Goal: Task Accomplishment & Management: Contribute content

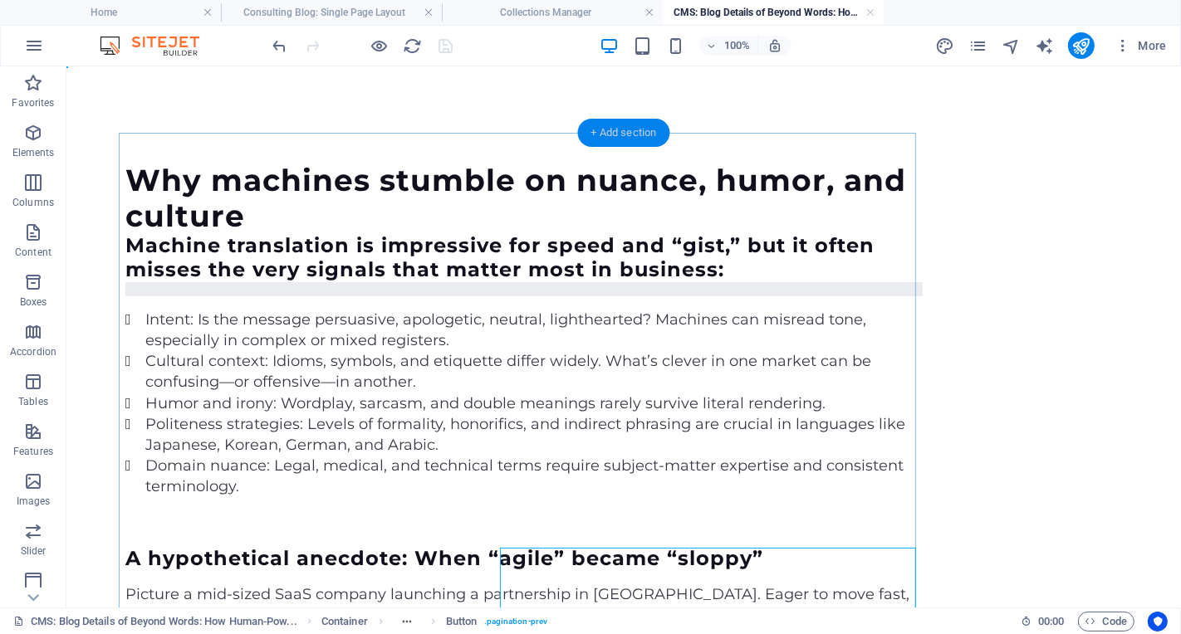
click at [613, 132] on div "+ Add section" at bounding box center [624, 133] width 92 height 28
click at [628, 134] on div "+ Add section" at bounding box center [624, 133] width 92 height 28
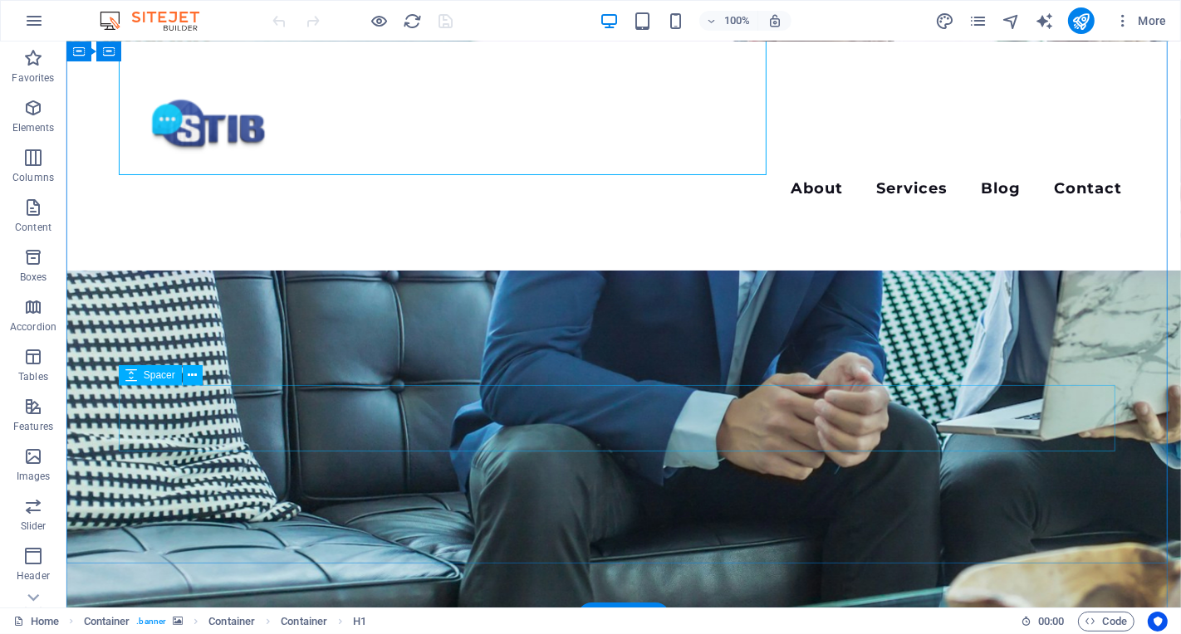
scroll to position [806, 0]
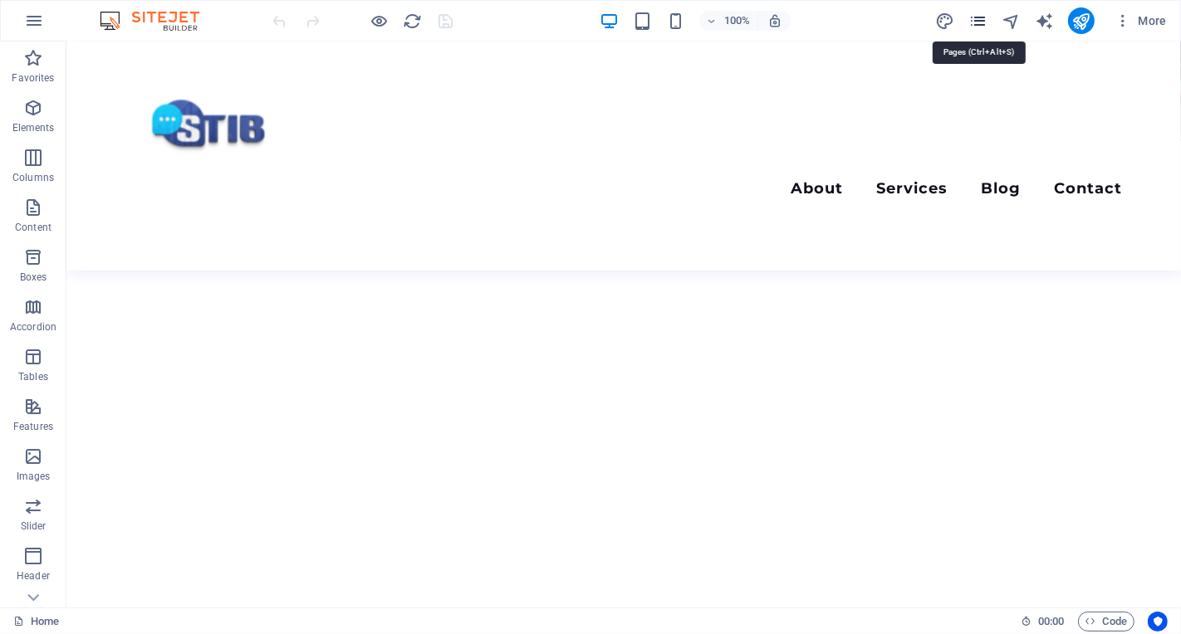
click at [976, 23] on icon "pages" at bounding box center [977, 21] width 19 height 19
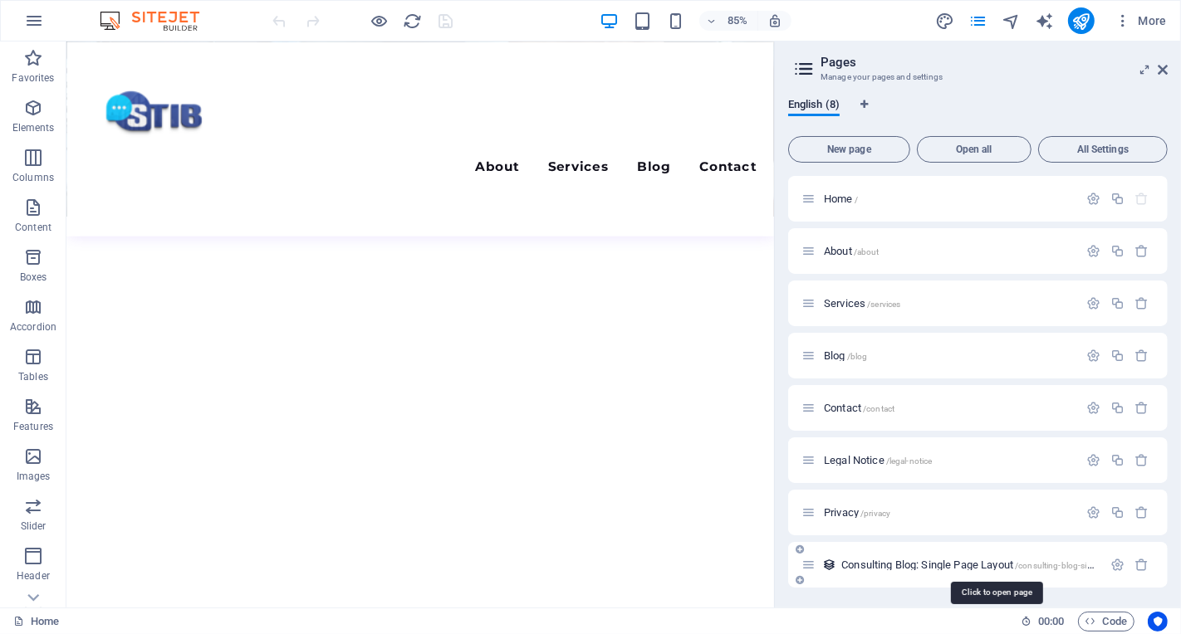
click at [909, 568] on span "Consulting Blog: Single Page Layout /consulting-blog-single-page-layout" at bounding box center [995, 565] width 309 height 12
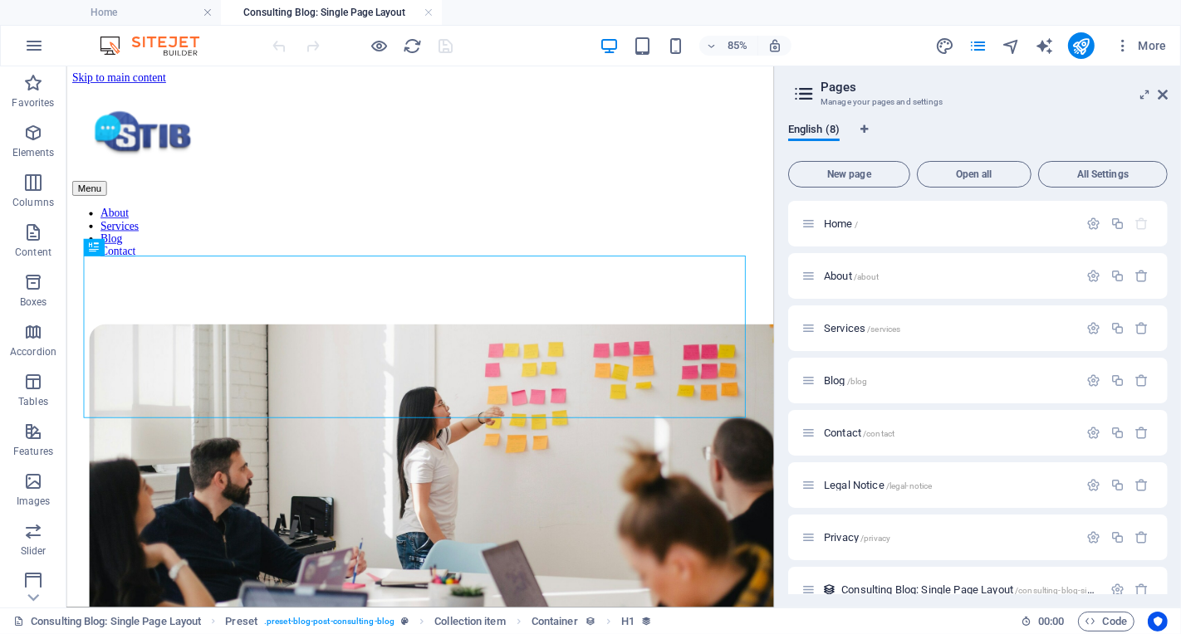
scroll to position [420, 0]
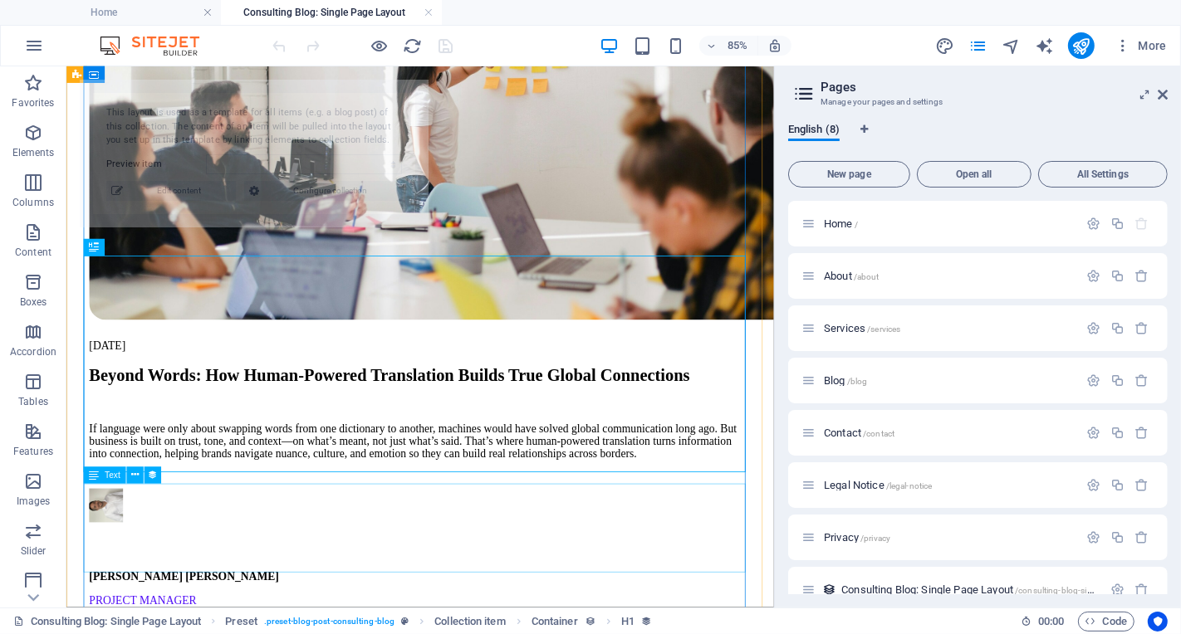
select select "68dac0cd62f0aafbf306ba8a"
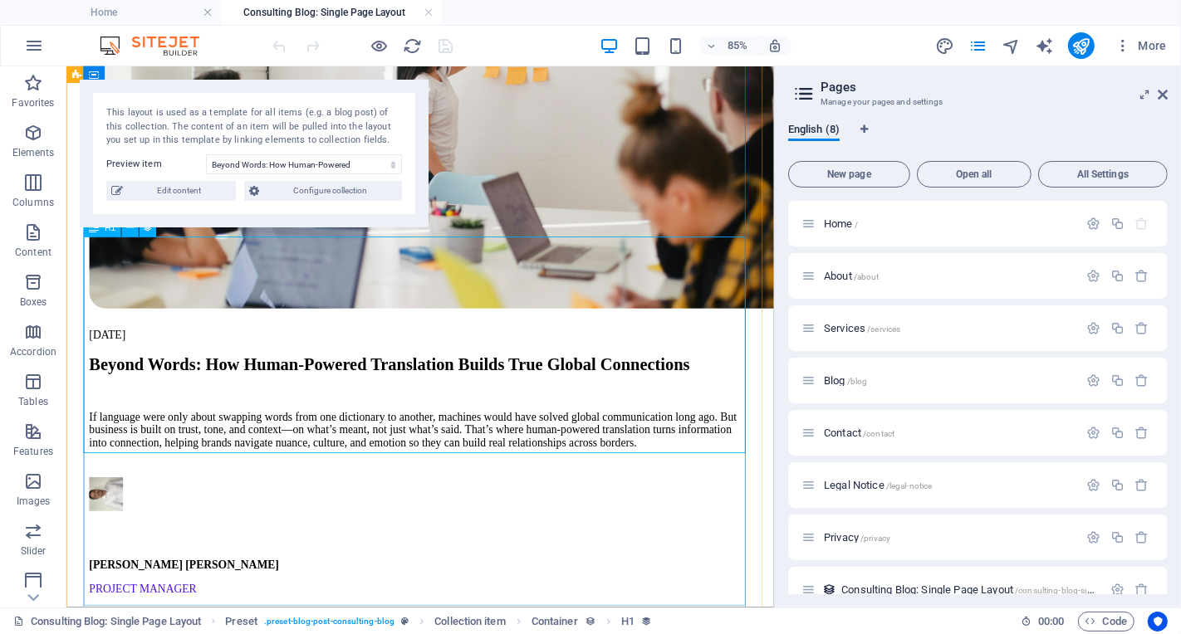
scroll to position [454, 0]
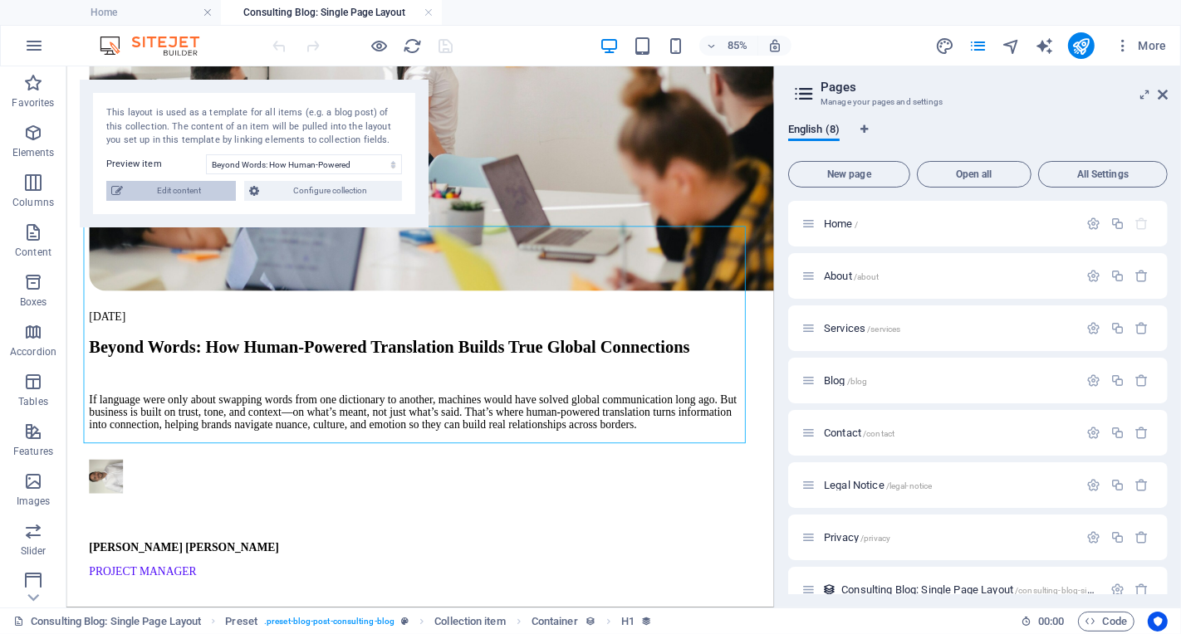
click at [209, 195] on span "Edit content" at bounding box center [179, 191] width 103 height 20
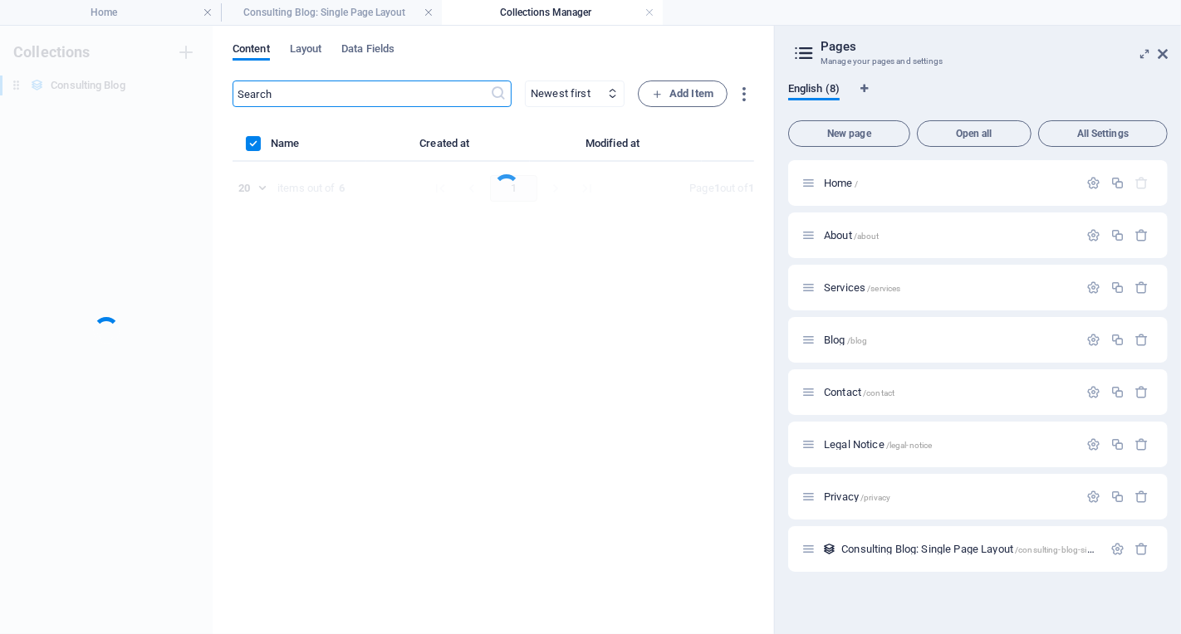
scroll to position [0, 0]
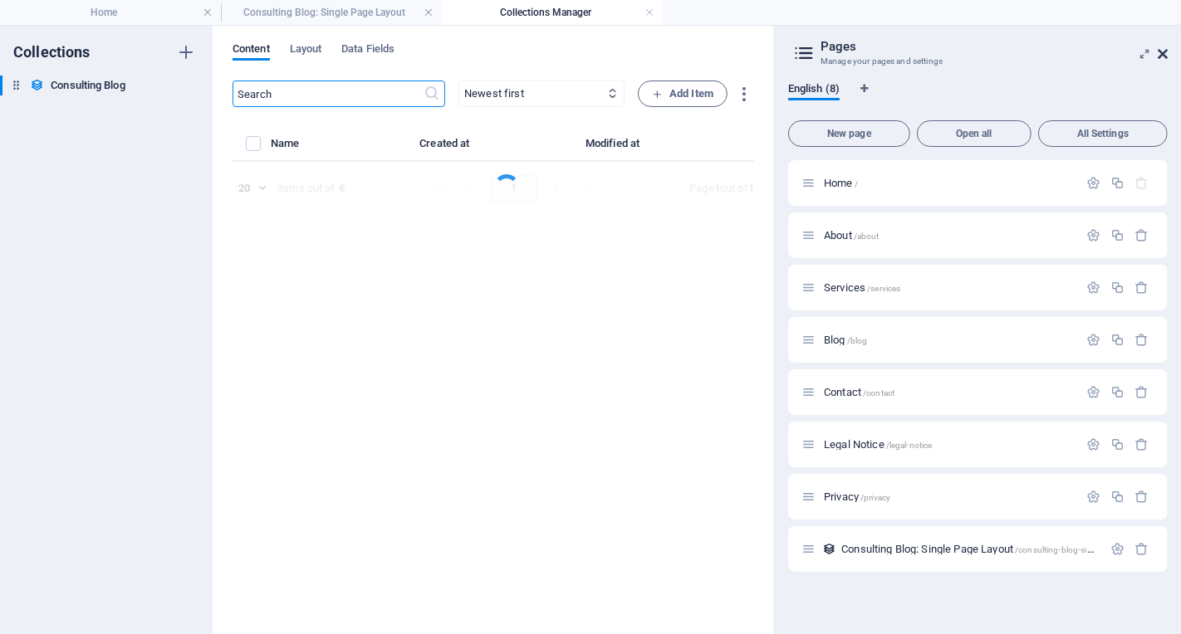
click at [1166, 54] on icon at bounding box center [1162, 53] width 10 height 13
select select "Modern Marketing"
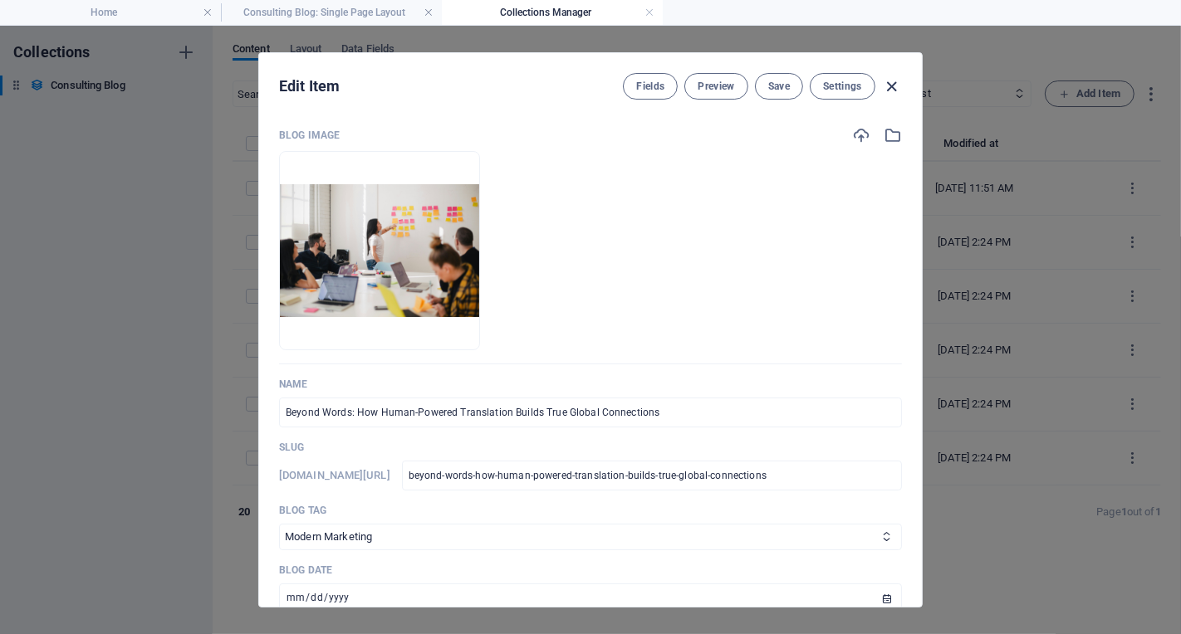
click at [894, 86] on icon "button" at bounding box center [892, 86] width 19 height 19
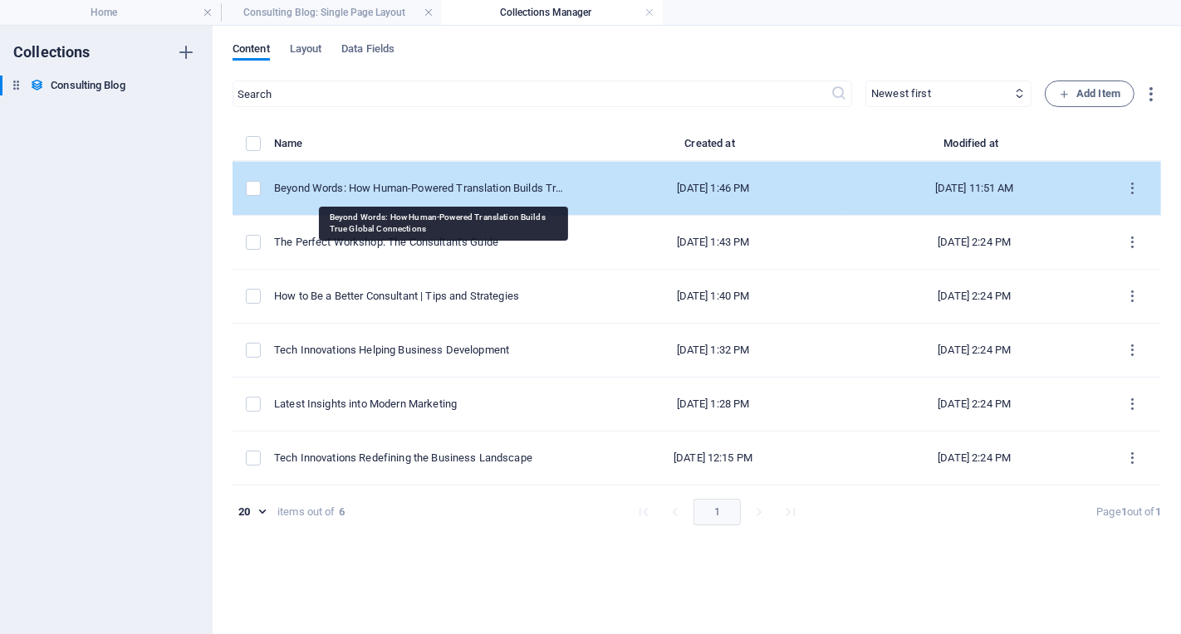
click at [451, 183] on div "Beyond Words: How Human-Powered Translation Builds True Global Connections" at bounding box center [421, 188] width 295 height 15
select select "Modern Marketing"
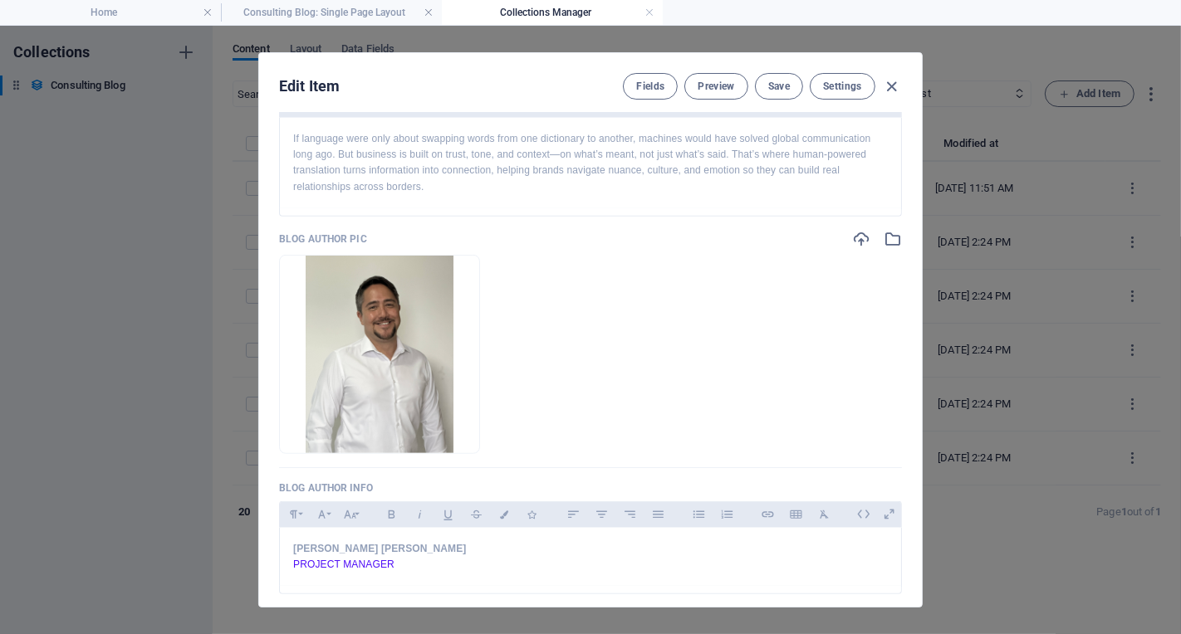
scroll to position [933, 0]
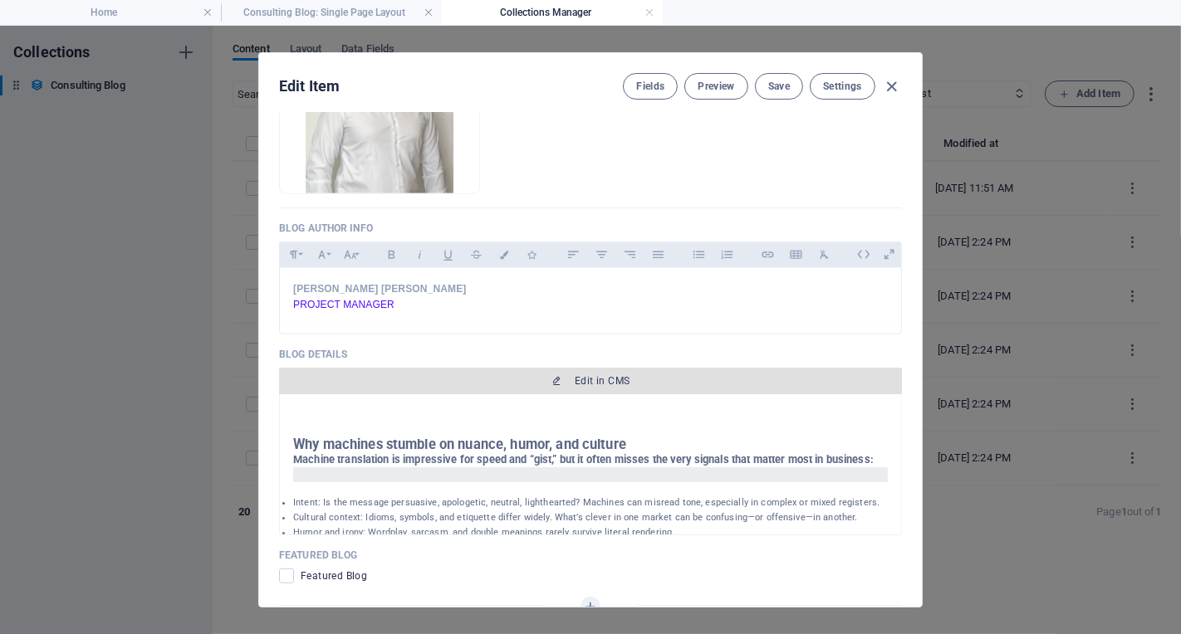
click at [608, 378] on span "Edit in CMS" at bounding box center [602, 380] width 55 height 13
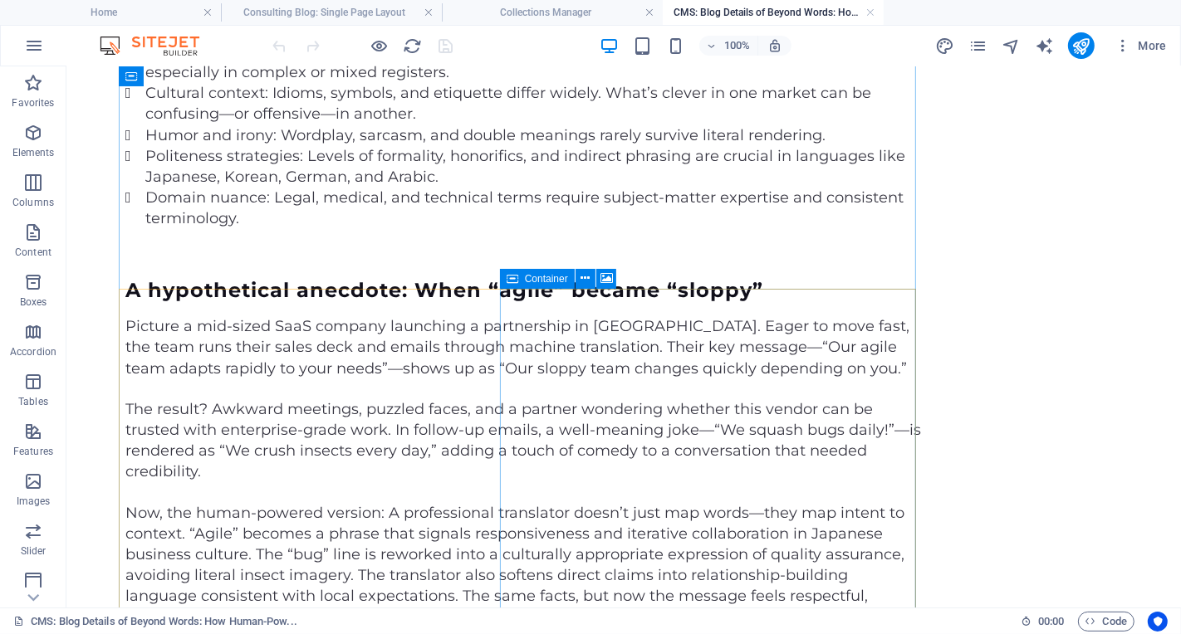
scroll to position [338, 0]
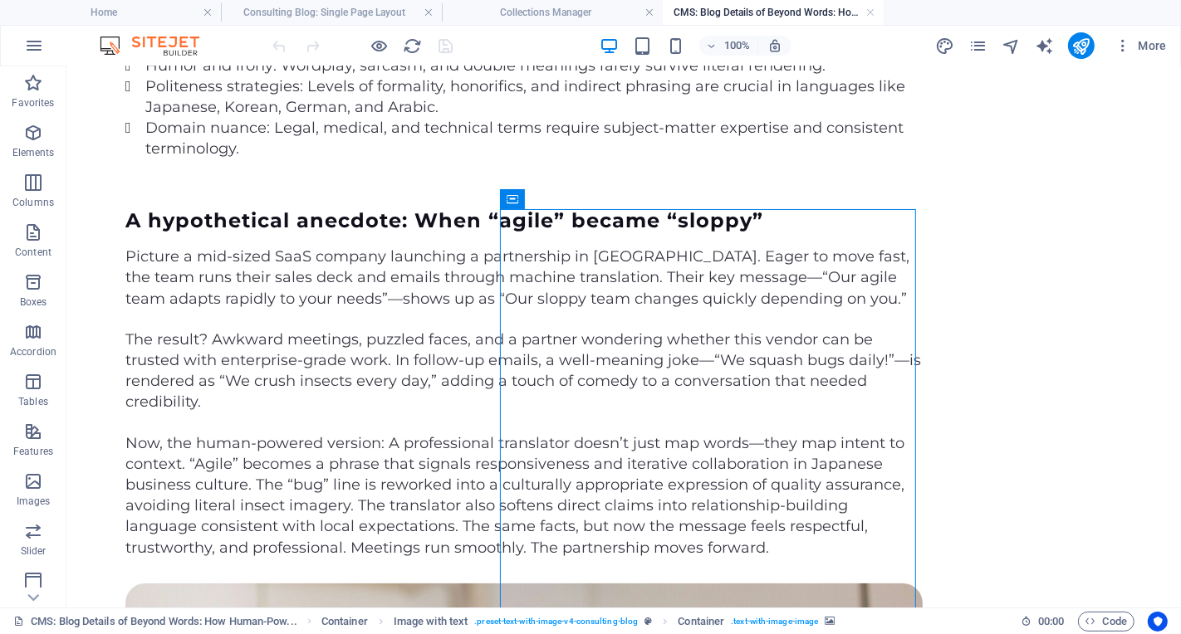
select select "px"
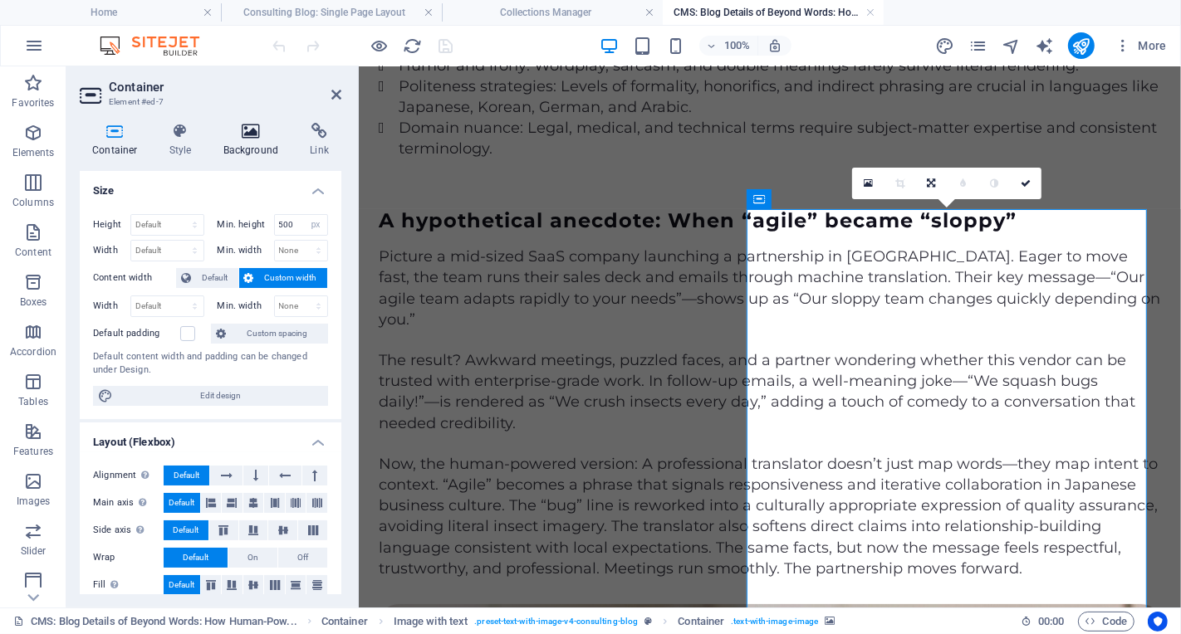
click at [262, 133] on icon at bounding box center [251, 131] width 81 height 17
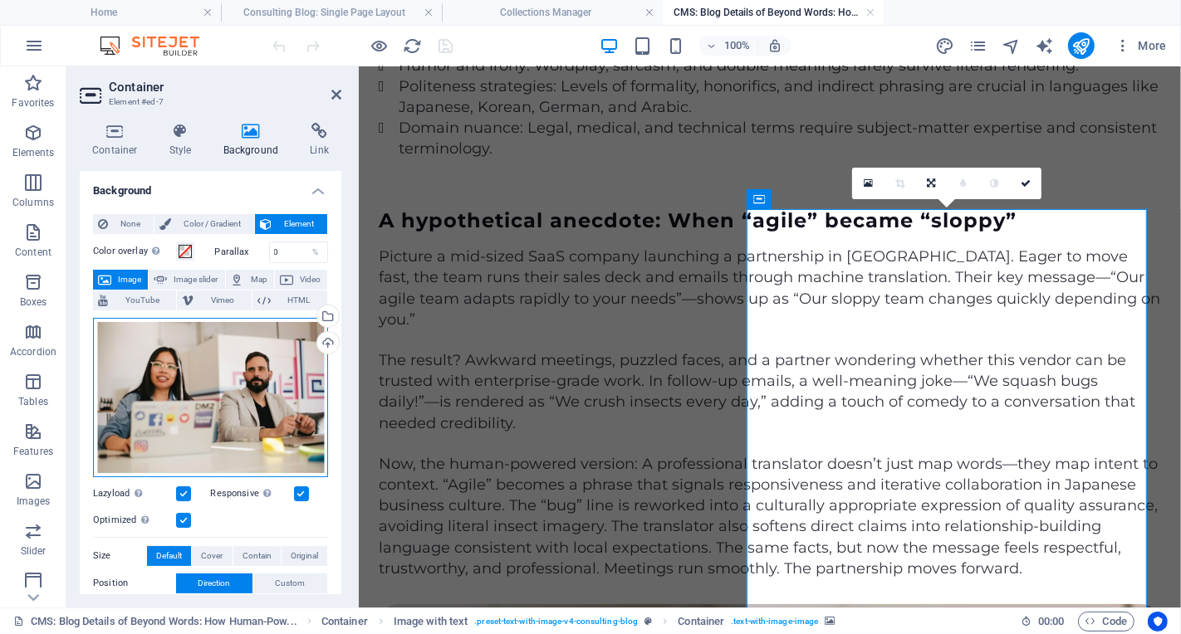
click at [197, 425] on div "Drag files here, click to choose files or select files from Files or our free s…" at bounding box center [210, 397] width 235 height 159
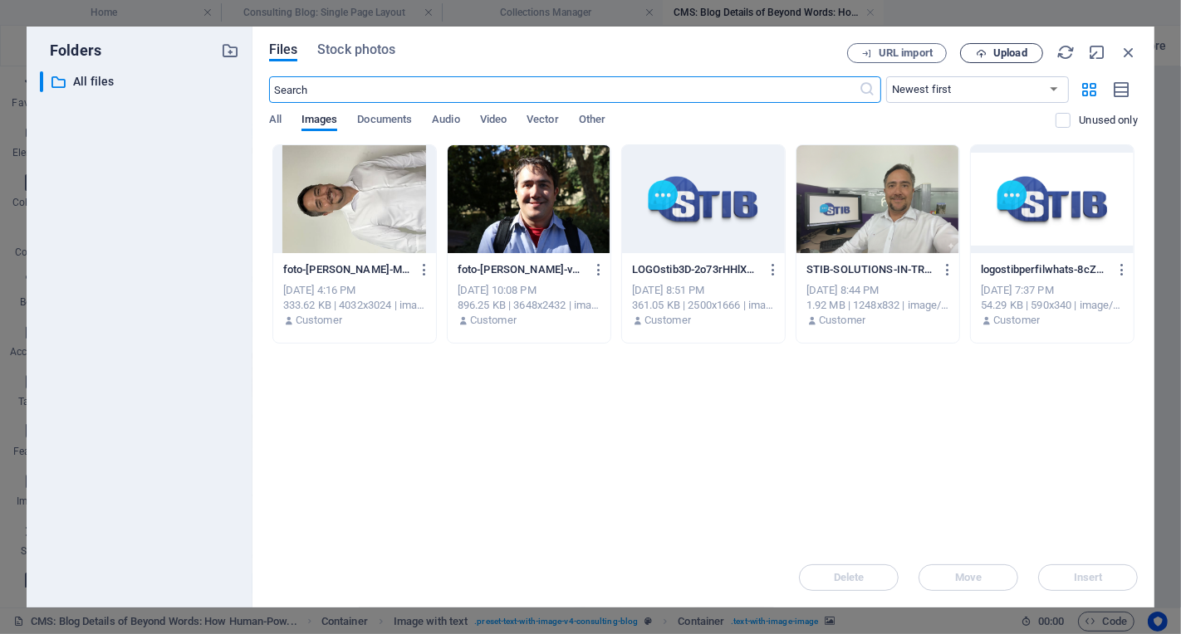
click at [1021, 48] on span "Upload" at bounding box center [1010, 53] width 34 height 10
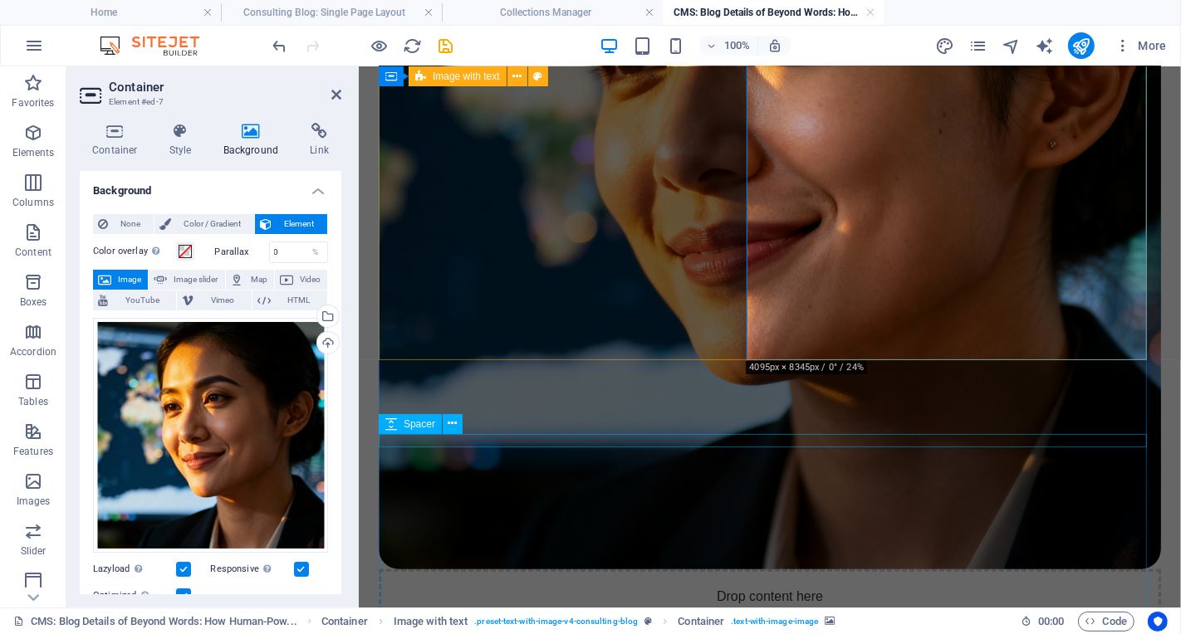
scroll to position [1353, 0]
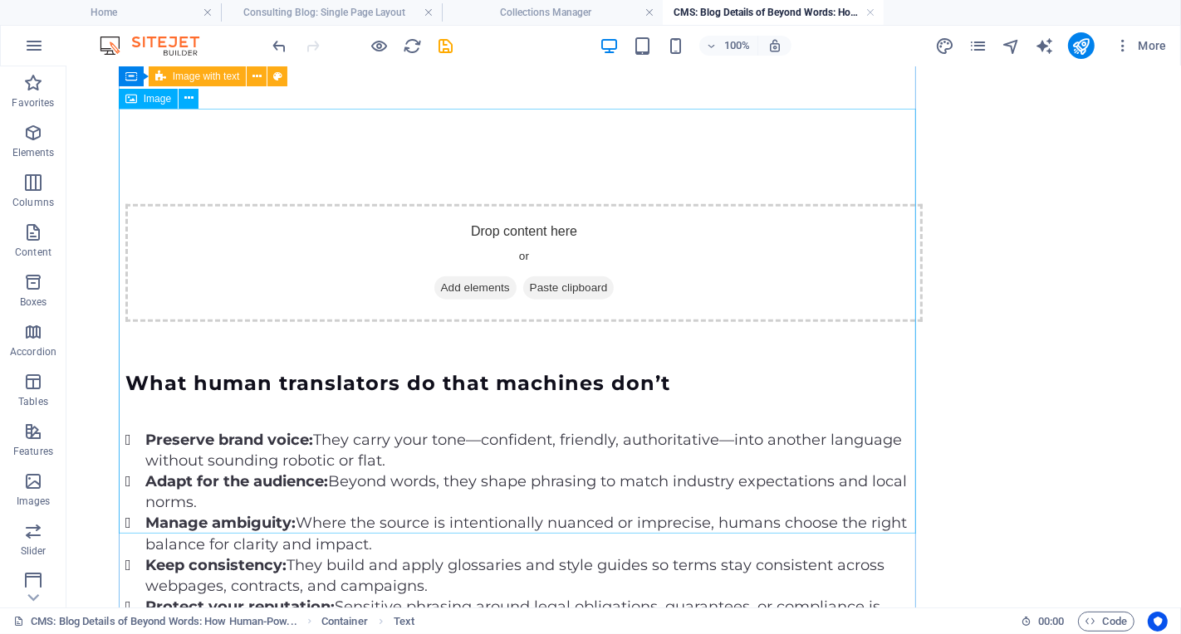
scroll to position [1619, 0]
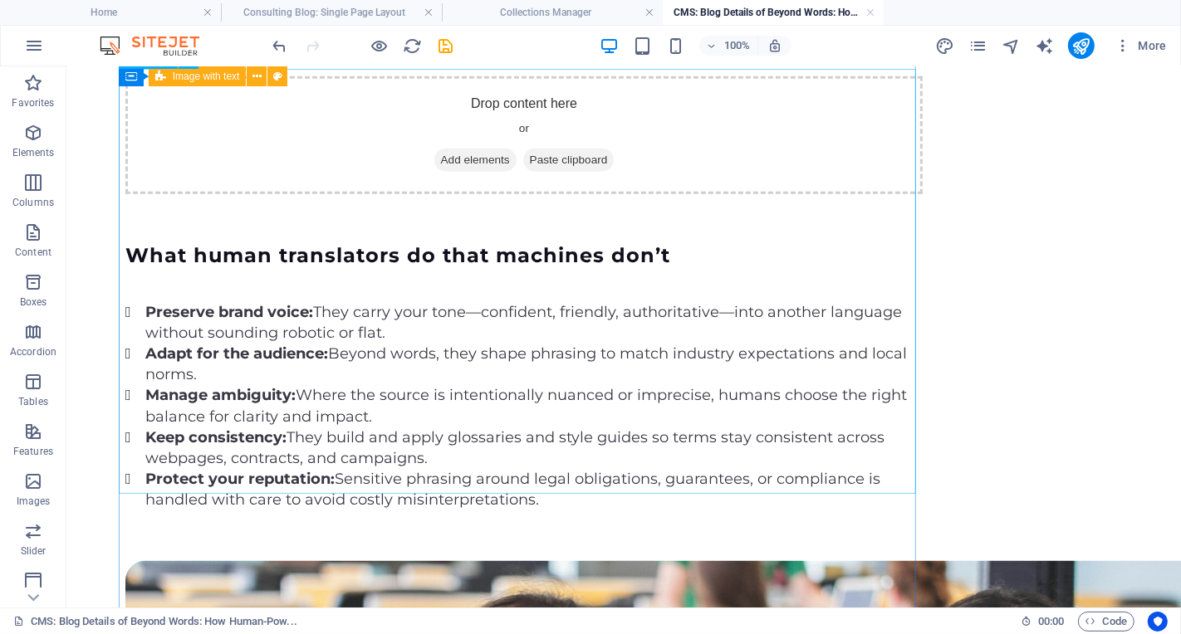
select select "vw"
select select "px"
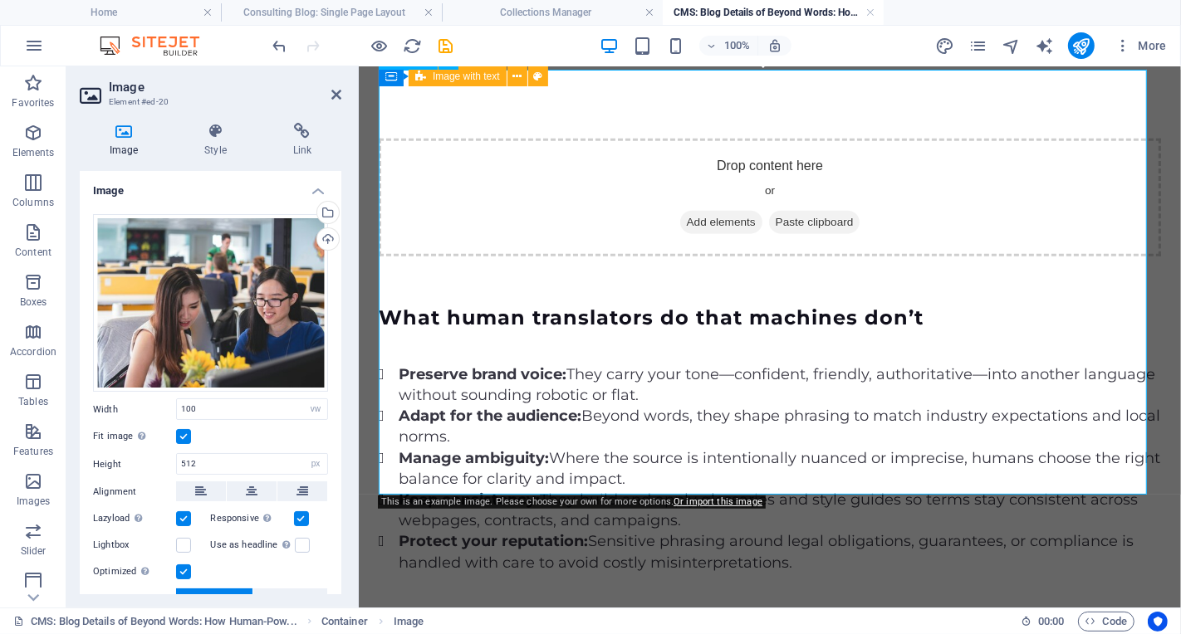
scroll to position [1660, 0]
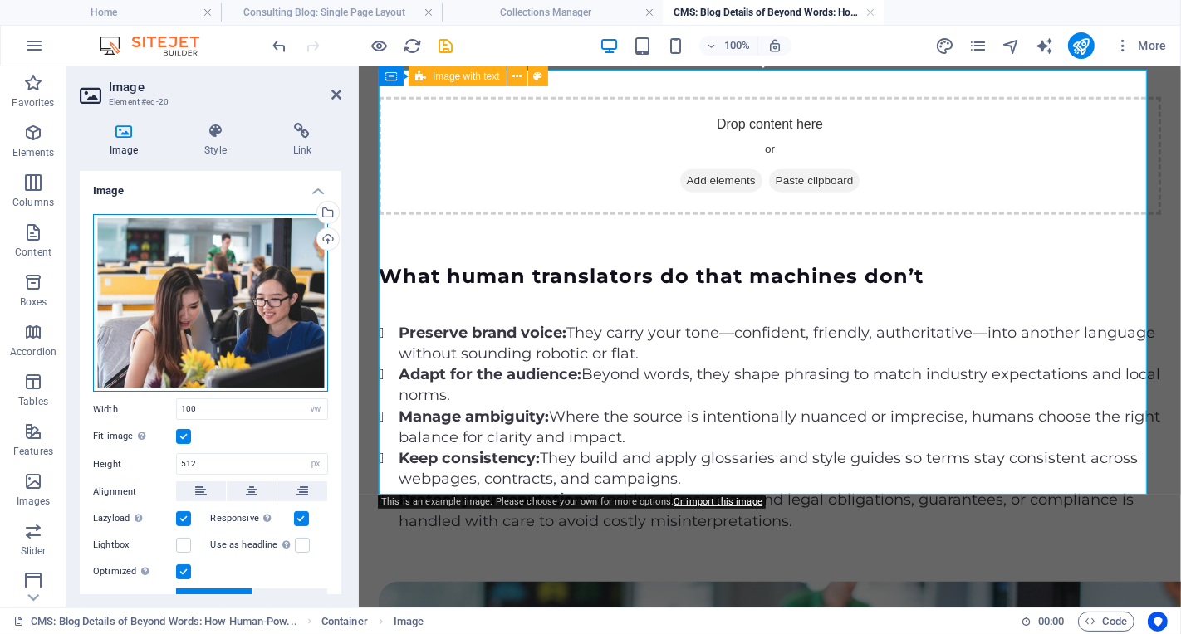
click at [186, 256] on div "Drag files here, click to choose files or select files from Files or our free s…" at bounding box center [210, 303] width 235 height 179
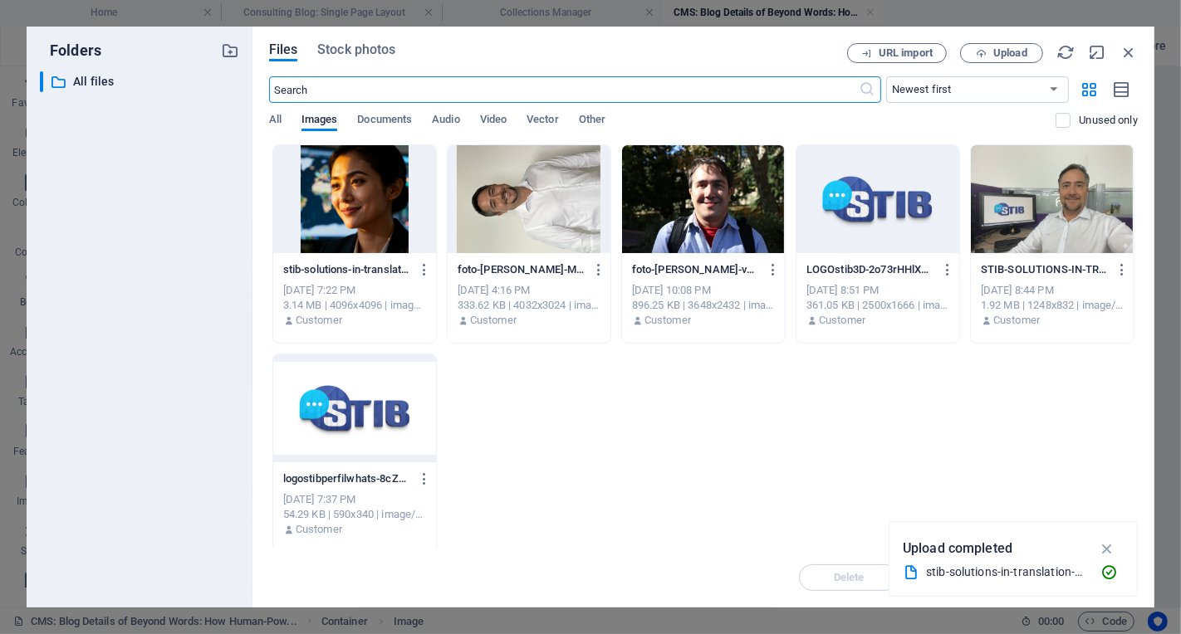
scroll to position [1640, 0]
click at [999, 54] on span "Upload" at bounding box center [1010, 53] width 34 height 10
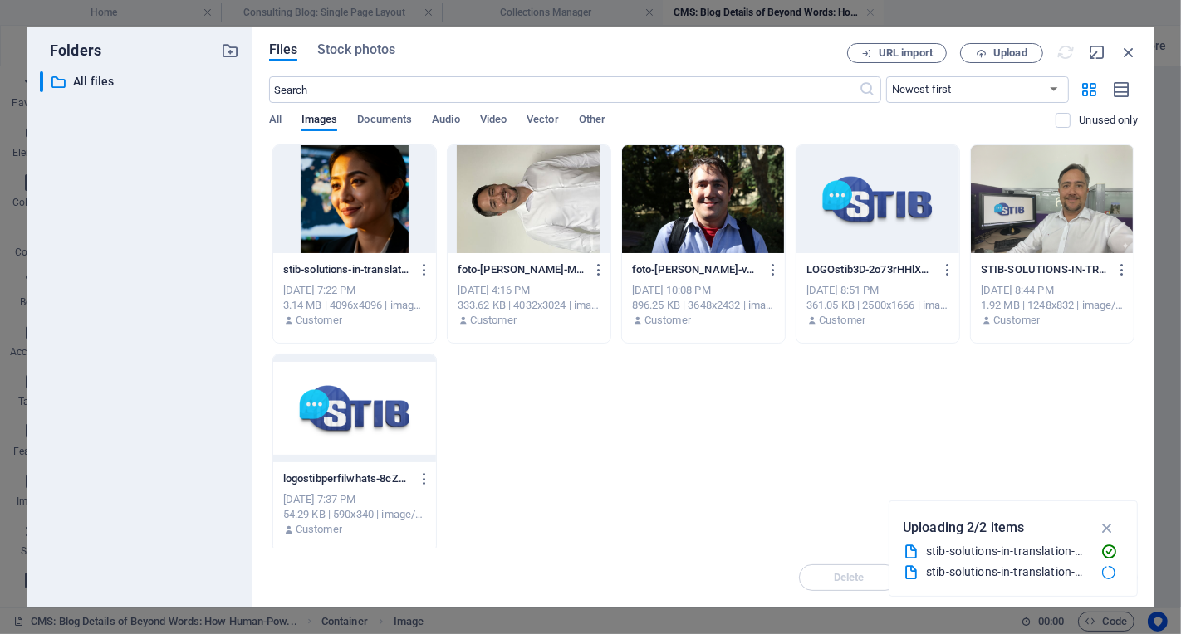
scroll to position [1660, 0]
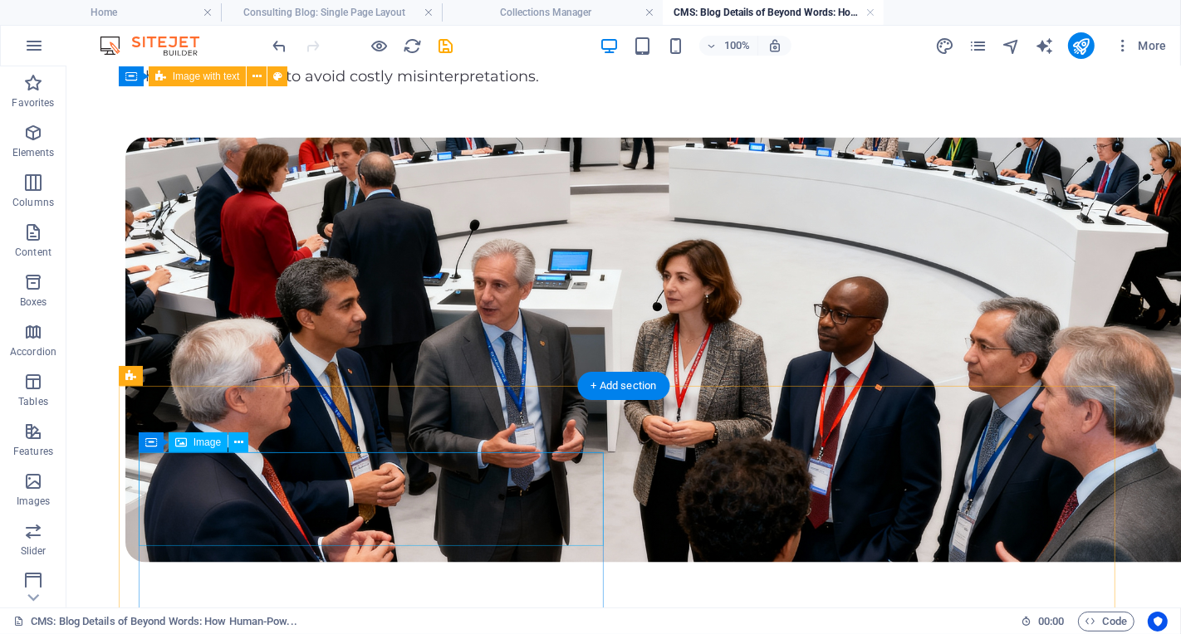
scroll to position [2302, 0]
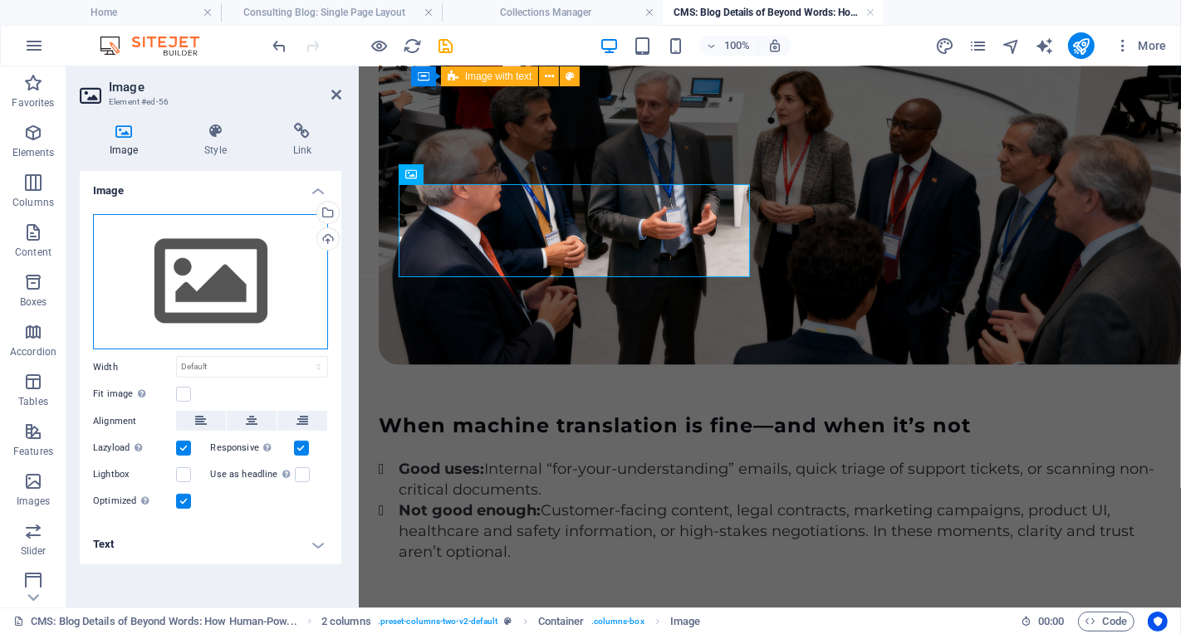
click at [238, 314] on div "Drag files here, click to choose files or select files from Files or our free s…" at bounding box center [210, 282] width 235 height 136
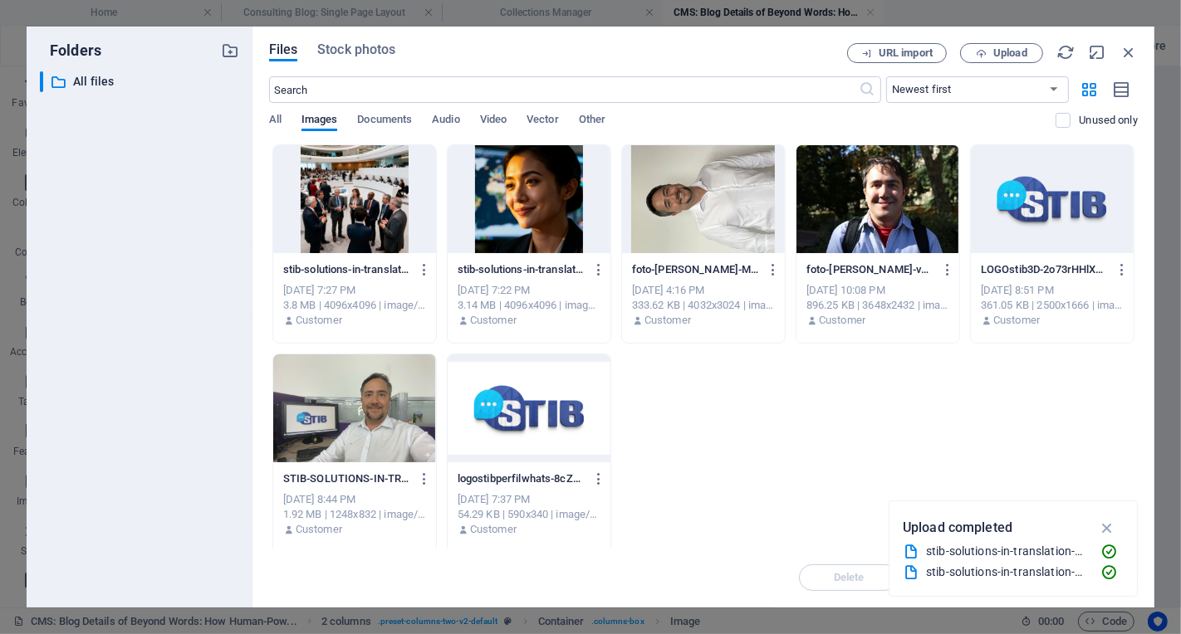
click at [364, 200] on div at bounding box center [354, 199] width 163 height 108
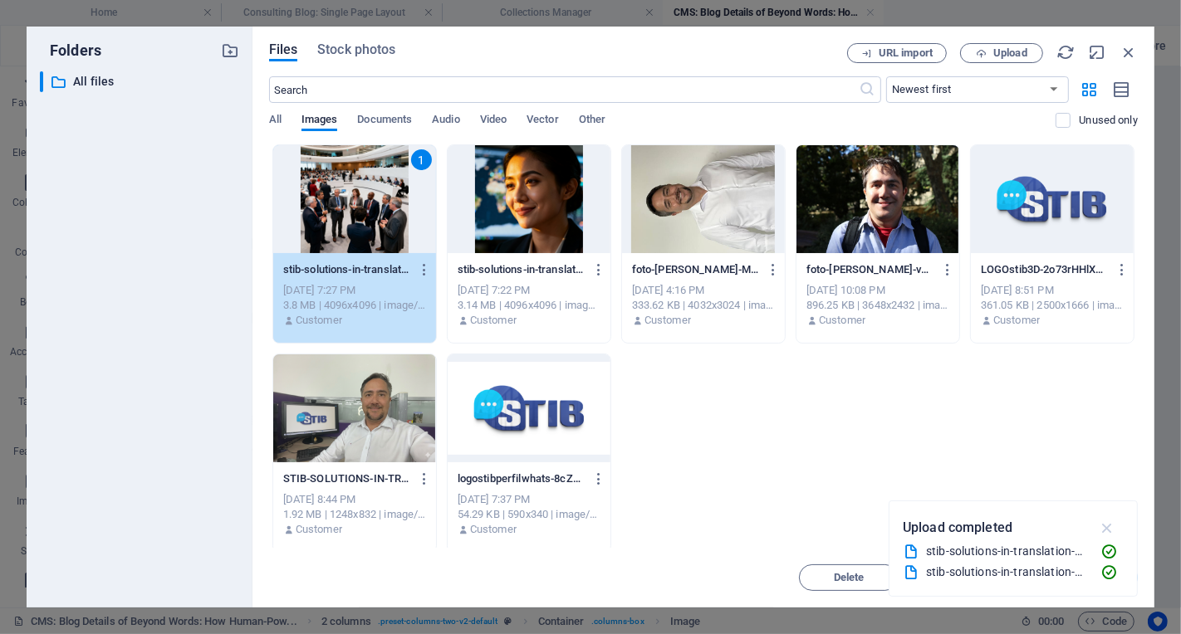
click at [1106, 529] on icon "button" at bounding box center [1107, 528] width 19 height 18
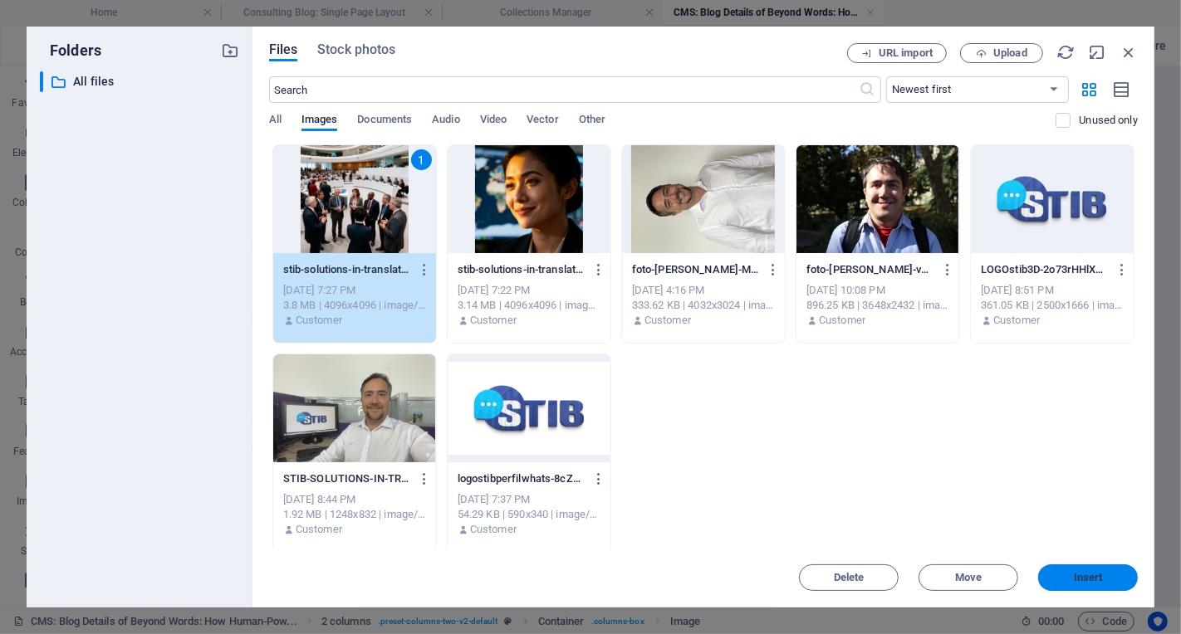
click at [1068, 583] on button "Insert" at bounding box center [1088, 578] width 100 height 27
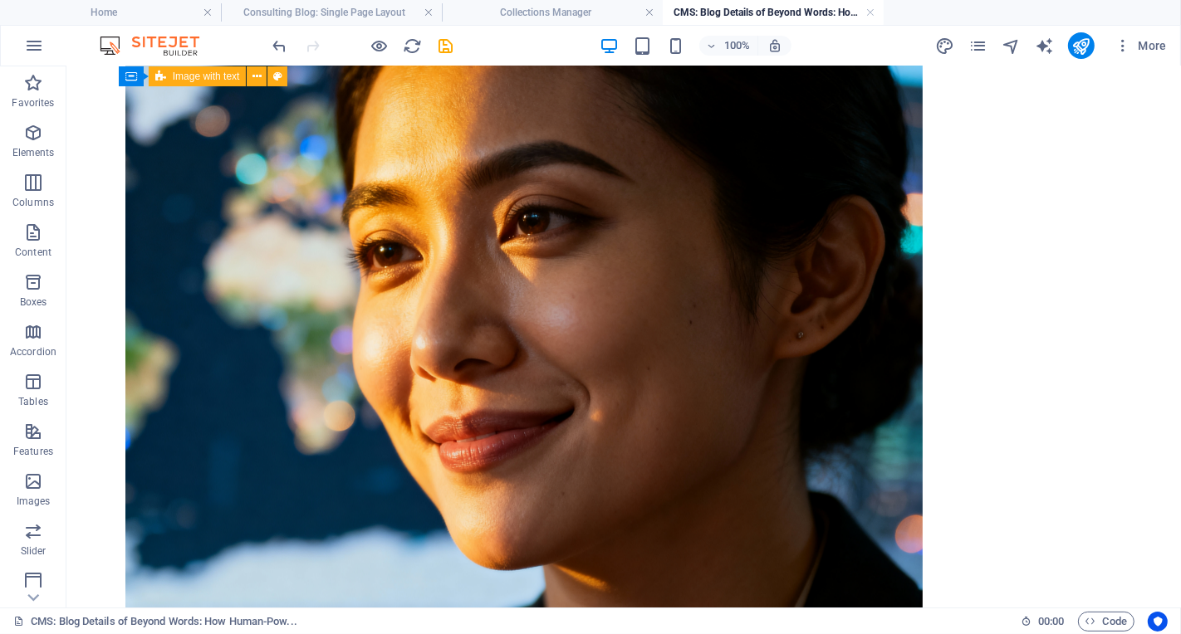
scroll to position [628, 0]
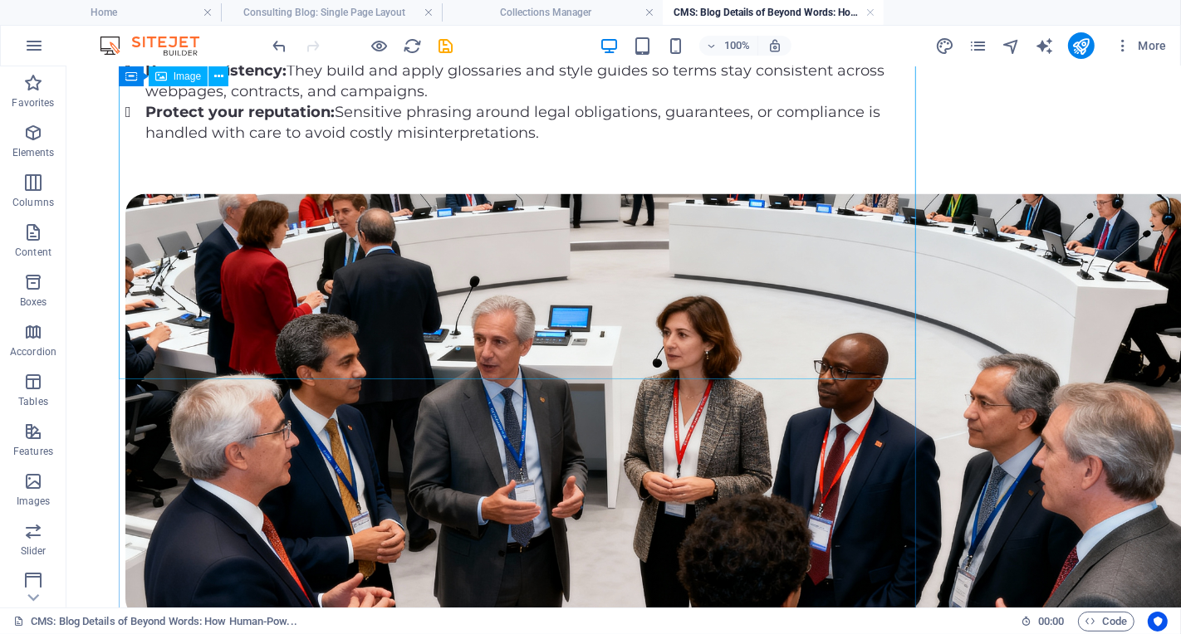
scroll to position [1658, 0]
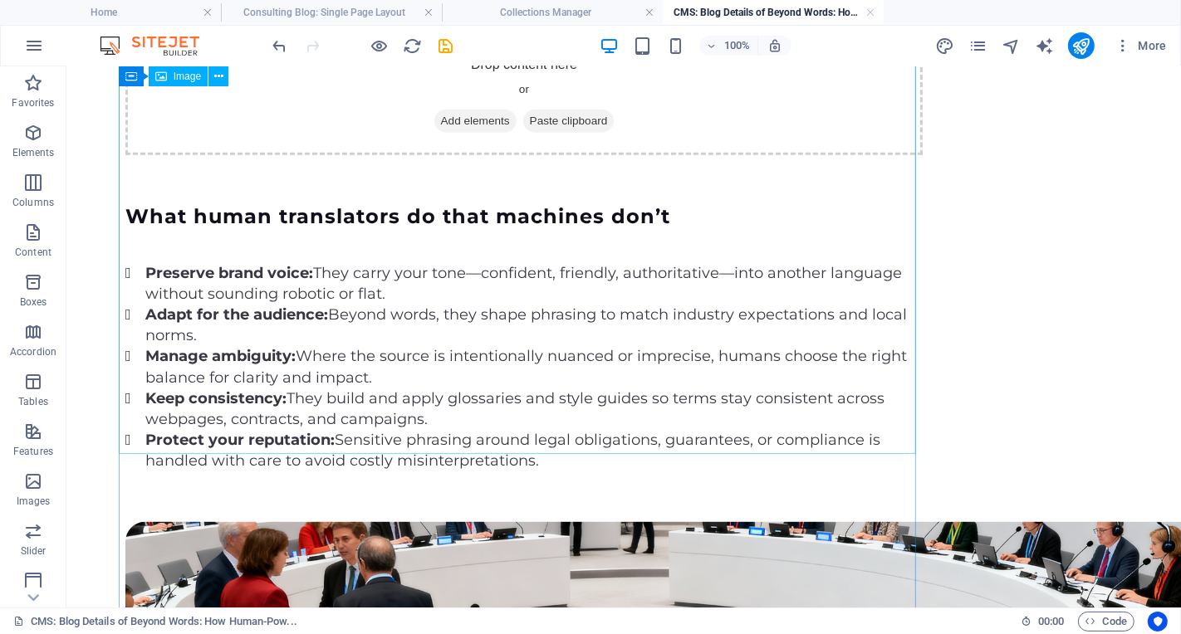
select select "vw"
select select "px"
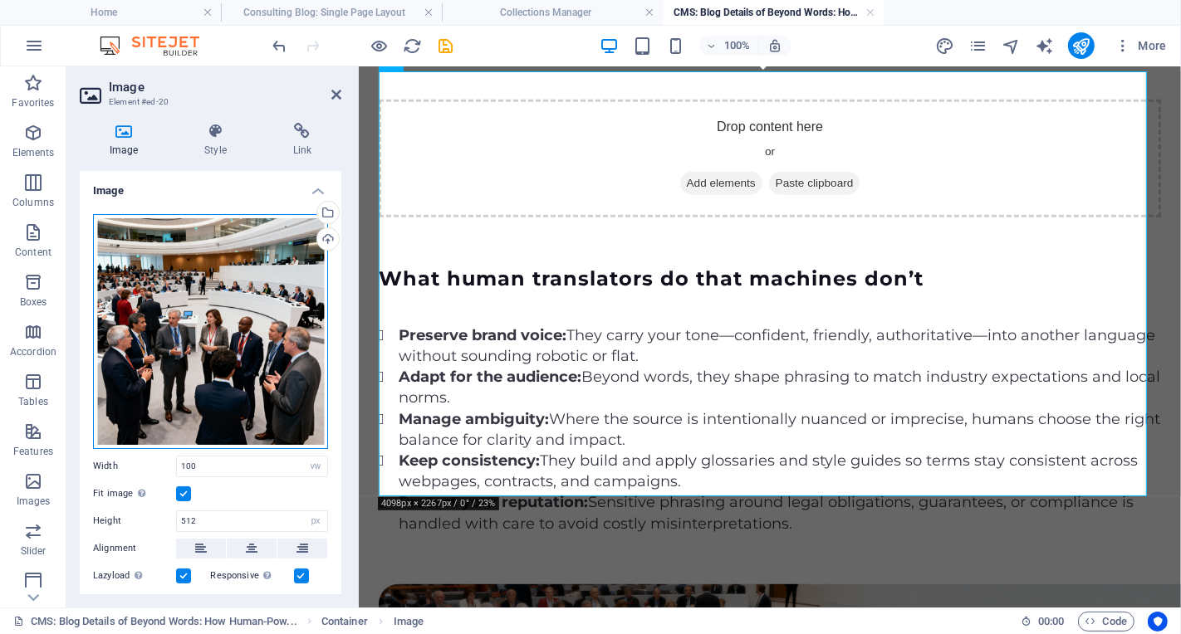
click at [237, 348] on div "Drag files here, click to choose files or select files from Files or our free s…" at bounding box center [210, 331] width 235 height 235
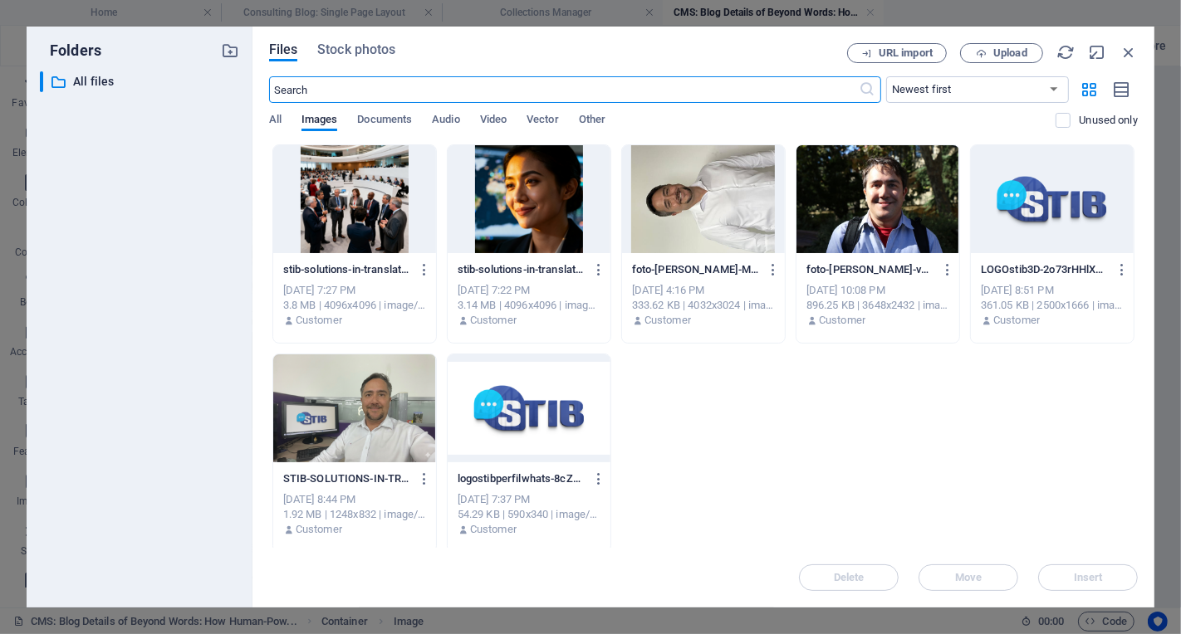
scroll to position [1637, 0]
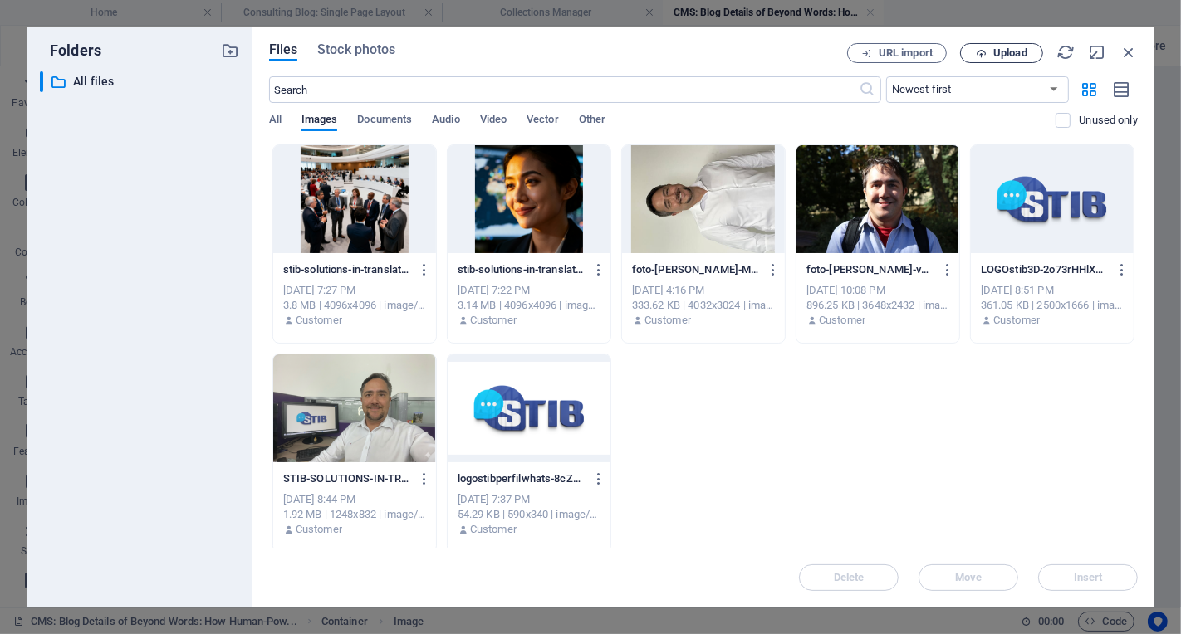
click at [1005, 56] on span "Upload" at bounding box center [1010, 53] width 34 height 10
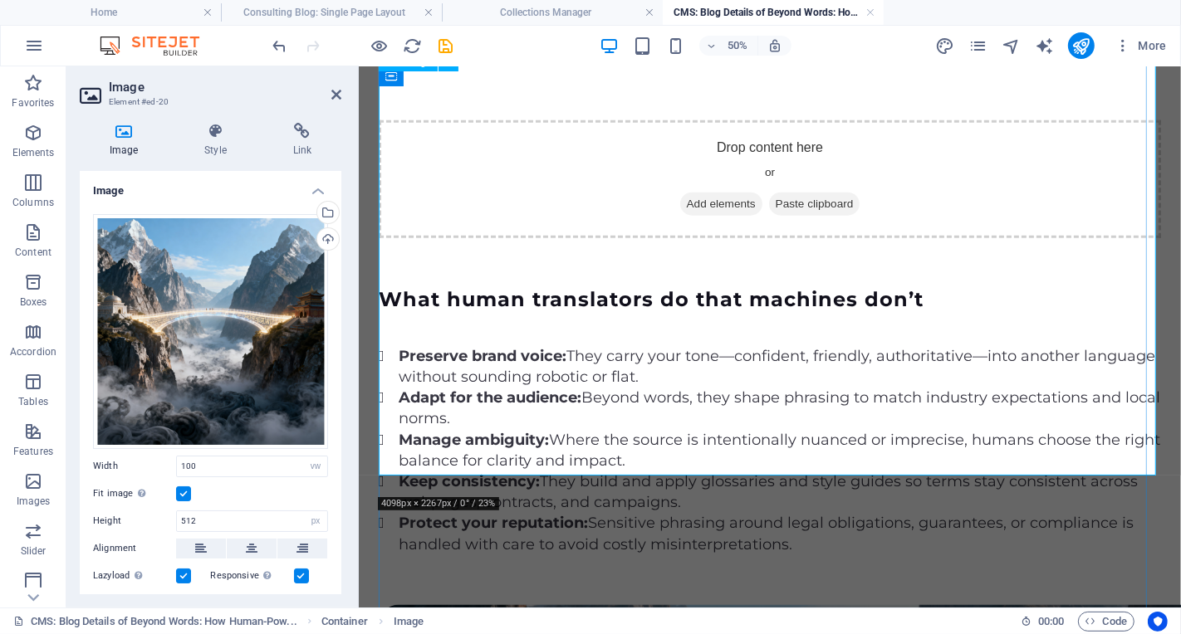
scroll to position [1658, 0]
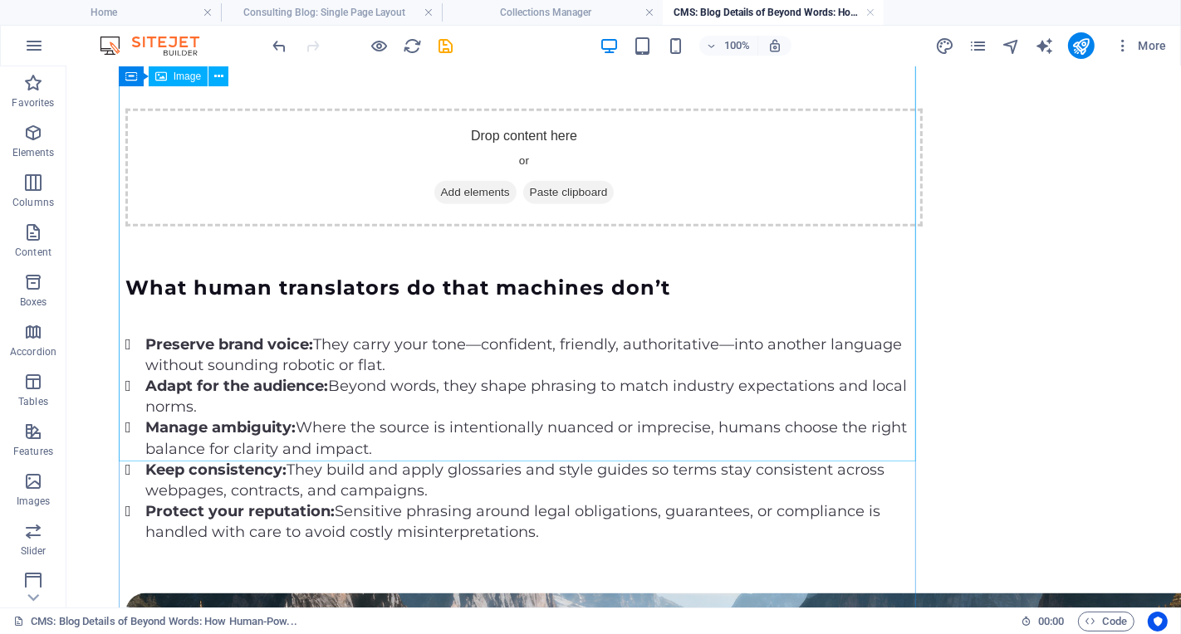
scroll to position [1500, 0]
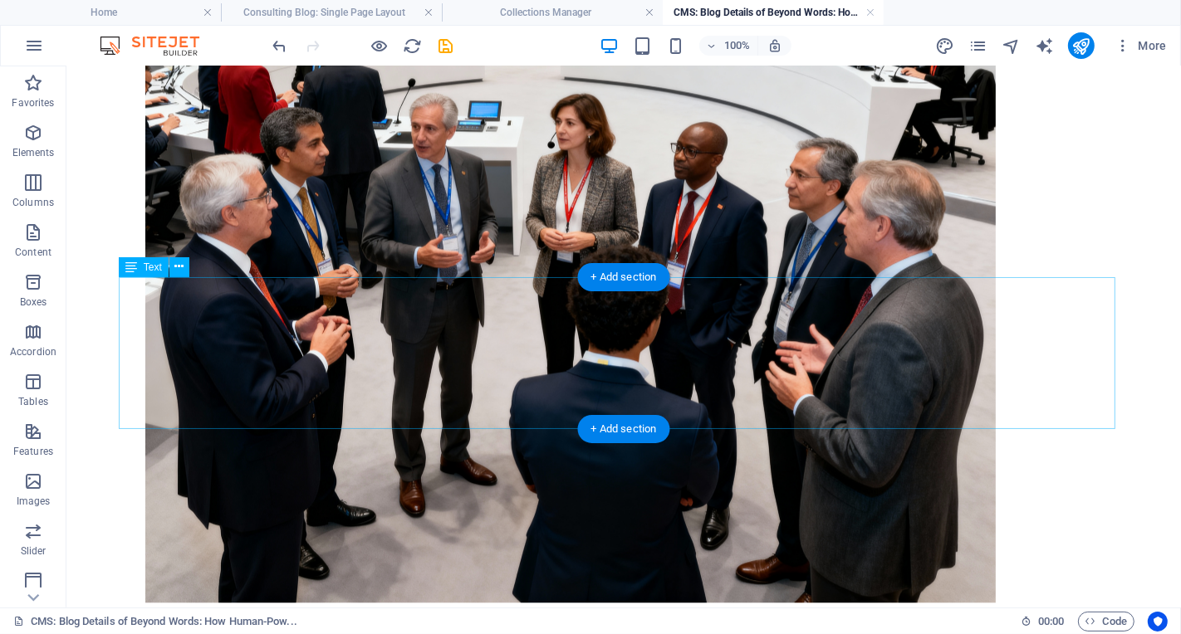
scroll to position [3514, 0]
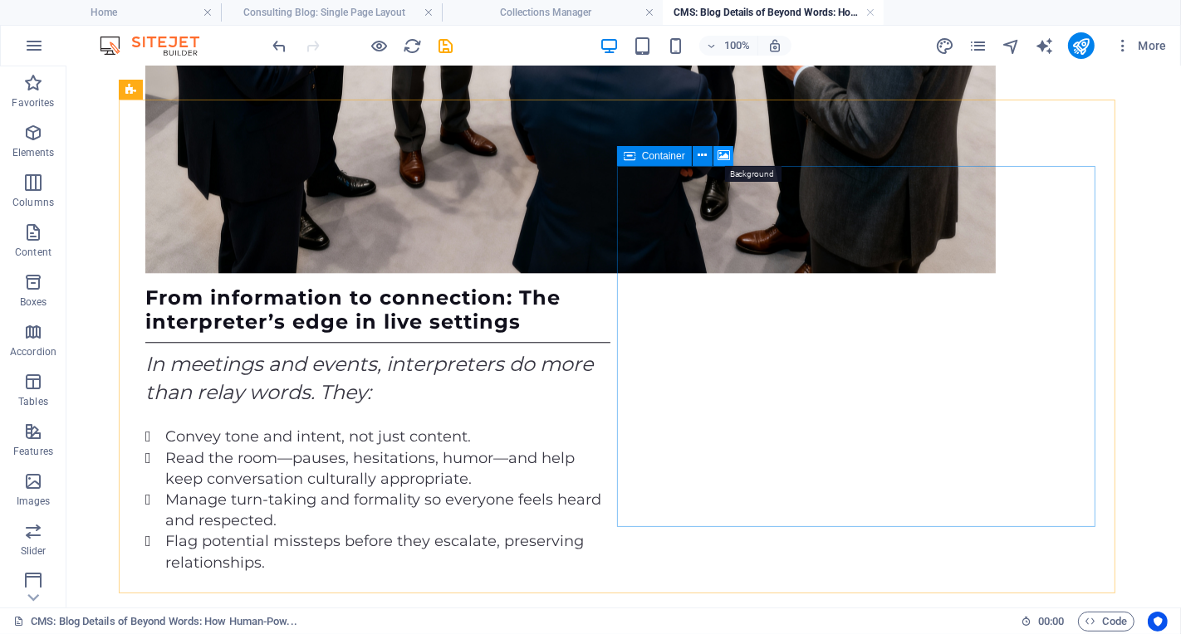
click at [727, 158] on icon at bounding box center [723, 155] width 12 height 17
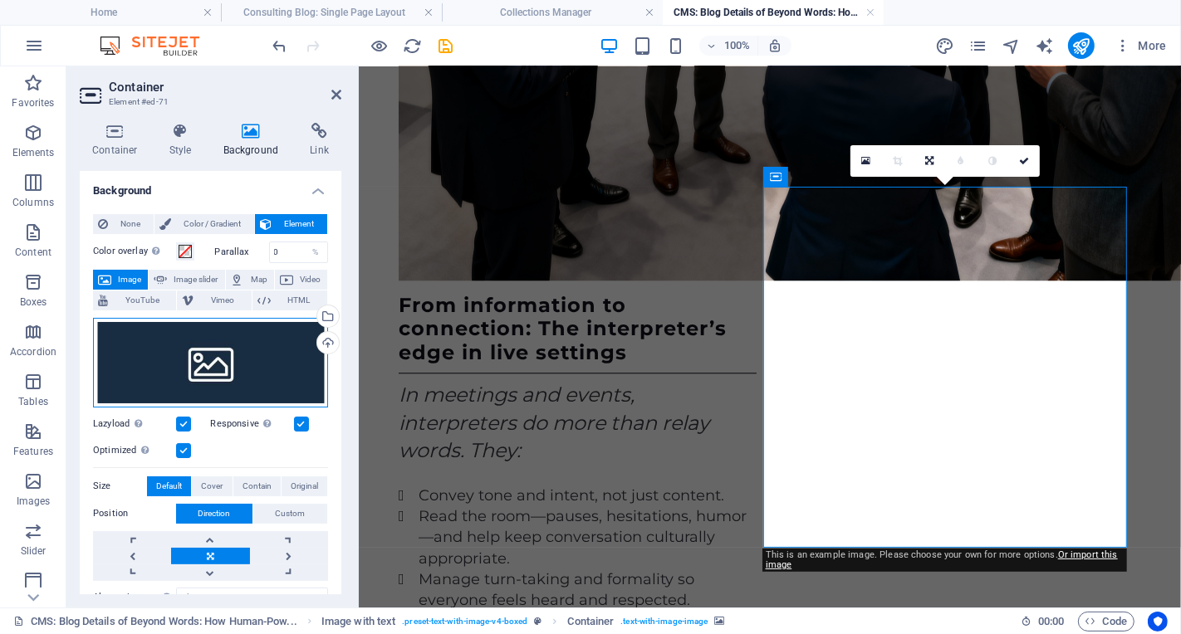
click at [204, 376] on div "Drag files here, click to choose files or select files from Files or our free s…" at bounding box center [210, 363] width 235 height 90
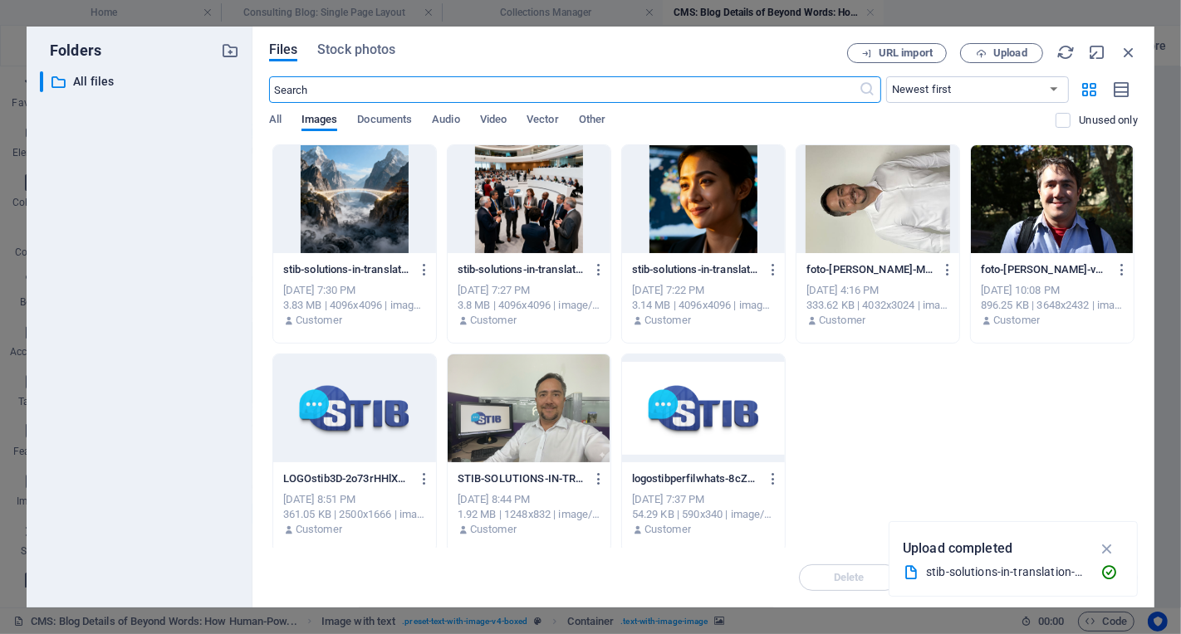
scroll to position [3548, 0]
click at [1012, 52] on span "Upload" at bounding box center [1010, 53] width 34 height 10
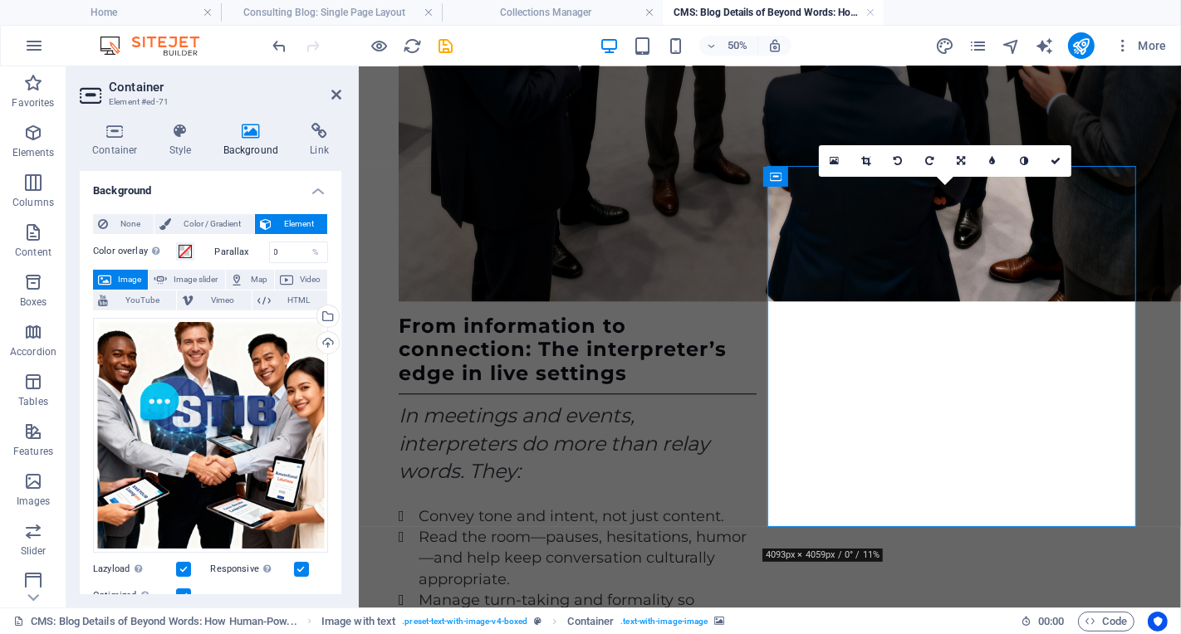
scroll to position [3569, 0]
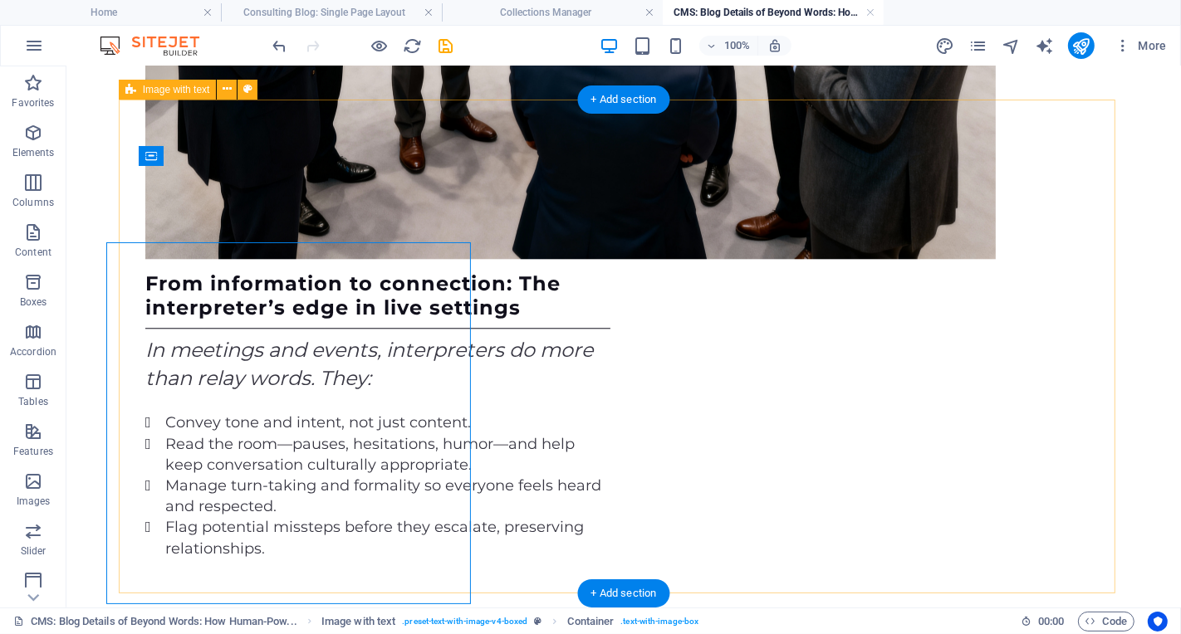
scroll to position [3514, 0]
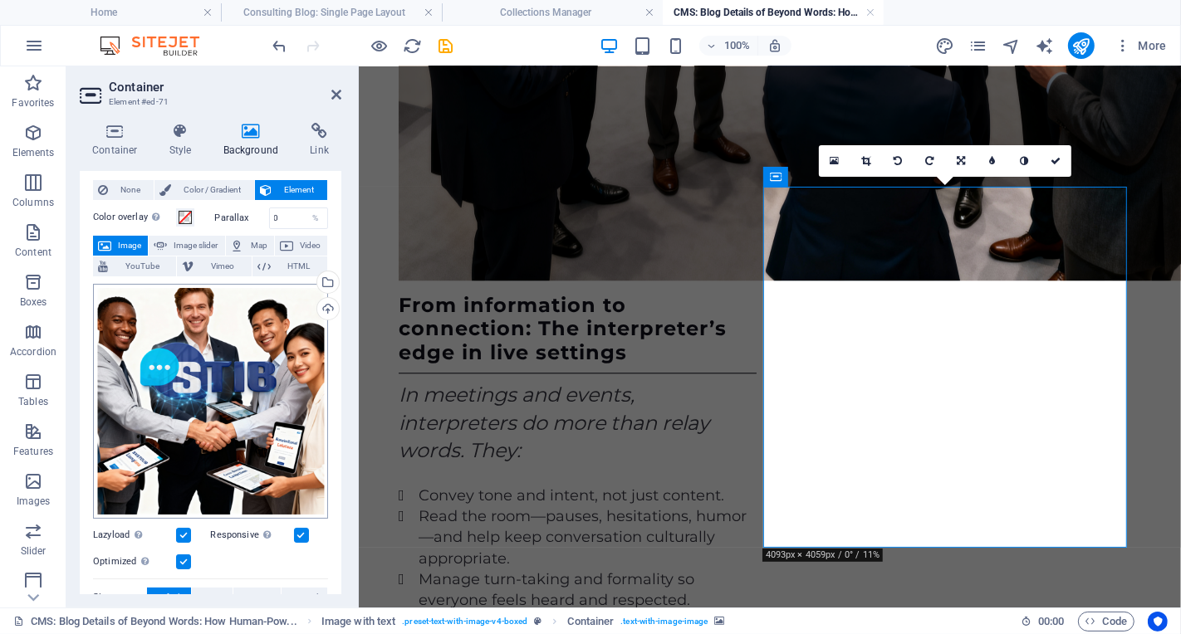
scroll to position [197, 0]
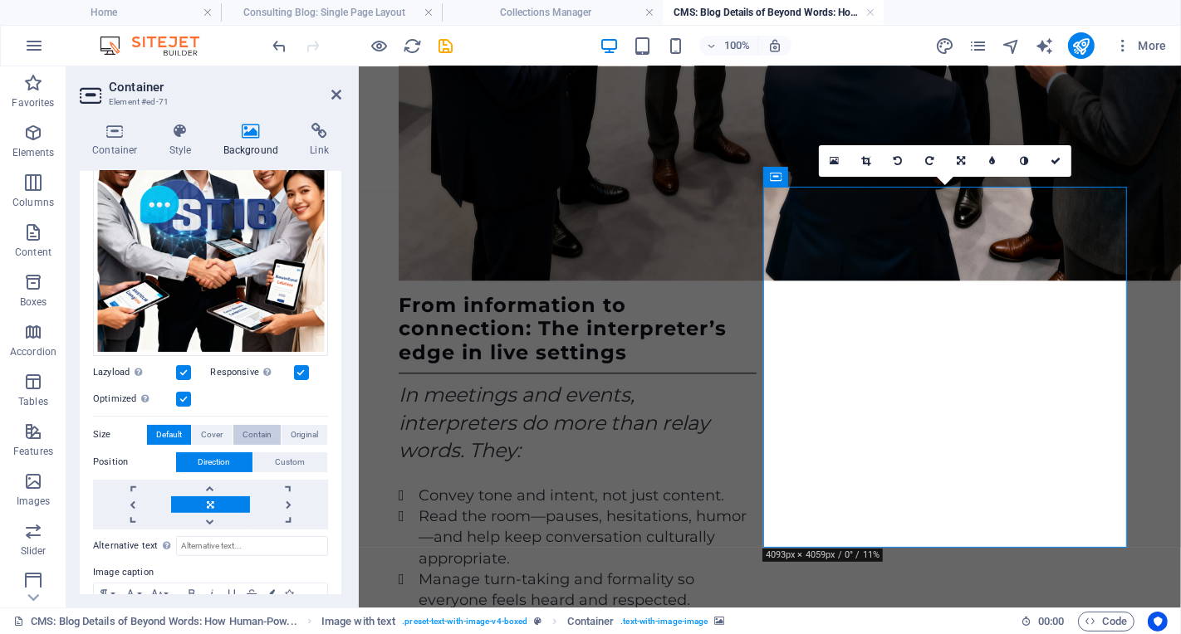
click at [251, 428] on span "Contain" at bounding box center [256, 435] width 29 height 20
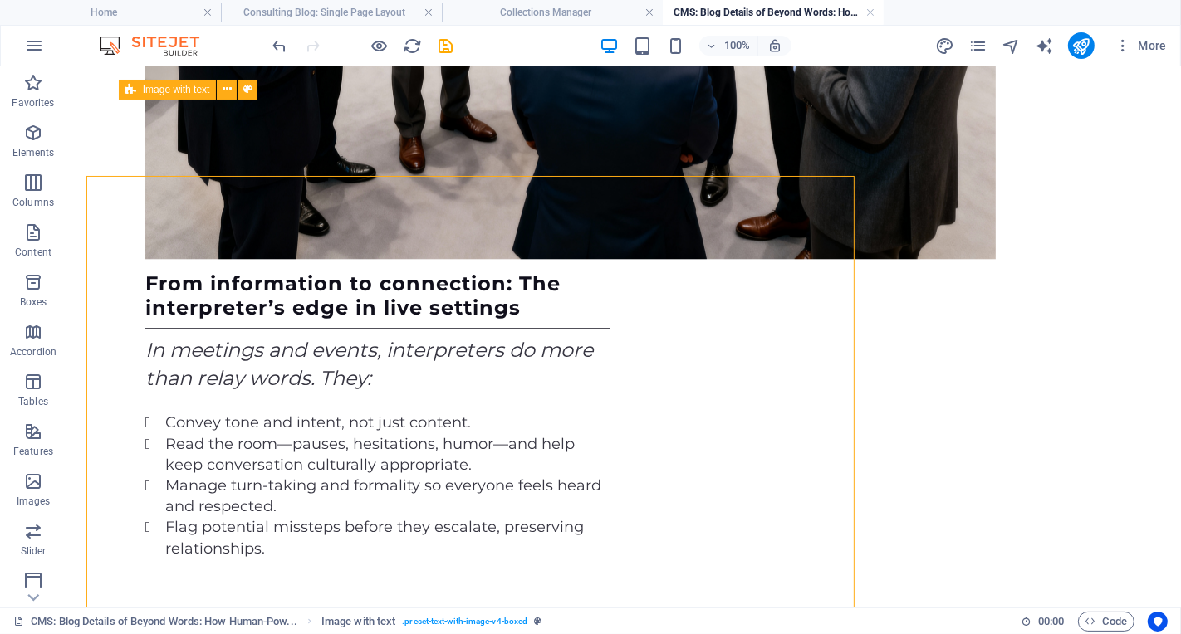
scroll to position [3514, 0]
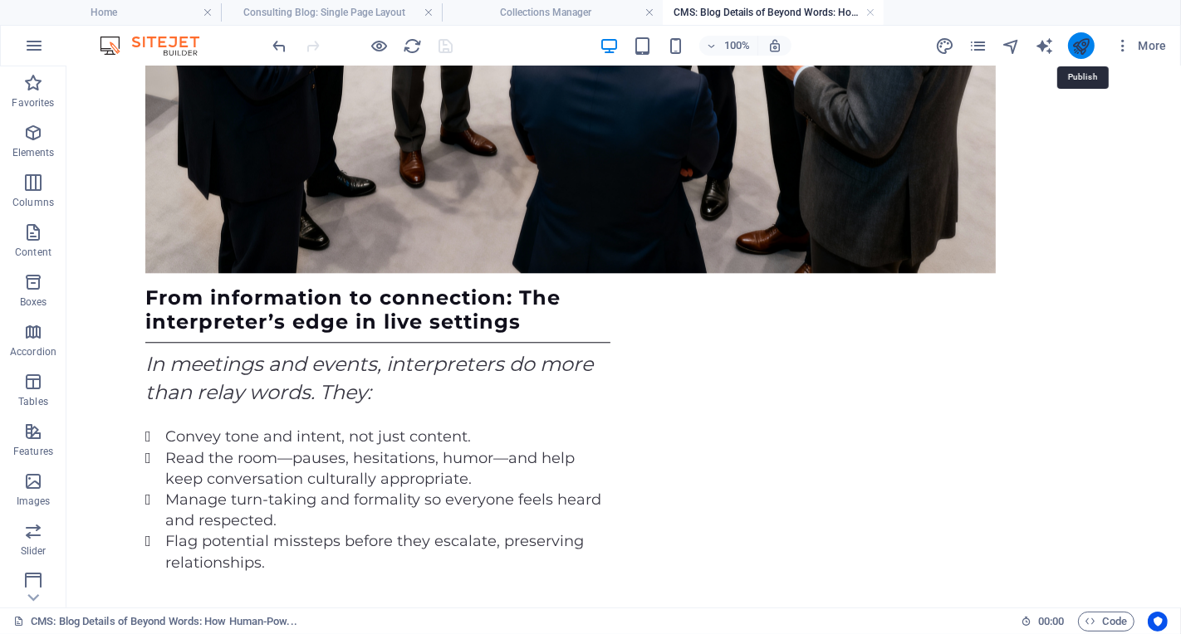
click at [1088, 44] on icon "publish" at bounding box center [1080, 46] width 19 height 19
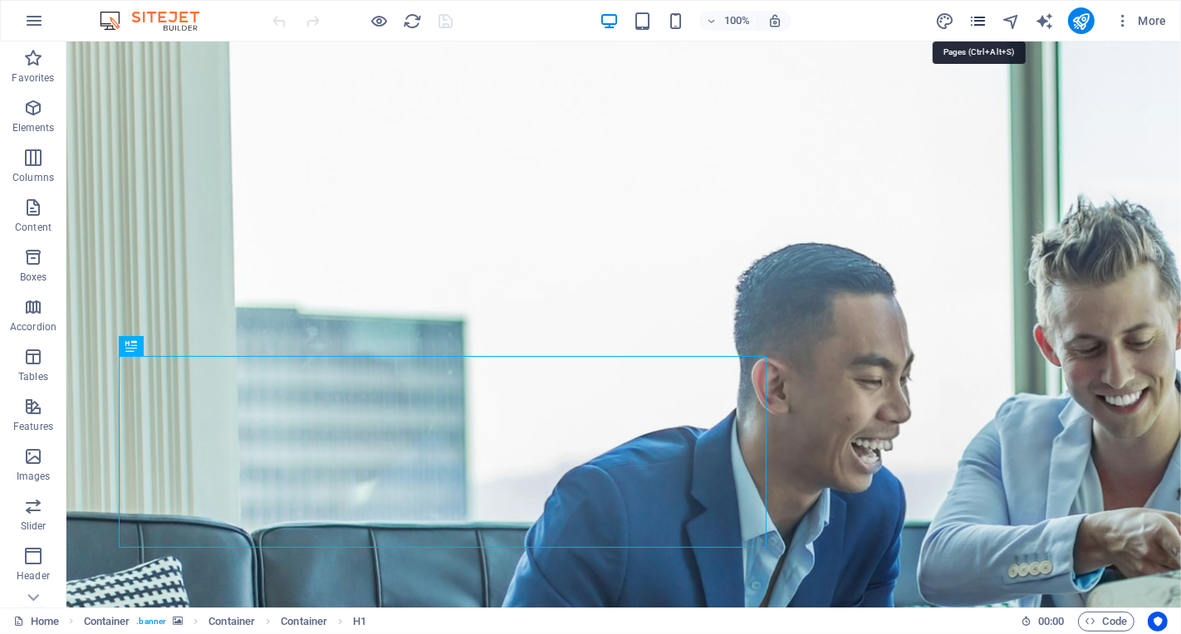
click at [981, 24] on icon "pages" at bounding box center [977, 21] width 19 height 19
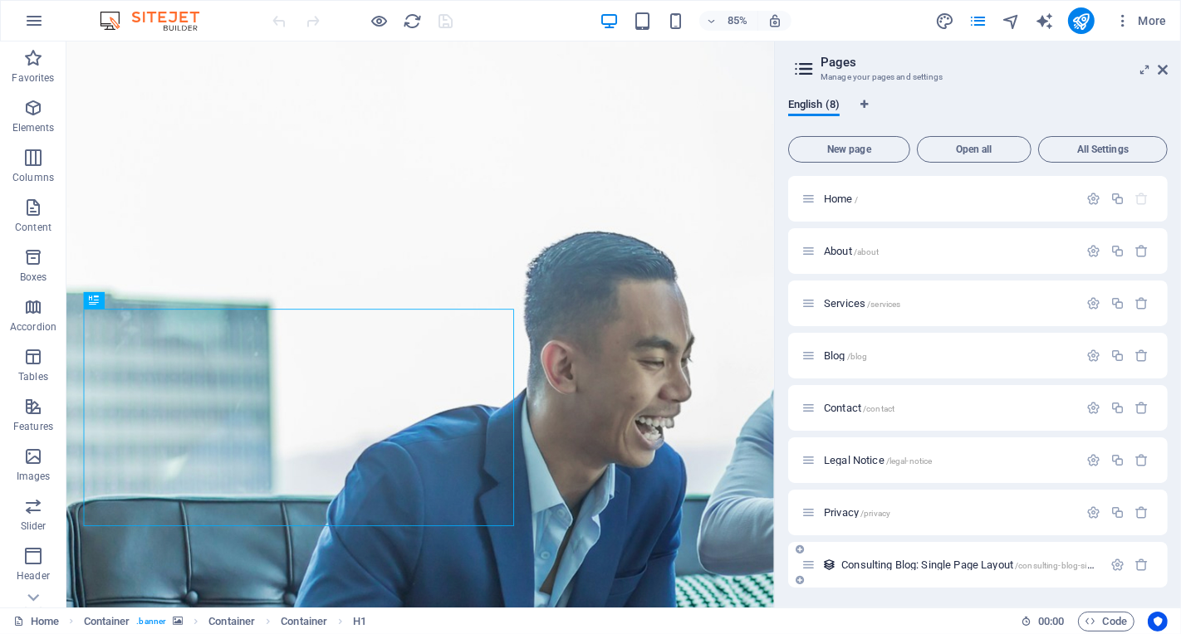
click at [949, 566] on span "Consulting Blog: Single Page Layout /consulting-blog-single-page-layout" at bounding box center [995, 565] width 309 height 12
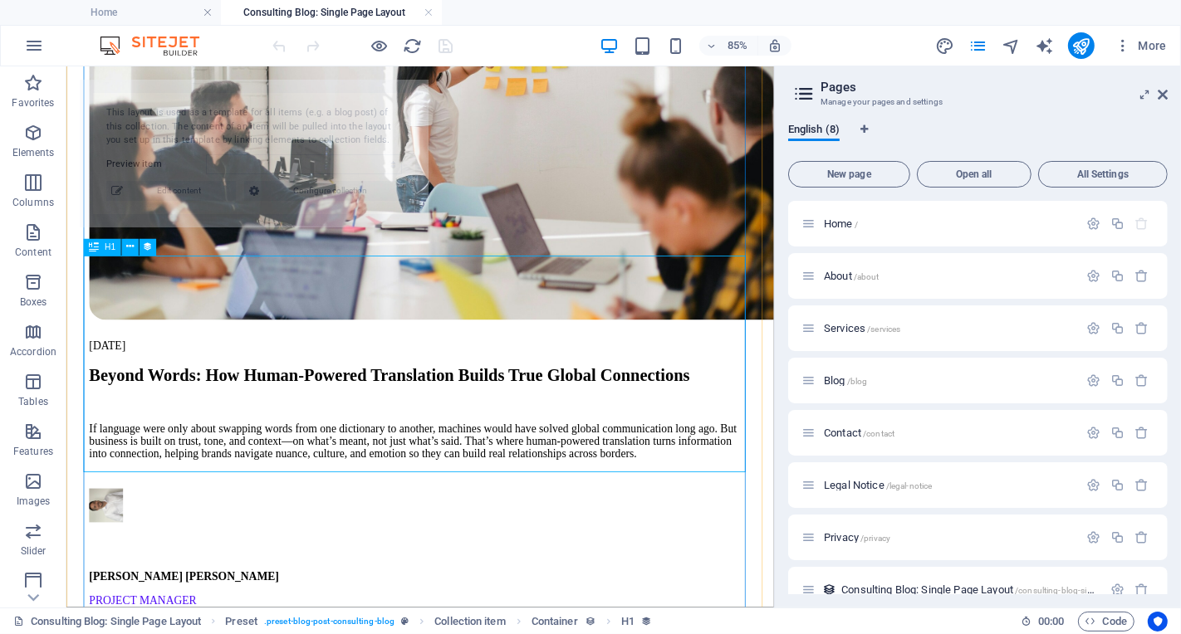
select select "68dac0cd62f0aafbf306ba8a"
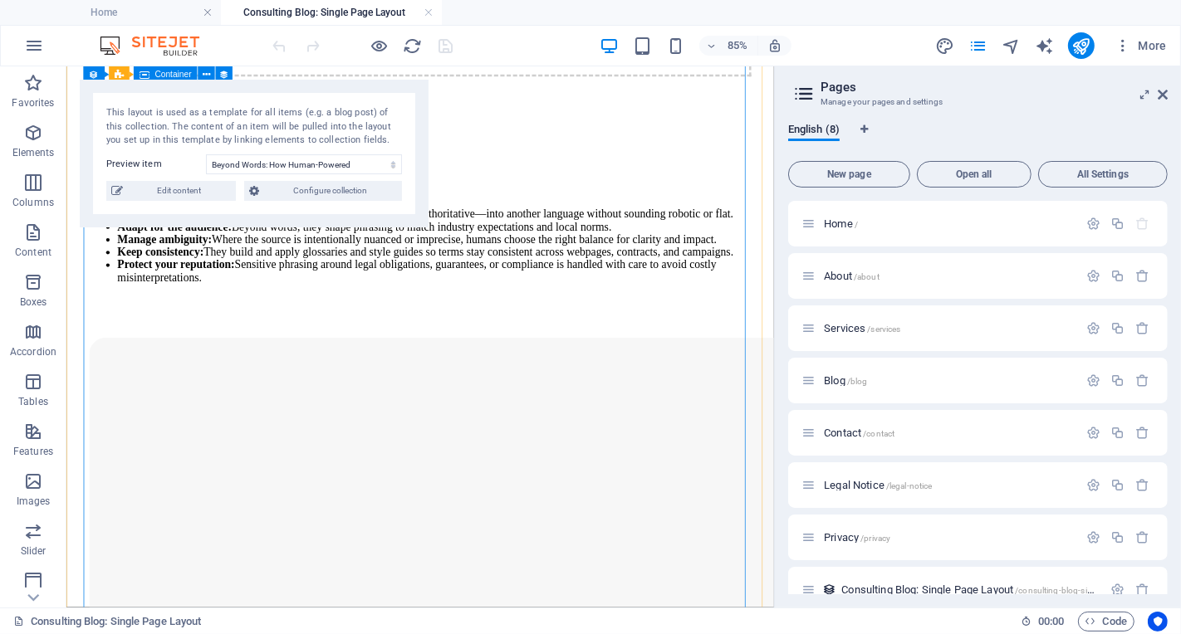
scroll to position [2741, 0]
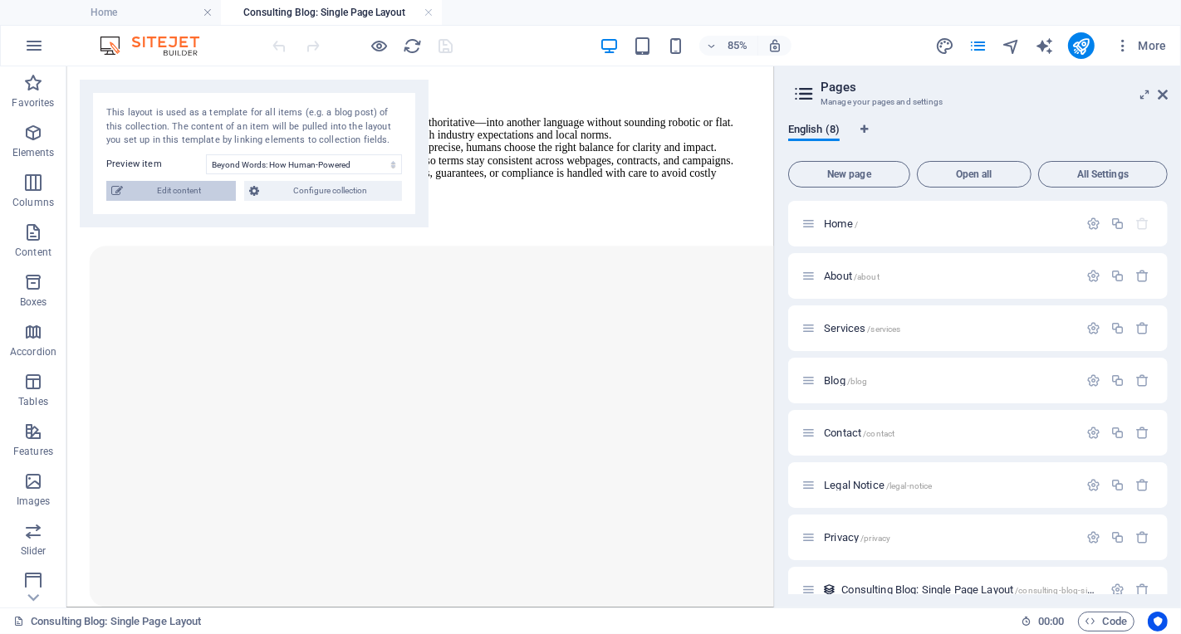
click at [183, 189] on span "Edit content" at bounding box center [179, 191] width 103 height 20
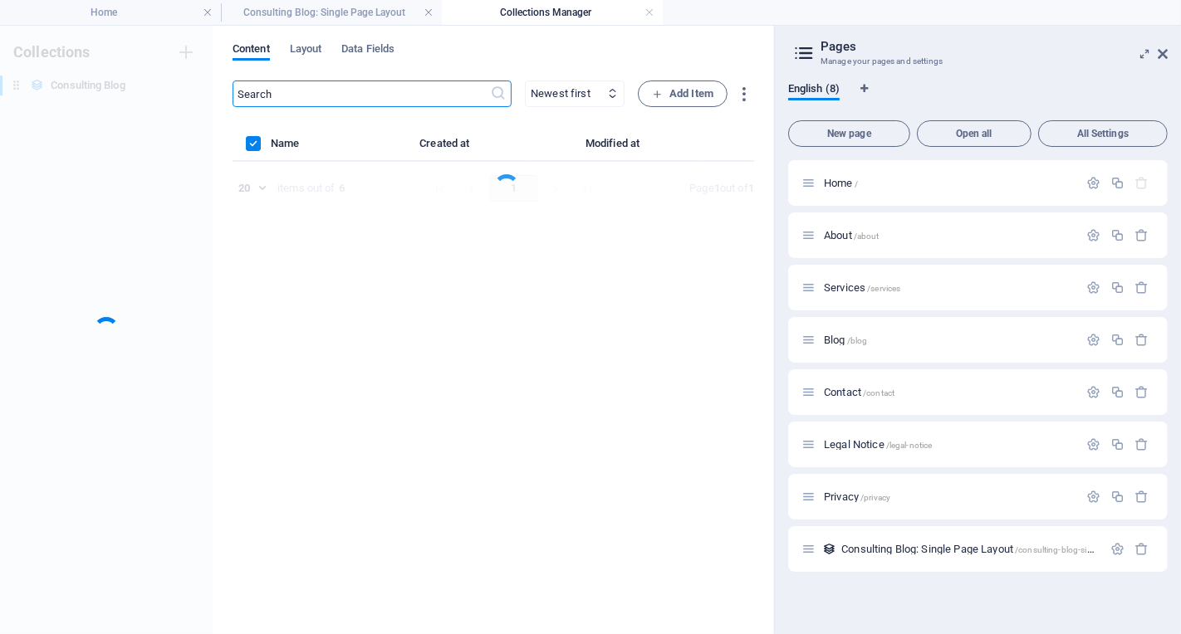
scroll to position [0, 0]
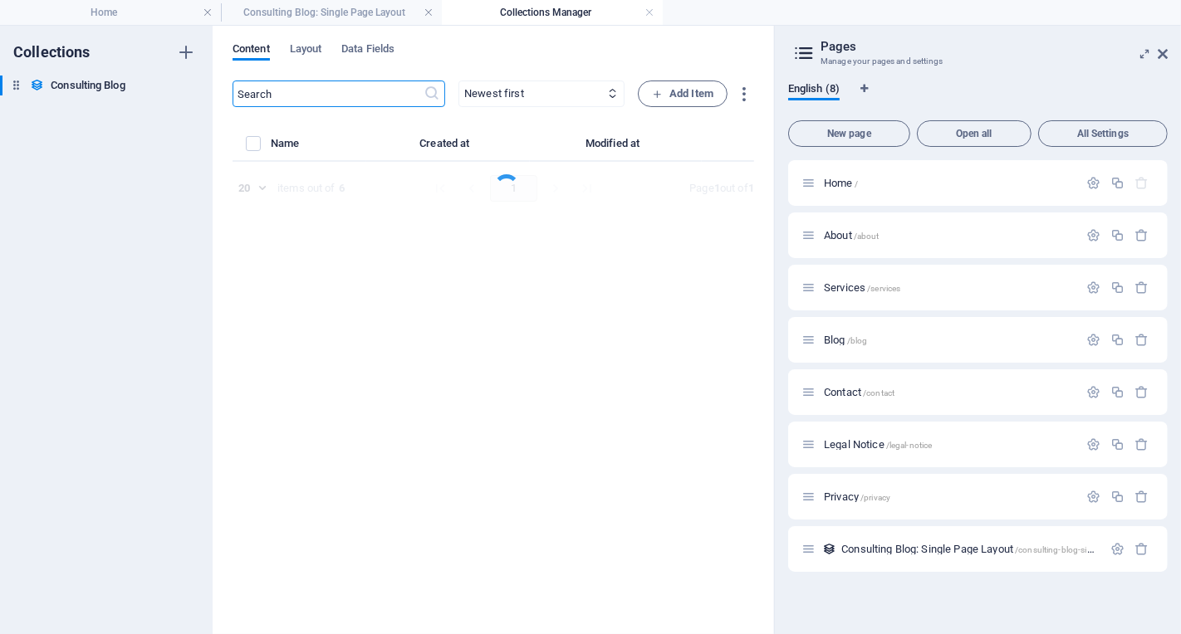
select select "Modern Marketing"
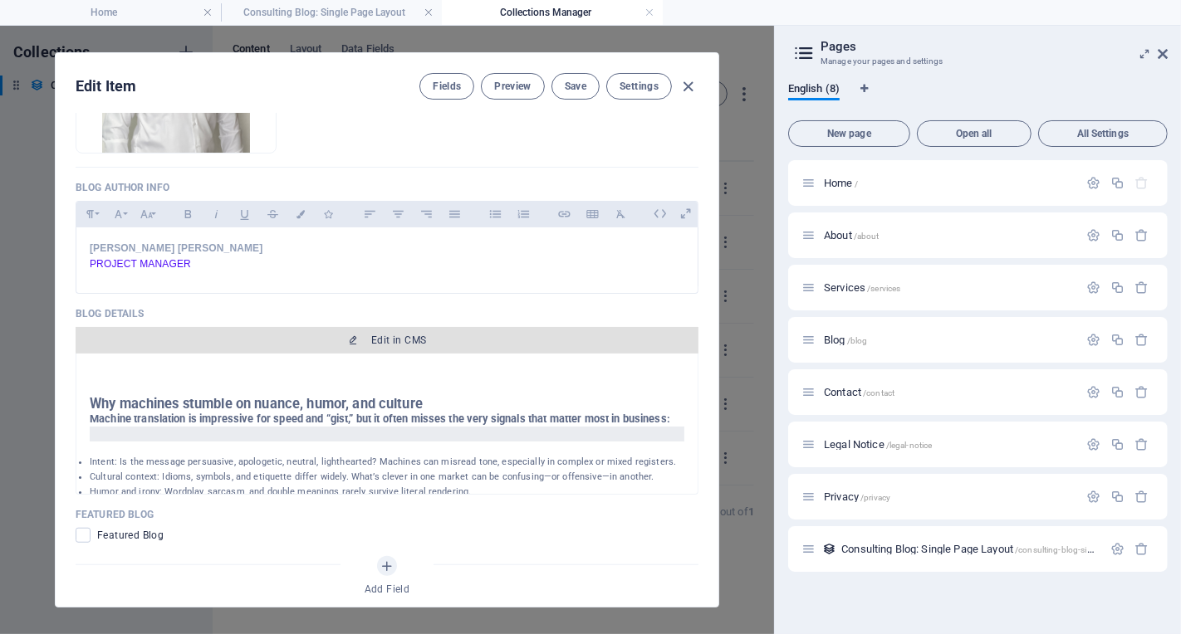
scroll to position [1147, 0]
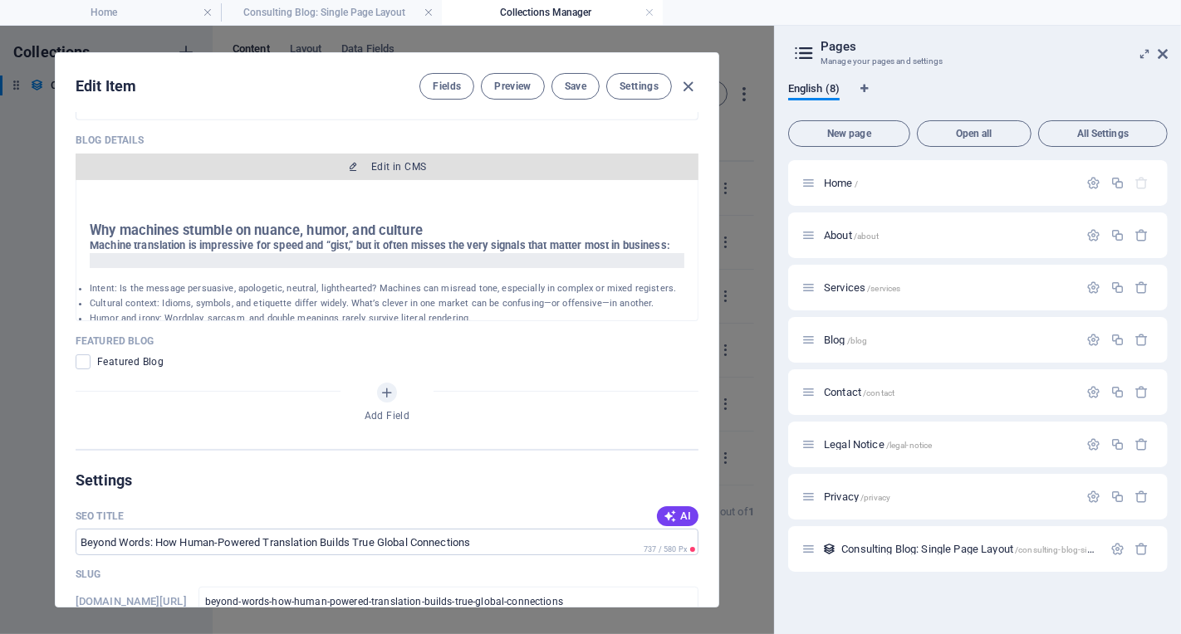
click at [402, 164] on span "Edit in CMS" at bounding box center [398, 166] width 55 height 13
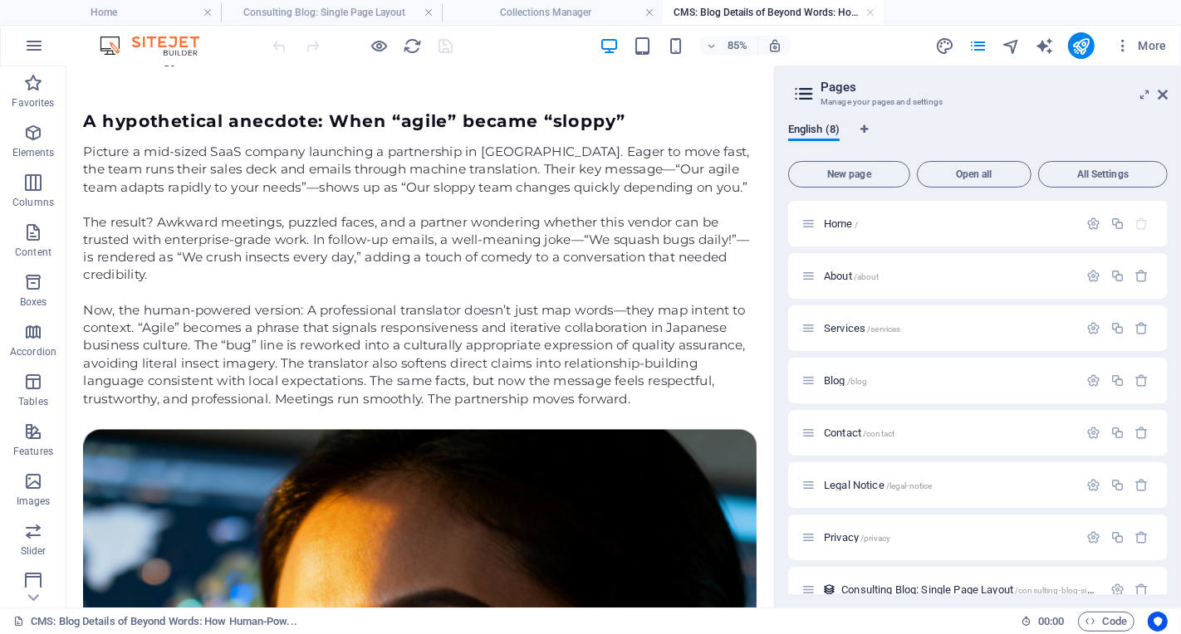
scroll to position [426, 0]
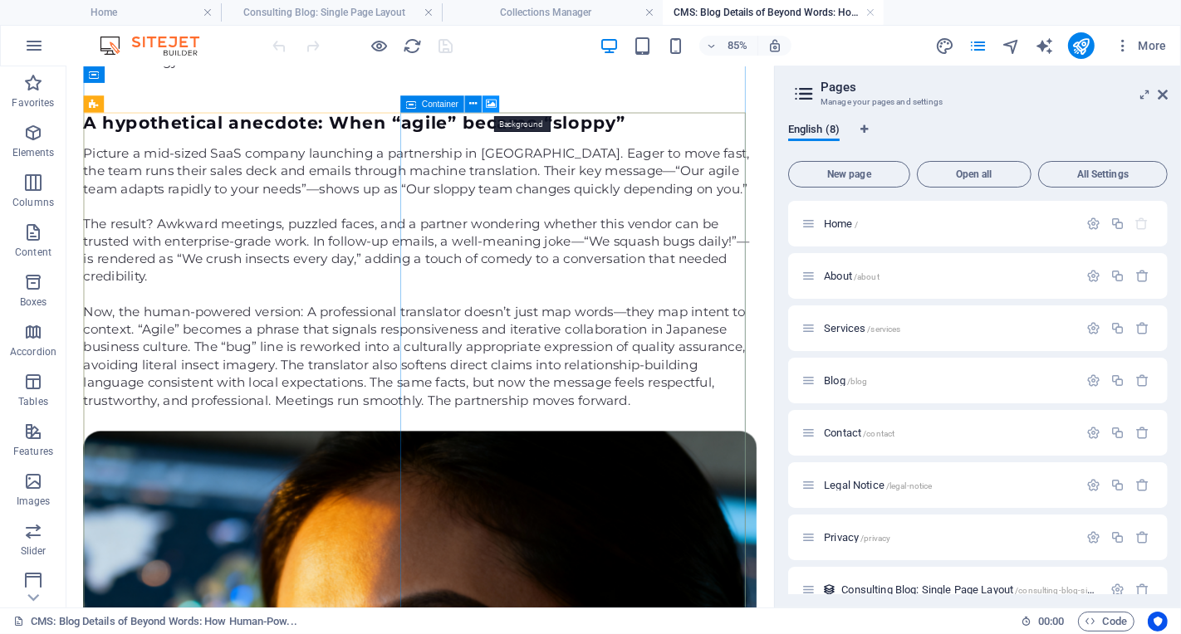
drag, startPoint x: 494, startPoint y: 104, endPoint x: 306, endPoint y: 390, distance: 342.4
click at [494, 104] on icon at bounding box center [491, 104] width 11 height 15
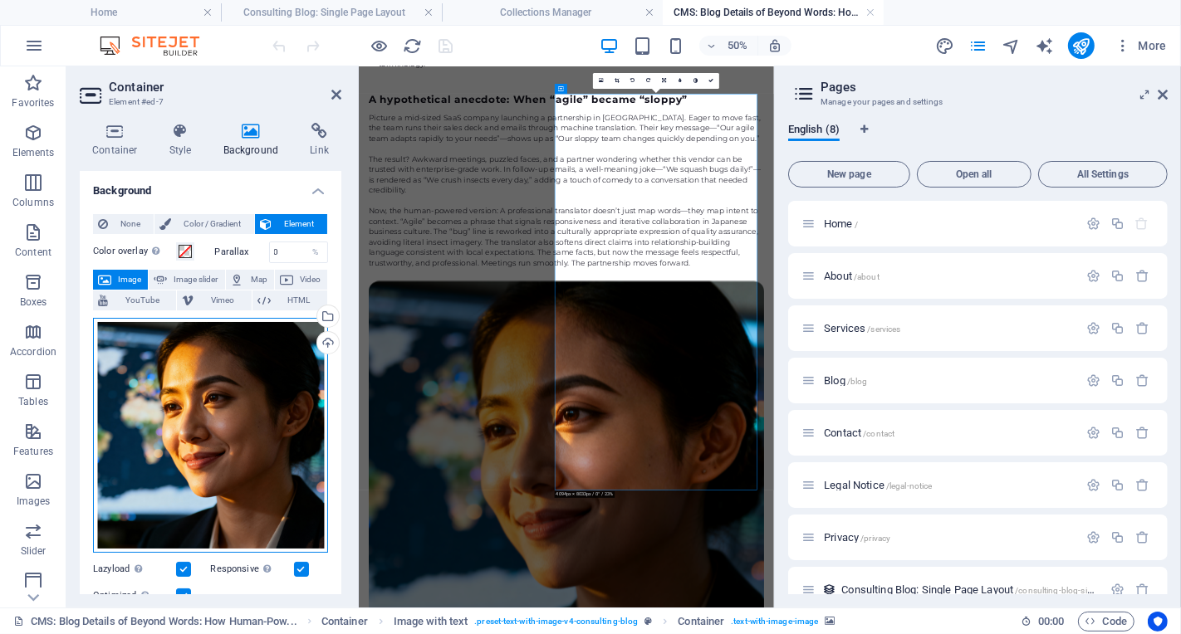
click at [209, 423] on div "Drag files here, click to choose files or select files from Files or our free s…" at bounding box center [210, 435] width 235 height 235
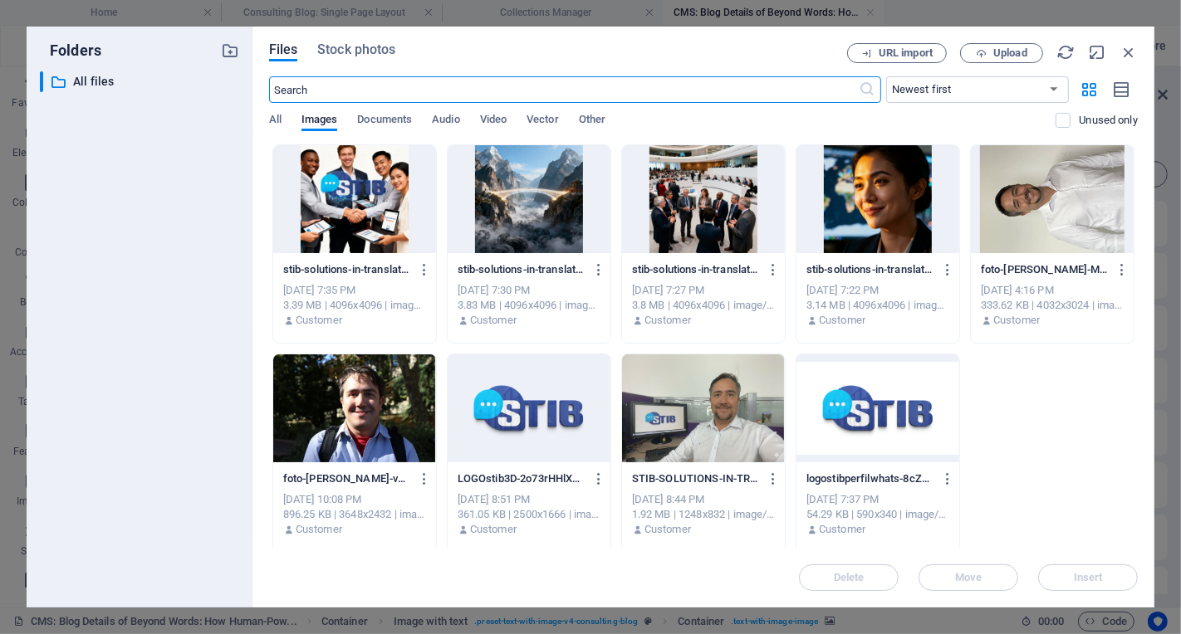
scroll to position [0, 0]
click at [374, 198] on div at bounding box center [354, 199] width 163 height 108
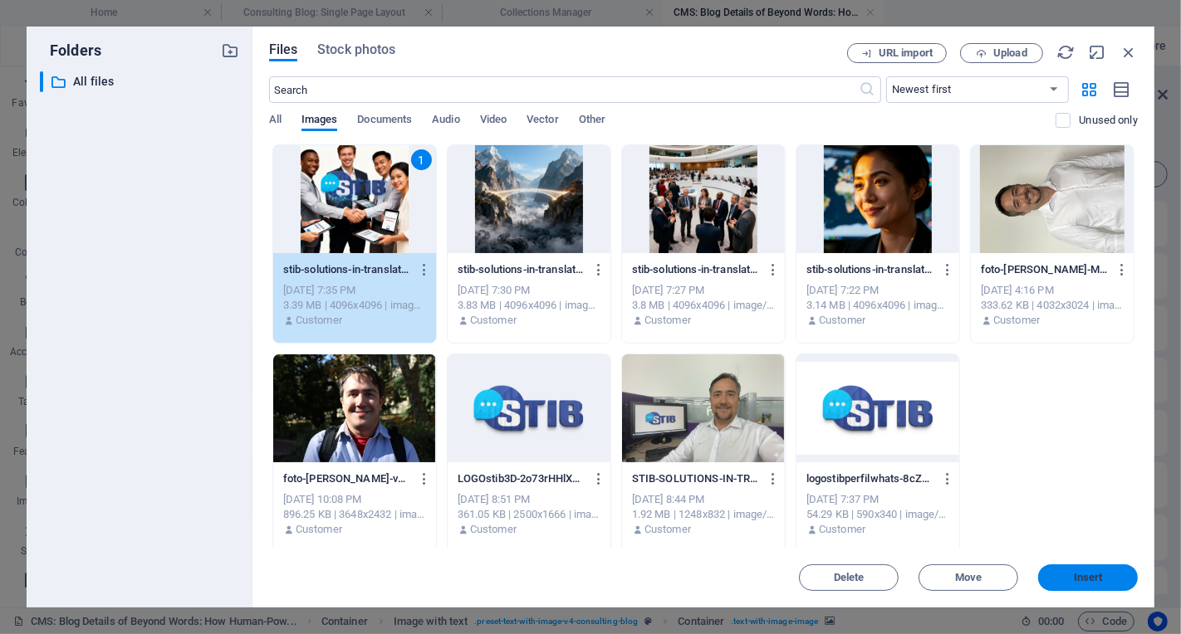
click at [1078, 578] on span "Insert" at bounding box center [1087, 578] width 29 height 10
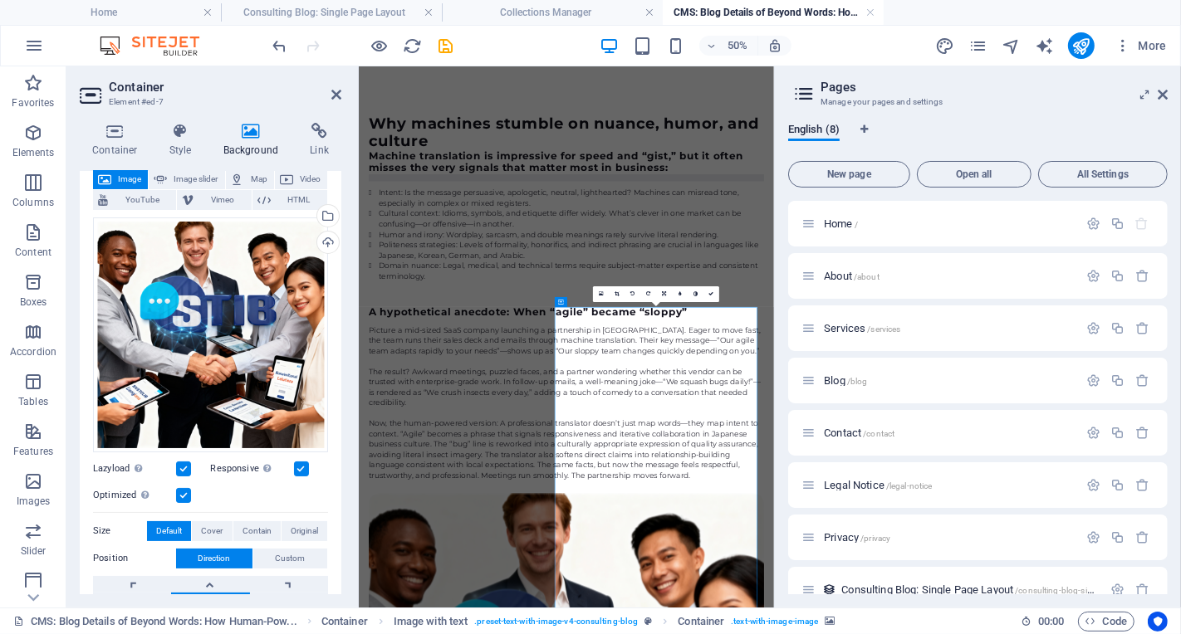
scroll to position [108, 0]
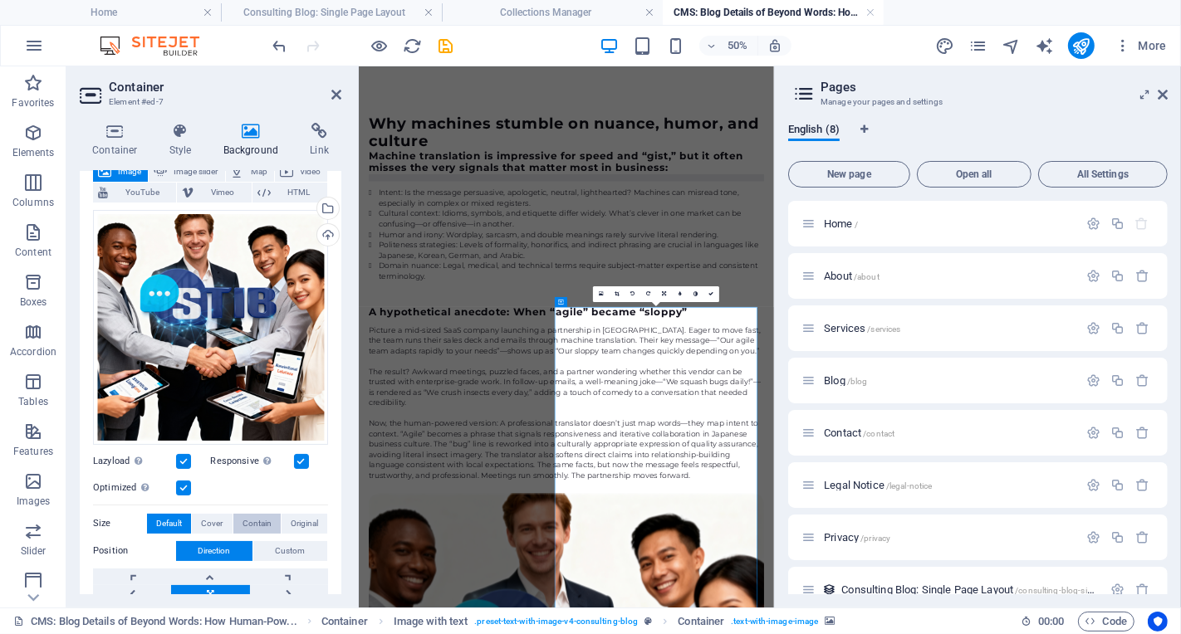
click at [257, 520] on span "Contain" at bounding box center [256, 524] width 29 height 20
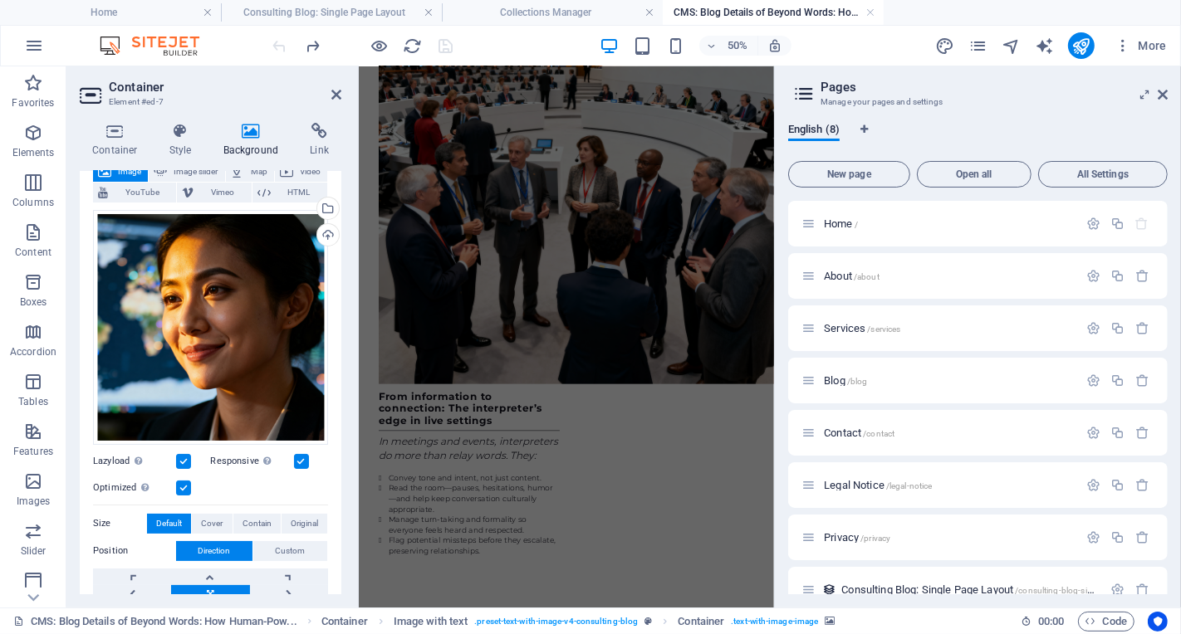
scroll to position [3230, 0]
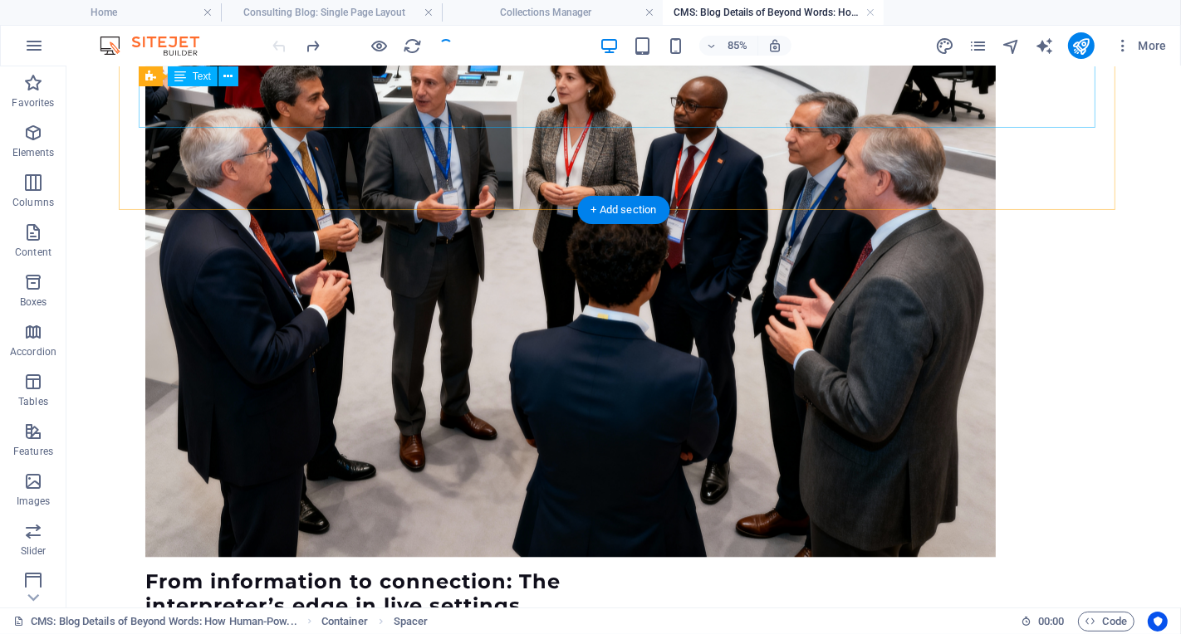
scroll to position [3215, 0]
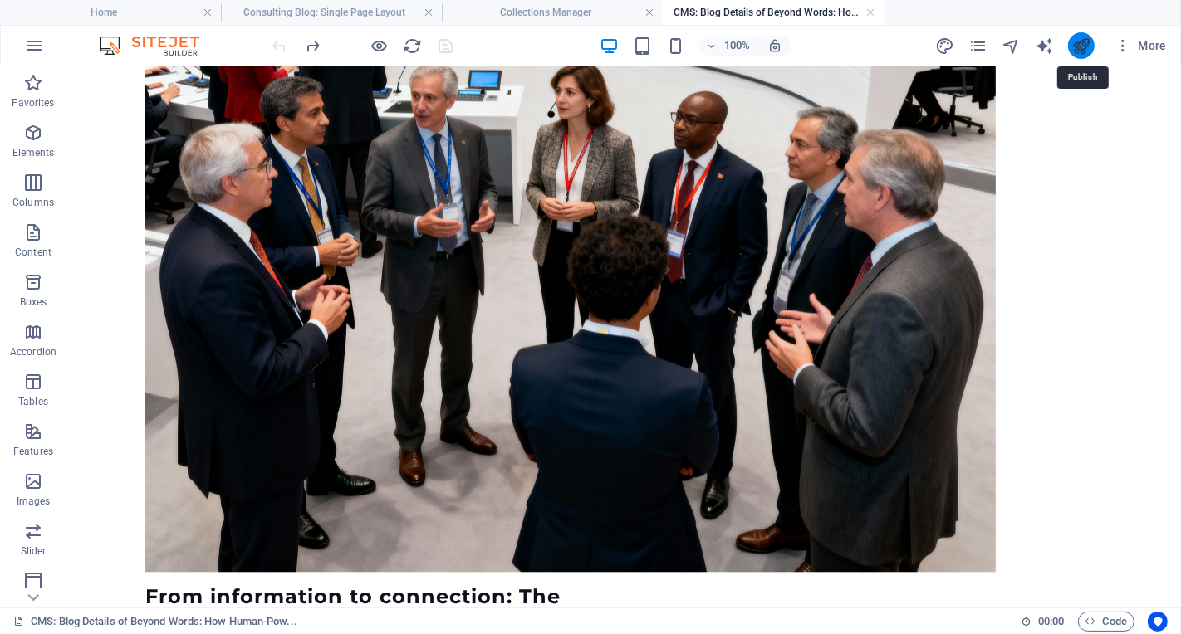
click at [1081, 50] on icon "publish" at bounding box center [1080, 46] width 19 height 19
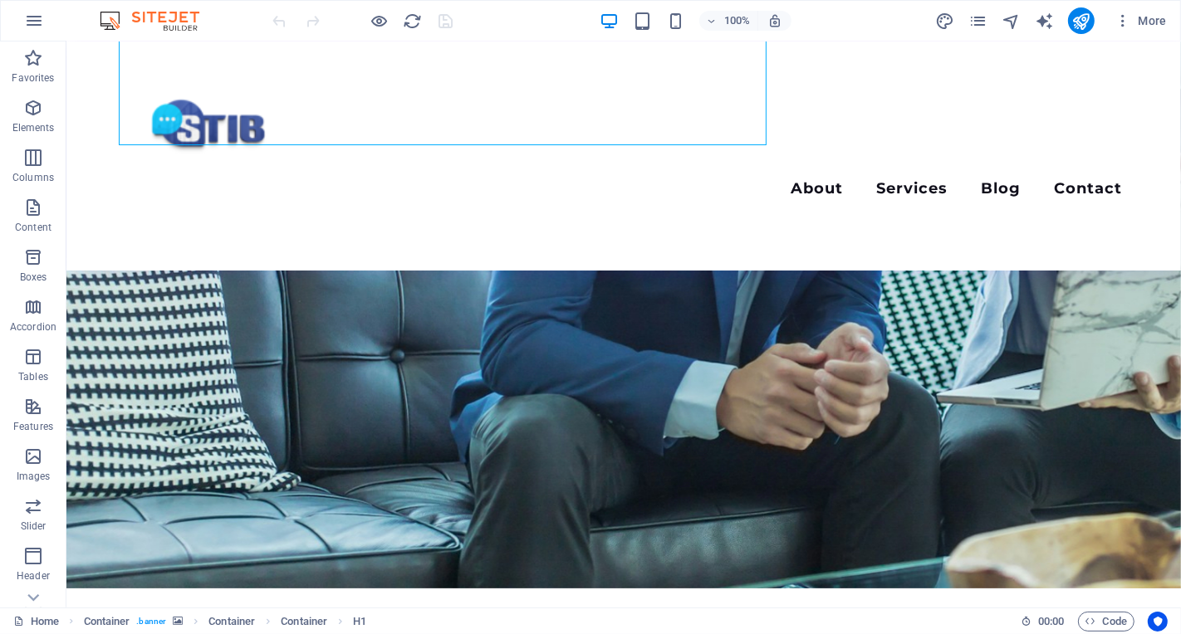
scroll to position [360, 0]
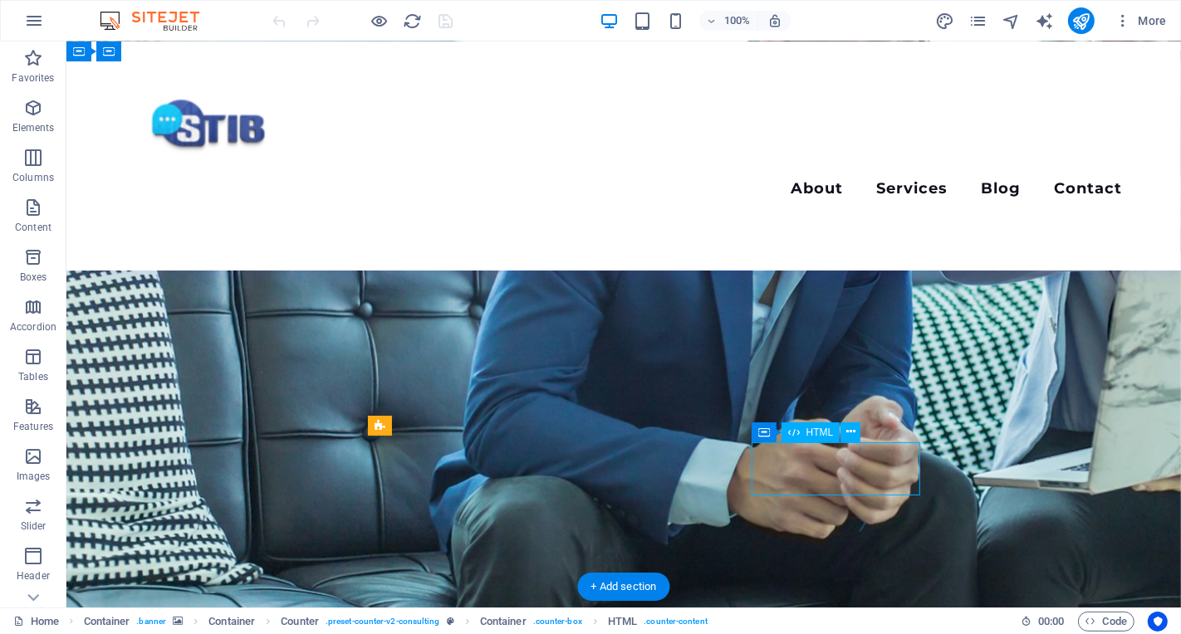
scroll to position [677, 0]
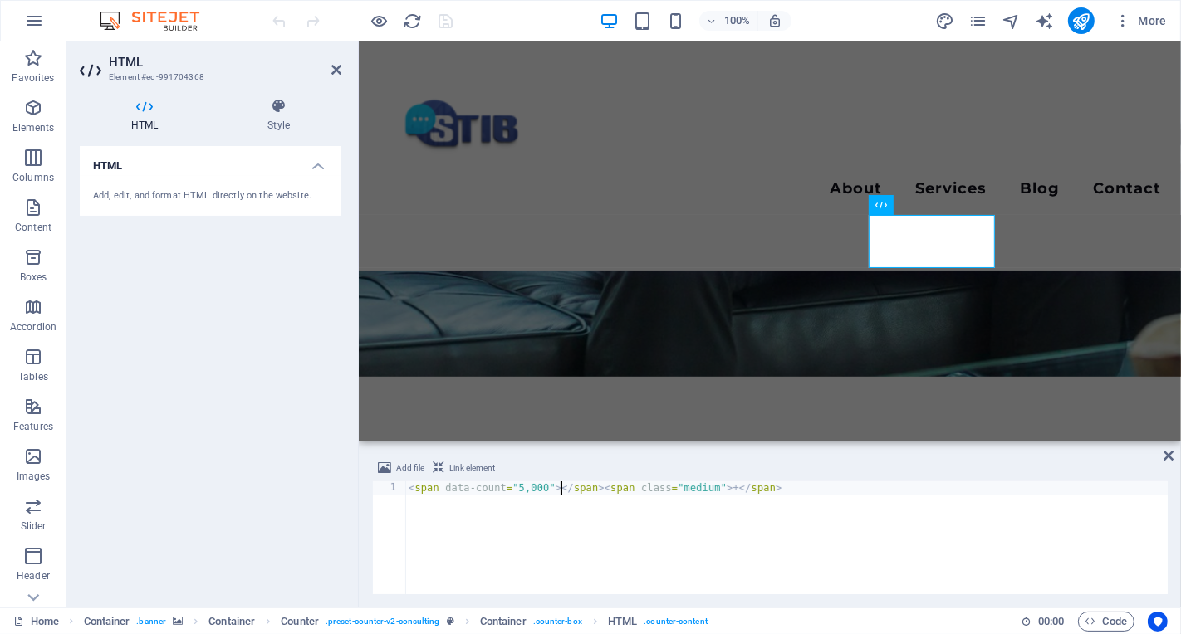
click at [563, 489] on div "< span data-count = "5,000" > </ span > < span class = "medium" > + </ span >" at bounding box center [786, 551] width 762 height 139
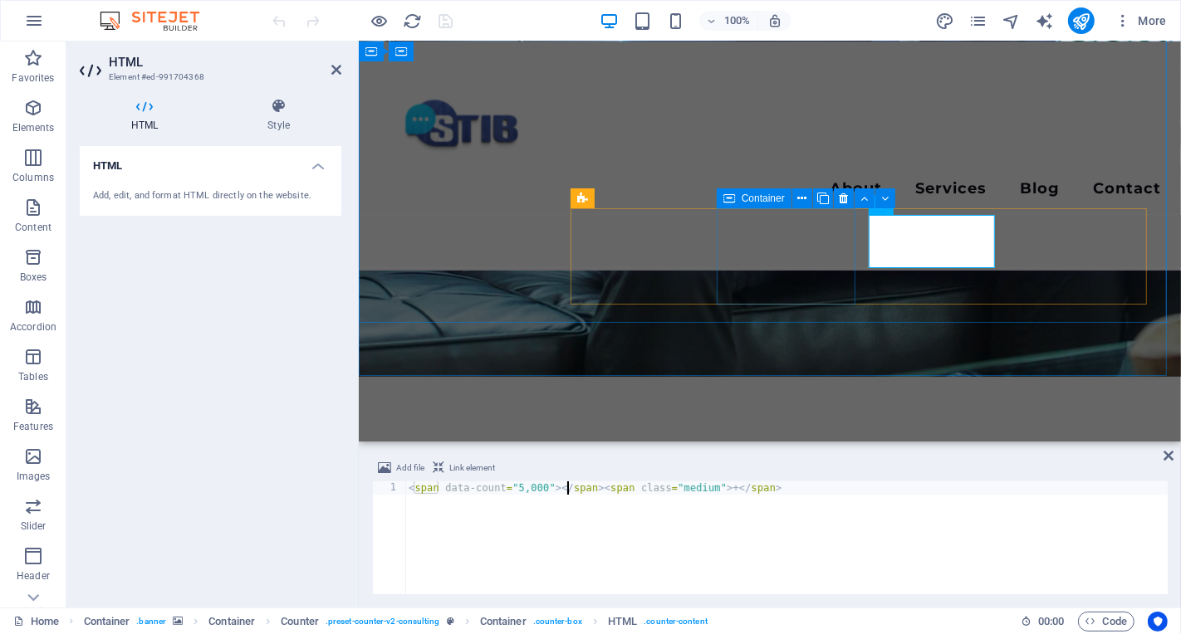
type textarea "<span data-count="5,000">/span><span class="medium">+</span>"
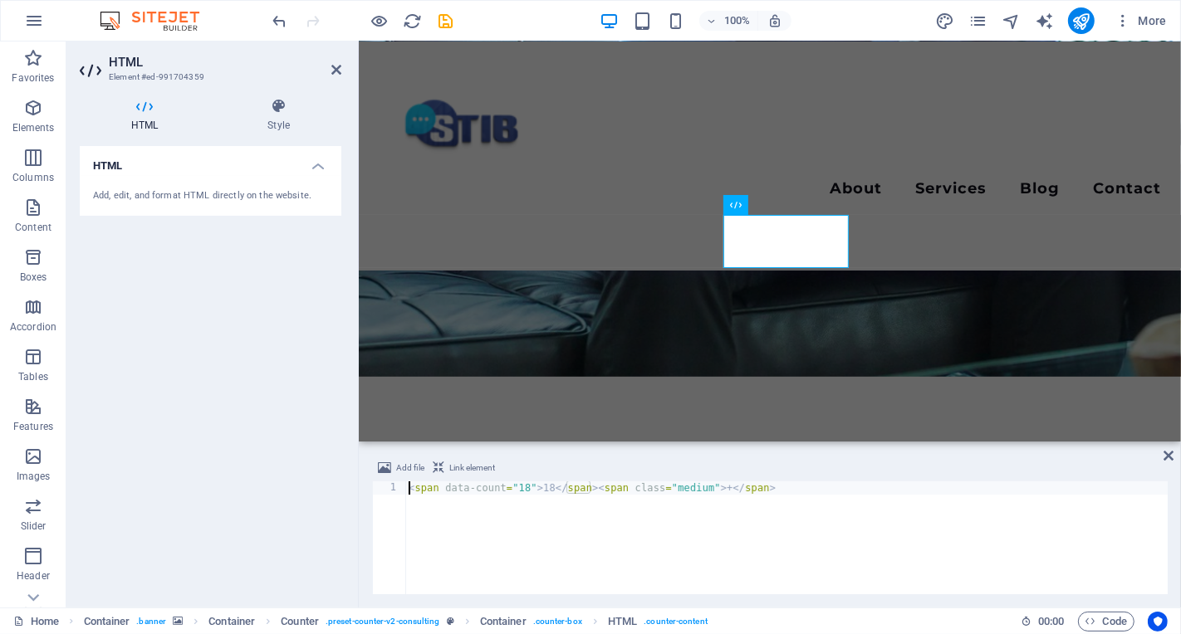
click at [289, 459] on div "HTML Add, edit, and format HTML directly on the website." at bounding box center [211, 370] width 262 height 448
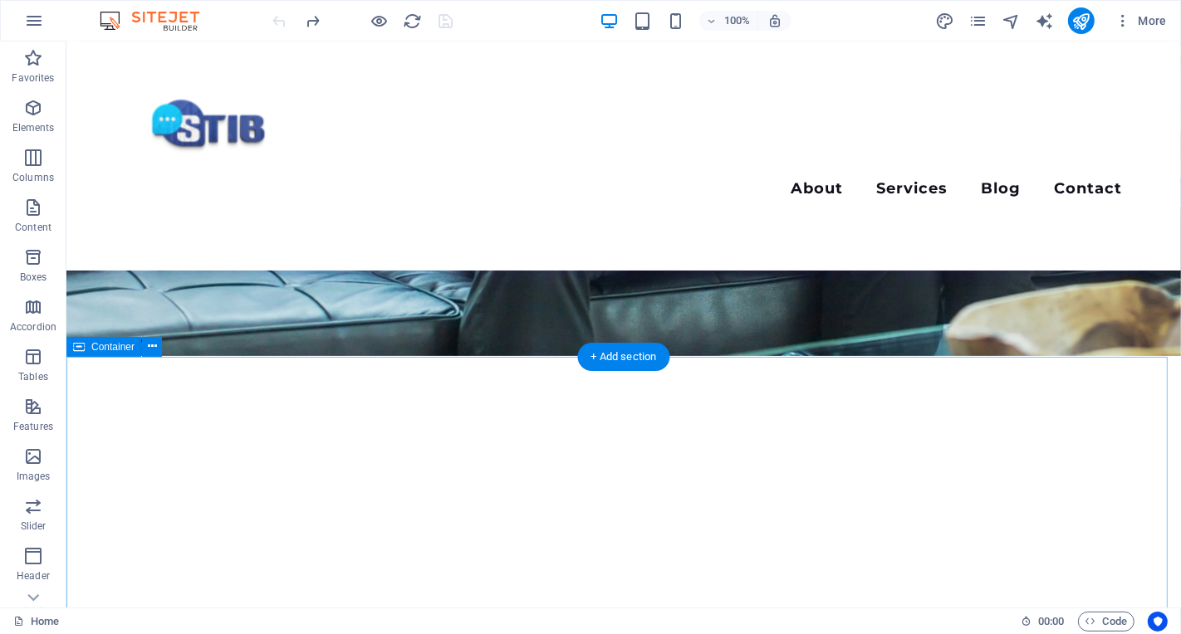
scroll to position [0, 0]
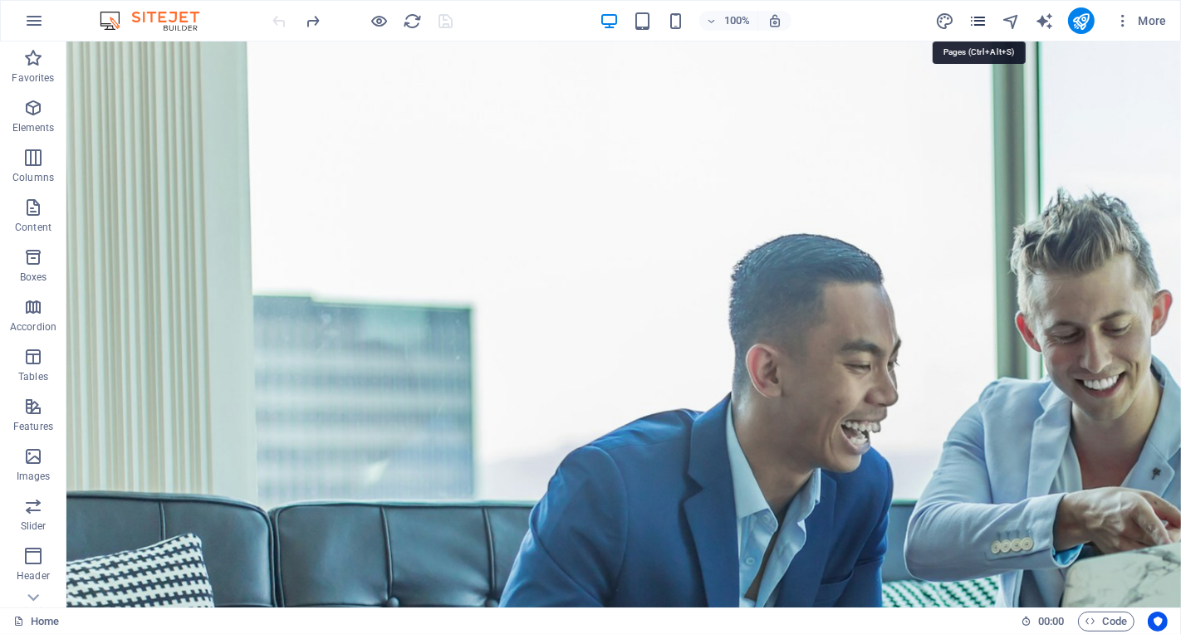
click at [978, 25] on icon "pages" at bounding box center [977, 21] width 19 height 19
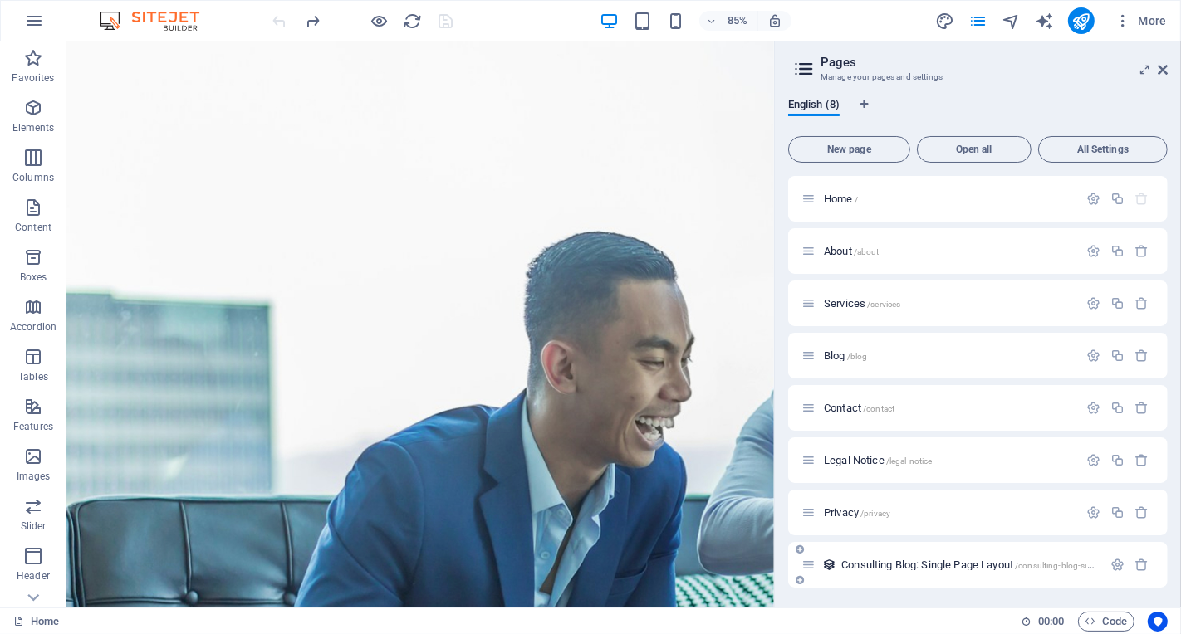
click at [928, 570] on span "Consulting Blog: Single Page Layout /consulting-blog-single-page-layout" at bounding box center [995, 565] width 309 height 12
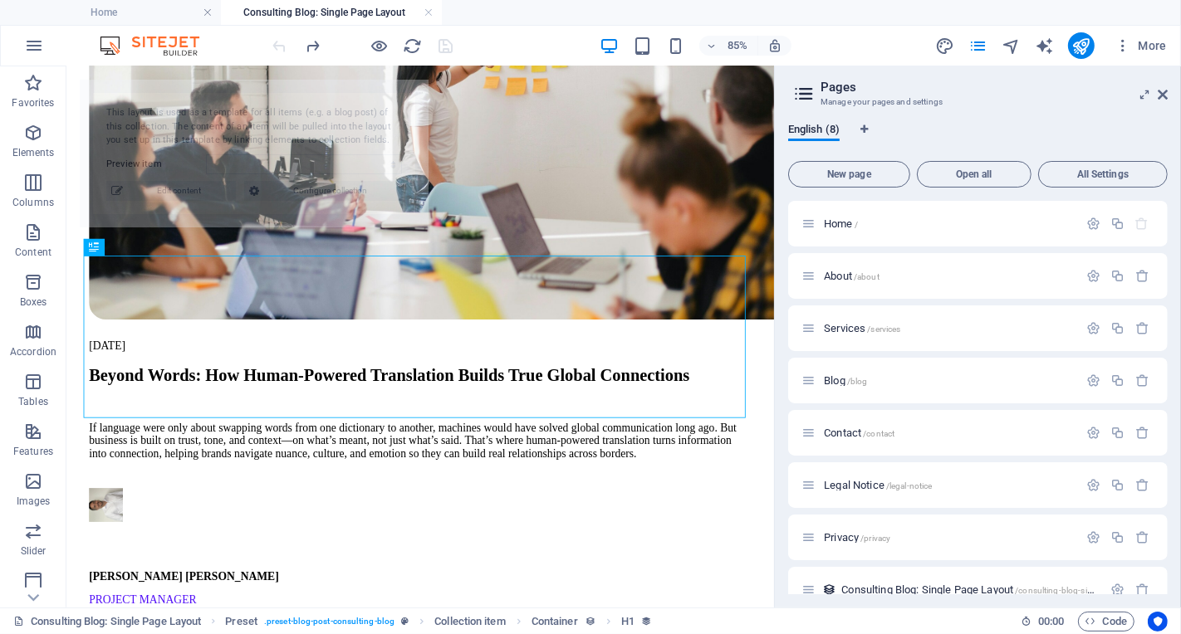
scroll to position [420, 0]
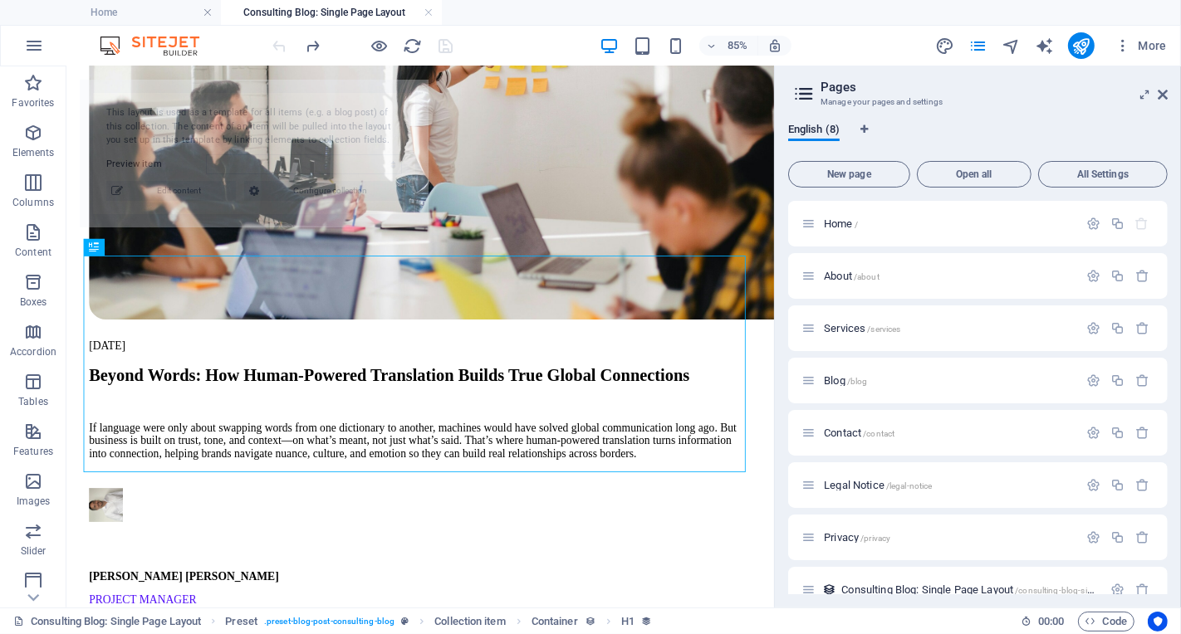
select select "68dac0cd62f0aafbf306ba8a"
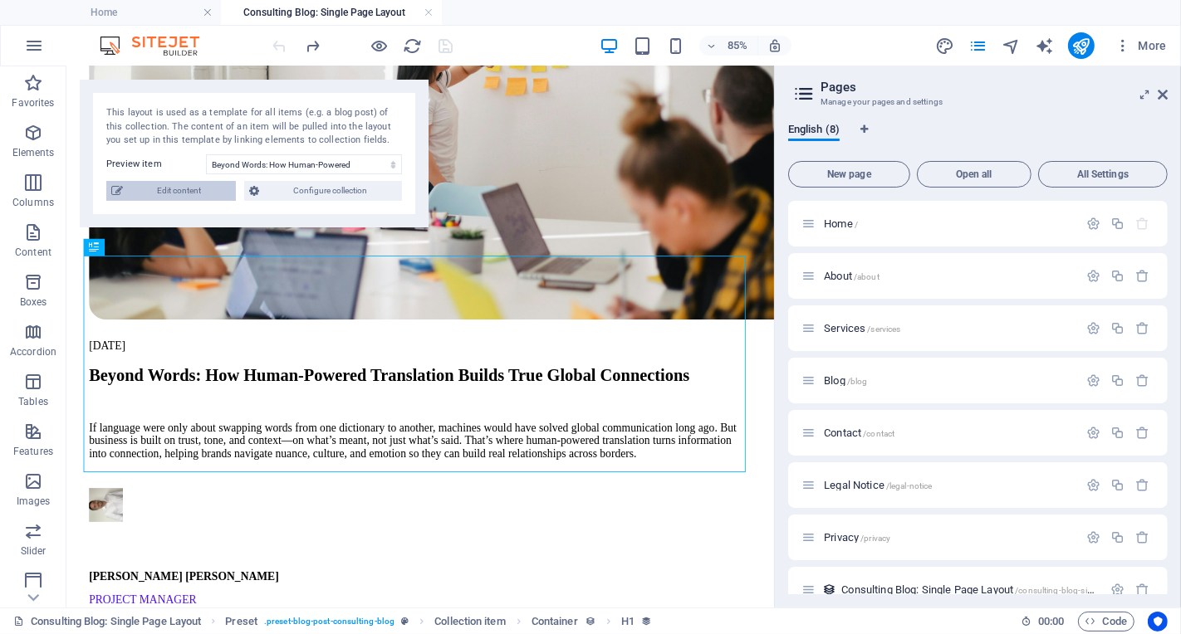
click at [183, 186] on span "Edit content" at bounding box center [179, 191] width 103 height 20
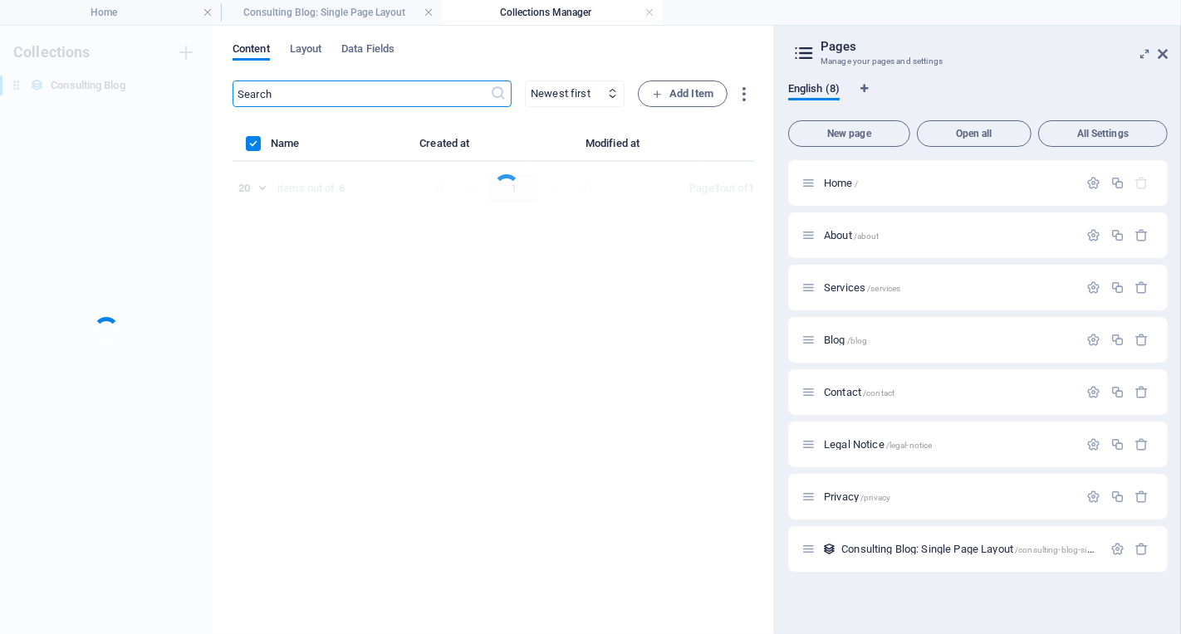
scroll to position [0, 0]
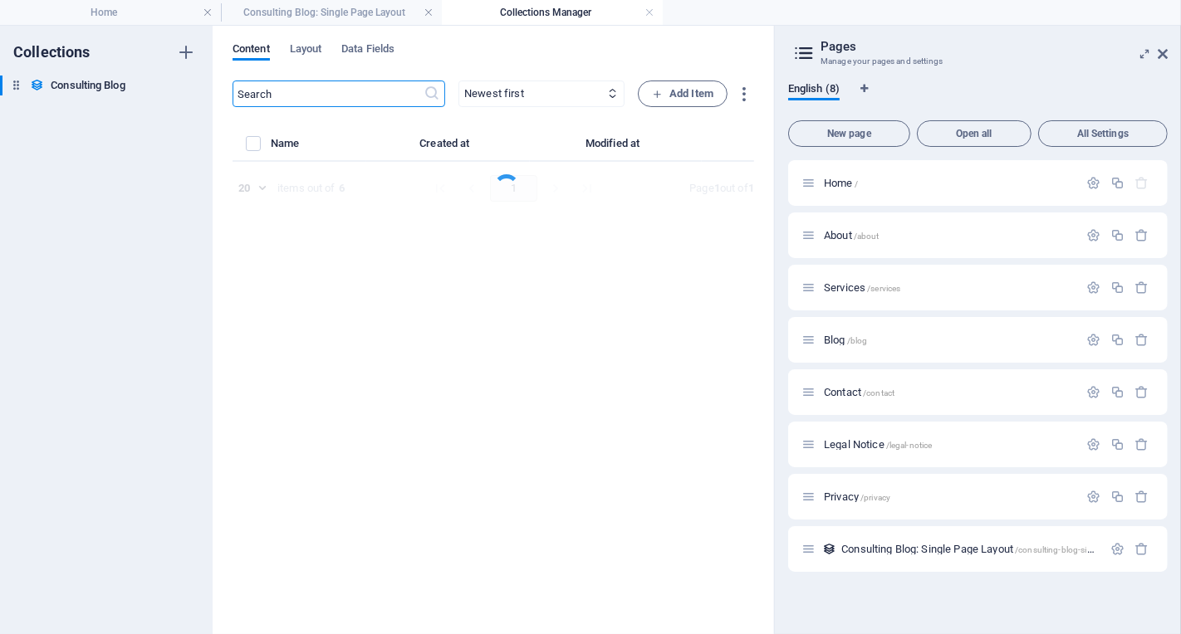
select select "Modern Marketing"
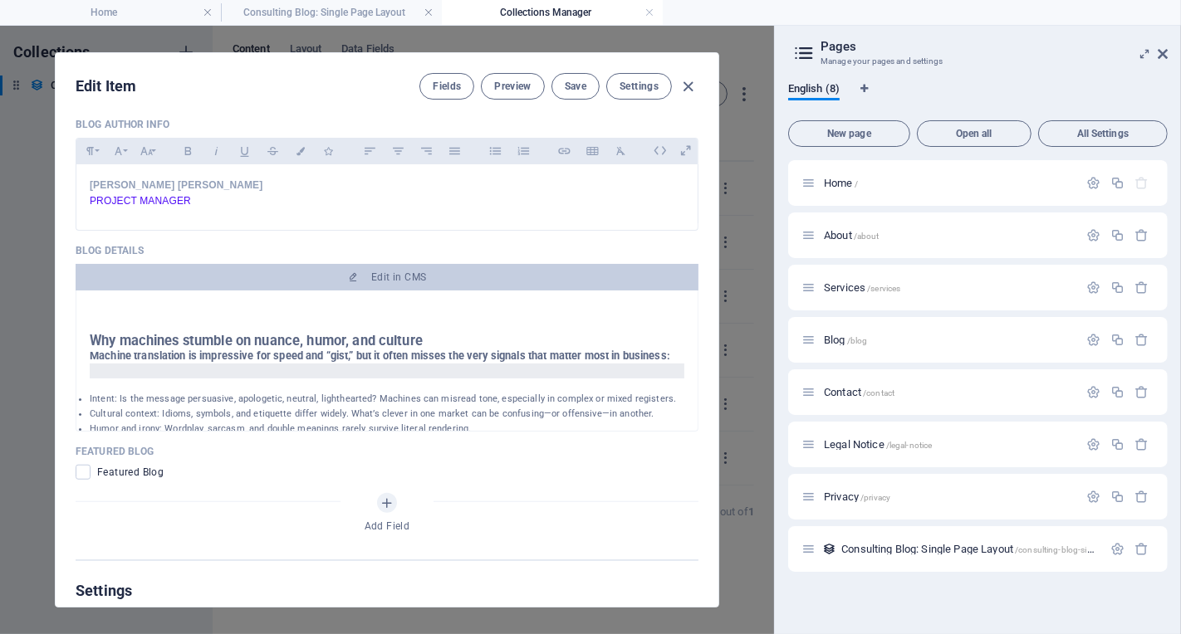
scroll to position [1050, 0]
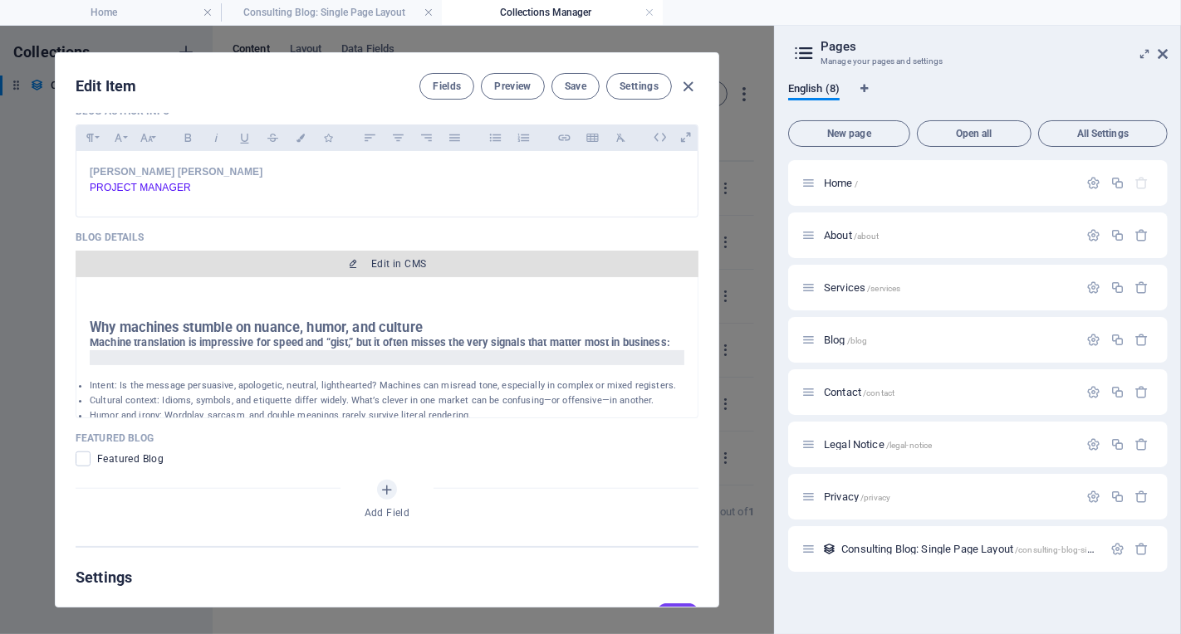
click at [391, 257] on span "Edit in CMS" at bounding box center [398, 263] width 55 height 13
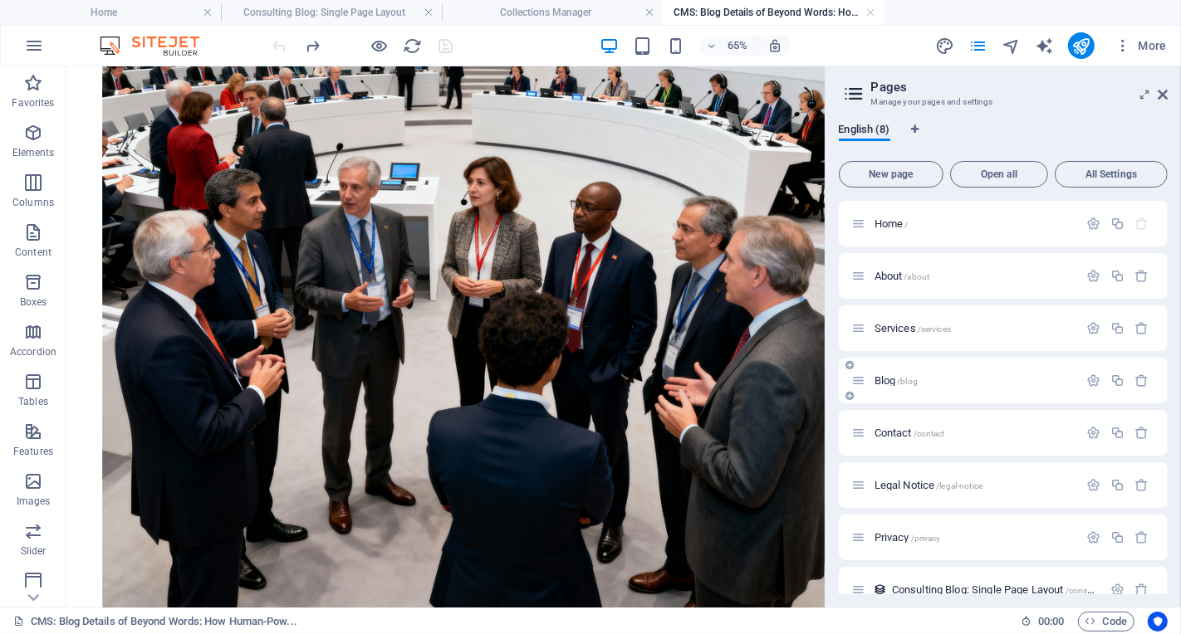
scroll to position [3190, 0]
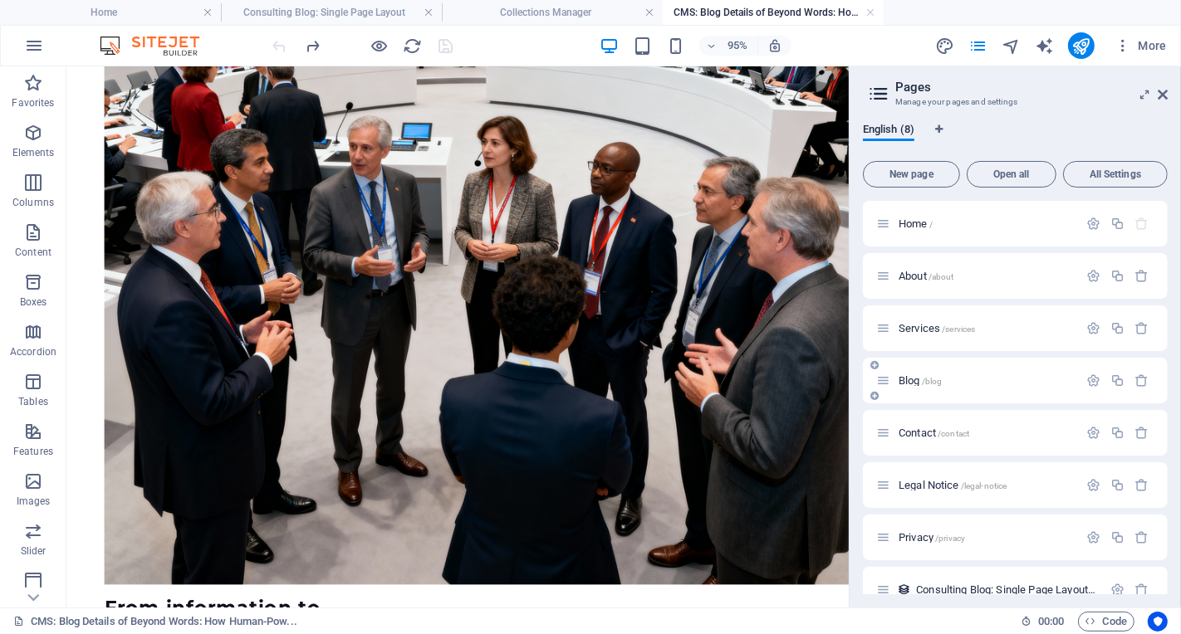
drag, startPoint x: 775, startPoint y: 389, endPoint x: 1034, endPoint y: 398, distance: 259.2
click at [1036, 398] on aside "Pages Manage your pages and settings English (8) New page Open all All Settings…" at bounding box center [1014, 336] width 332 height 541
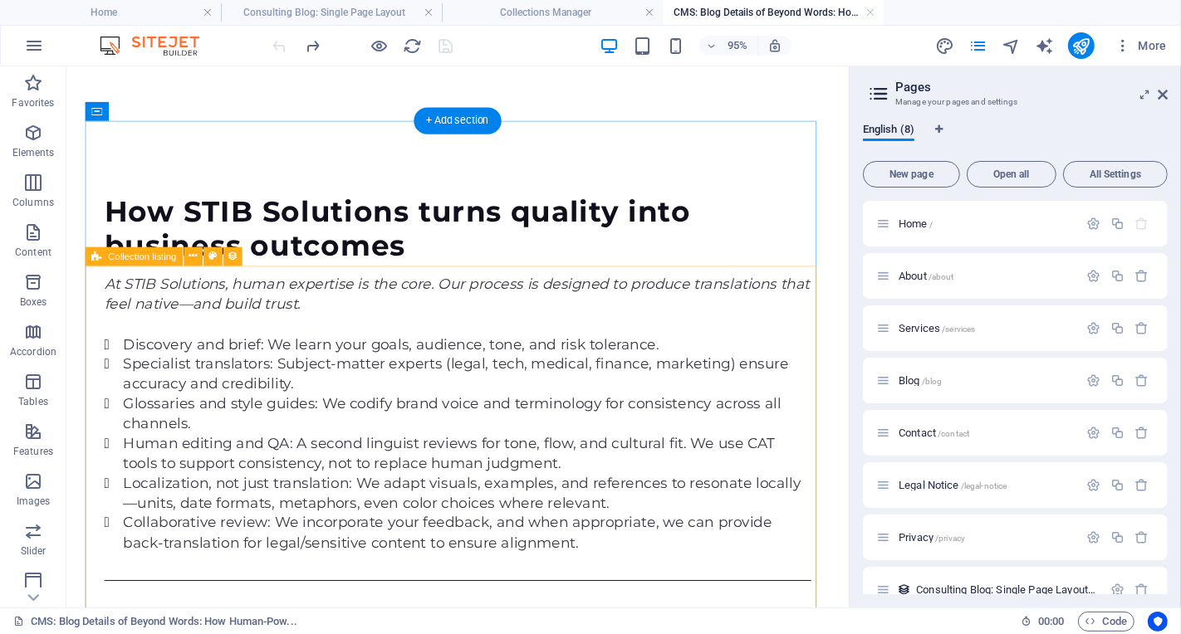
scroll to position [4125, 0]
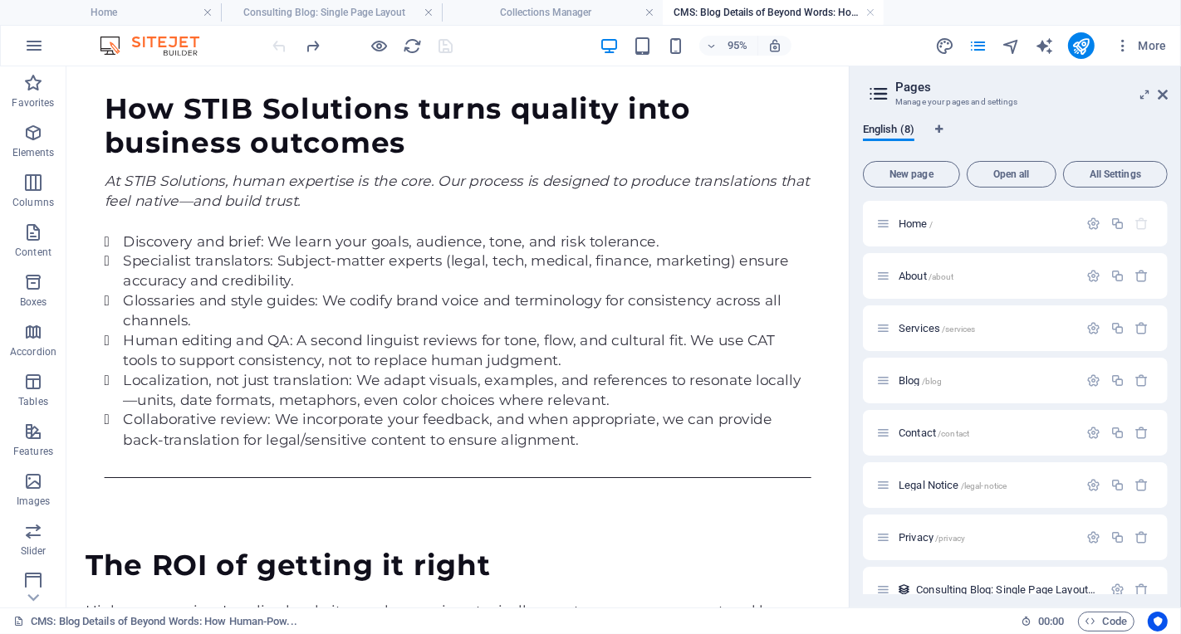
scroll to position [4251, 0]
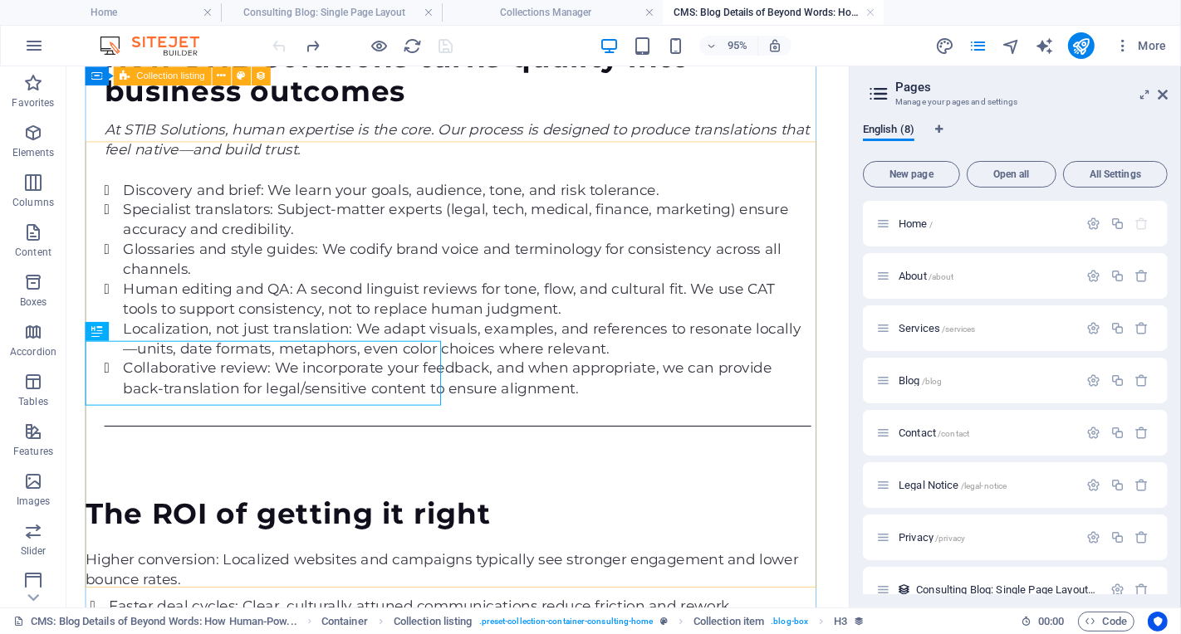
scroll to position [4022, 0]
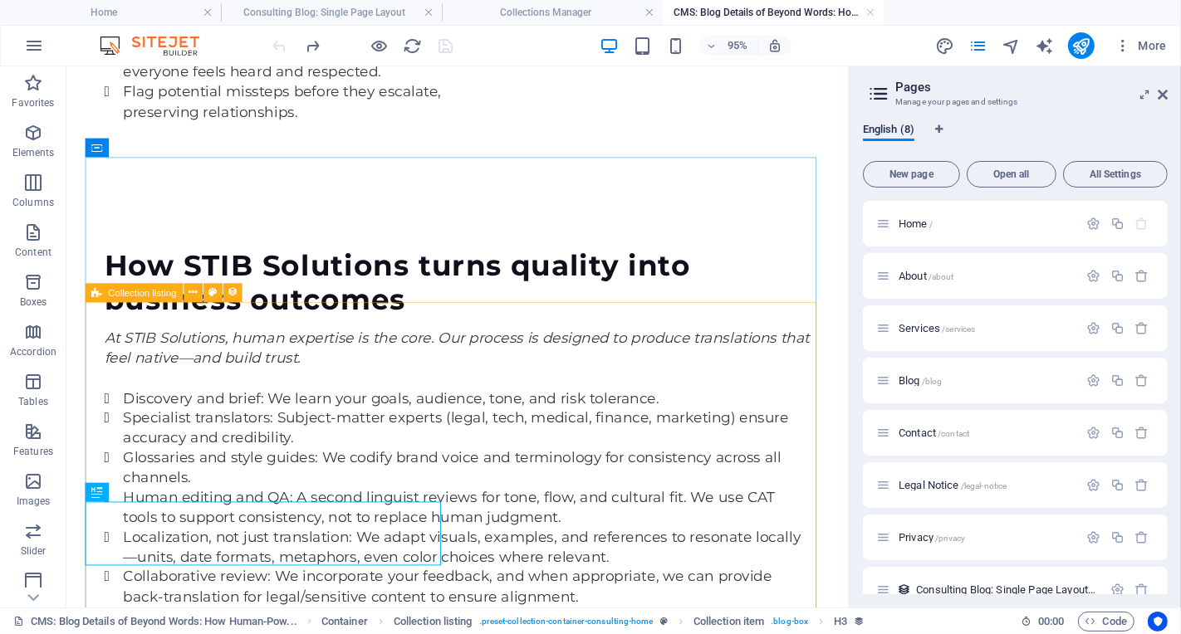
click at [167, 296] on span "Collection listing" at bounding box center [142, 292] width 68 height 9
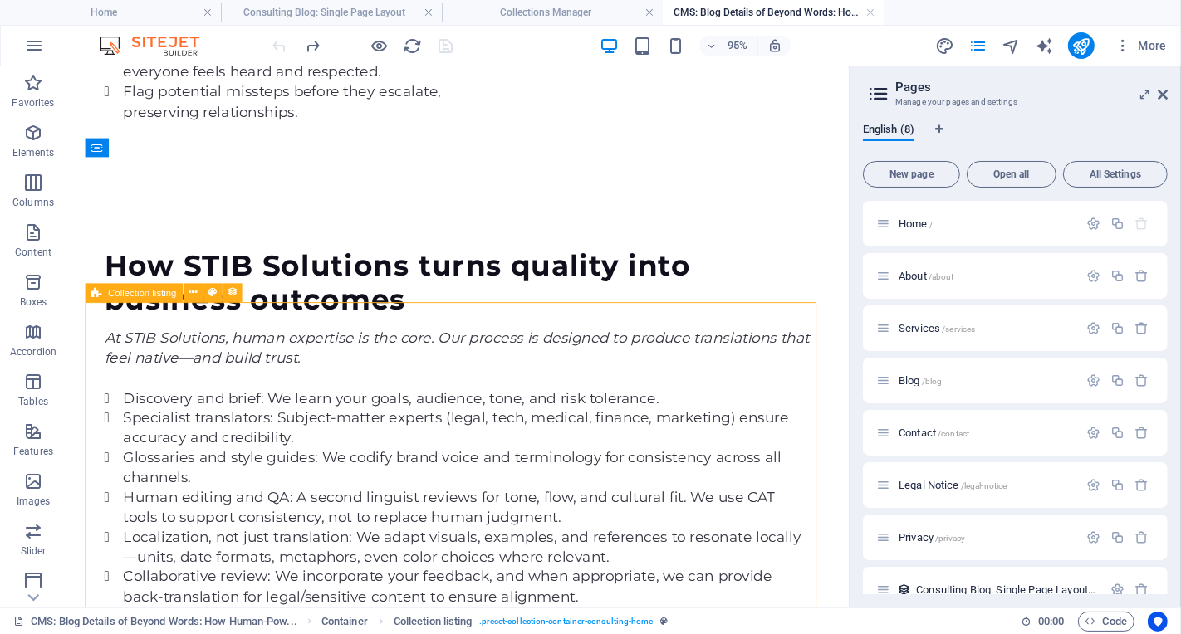
click at [167, 296] on span "Collection listing" at bounding box center [142, 292] width 68 height 9
select select
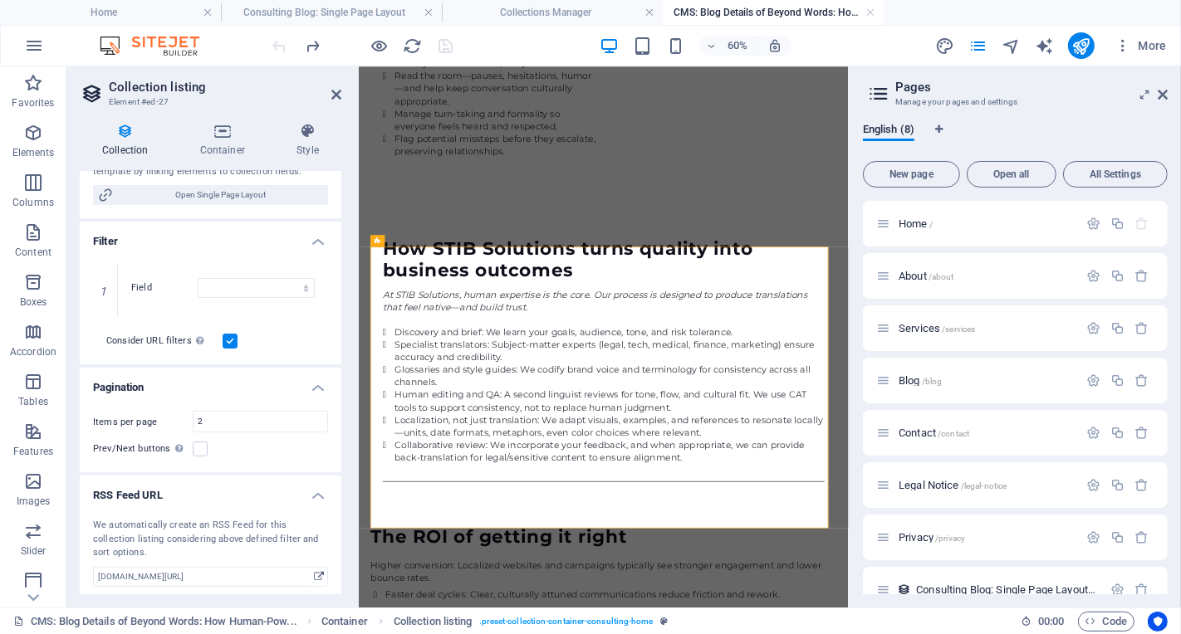
scroll to position [300, 0]
click at [204, 445] on label at bounding box center [200, 445] width 15 height 15
click at [0, 0] on input "Prev/Next buttons Even if checked the pagination will not be displayed when the…" at bounding box center [0, 0] width 0 height 0
click at [202, 445] on label at bounding box center [200, 445] width 15 height 15
click at [0, 0] on input "Prev/Next buttons Even if checked the pagination will not be displayed when the…" at bounding box center [0, 0] width 0 height 0
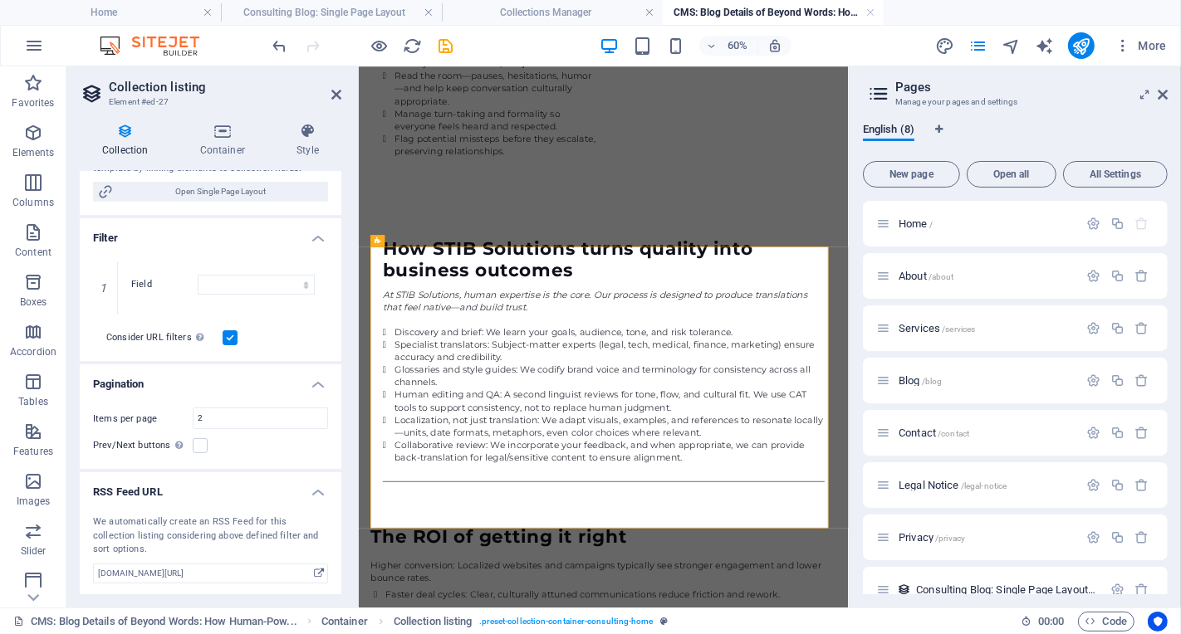
drag, startPoint x: 332, startPoint y: 426, endPoint x: 331, endPoint y: 405, distance: 20.8
click at [332, 406] on div "Items per page 2 Prev/Next buttons Even if checked the pagination will not be d…" at bounding box center [211, 431] width 262 height 75
drag, startPoint x: 338, startPoint y: 427, endPoint x: 345, endPoint y: 352, distance: 75.1
click at [345, 352] on div "Collection Container Style General Collection Consulting Blog Sort by Created a…" at bounding box center [210, 359] width 288 height 498
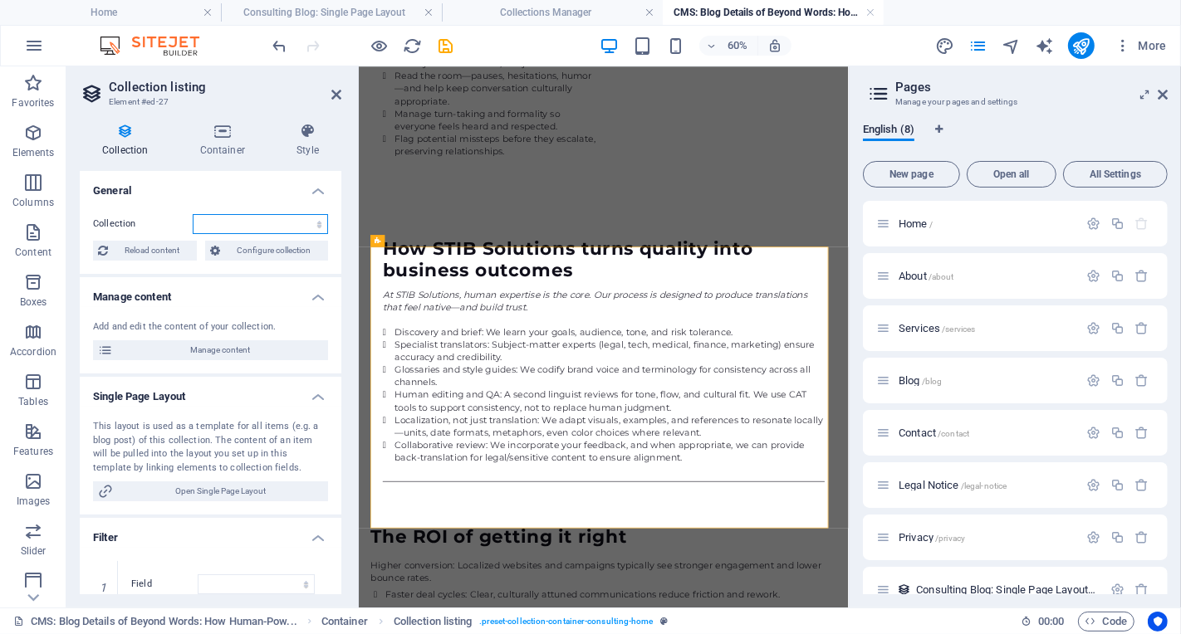
click at [305, 225] on select "Consulting Blog" at bounding box center [260, 224] width 135 height 20
select select "68dac0cd62f0aafbf306ba84"
click at [193, 214] on select "Consulting Blog" at bounding box center [260, 224] width 135 height 20
select select
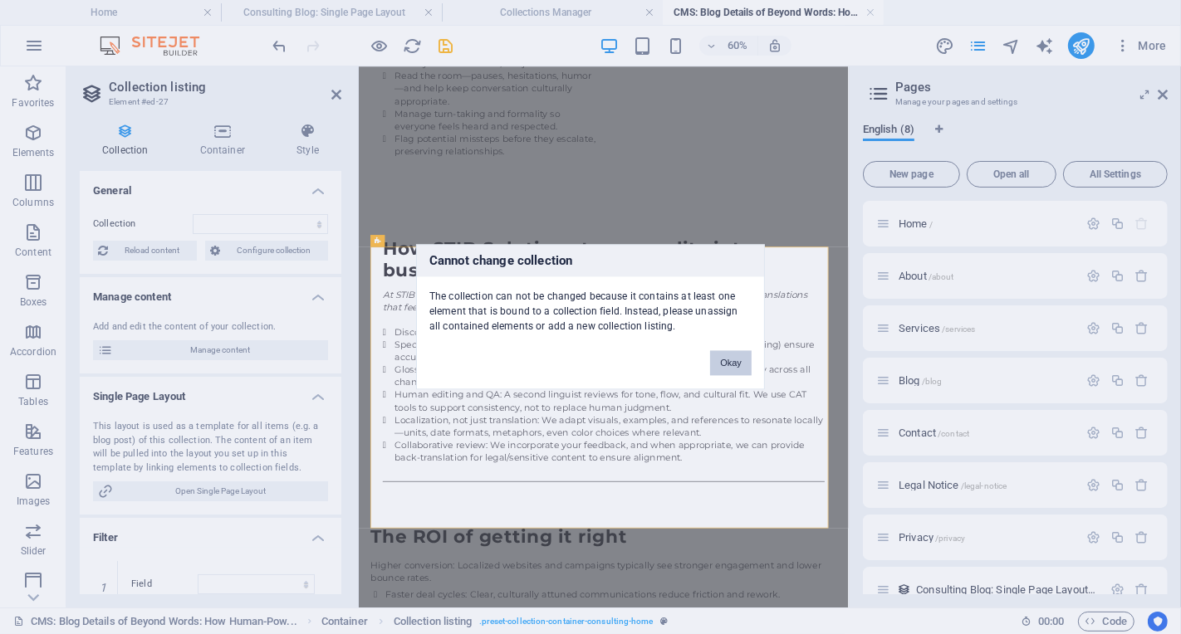
click at [737, 365] on button "Okay" at bounding box center [731, 363] width 42 height 25
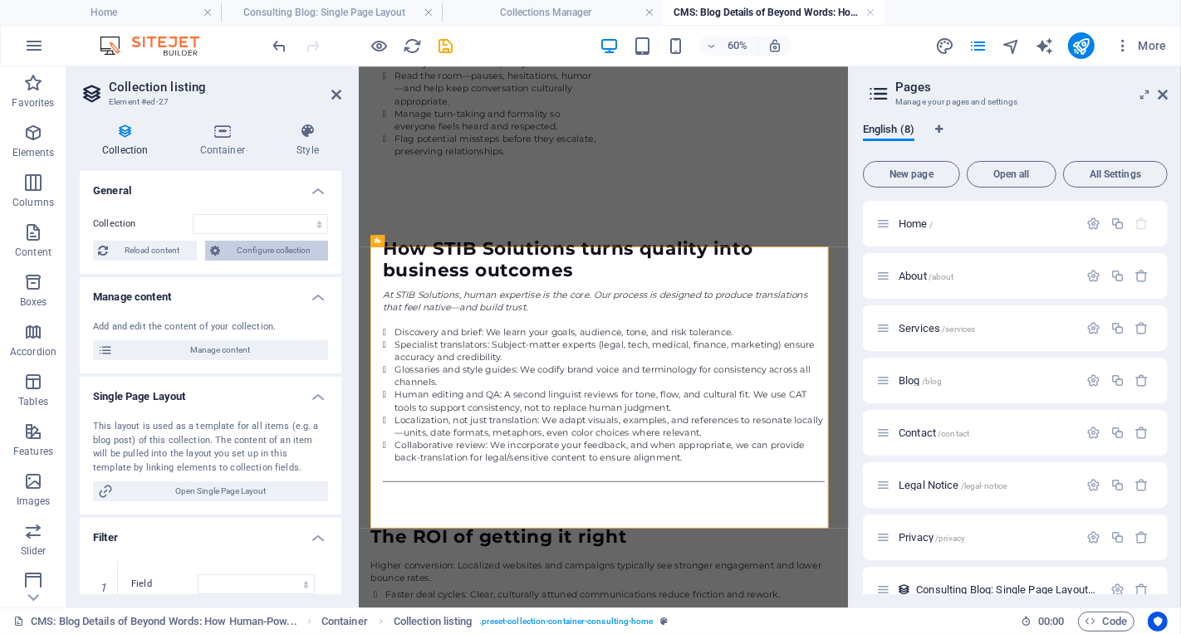
click at [261, 252] on span "Configure collection" at bounding box center [274, 251] width 98 height 20
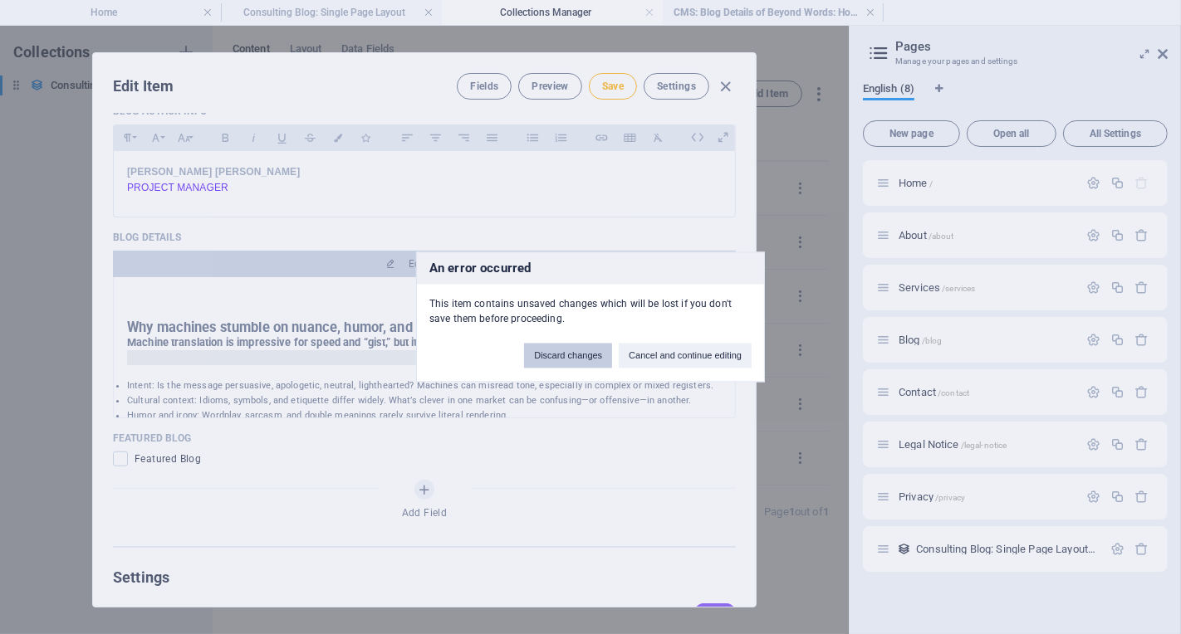
click at [594, 359] on button "Discard changes" at bounding box center [568, 356] width 88 height 25
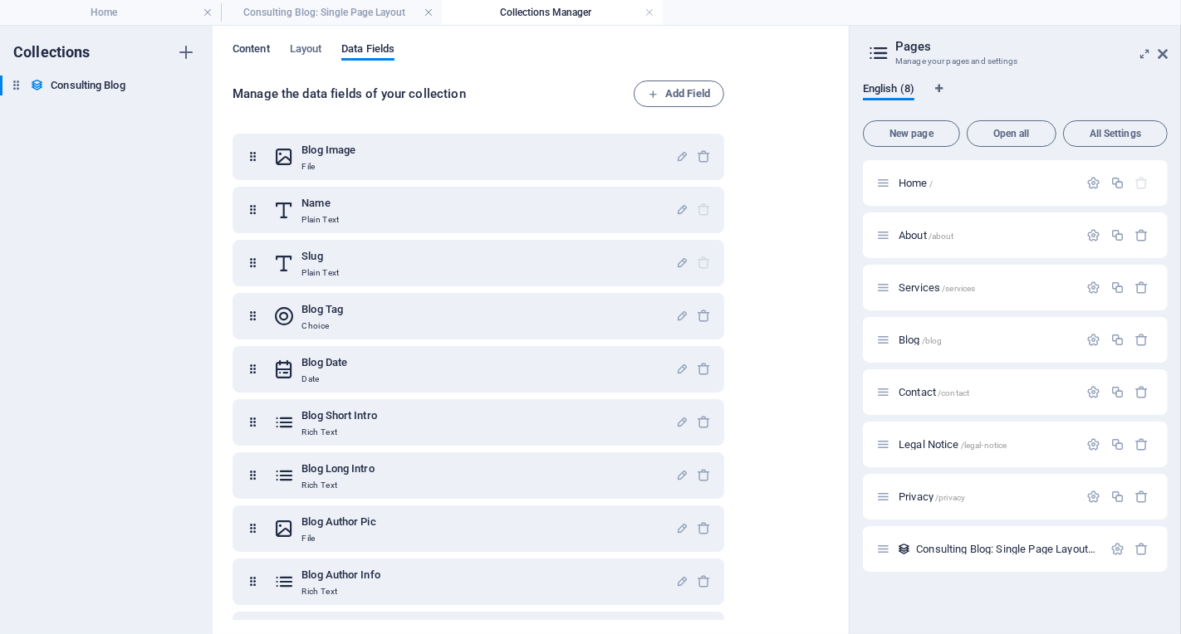
click at [258, 50] on span "Content" at bounding box center [250, 50] width 37 height 23
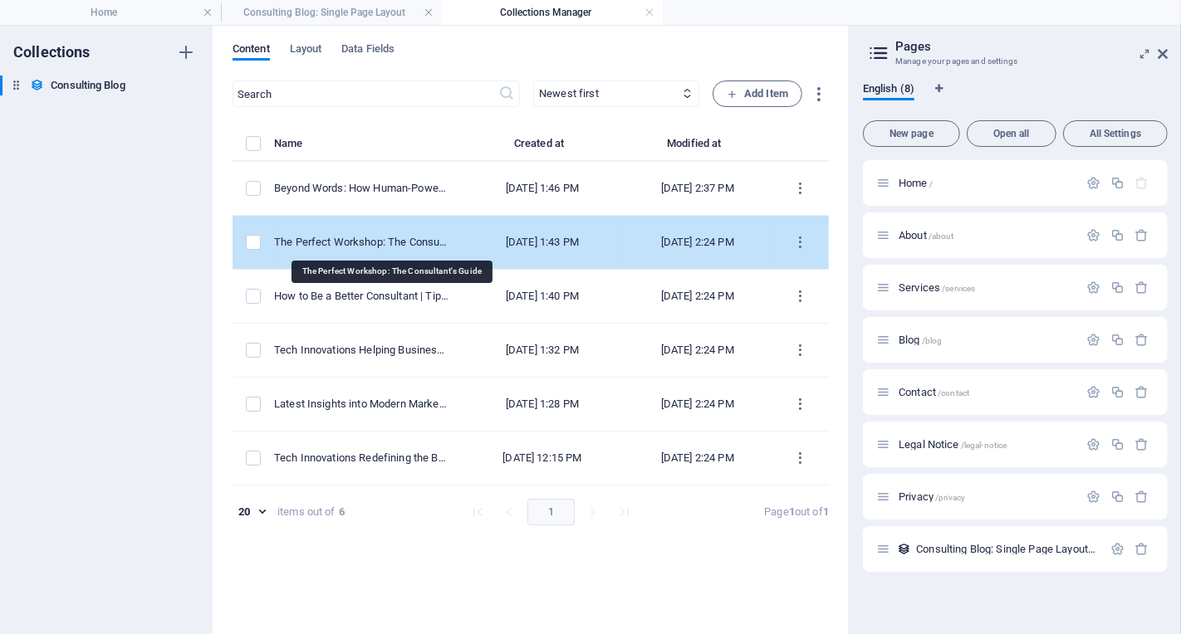
click at [403, 242] on div "The Perfect Workshop: The Consultant's Guide" at bounding box center [361, 242] width 175 height 15
select select "Consulting Tips"
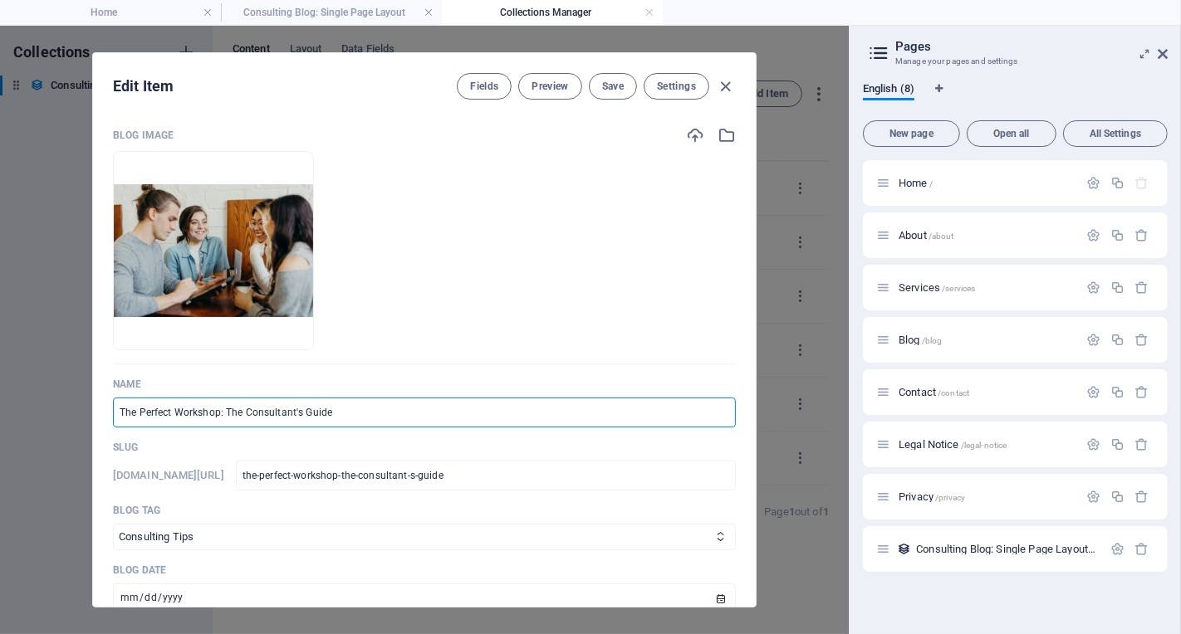
drag, startPoint x: 363, startPoint y: 413, endPoint x: 113, endPoint y: 413, distance: 249.9
click at [113, 413] on input "The Perfect Workshop: The Consultant's Guide" at bounding box center [424, 413] width 623 height 30
paste input "Lost in Translation? The Unexpected Costs of 'Good Enough' Language Services"
type input "Lost in Translation? The Unexpected Costs of 'Good Enough' Language Services"
type input "lost-in-translation-the-unexpected-costs-of-good-enough-language-services"
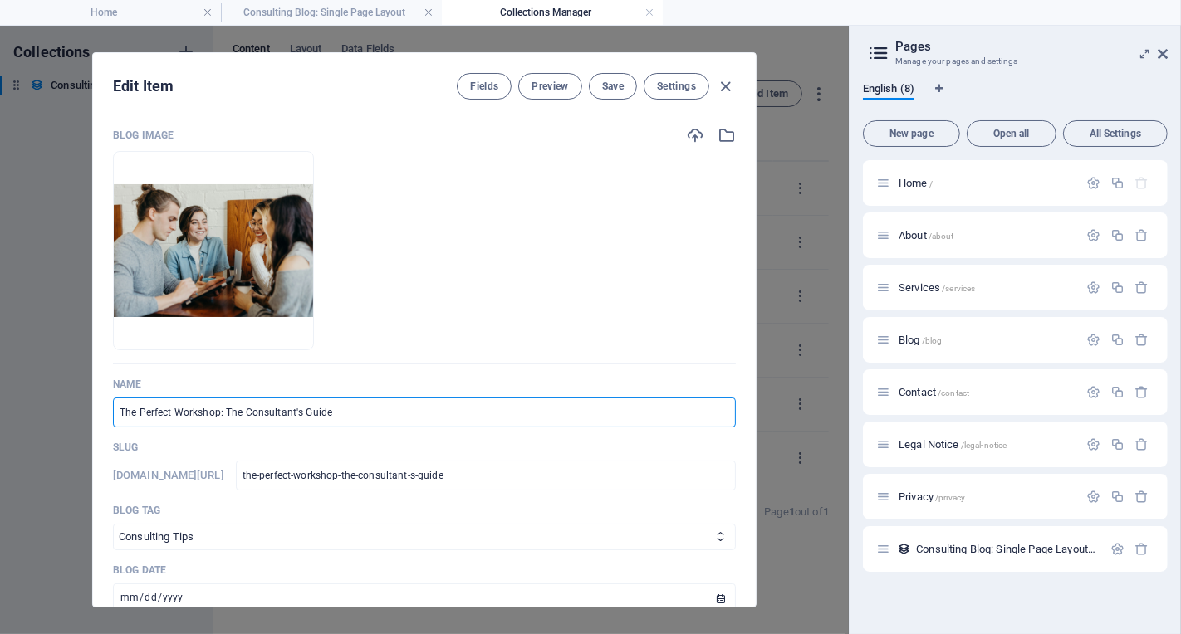
type input "lost-in-translation-the-unexpected-costs-of-good-enough-language-services"
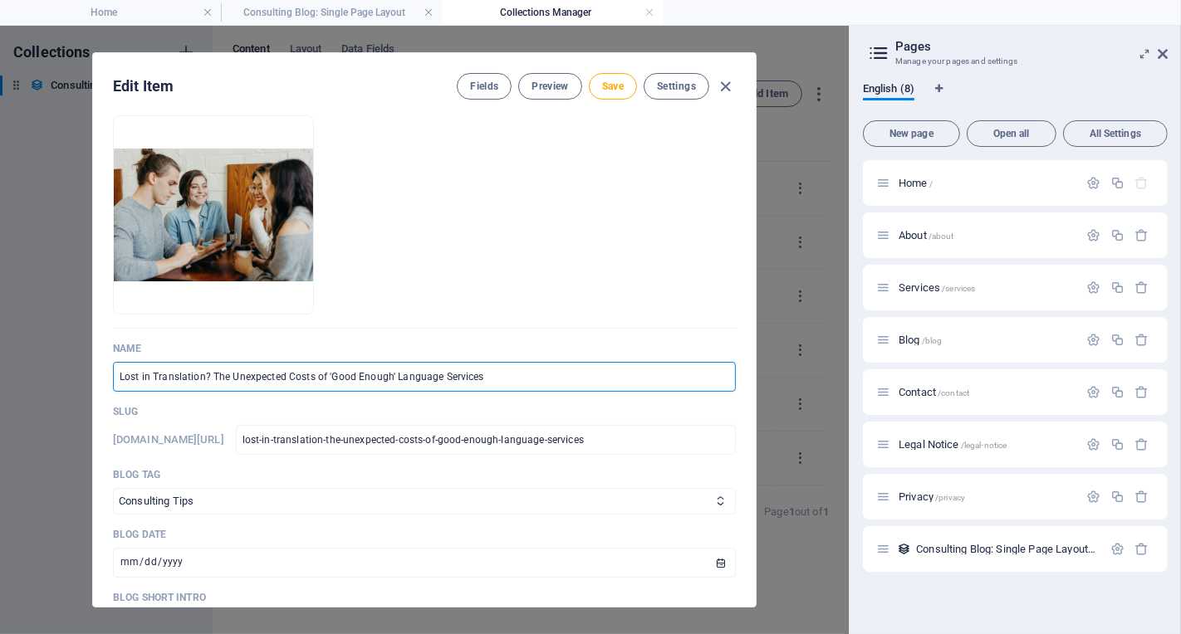
scroll to position [48, 0]
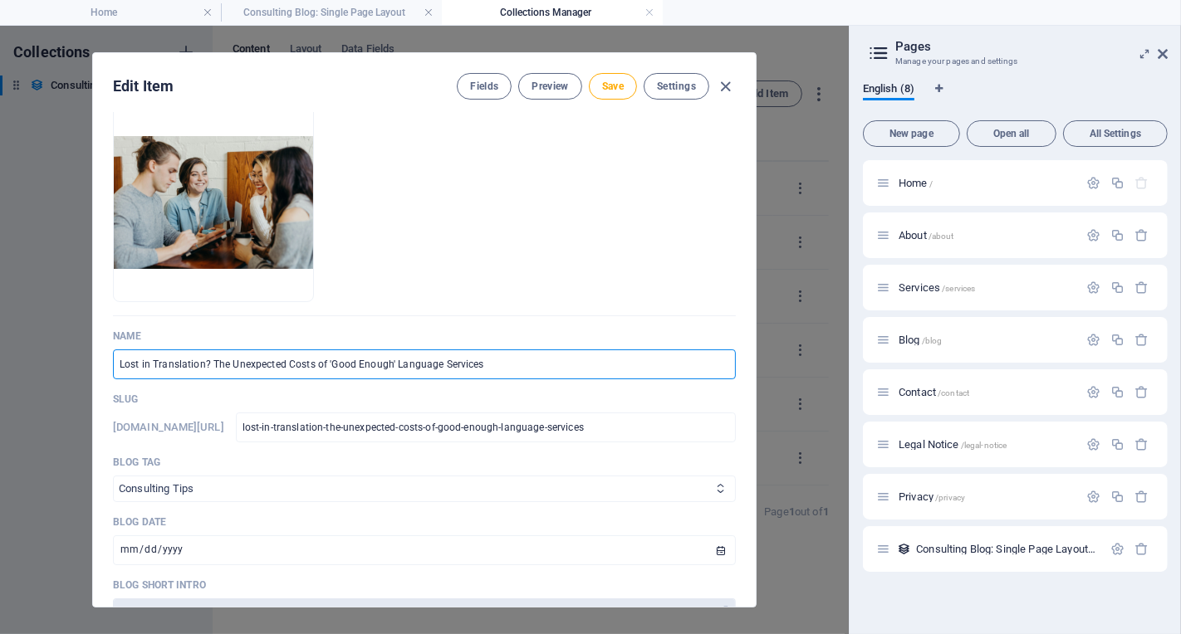
type input "Lost in Translation? The Unexpected Costs of 'Good Enough' Language Services"
click at [379, 488] on select "Business Strategies Consulting Tips Modern Marketing Tech Innovations" at bounding box center [424, 489] width 623 height 27
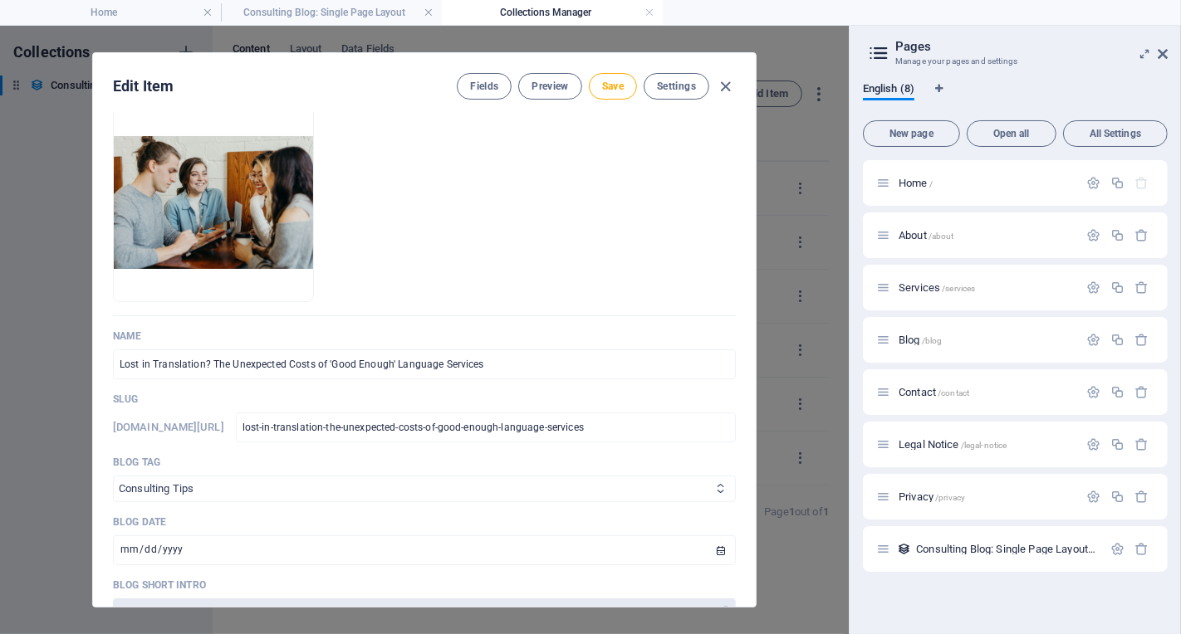
click at [113, 476] on select "Business Strategies Consulting Tips Modern Marketing Tech Innovations" at bounding box center [424, 489] width 623 height 27
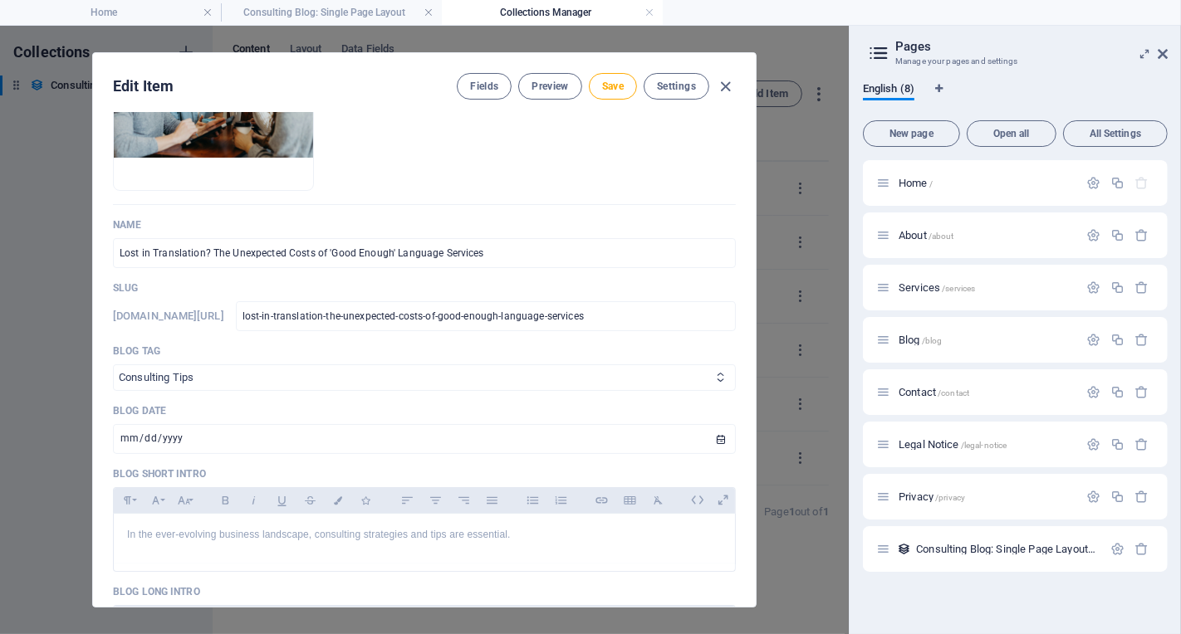
scroll to position [345, 0]
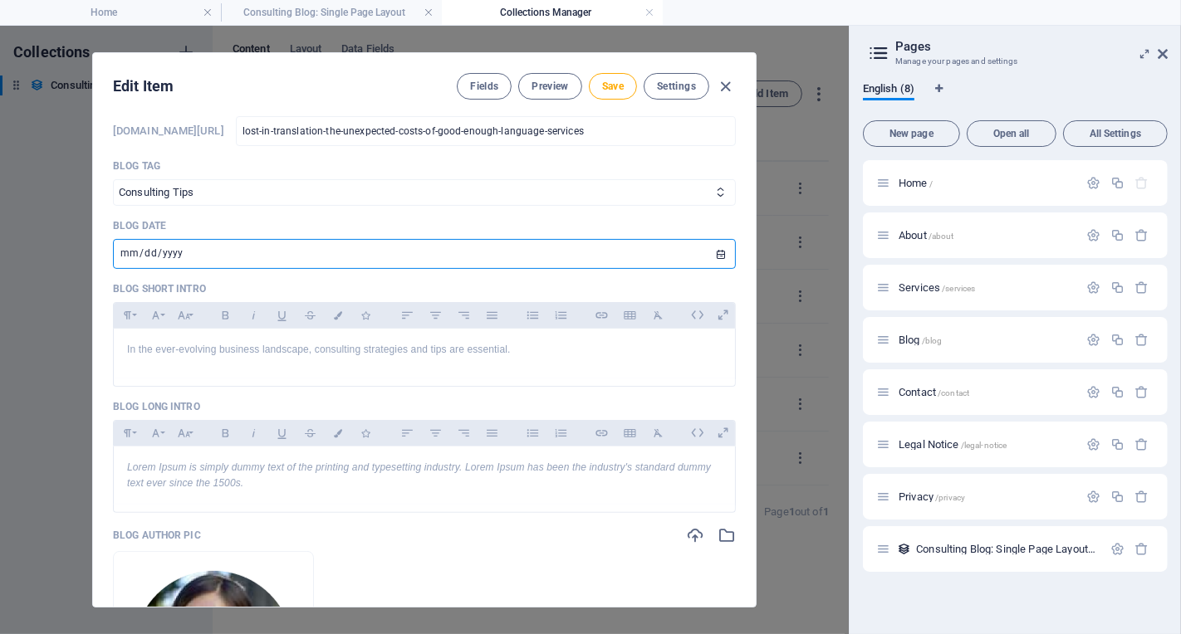
click at [301, 250] on input "2024-10-24" at bounding box center [424, 254] width 623 height 30
type input "2025-10-05"
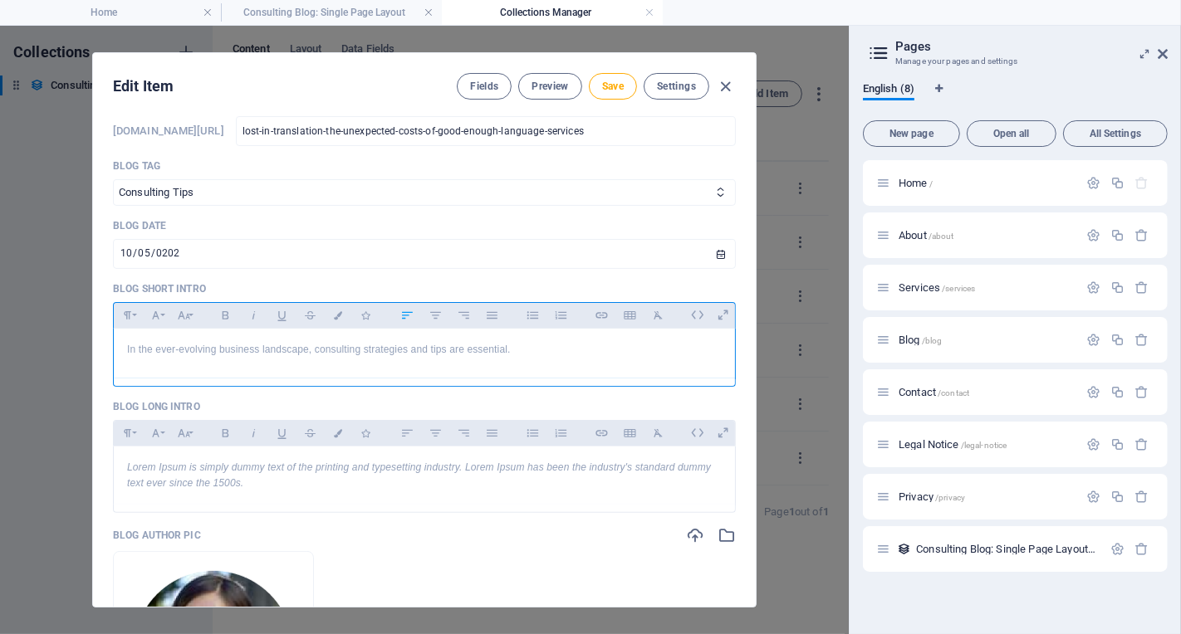
click at [304, 374] on div "In the ever-evolving business landscape, consulting strategies and tips are ess…" at bounding box center [424, 354] width 621 height 50
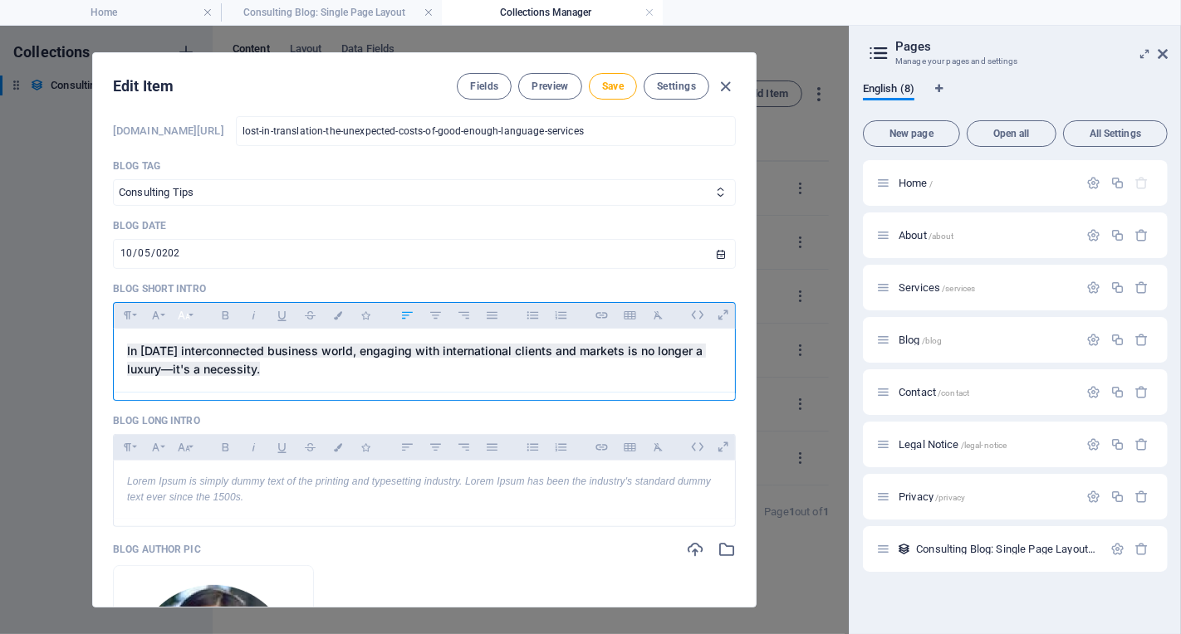
drag, startPoint x: 324, startPoint y: 369, endPoint x: 181, endPoint y: 322, distance: 150.2
click at [98, 333] on div "Blog Image Drop files here to upload them instantly Name Lost in Translation? T…" at bounding box center [424, 360] width 663 height 494
click at [660, 317] on icon "button" at bounding box center [658, 316] width 14 height 20
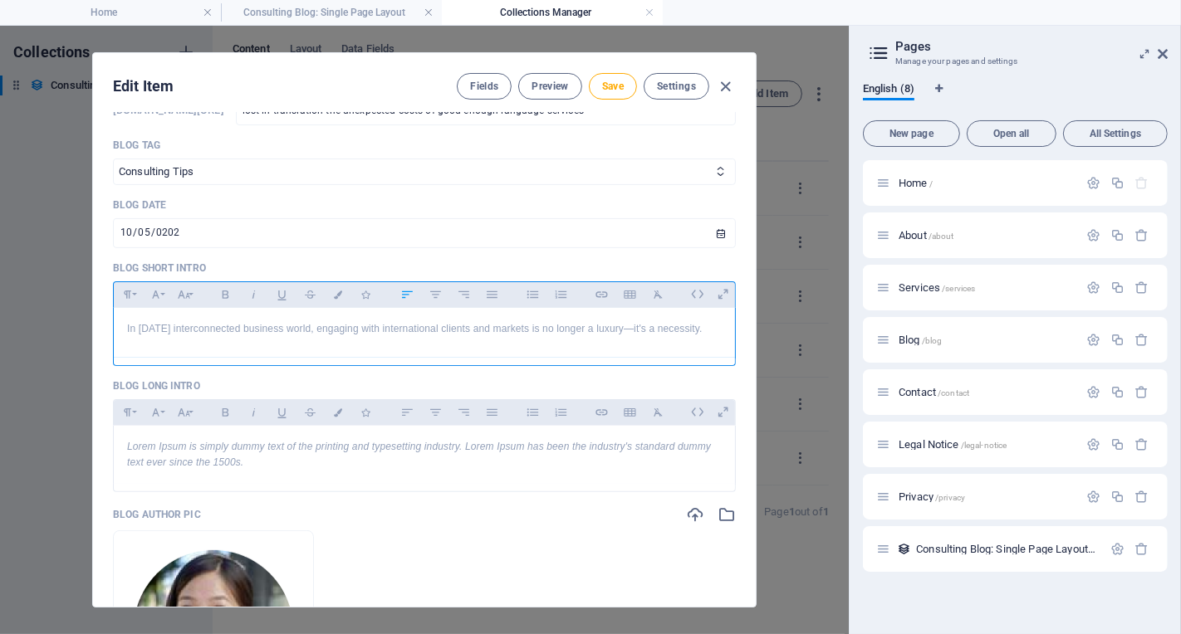
scroll to position [382, 0]
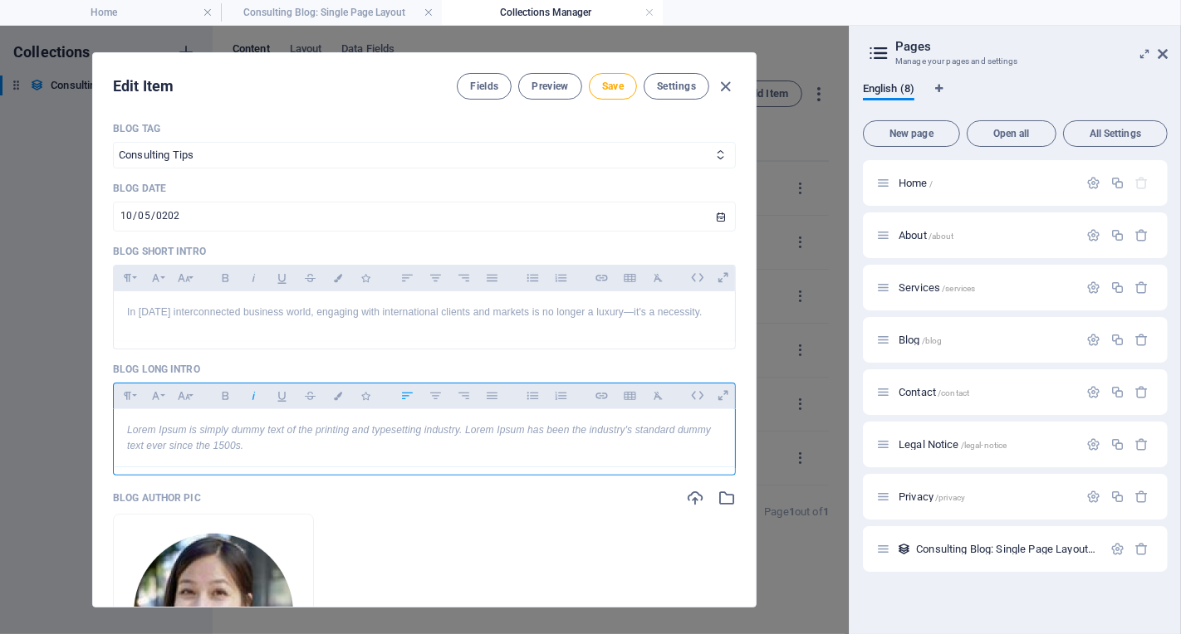
click at [331, 451] on div "Lorem Ipsum is simply dummy text of the printing and typesetting industry. Lore…" at bounding box center [424, 438] width 621 height 58
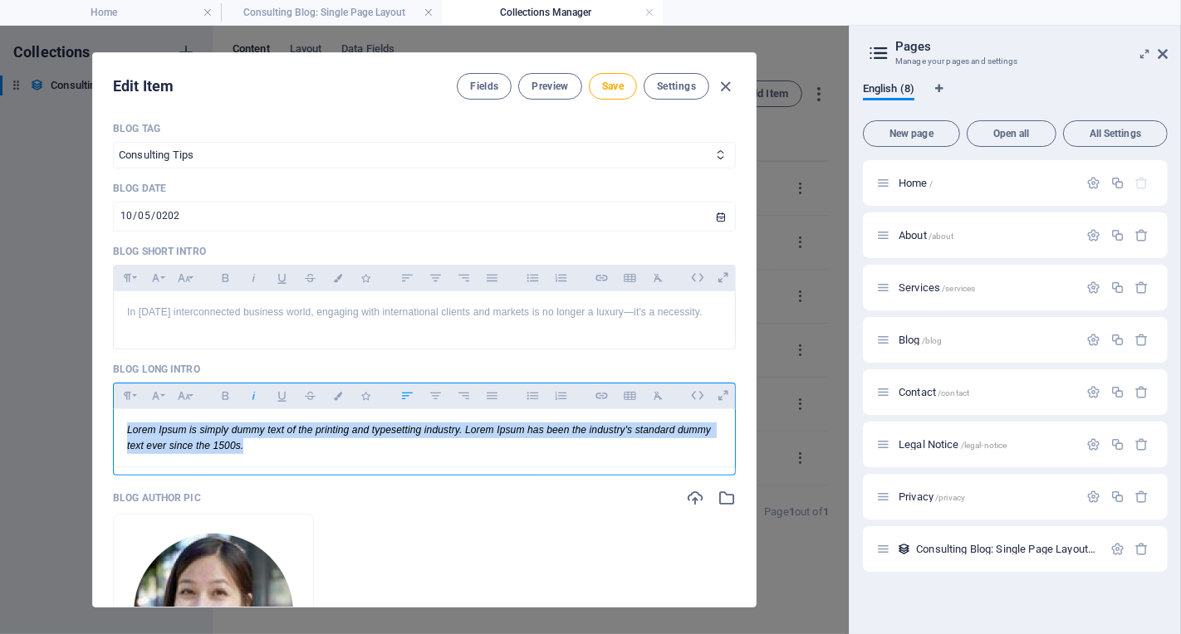
drag, startPoint x: 330, startPoint y: 451, endPoint x: 302, endPoint y: 257, distance: 195.4
click at [102, 402] on div "Blog Image Drop files here to upload them instantly Name Lost in Translation? T…" at bounding box center [424, 360] width 663 height 494
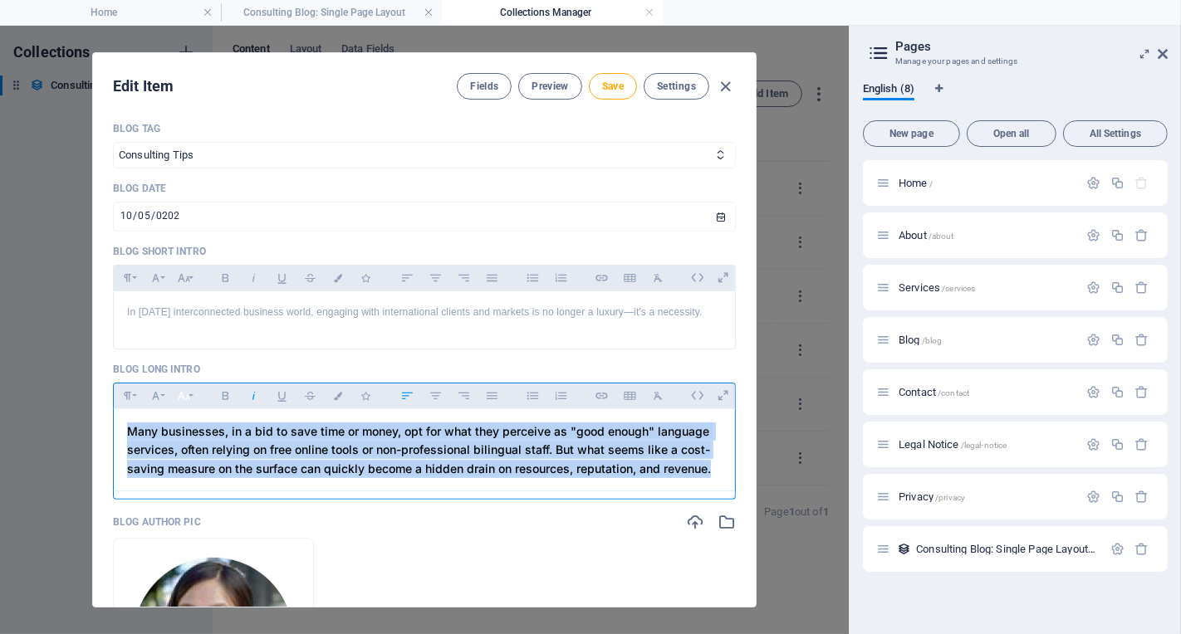
drag, startPoint x: 716, startPoint y: 472, endPoint x: 178, endPoint y: 397, distance: 543.3
click at [99, 418] on div "Blog Image Drop files here to upload them instantly Name Lost in Translation? T…" at bounding box center [424, 360] width 663 height 494
click at [660, 397] on icon "button" at bounding box center [658, 396] width 14 height 20
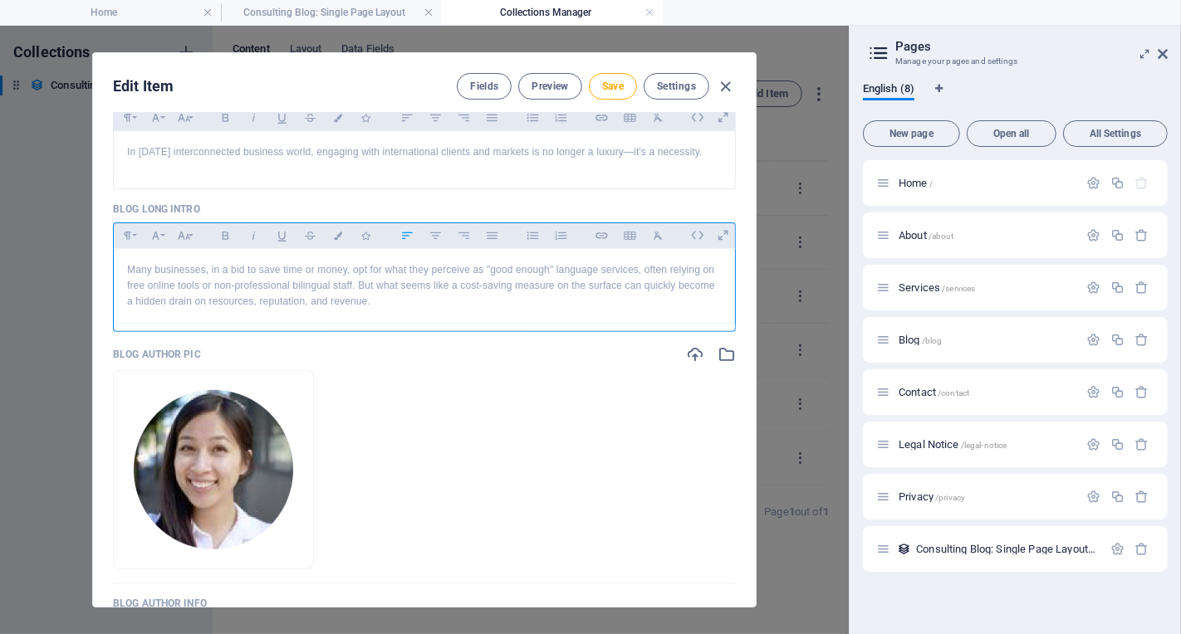
scroll to position [702, 0]
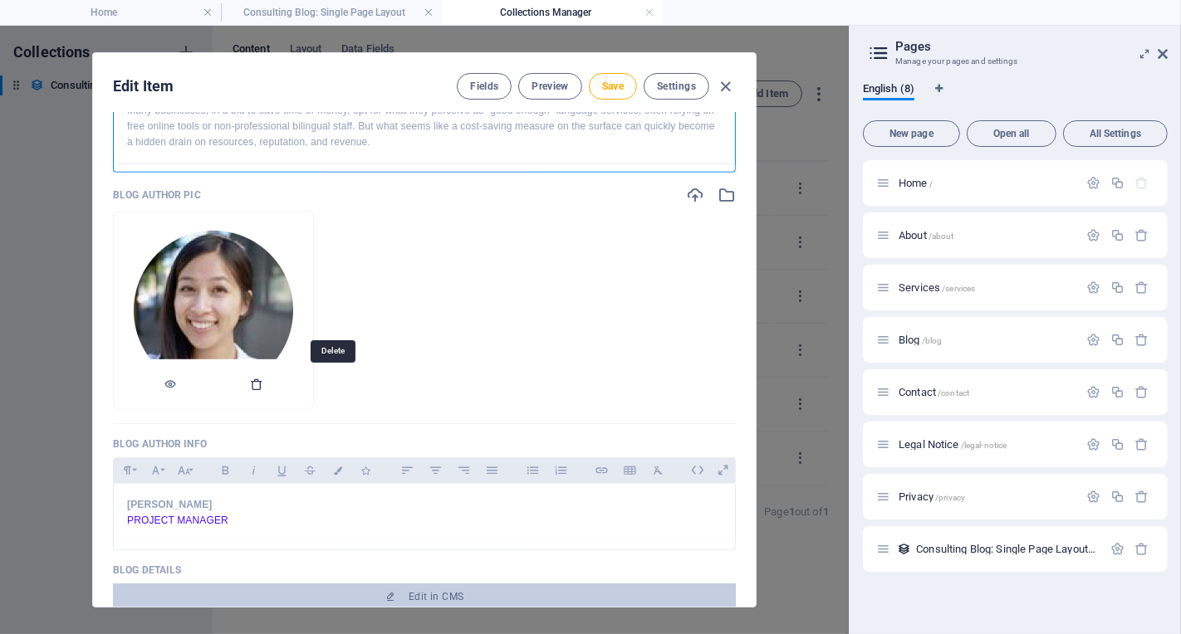
click at [263, 383] on icon "button" at bounding box center [256, 384] width 13 height 13
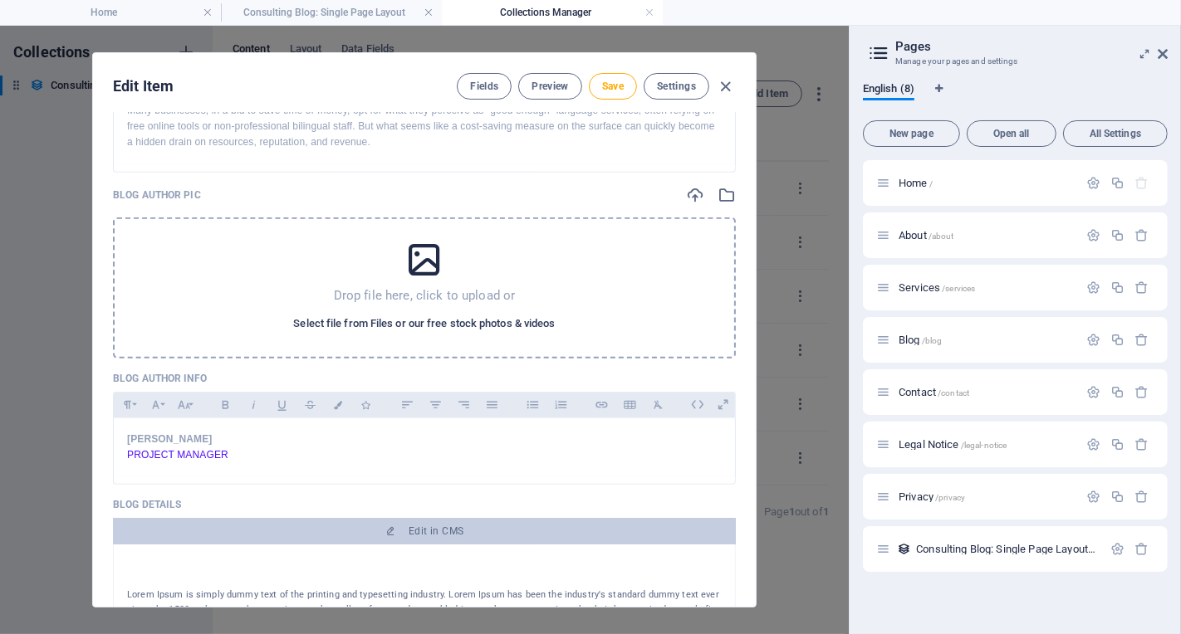
click at [391, 320] on span "Select file from Files or our free stock photos & videos" at bounding box center [424, 324] width 262 height 20
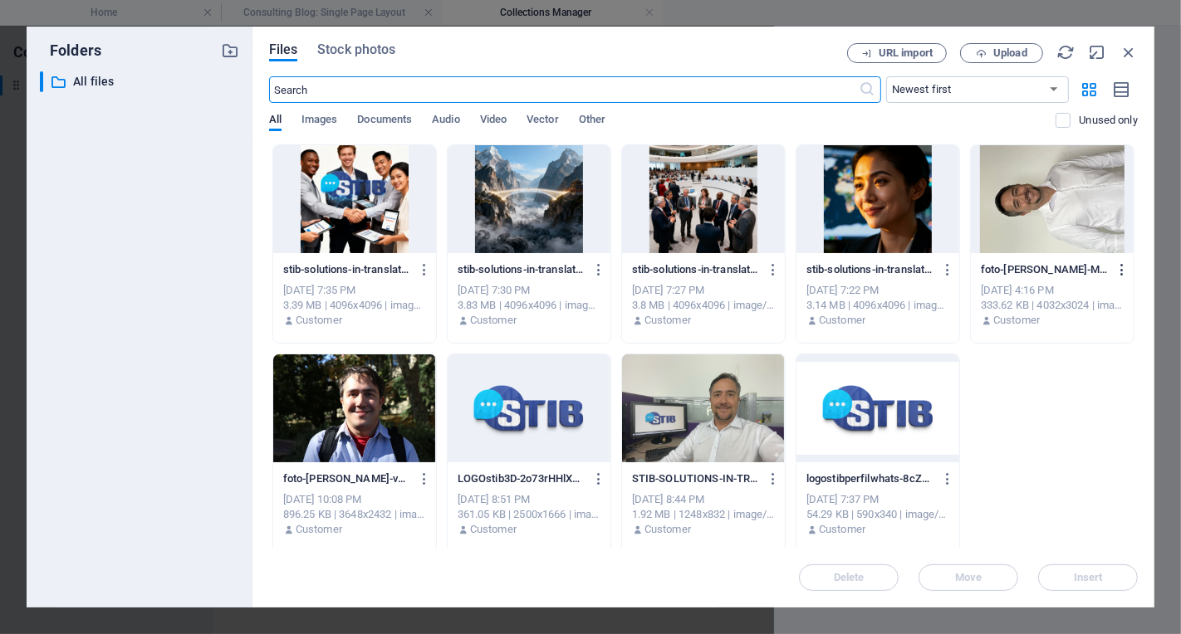
click at [1118, 271] on icon "button" at bounding box center [1122, 269] width 16 height 15
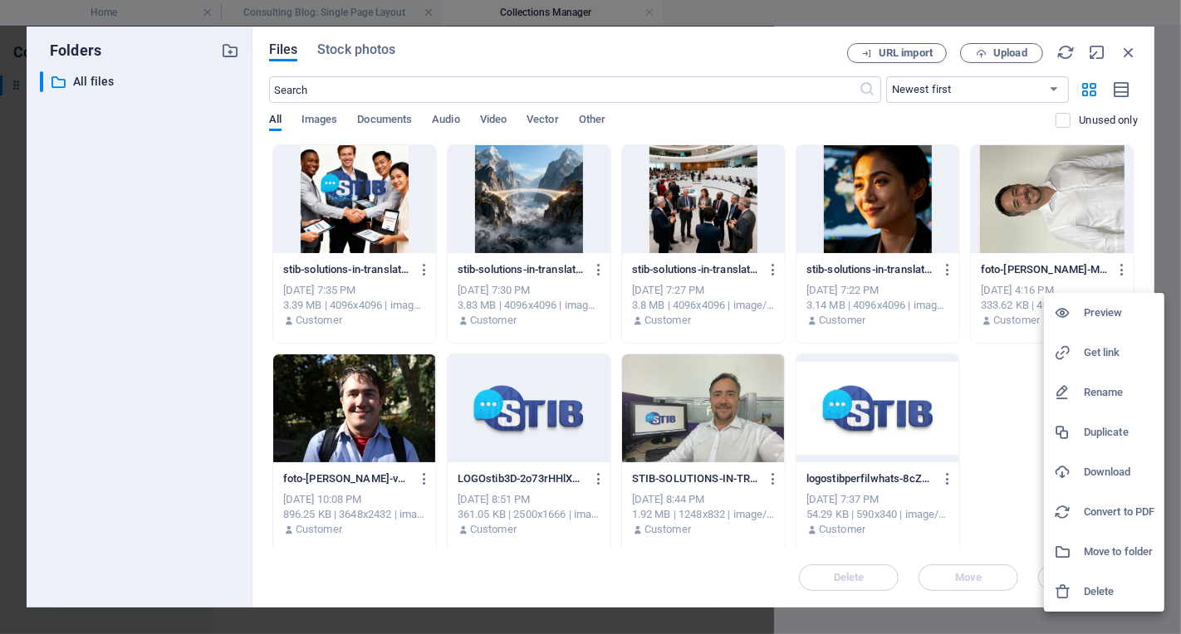
click at [703, 419] on div at bounding box center [590, 317] width 1181 height 634
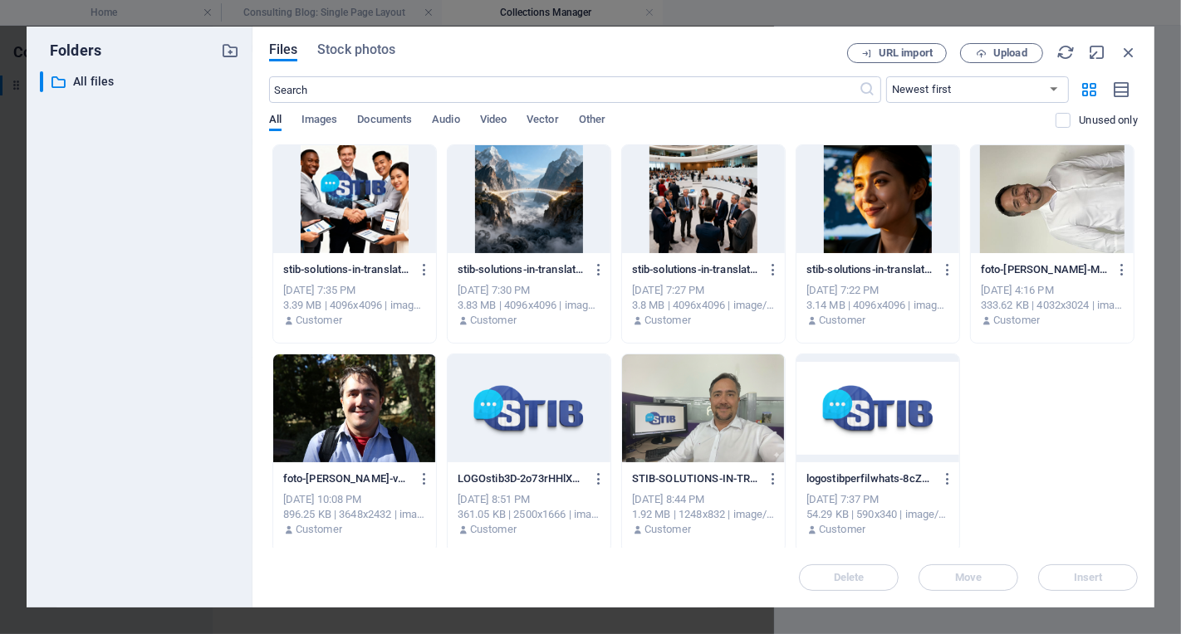
click at [703, 419] on div at bounding box center [703, 409] width 163 height 108
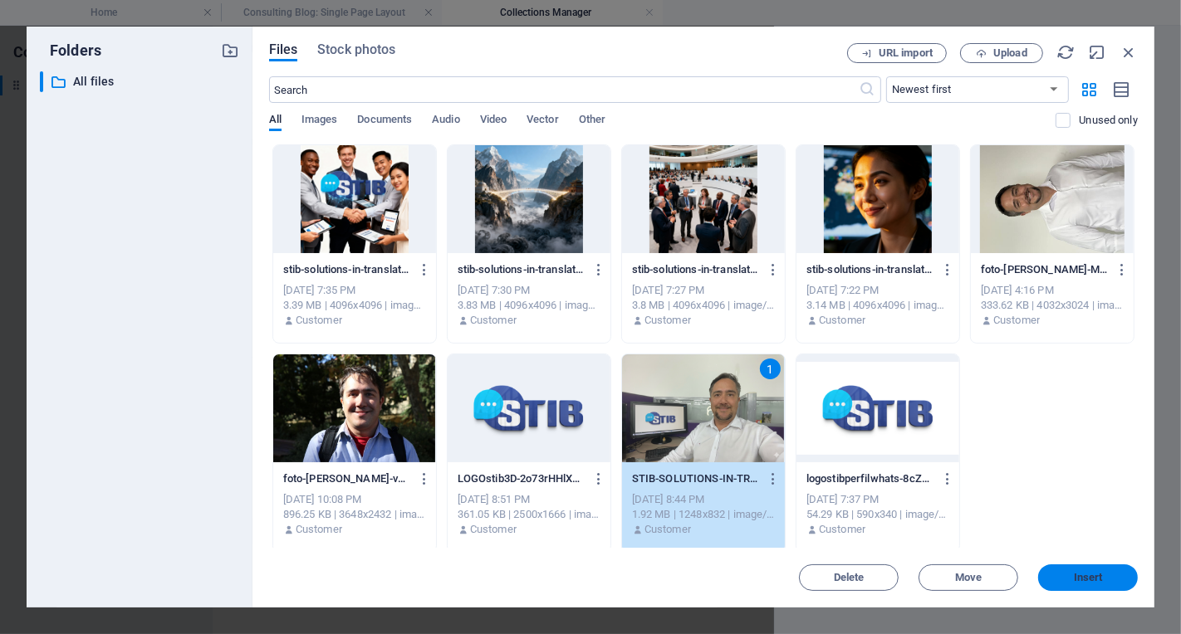
click at [1083, 577] on span "Insert" at bounding box center [1087, 578] width 29 height 10
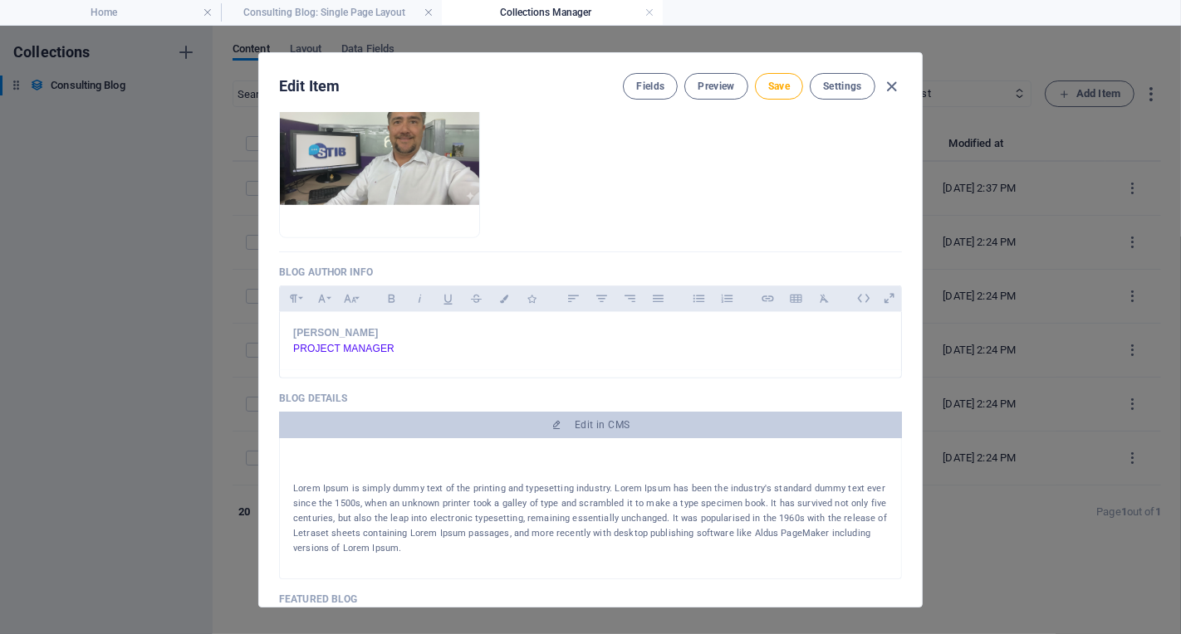
scroll to position [980, 0]
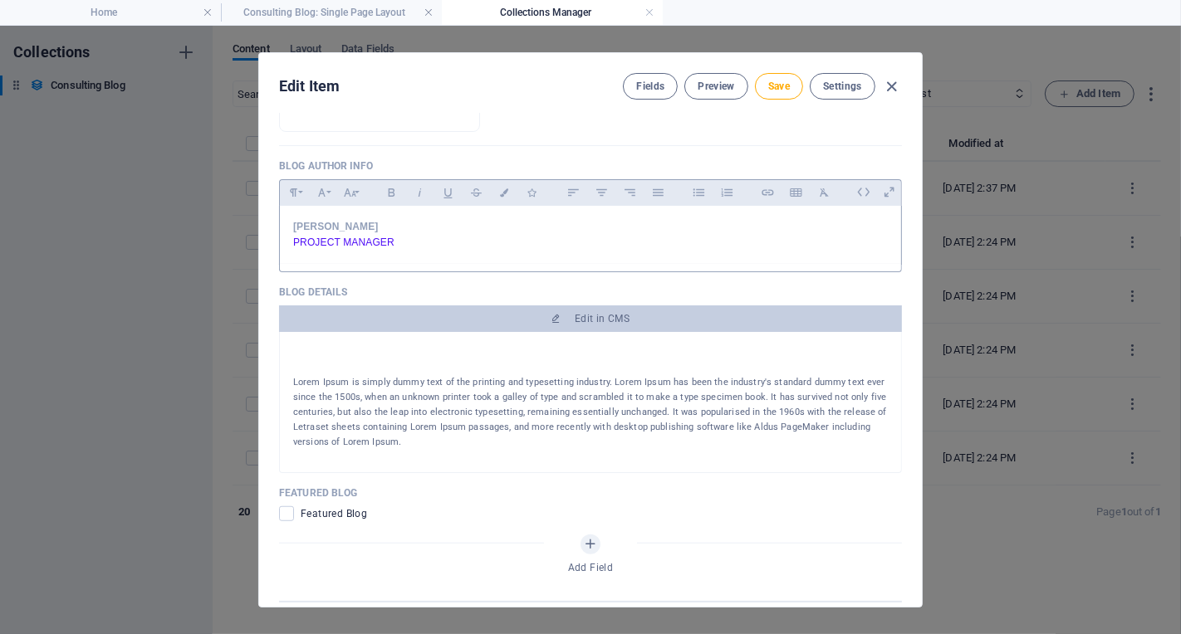
click at [389, 220] on p "Esther Howard" at bounding box center [590, 227] width 594 height 16
click at [538, 394] on p "Lorem Ipsum is simply dummy text of the printing and typesetting industry. Lore…" at bounding box center [590, 412] width 594 height 75
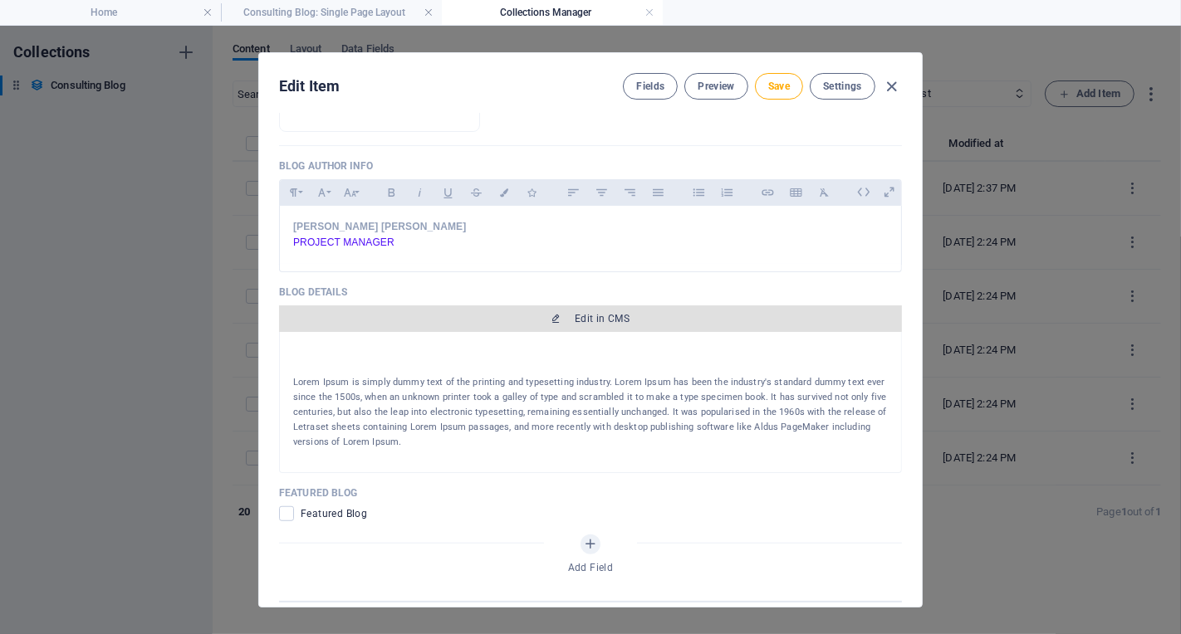
click at [576, 314] on span "Edit in CMS" at bounding box center [602, 318] width 55 height 13
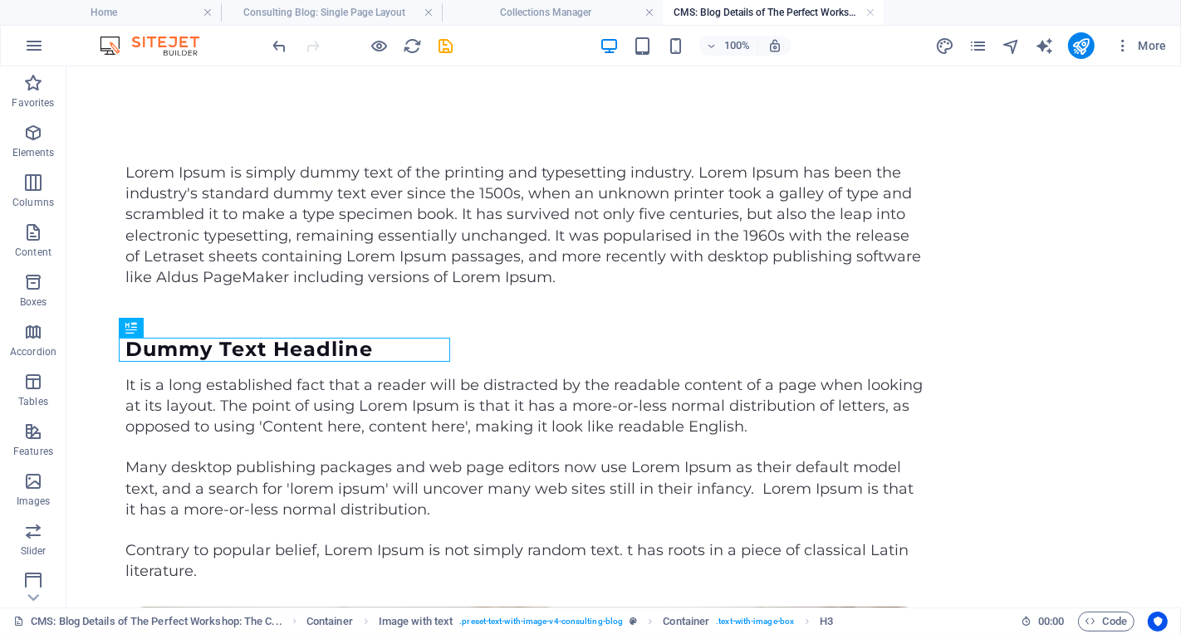
scroll to position [0, 0]
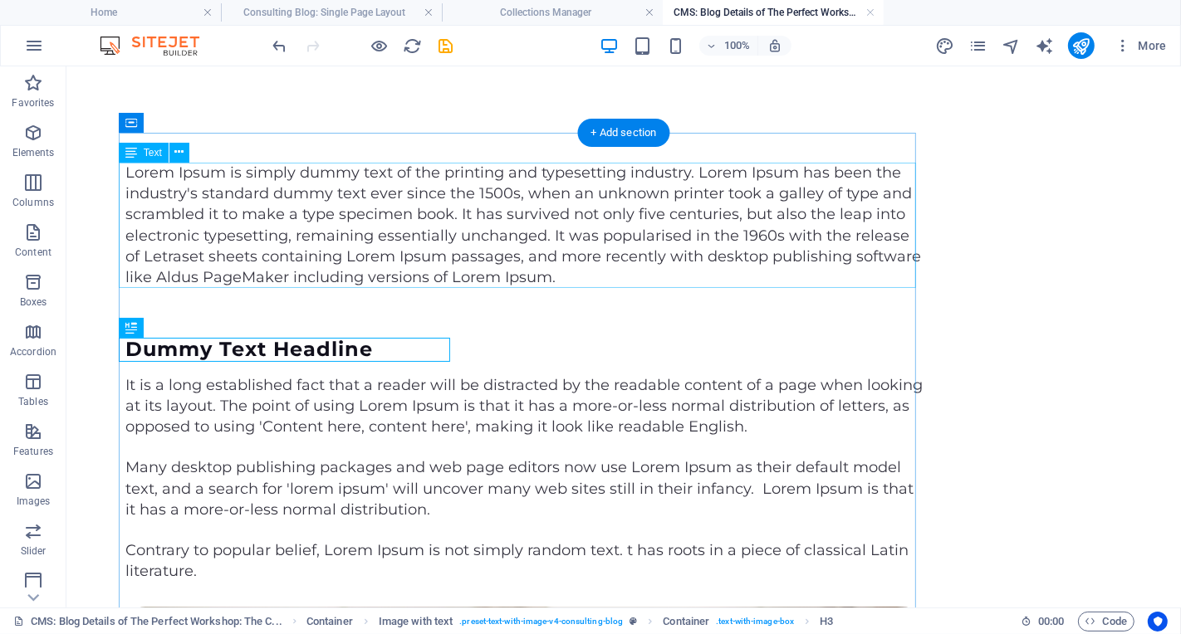
click at [520, 276] on div "Lorem Ipsum is simply dummy text of the printing and typesetting industry. Lore…" at bounding box center [523, 224] width 797 height 125
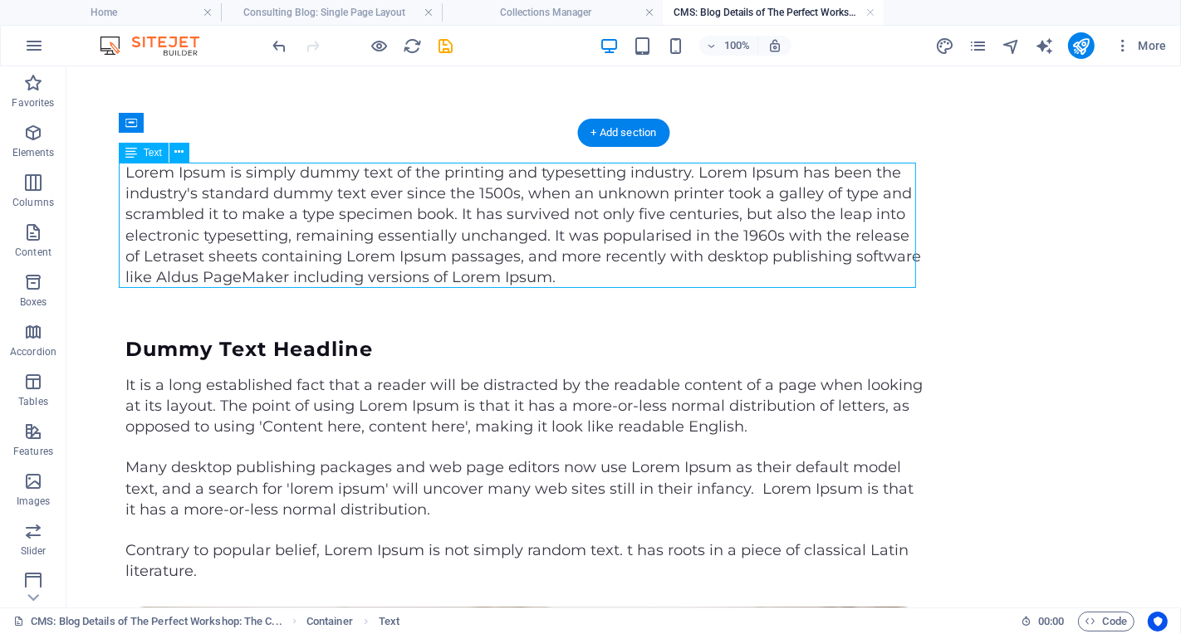
click at [565, 277] on div "Lorem Ipsum is simply dummy text of the printing and typesetting industry. Lore…" at bounding box center [523, 224] width 797 height 125
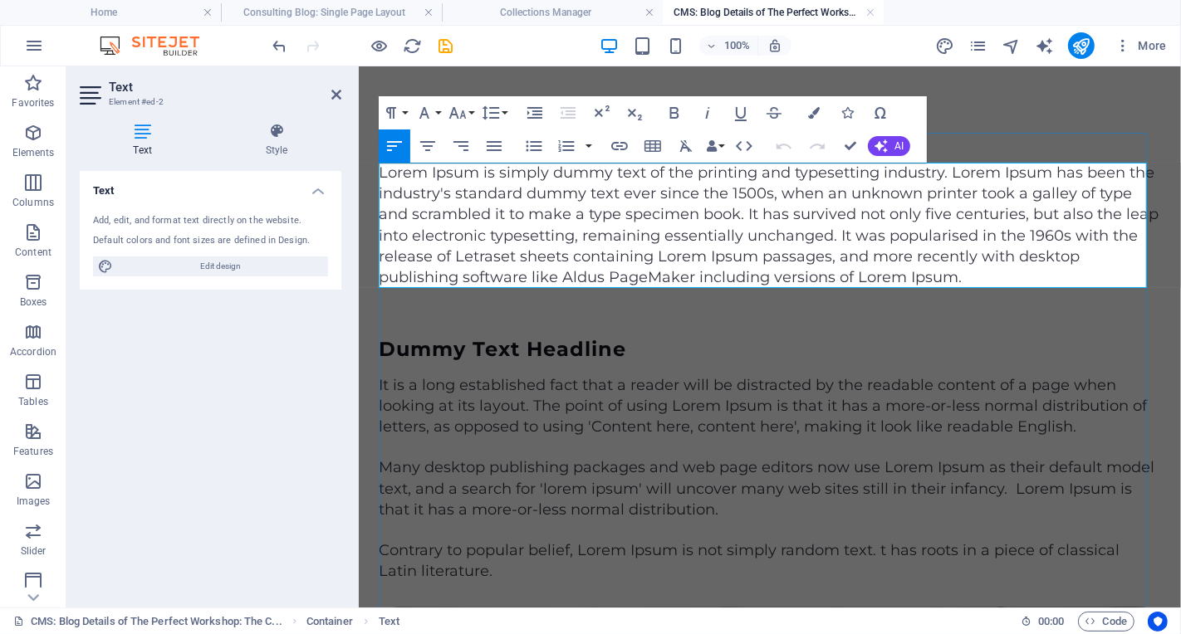
click at [565, 276] on p "Lorem Ipsum is simply dummy text of the printing and typesetting industry. Lore…" at bounding box center [769, 224] width 782 height 125
click at [987, 275] on p "Lorem Ipsum is simply dummy text of the printing and typesetting industry. Lore…" at bounding box center [769, 224] width 782 height 125
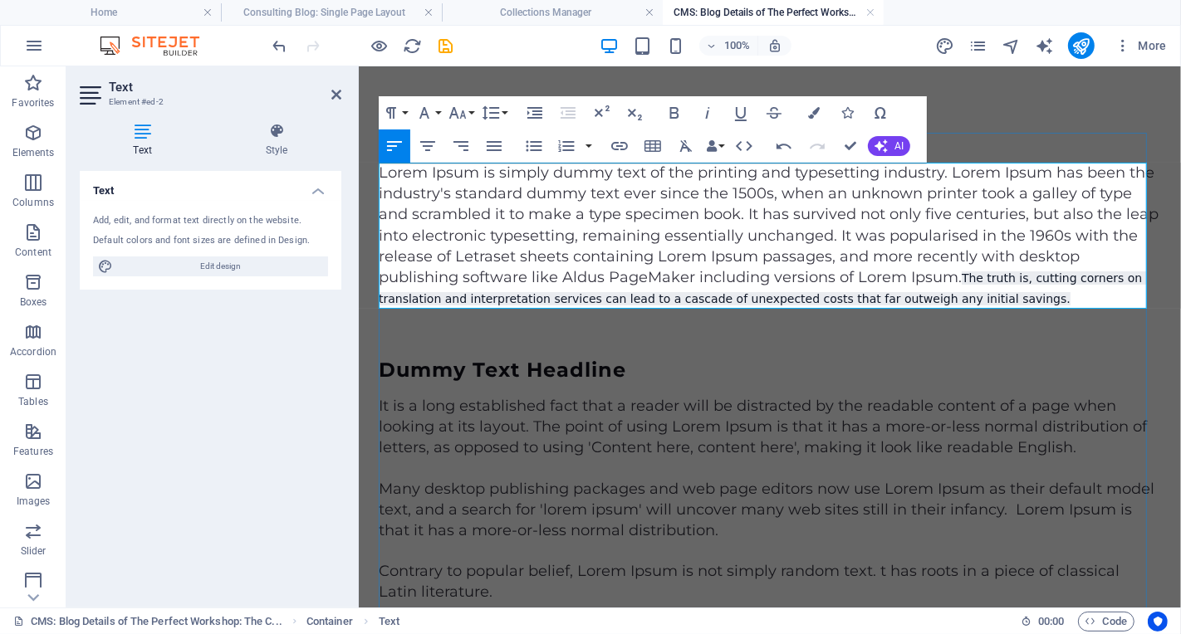
click at [960, 276] on span "The truth is, cutting corners on translation and interpretation services can le…" at bounding box center [761, 288] width 767 height 34
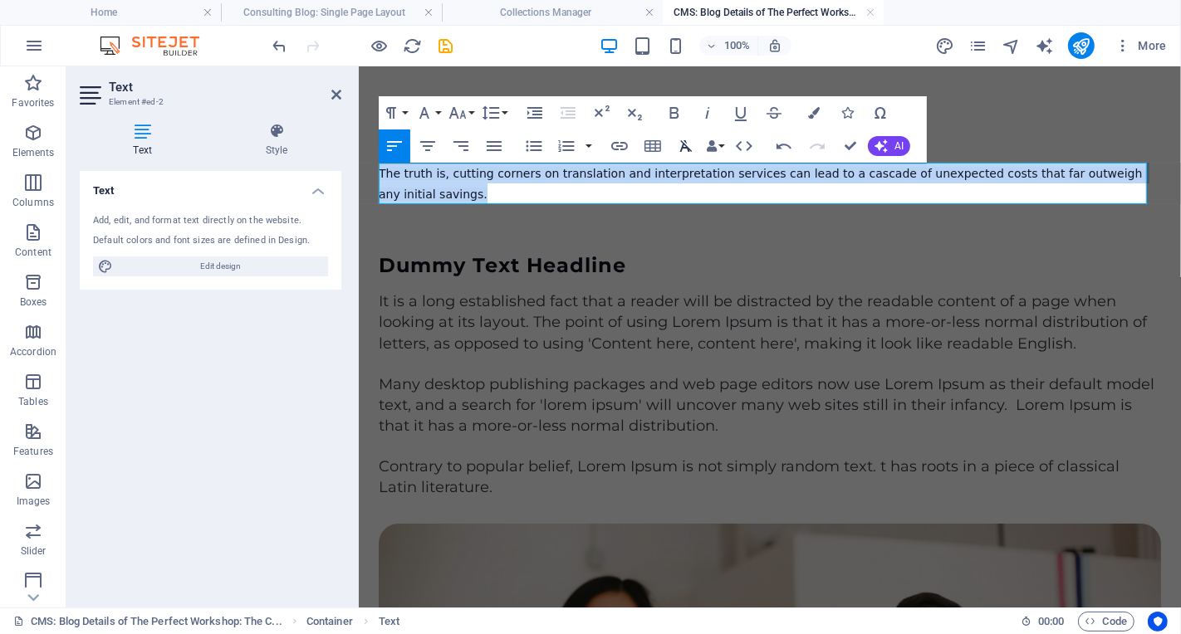
click at [686, 149] on icon "button" at bounding box center [686, 146] width 20 height 20
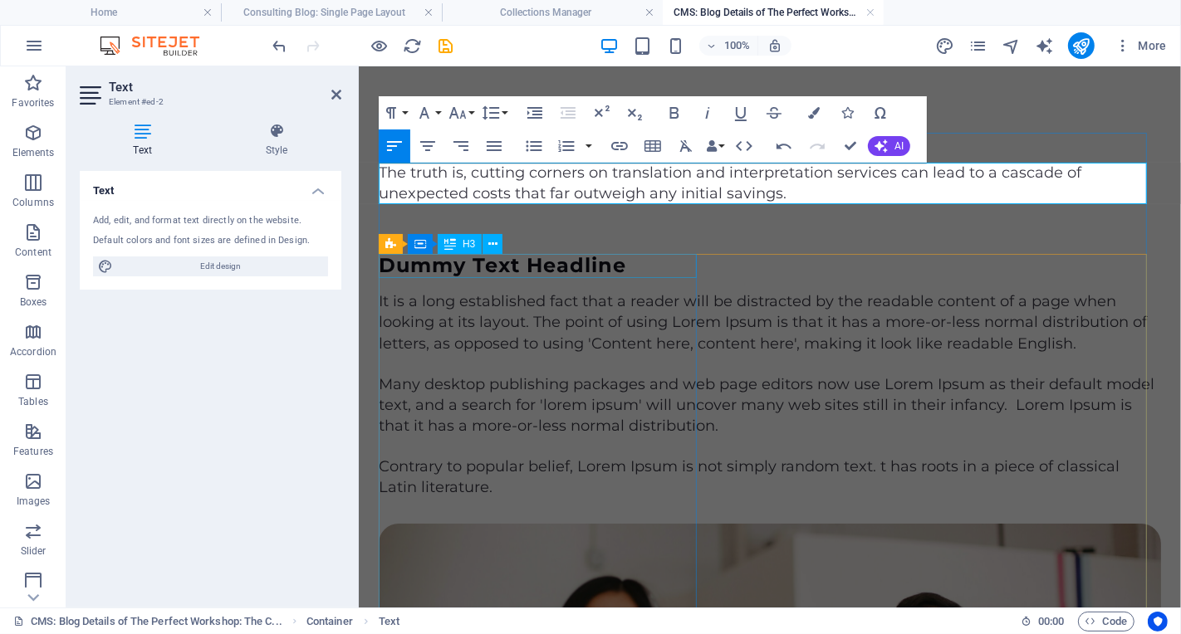
click at [567, 266] on div "Dummy Text Headline" at bounding box center [769, 265] width 782 height 24
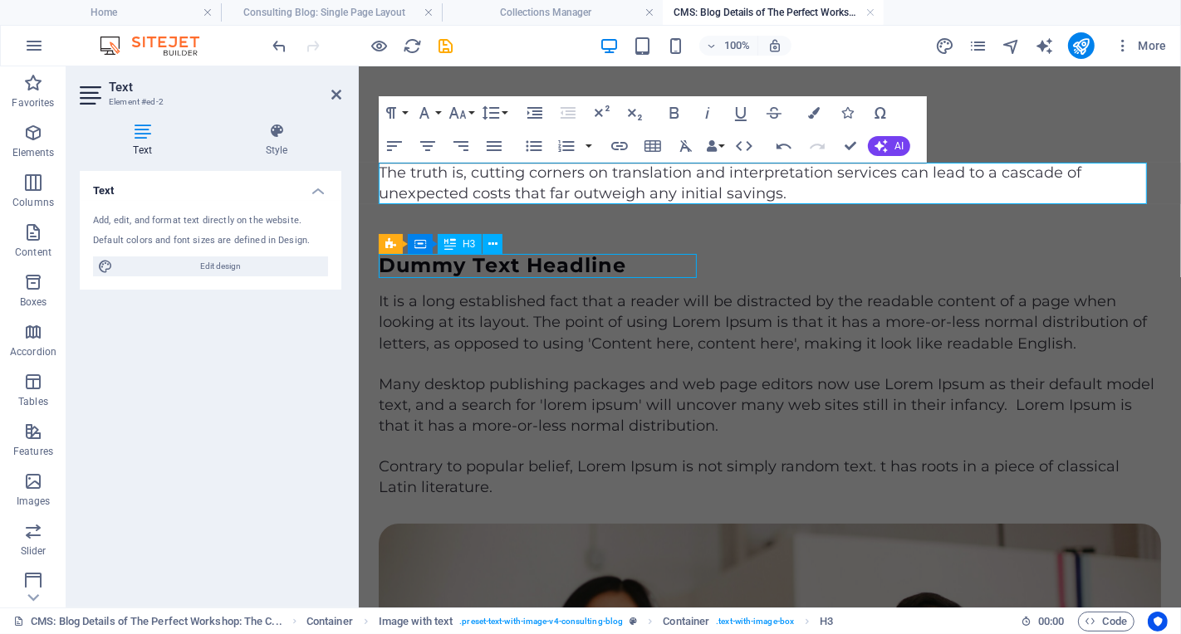
click at [568, 266] on div "Dummy Text Headline" at bounding box center [769, 265] width 782 height 24
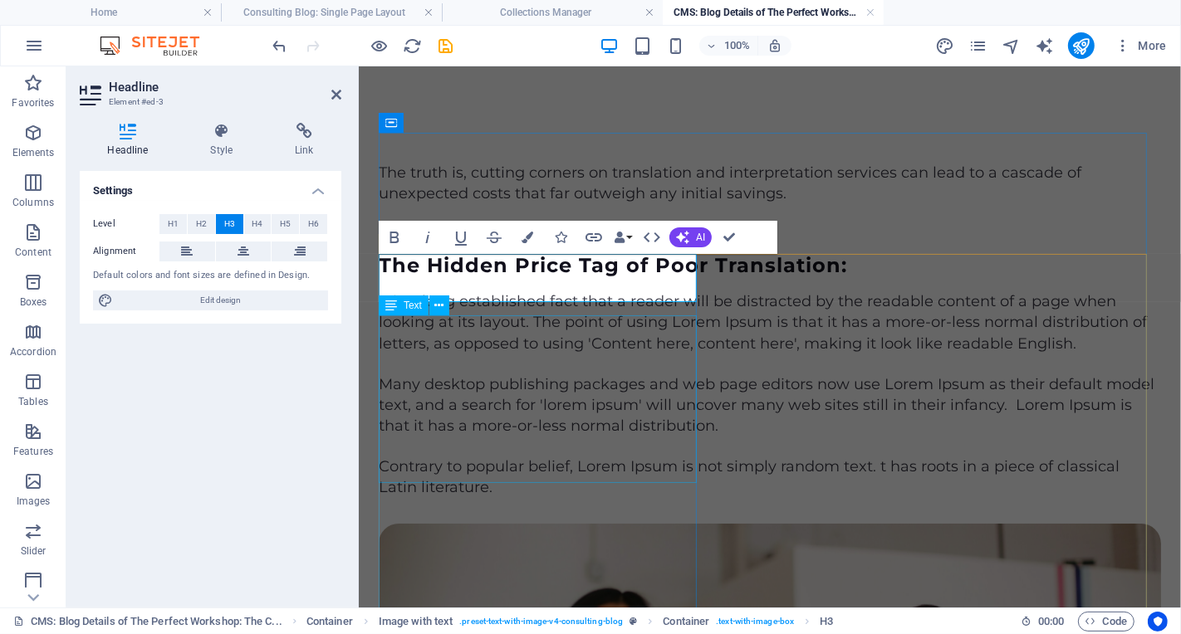
click at [624, 354] on div "It is a long established fact that a reader will be distracted by the readable …" at bounding box center [769, 322] width 782 height 63
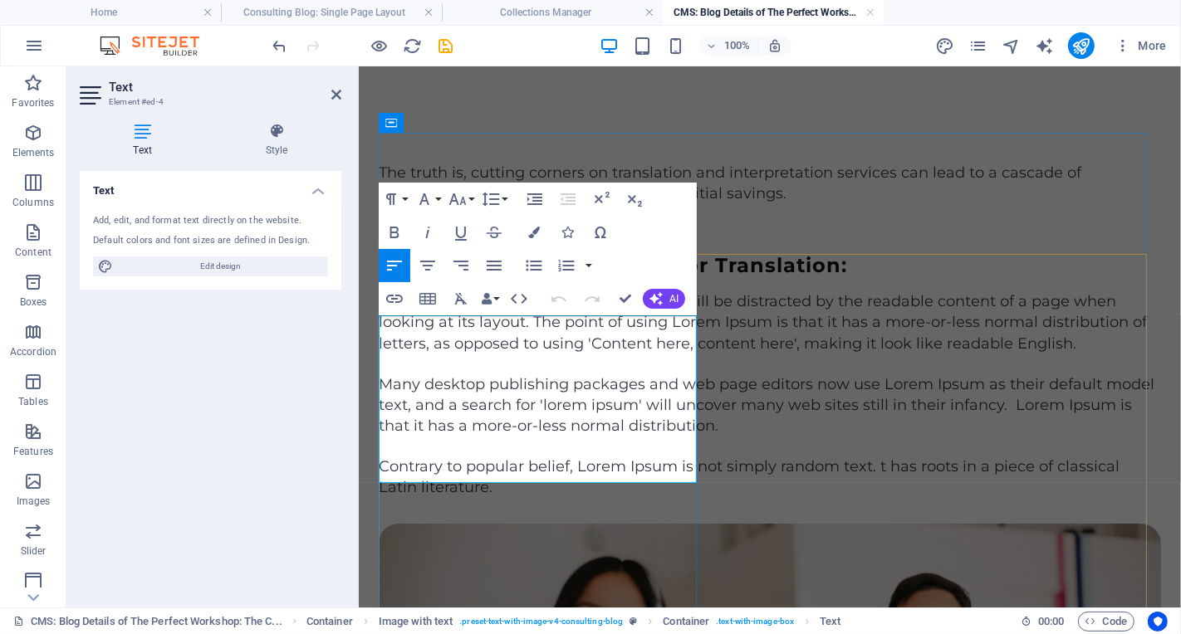
click at [480, 354] on p "It is a long established fact that a reader will be distracted by the readable …" at bounding box center [769, 322] width 782 height 63
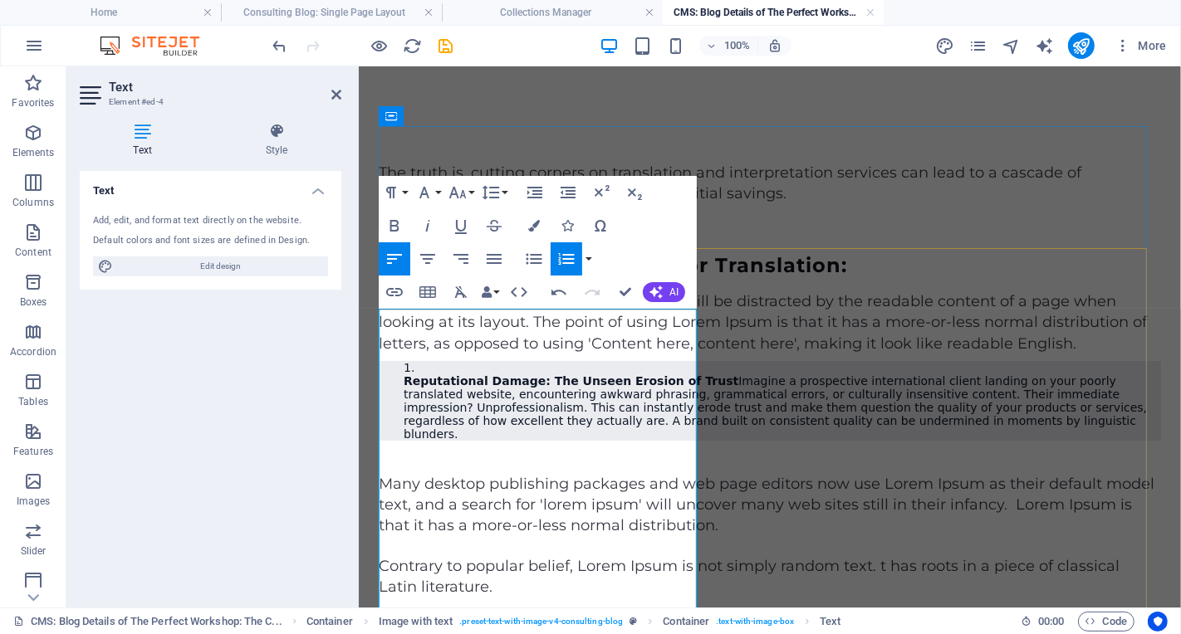
scroll to position [155, 0]
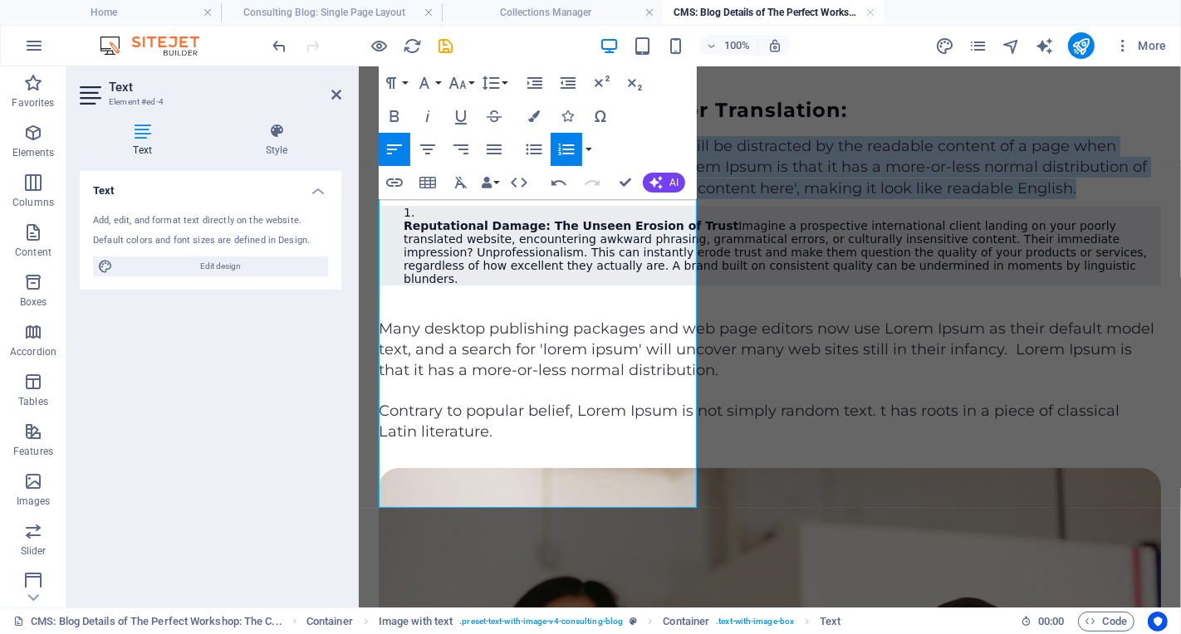
drag, startPoint x: 447, startPoint y: 320, endPoint x: 374, endPoint y: 194, distance: 145.1
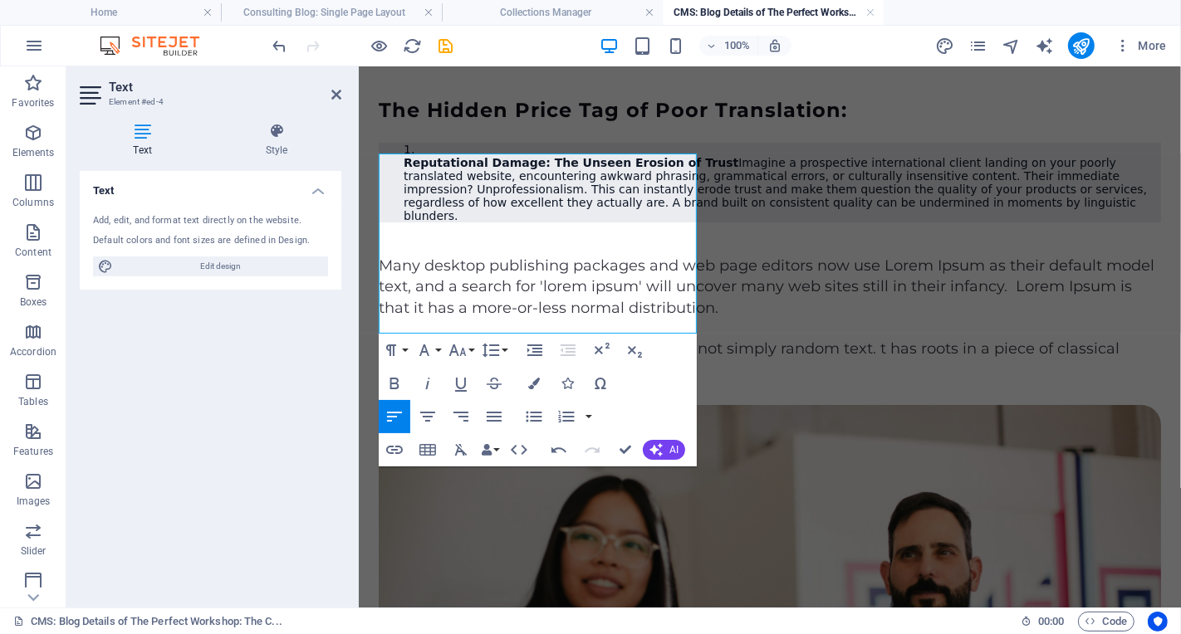
scroll to position [162, 0]
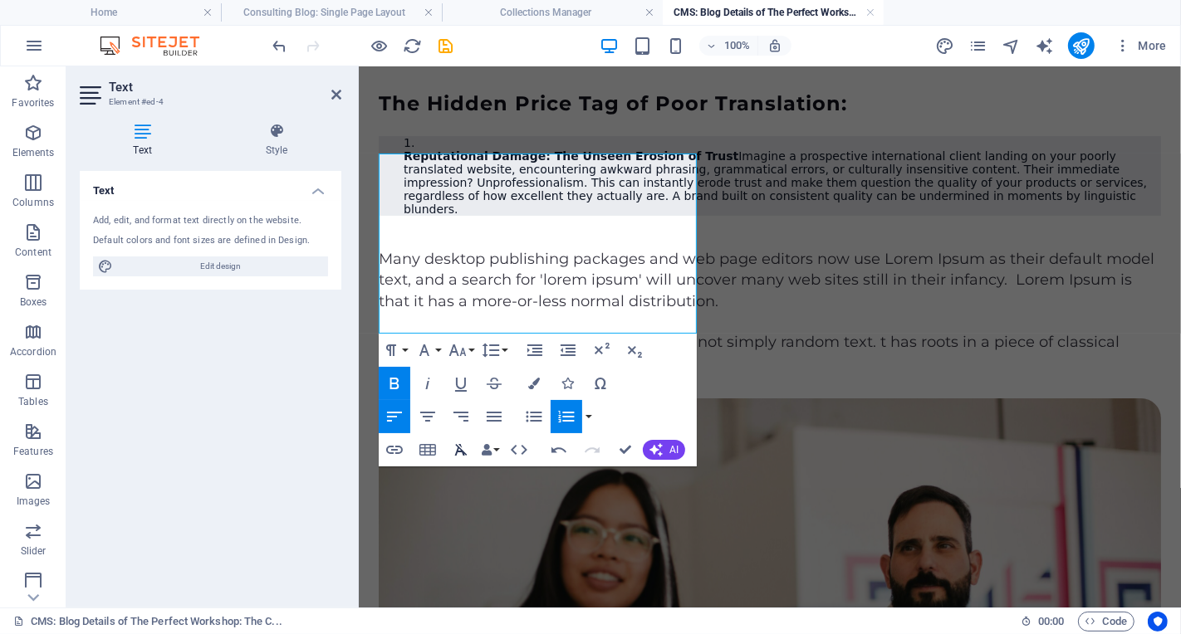
click at [461, 451] on icon "button" at bounding box center [461, 450] width 12 height 12
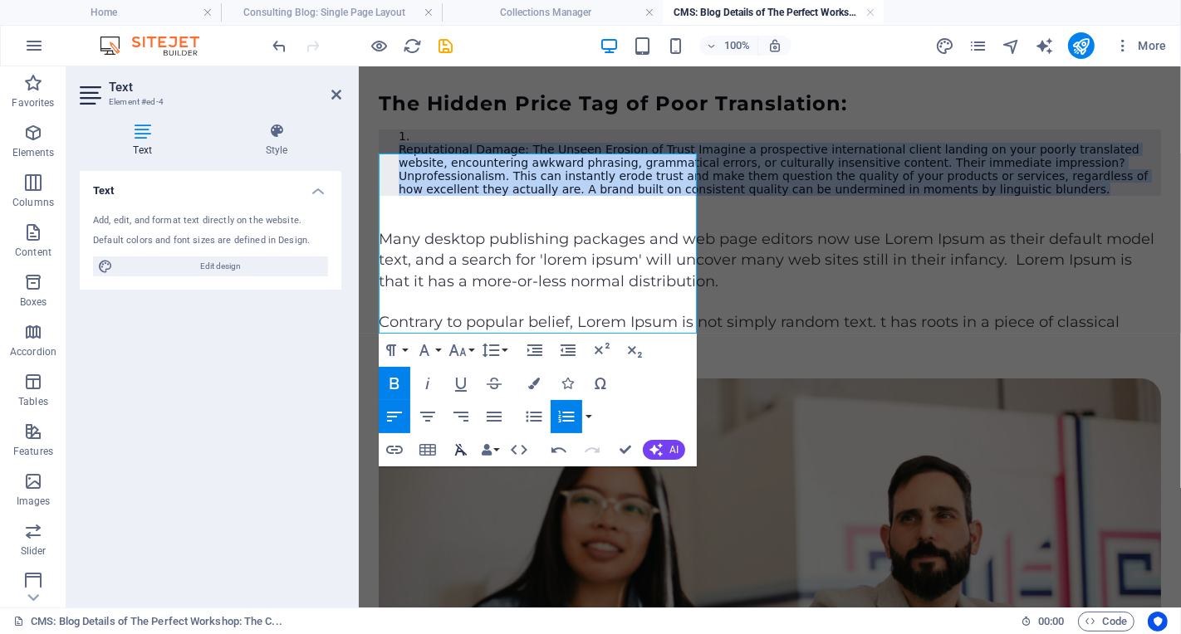
scroll to position [155, 0]
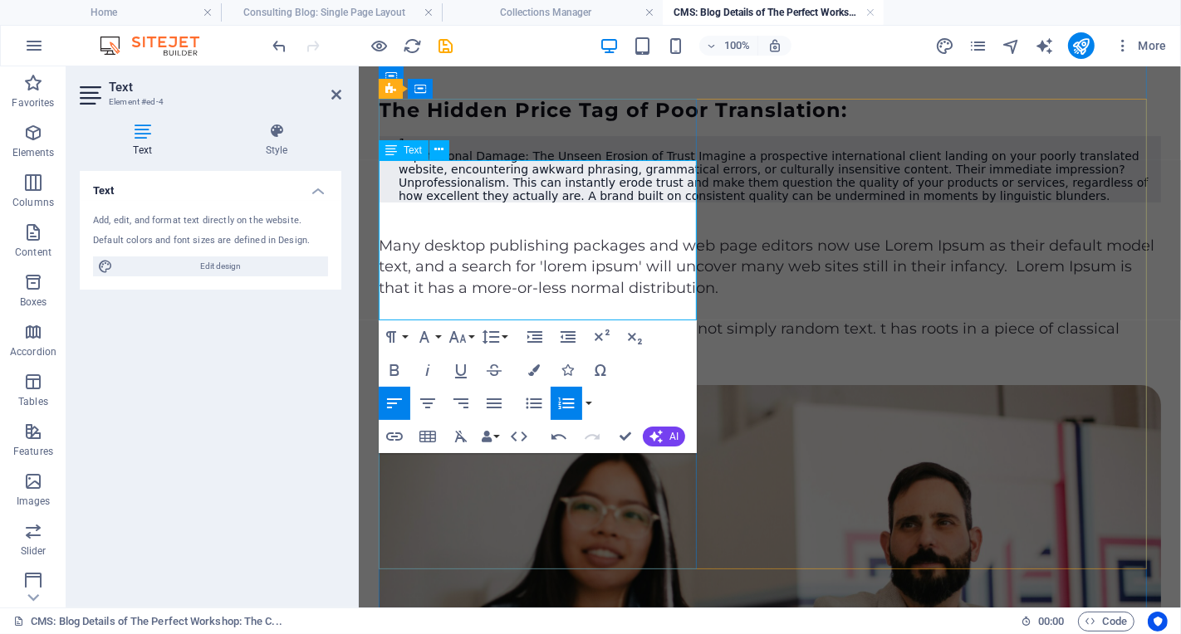
click at [403, 193] on p "Reputational Damage: The Unseen Erosion of Trust Imagine a prospective internat…" at bounding box center [779, 175] width 762 height 53
click at [400, 181] on p "Reputational Damage: The Unseen Erosion of Trust Imagine a prospective internat…" at bounding box center [779, 175] width 762 height 53
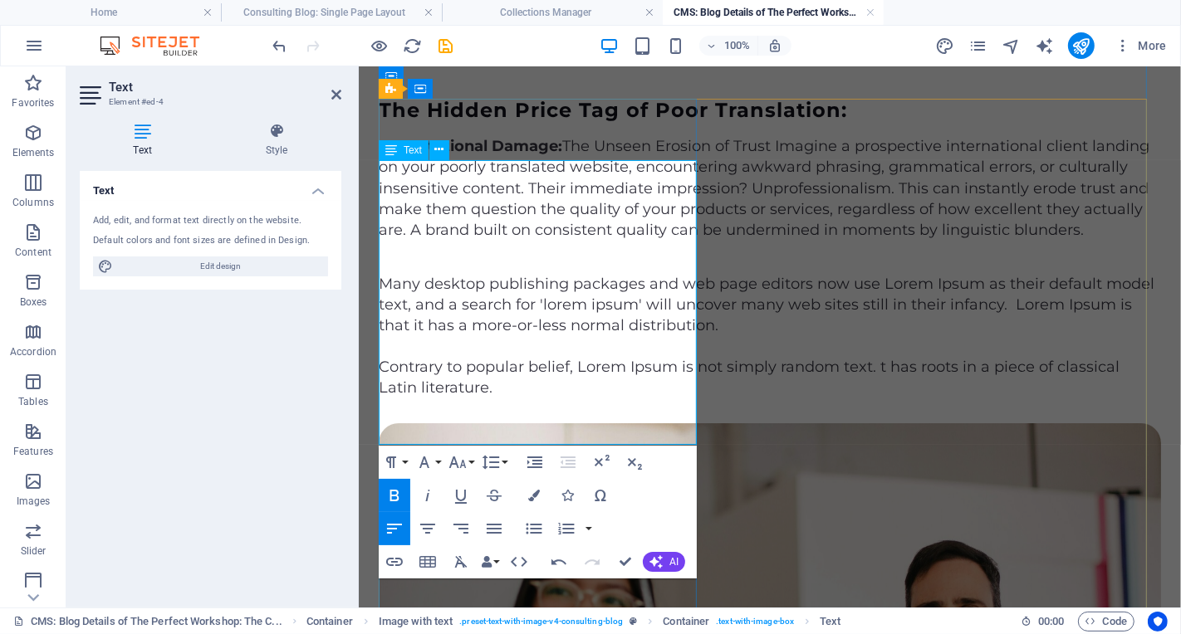
click at [378, 240] on p "1. Reputational Damage: The Unseen Erosion of Trust Imagine a prospective inter…" at bounding box center [769, 187] width 782 height 105
click at [724, 402] on div "The Hidden Price Tag of Poor Translation: 1. Reputational Damage: The Unseen Er…" at bounding box center [769, 617] width 782 height 1039
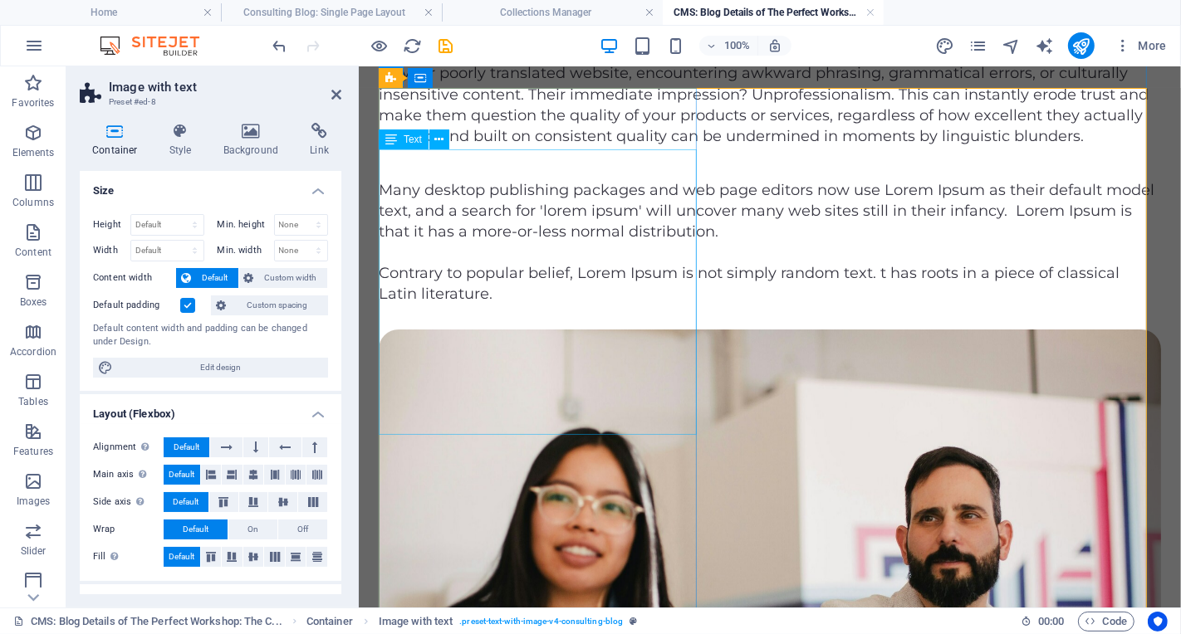
scroll to position [325, 0]
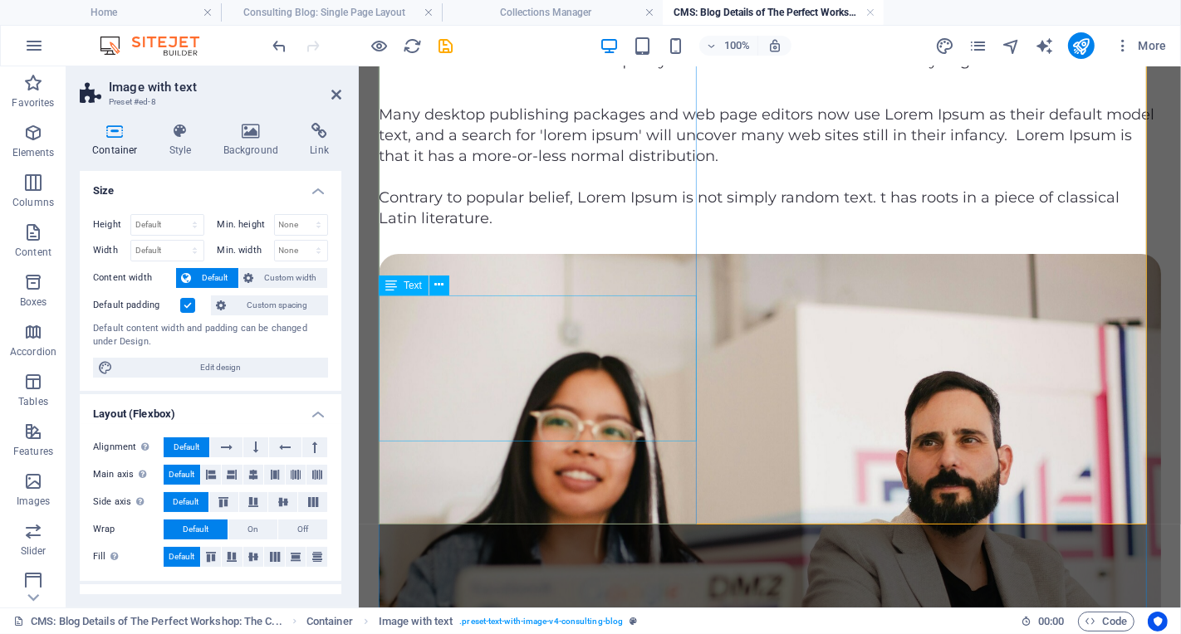
click at [573, 167] on div "Many desktop publishing packages and web page editors now use Lorem Ipsum as th…" at bounding box center [769, 135] width 782 height 63
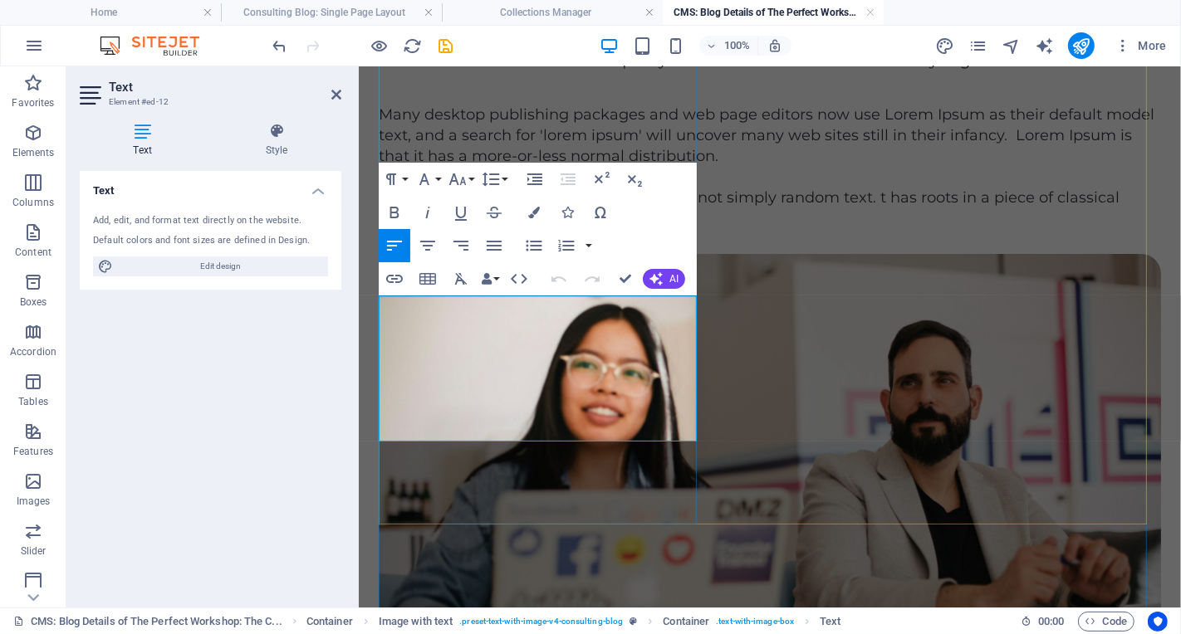
click at [567, 167] on p "Many desktop publishing packages and web page editors now use Lorem Ipsum as th…" at bounding box center [769, 135] width 782 height 63
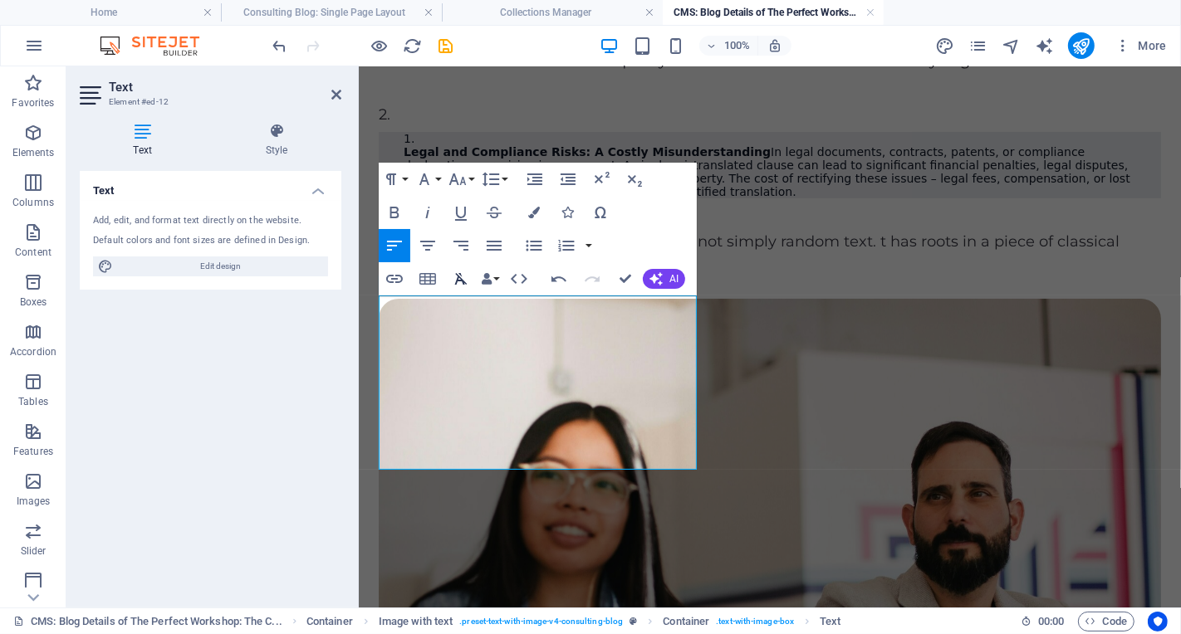
click at [457, 277] on icon "button" at bounding box center [461, 279] width 12 height 12
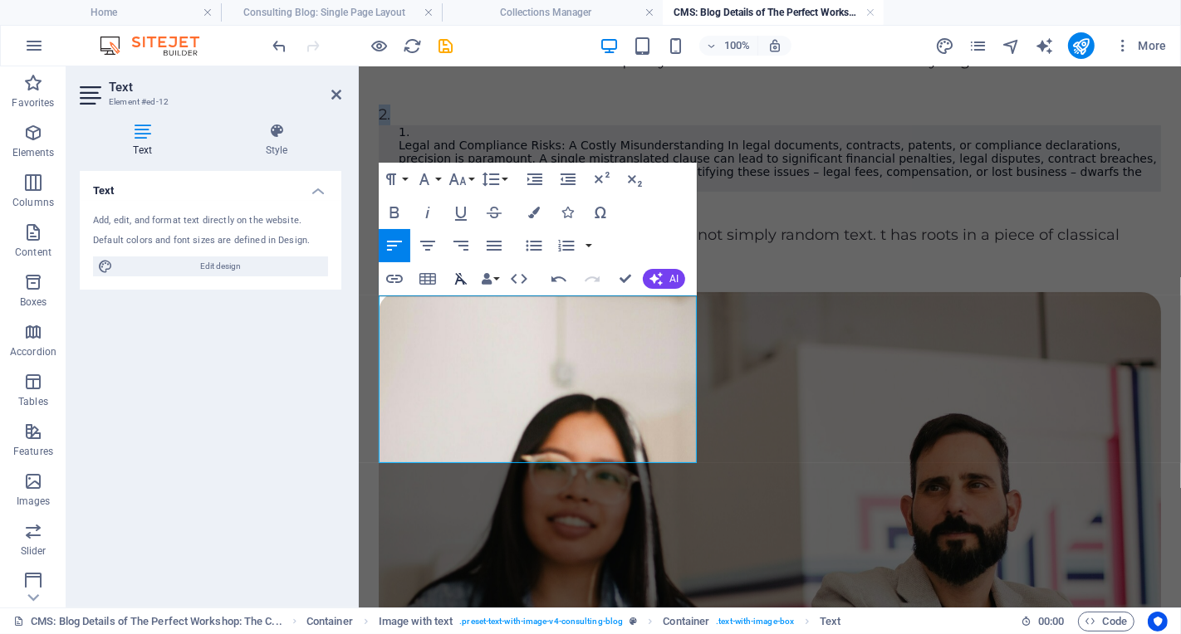
click at [457, 277] on icon "button" at bounding box center [461, 279] width 12 height 12
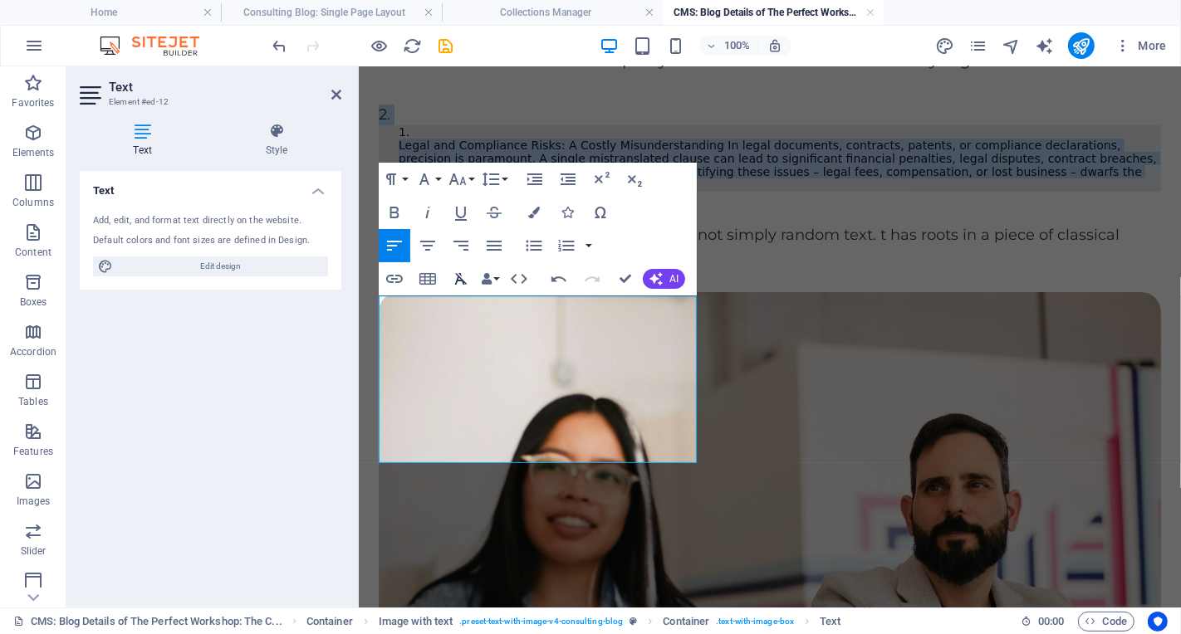
click at [457, 277] on icon "button" at bounding box center [461, 279] width 12 height 12
click at [604, 191] on p "Legal and Compliance Risks: A Costly Misunderstanding In legal documents, contr…" at bounding box center [779, 164] width 762 height 53
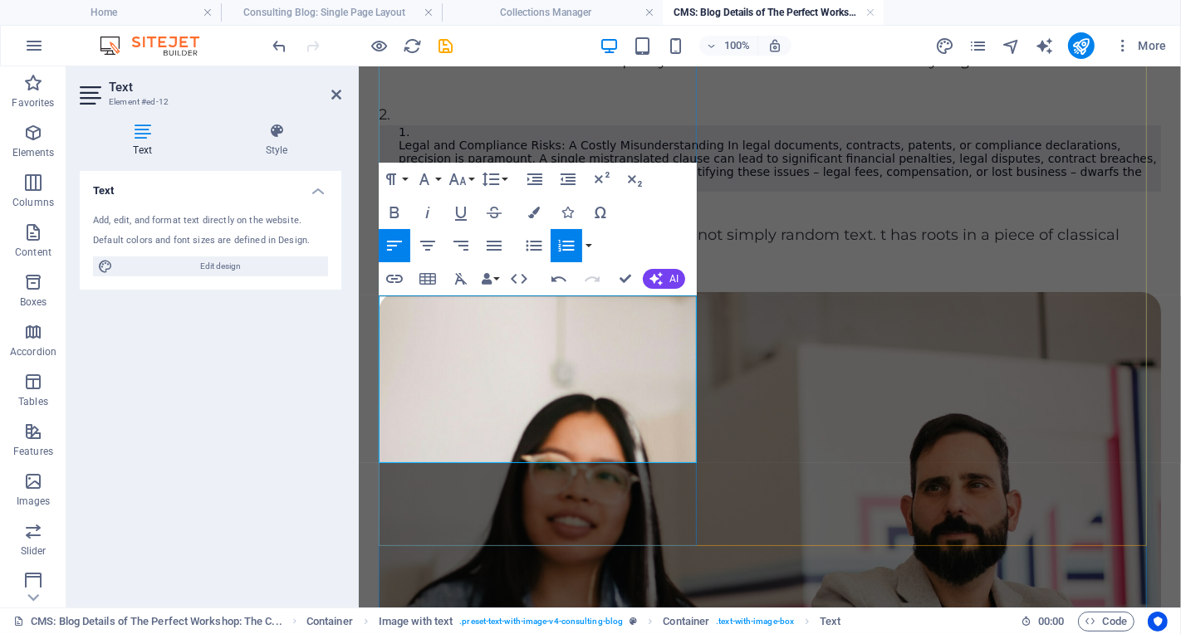
drag, startPoint x: 638, startPoint y: 448, endPoint x: 394, endPoint y: 303, distance: 284.8
click at [394, 191] on div "2. Legal and Compliance Risks: A Costly Misunderstanding In legal documents, co…" at bounding box center [769, 147] width 782 height 87
click at [461, 280] on icon "button" at bounding box center [461, 279] width 12 height 12
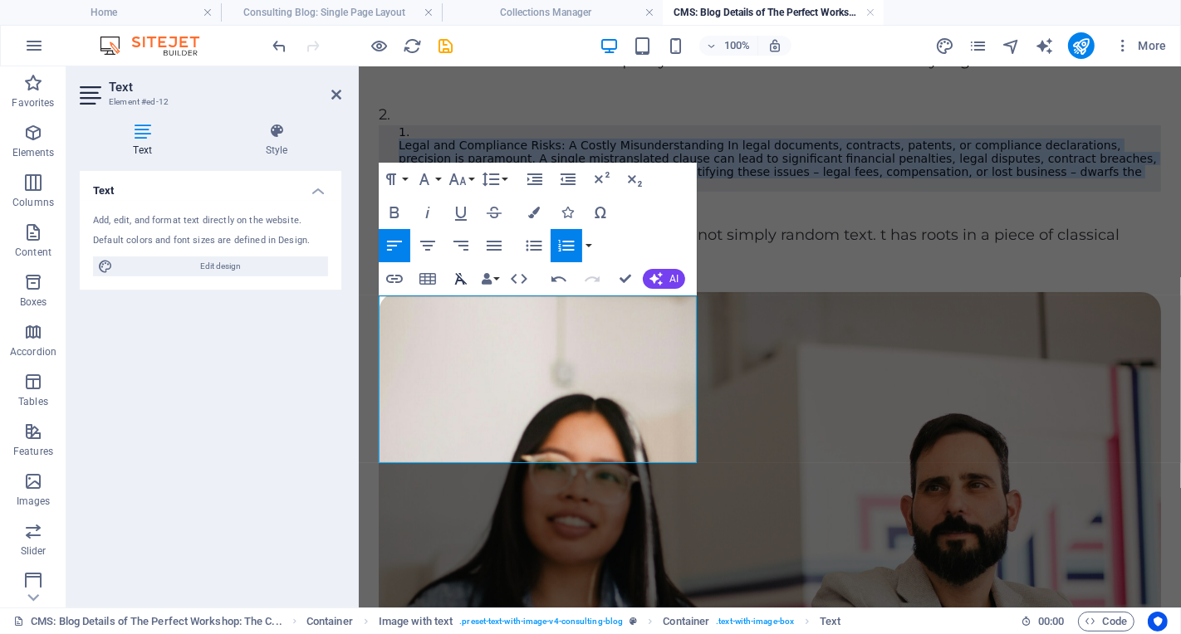
click at [461, 280] on icon "button" at bounding box center [461, 279] width 12 height 12
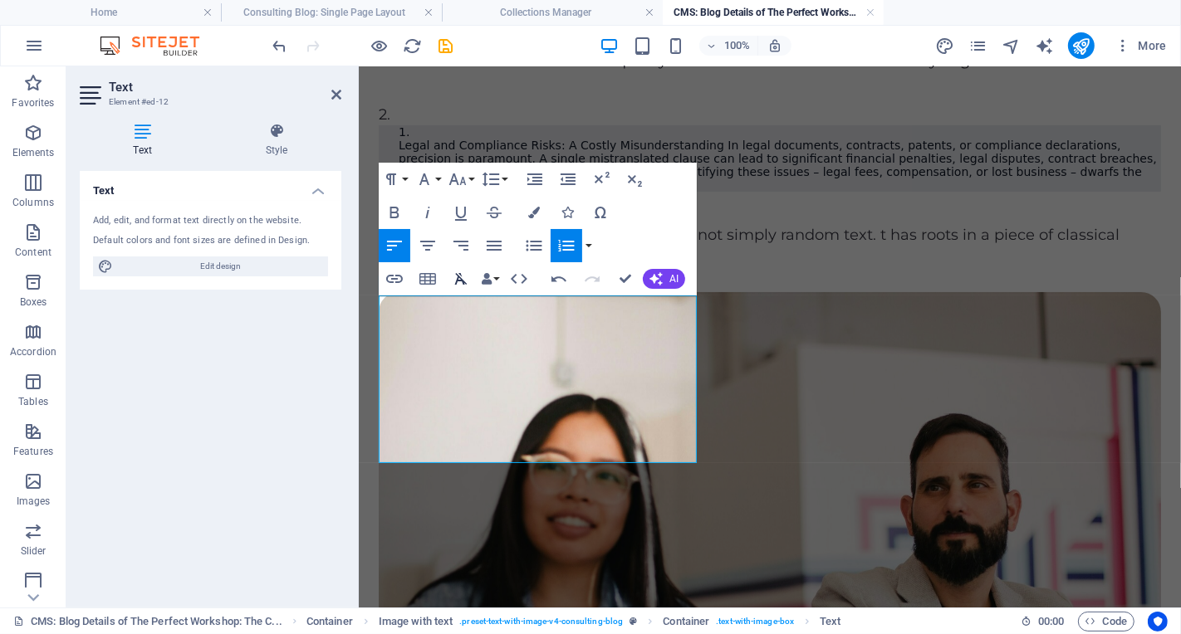
click at [461, 280] on icon "button" at bounding box center [461, 279] width 12 height 12
click at [494, 125] on p "2." at bounding box center [769, 114] width 782 height 21
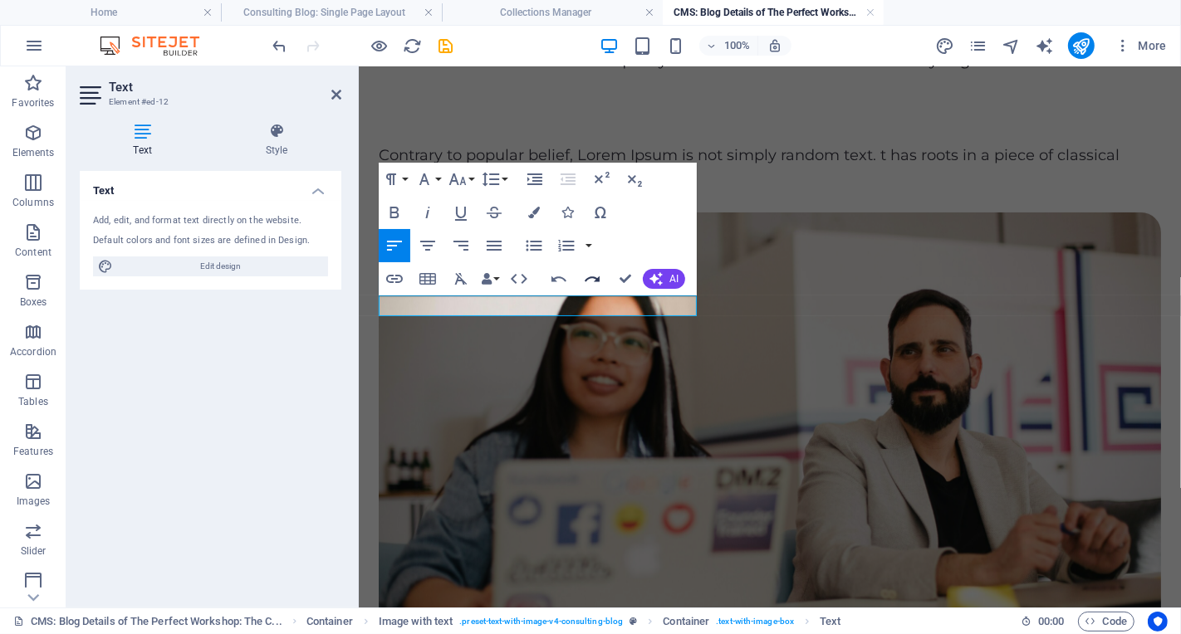
scroll to position [331, 0]
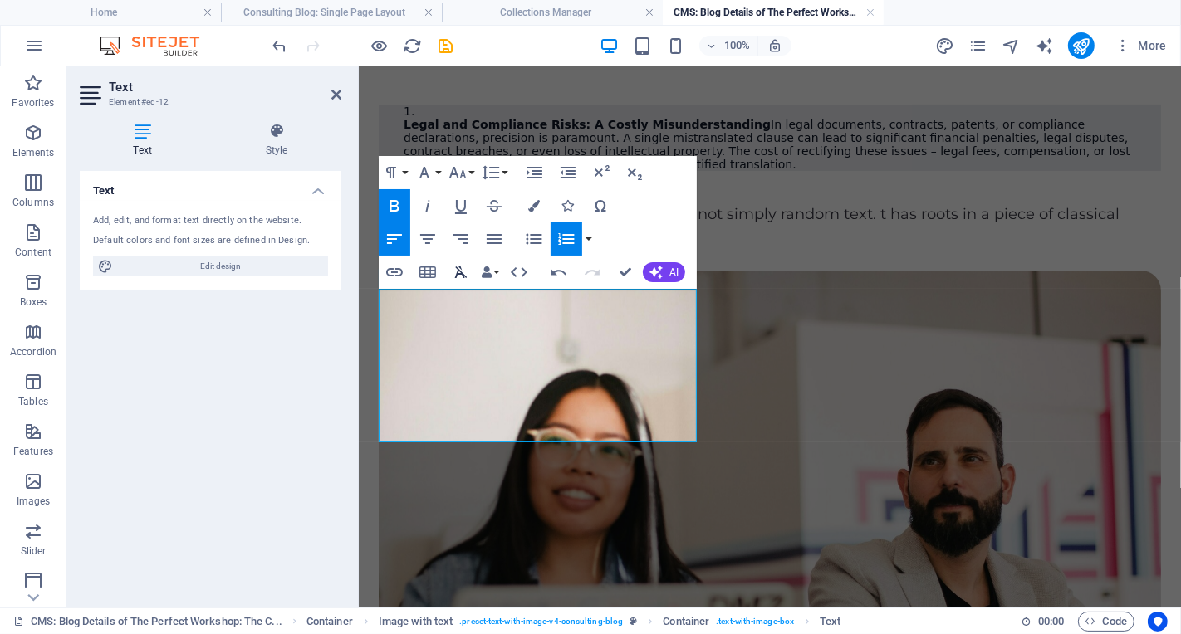
click at [456, 270] on icon "button" at bounding box center [461, 272] width 20 height 20
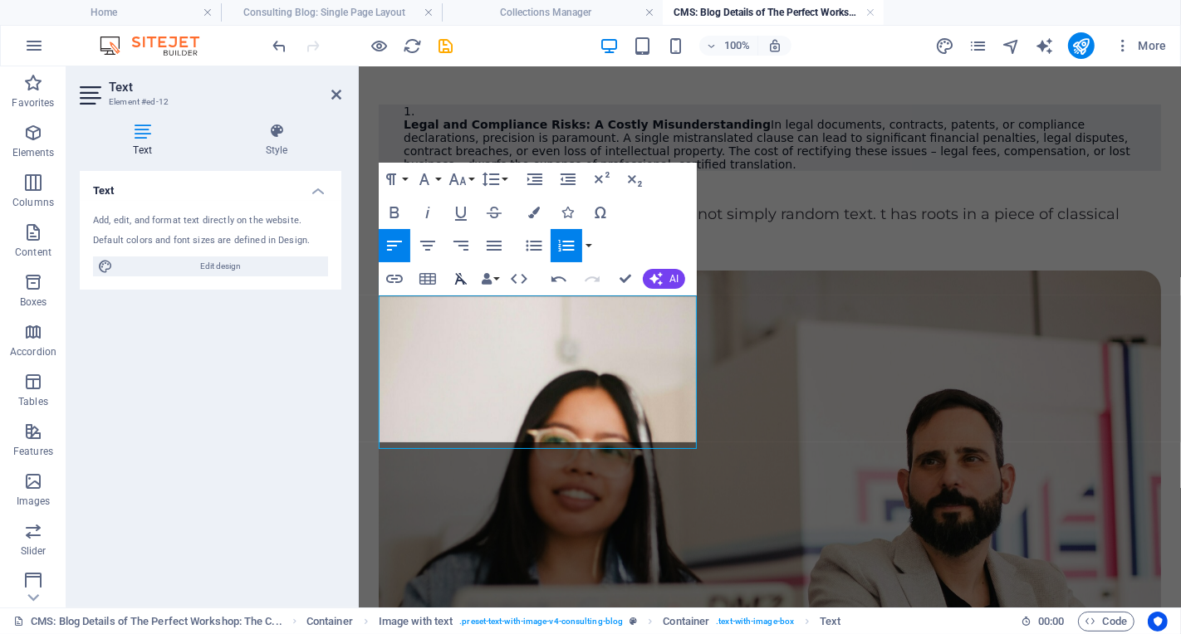
scroll to position [325, 0]
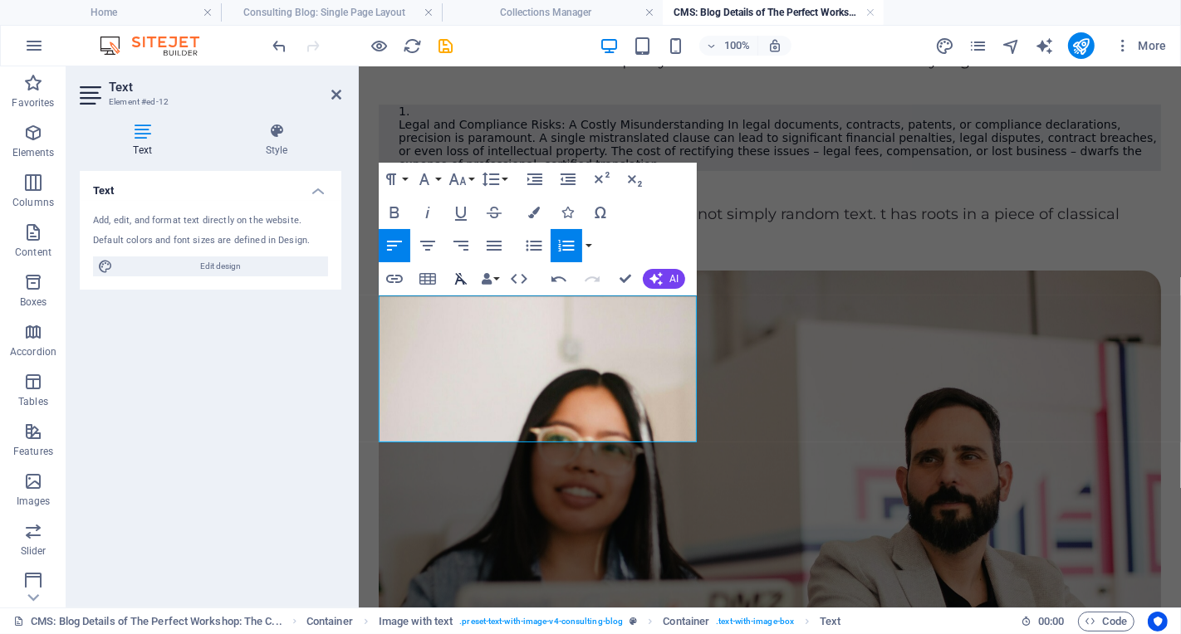
click at [458, 276] on icon "button" at bounding box center [461, 279] width 12 height 12
click at [464, 170] on li "Legal and Compliance Risks: A Costly Misunderstanding In legal documents, contr…" at bounding box center [779, 137] width 762 height 66
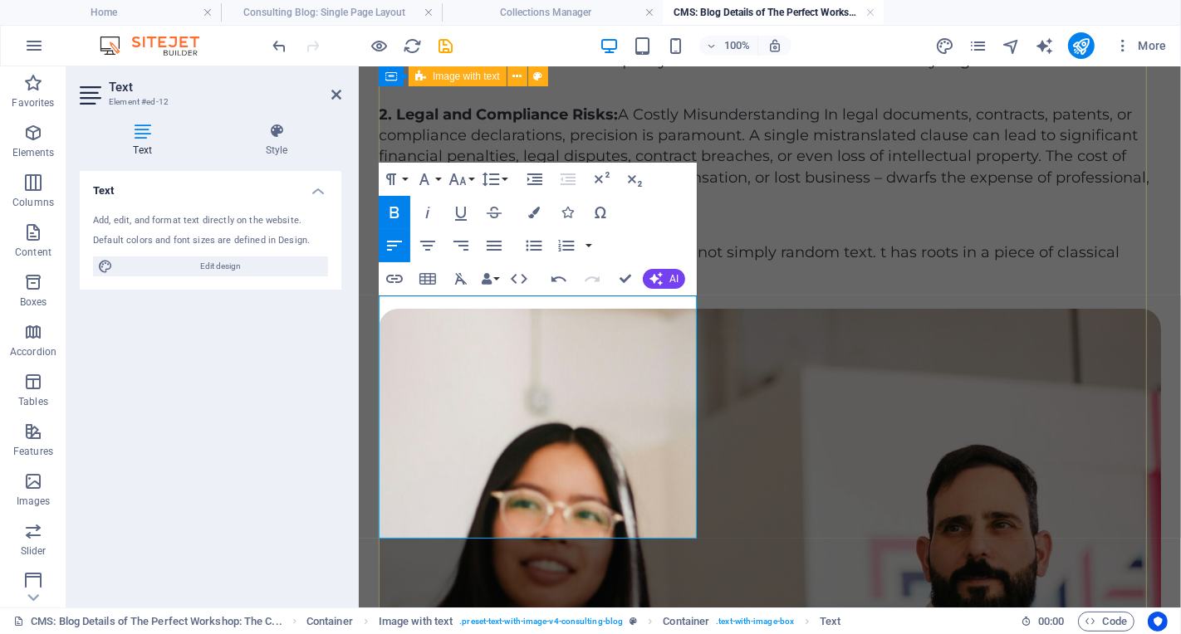
click at [715, 399] on div "The Hidden Price Tag of Poor Translation: 1. Reputational Damage: The Unseen Er…" at bounding box center [769, 524] width 782 height 1190
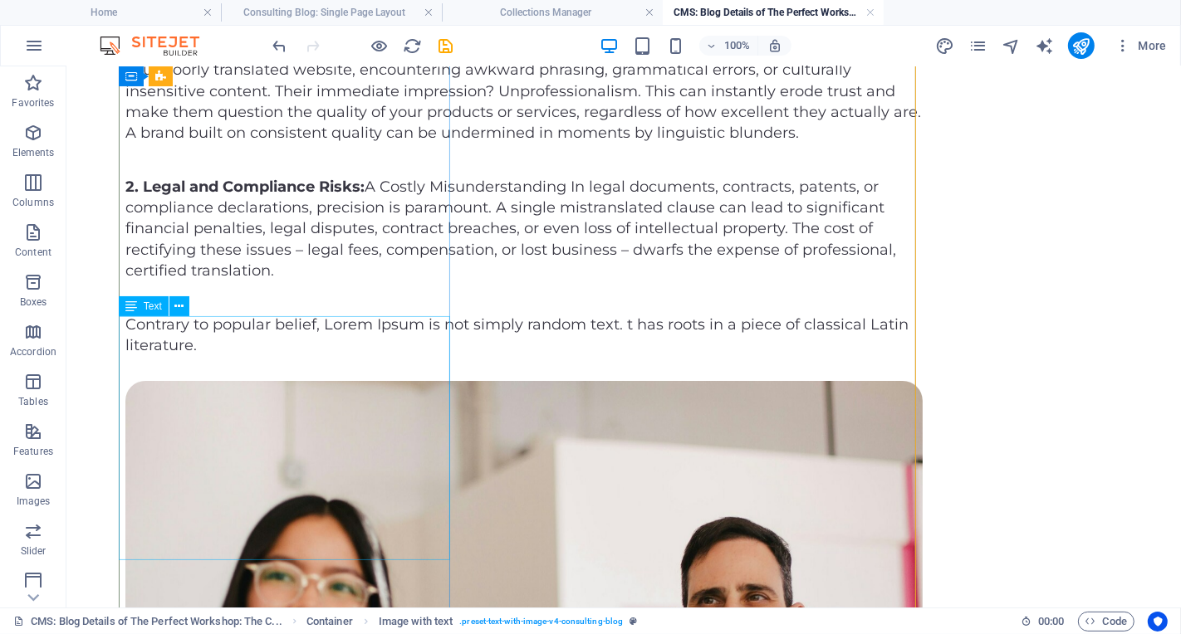
scroll to position [151, 0]
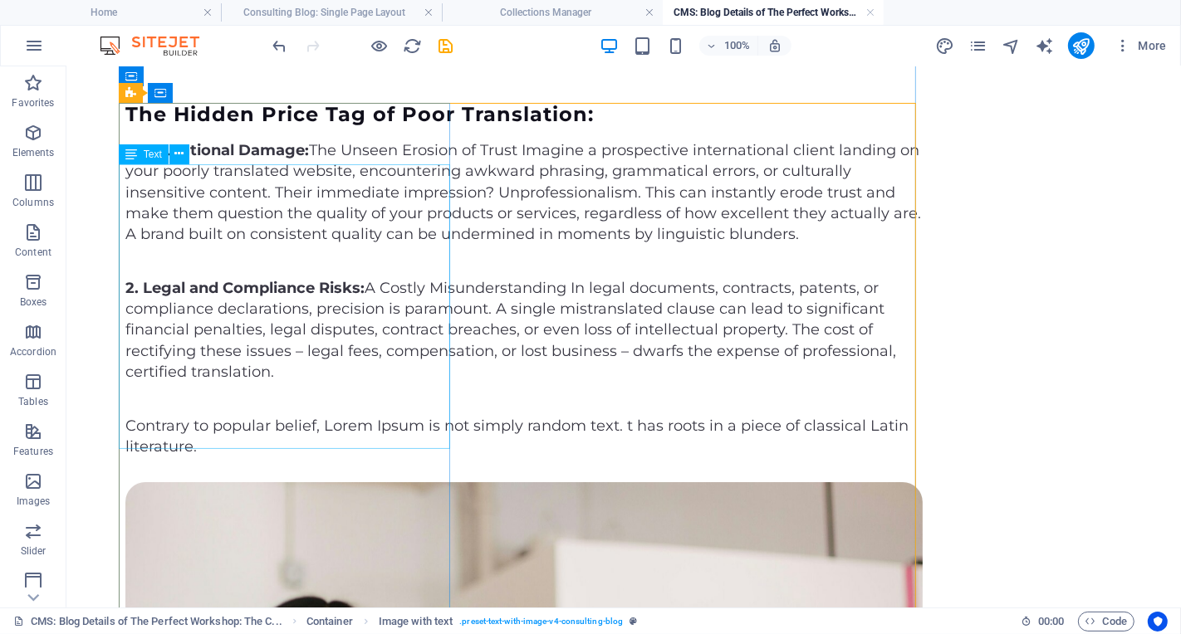
click at [311, 174] on div "1. Reputational Damage: The Unseen Erosion of Trust Imagine a prospective inter…" at bounding box center [523, 191] width 797 height 105
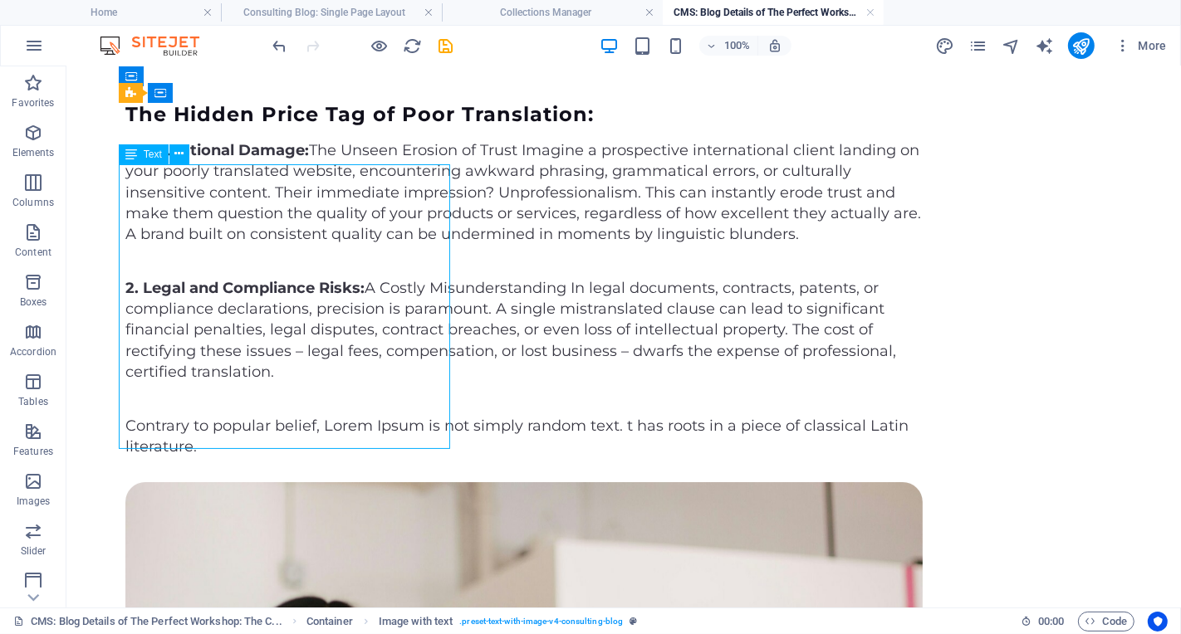
click at [311, 174] on div "1. Reputational Damage: The Unseen Erosion of Trust Imagine a prospective inter…" at bounding box center [523, 191] width 797 height 105
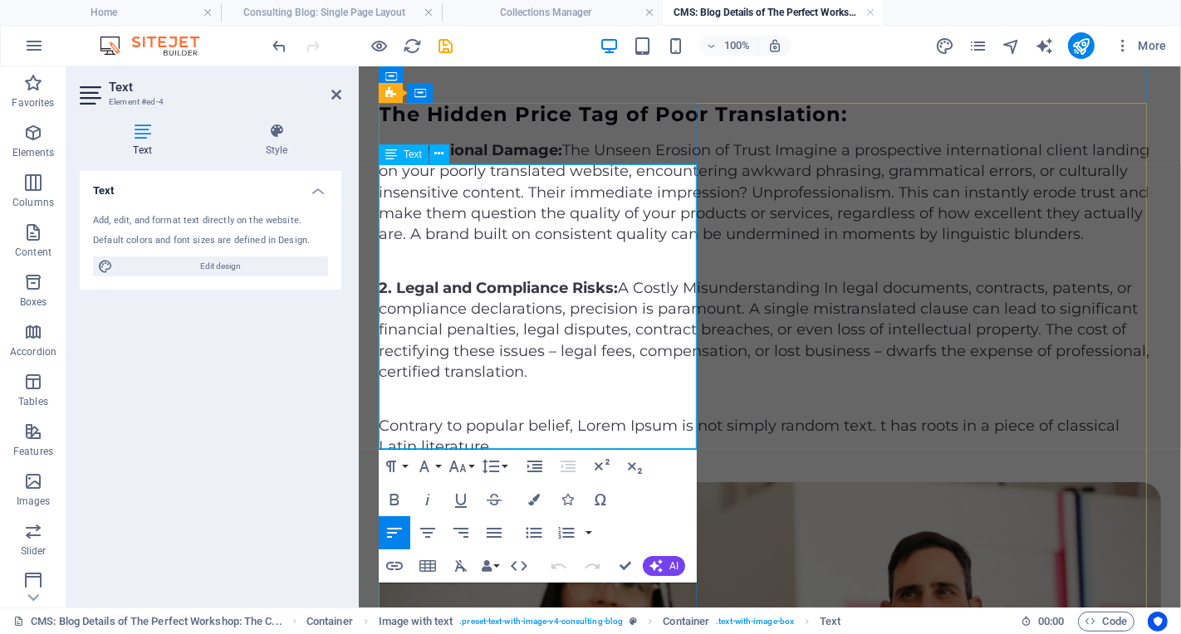
click at [569, 179] on p "1. Reputational Damage: The Unseen Erosion of Trust Imagine a prospective inter…" at bounding box center [769, 191] width 782 height 105
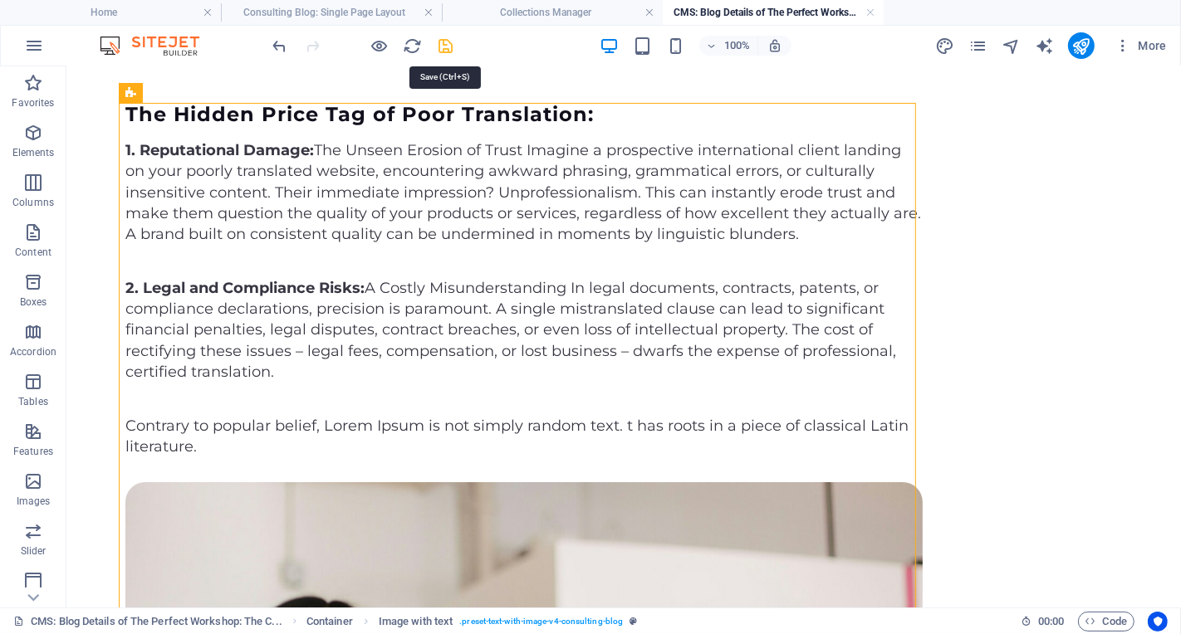
click at [453, 43] on icon "save" at bounding box center [446, 46] width 19 height 19
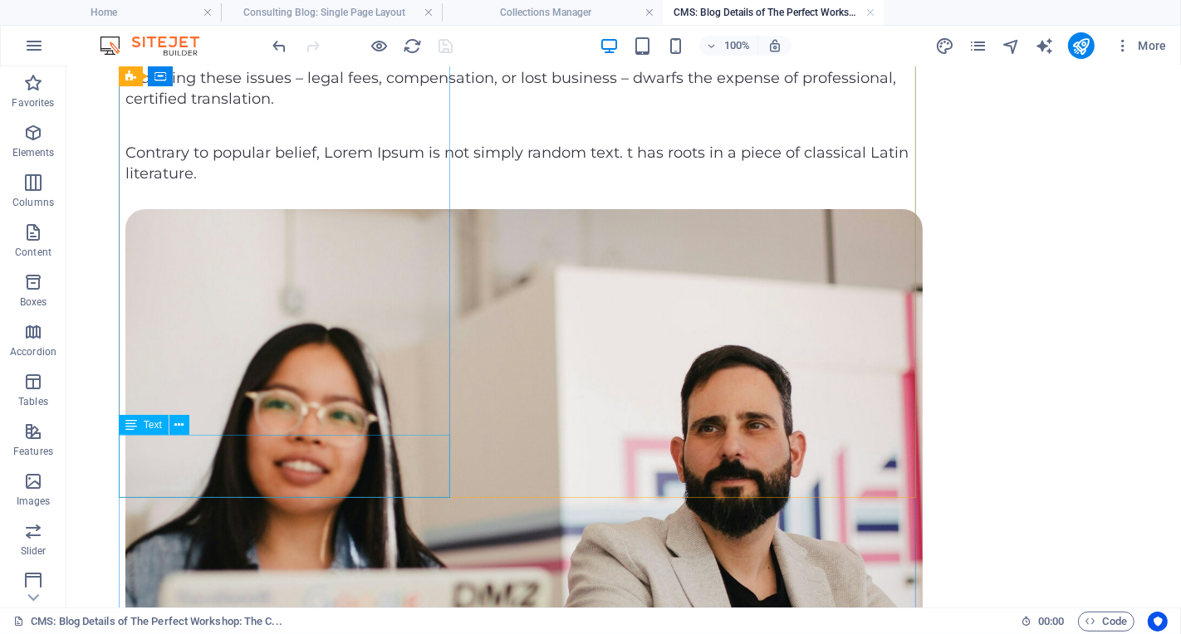
scroll to position [448, 0]
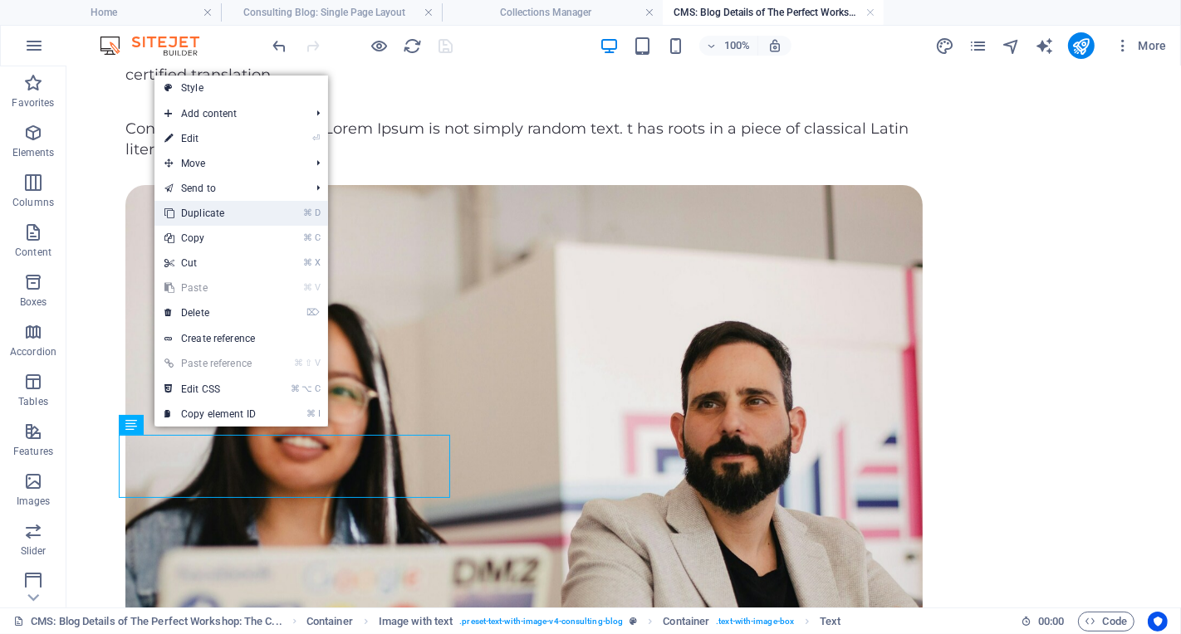
click at [213, 211] on link "⌘ D Duplicate" at bounding box center [209, 213] width 111 height 25
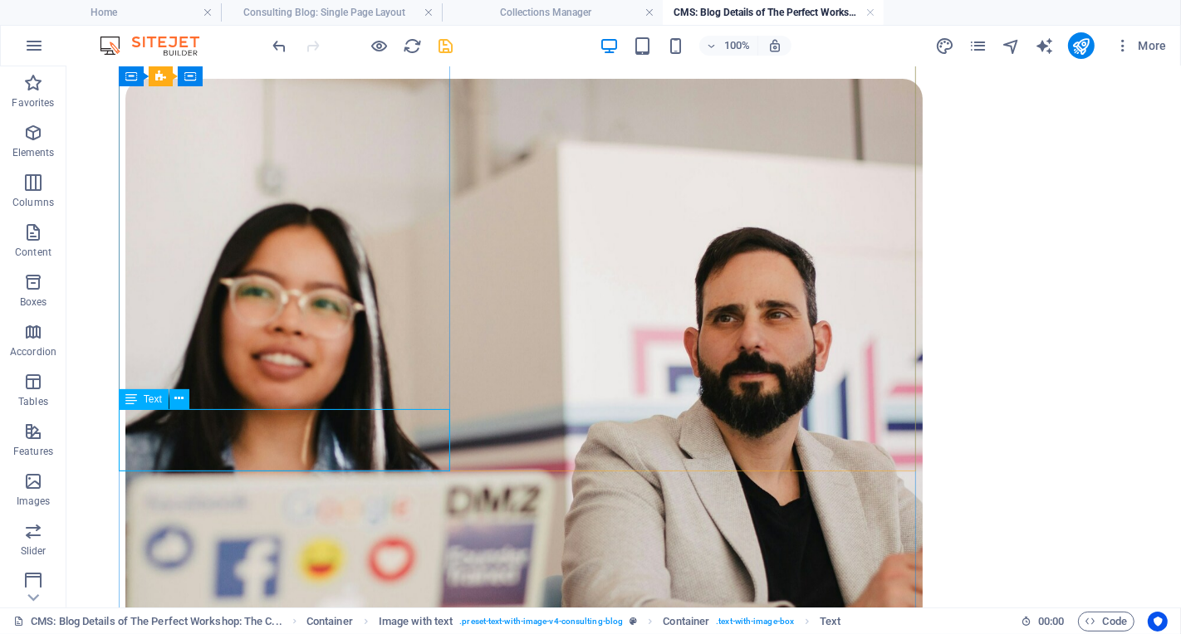
scroll to position [601, 0]
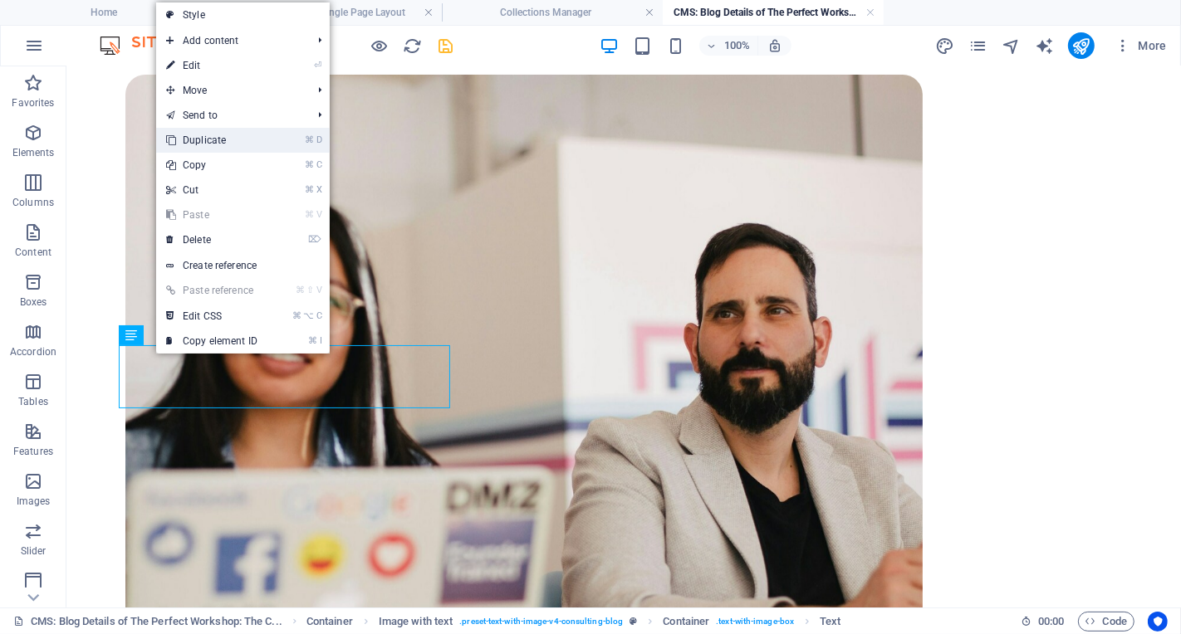
click at [242, 135] on link "⌘ D Duplicate" at bounding box center [211, 140] width 111 height 25
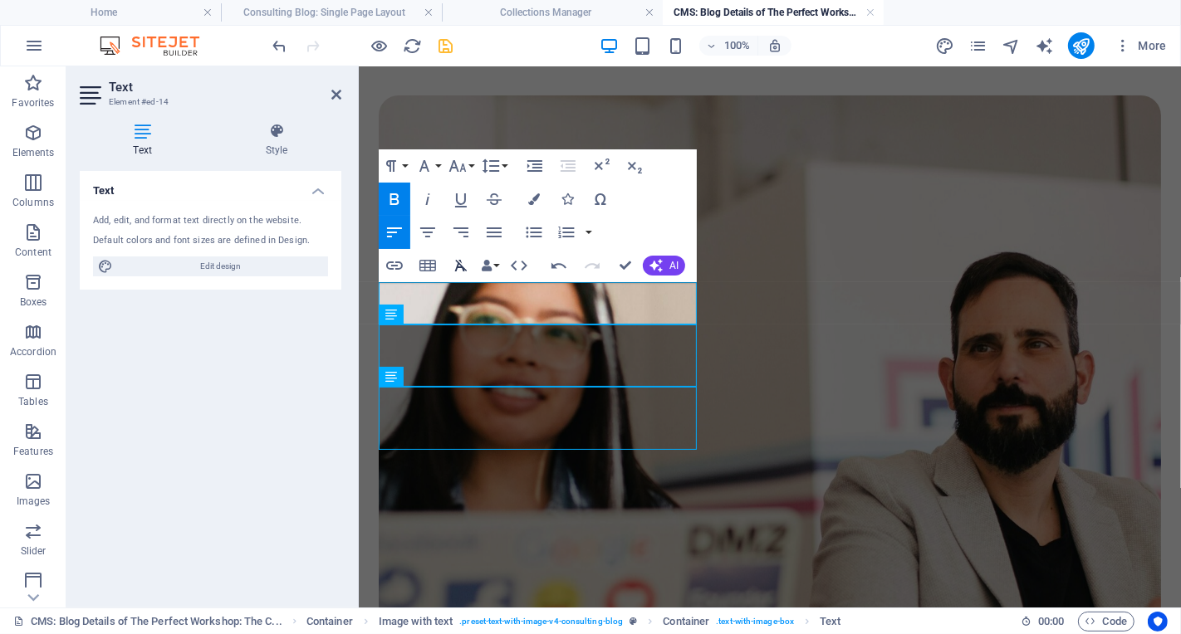
click at [457, 266] on icon "button" at bounding box center [461, 266] width 12 height 12
drag, startPoint x: 648, startPoint y: 311, endPoint x: 668, endPoint y: 297, distance: 23.3
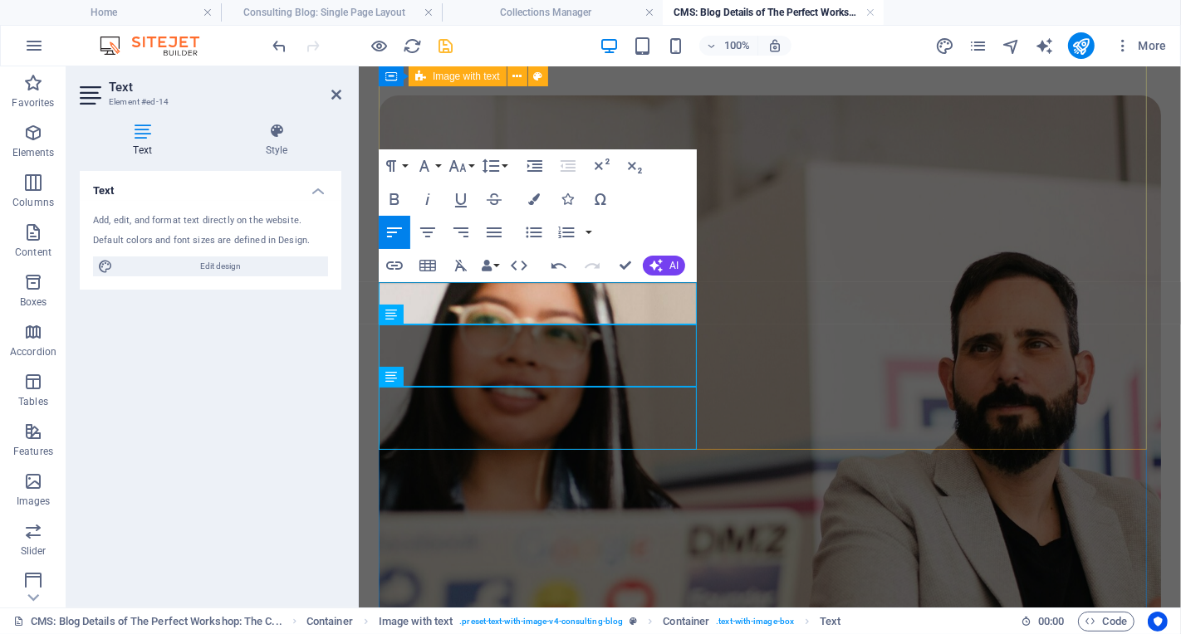
click at [710, 407] on div "The Hidden Price Tag of Poor Translation: 1. Reputational Damage: The Unseen Er…" at bounding box center [769, 330] width 782 height 1357
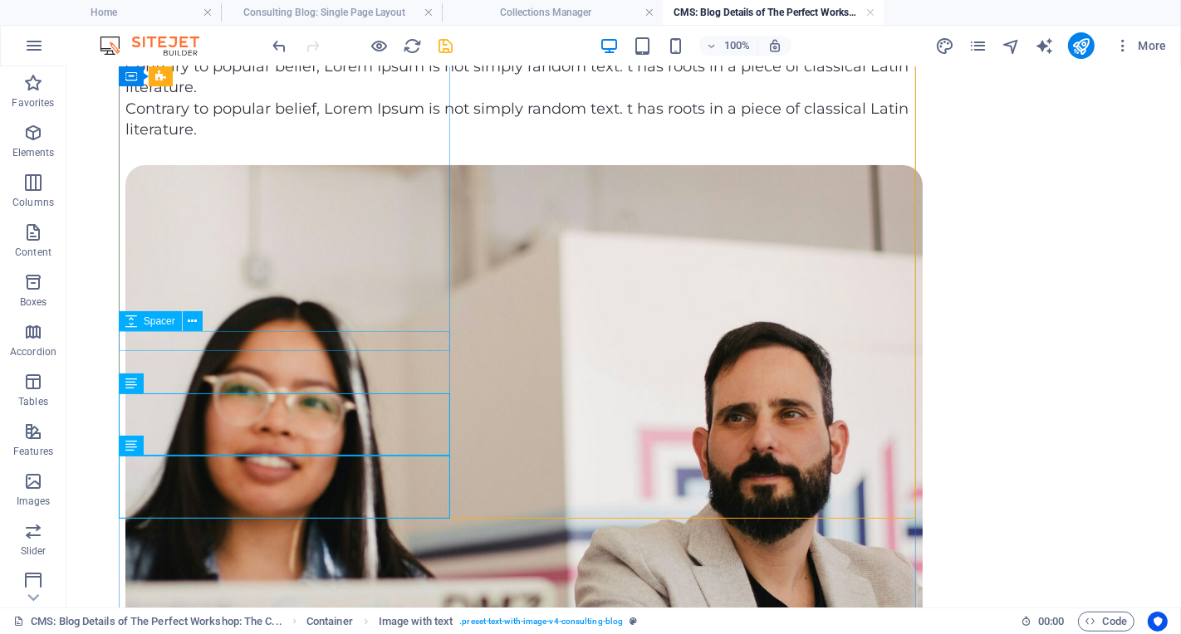
scroll to position [525, 0]
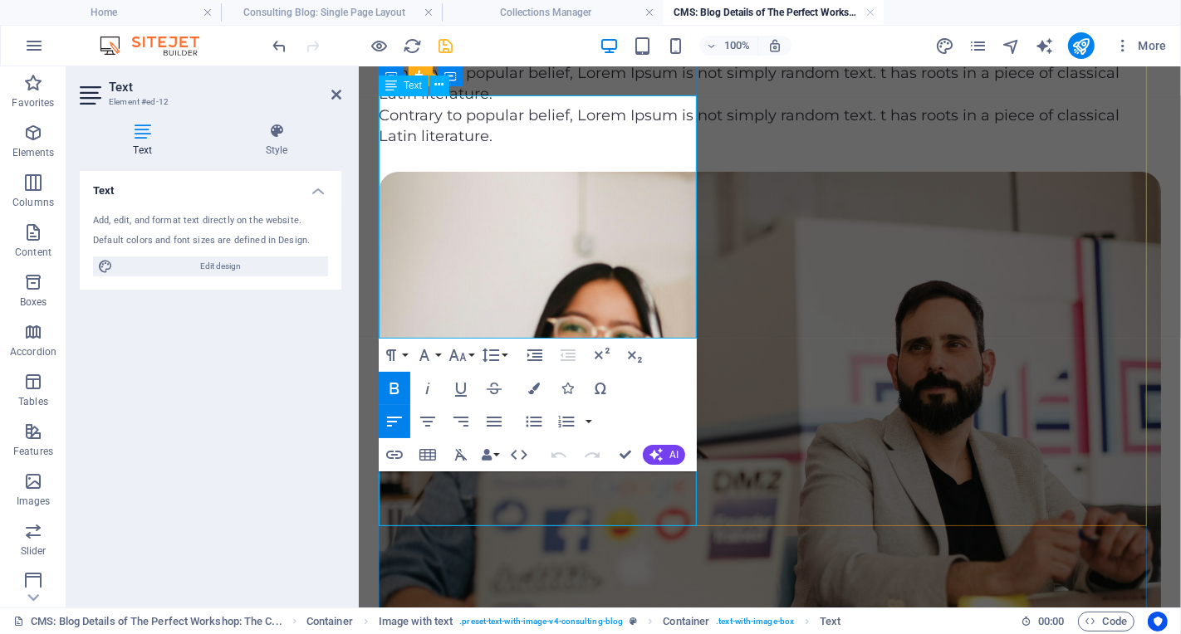
drag, startPoint x: 625, startPoint y: 105, endPoint x: 516, endPoint y: 122, distance: 110.8
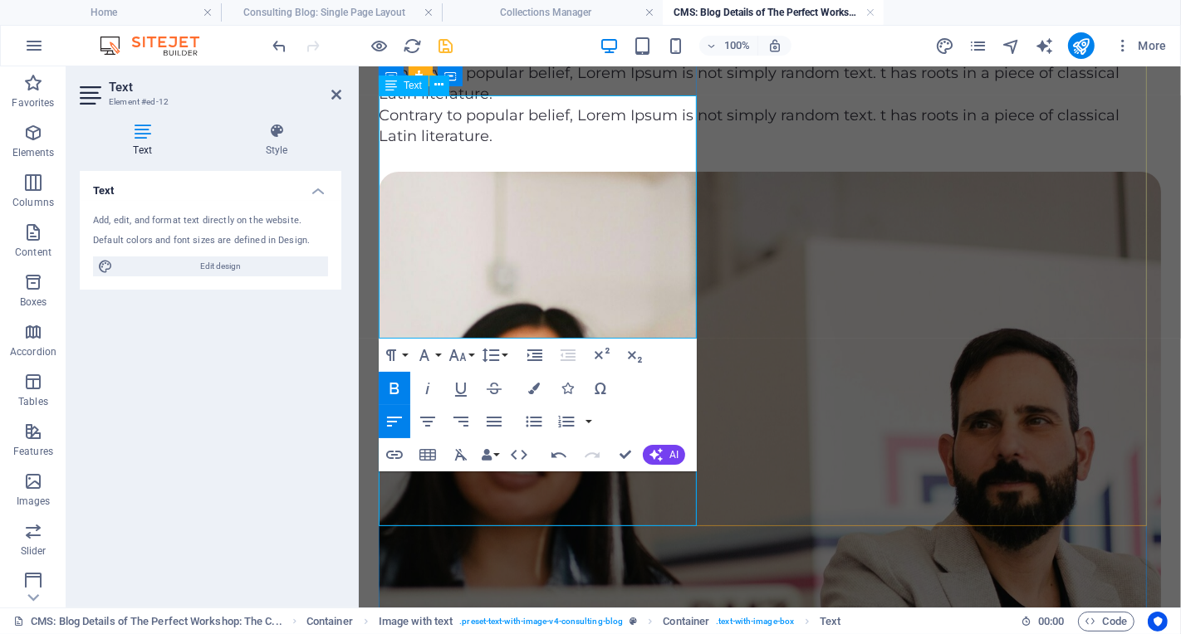
drag, startPoint x: 521, startPoint y: 122, endPoint x: 567, endPoint y: 122, distance: 45.7
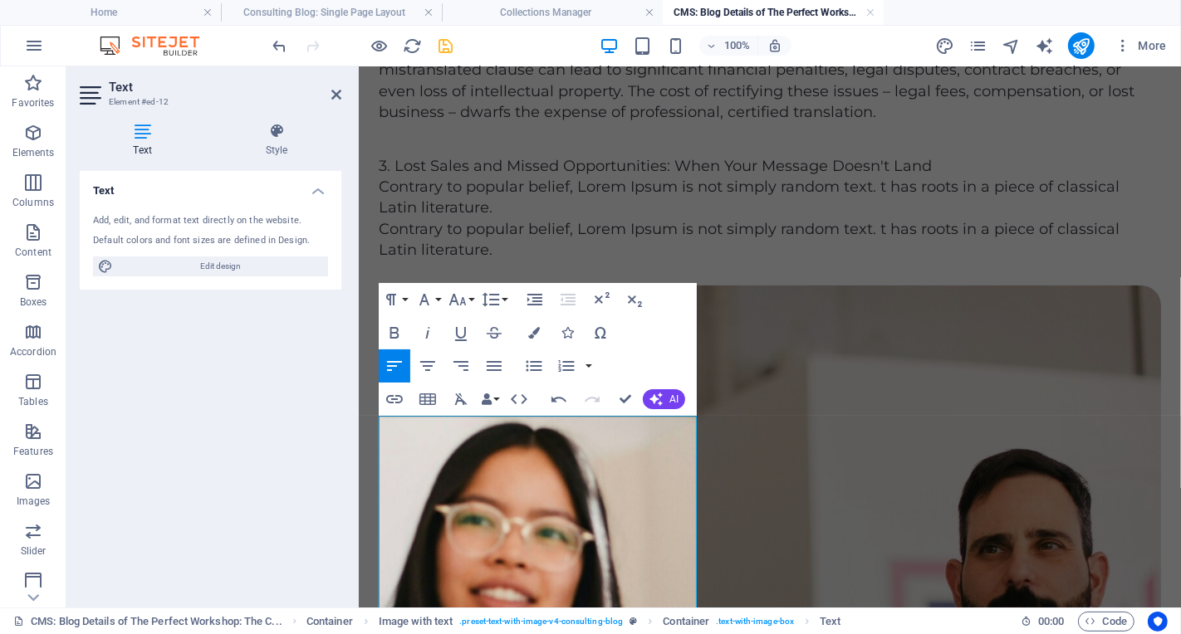
scroll to position [110, 0]
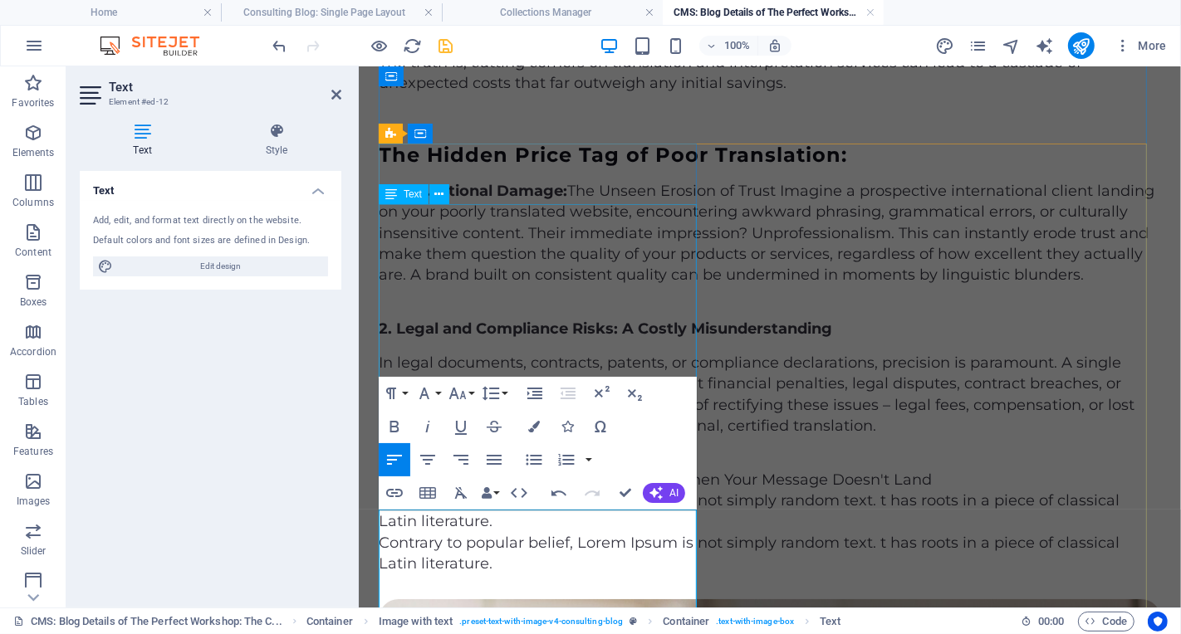
click at [588, 257] on div "1. Reputational Damage: The Unseen Erosion of Trust Imagine a prospective inter…" at bounding box center [769, 232] width 782 height 105
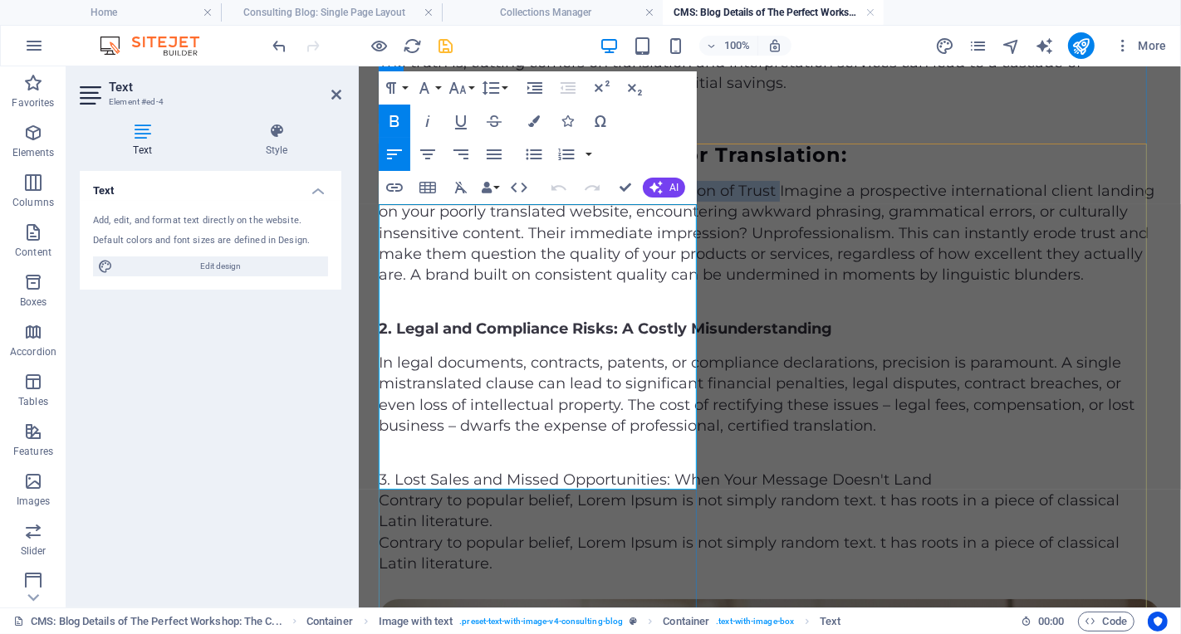
drag, startPoint x: 495, startPoint y: 234, endPoint x: 878, endPoint y: 260, distance: 383.6
click at [519, 193] on div "The Hidden Price Tag of Poor Translation: 1. Reputational Damage: The Unseen Er…" at bounding box center [769, 358] width 782 height 431
drag, startPoint x: 506, startPoint y: 239, endPoint x: 531, endPoint y: 234, distance: 24.6
click at [507, 239] on p "1. Reputational Damage: The Unseen Erosion of Trust Imagine a prospective inter…" at bounding box center [769, 232] width 782 height 105
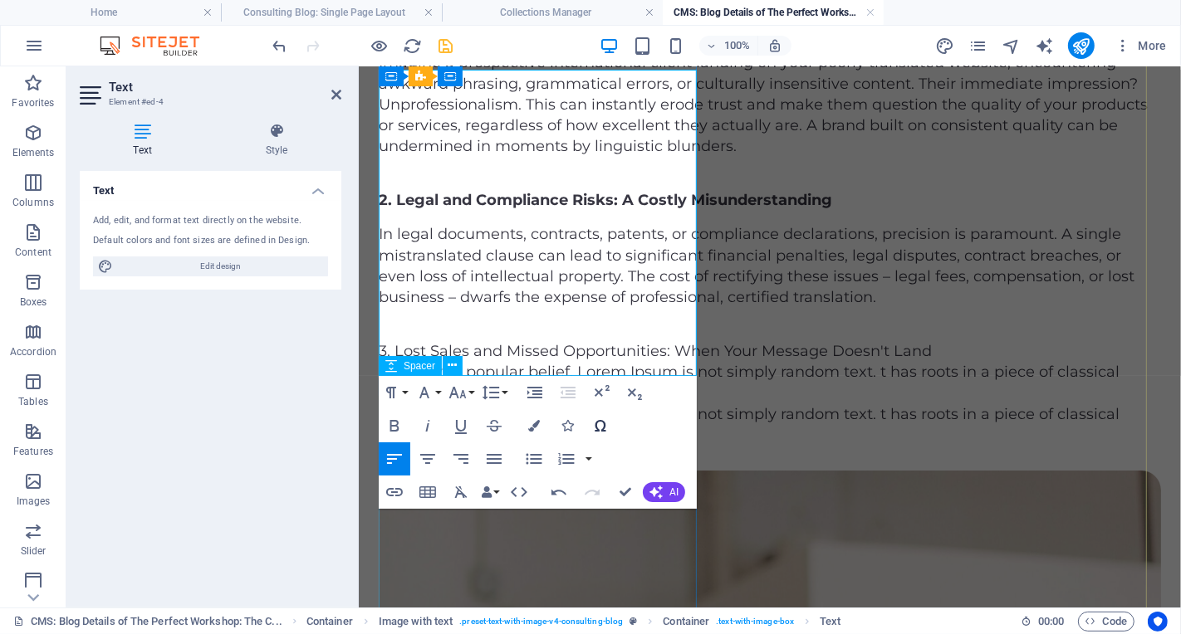
scroll to position [262, 0]
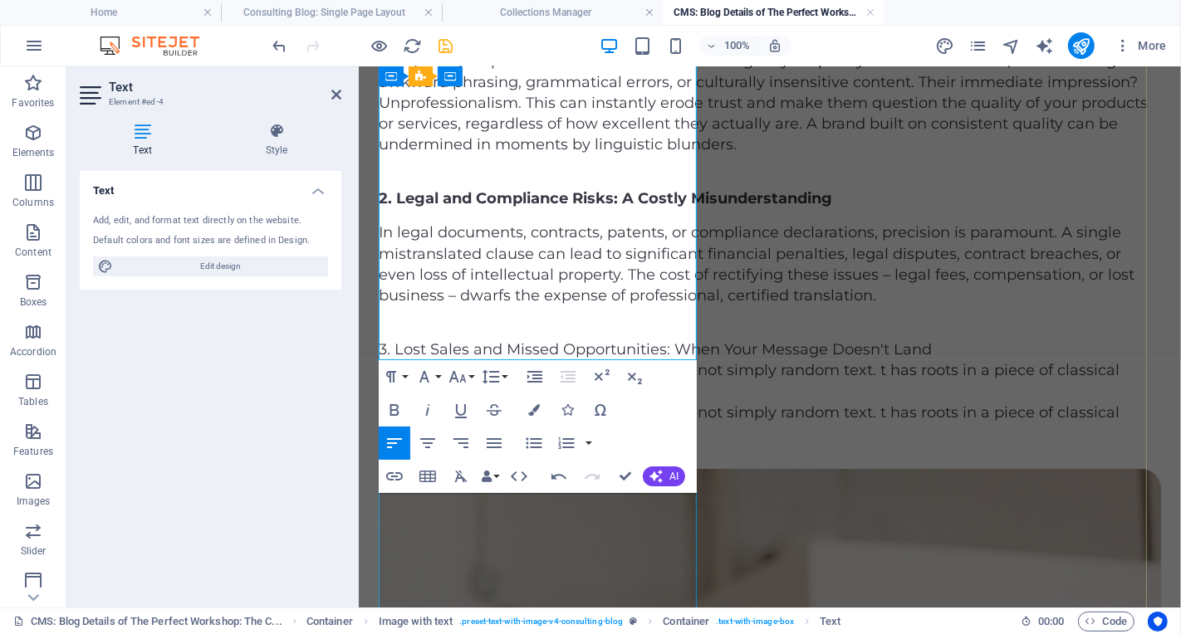
click at [631, 306] on div "2. Legal and Compliance Risks: A Costly Misunderstanding In legal documents, co…" at bounding box center [769, 247] width 782 height 118
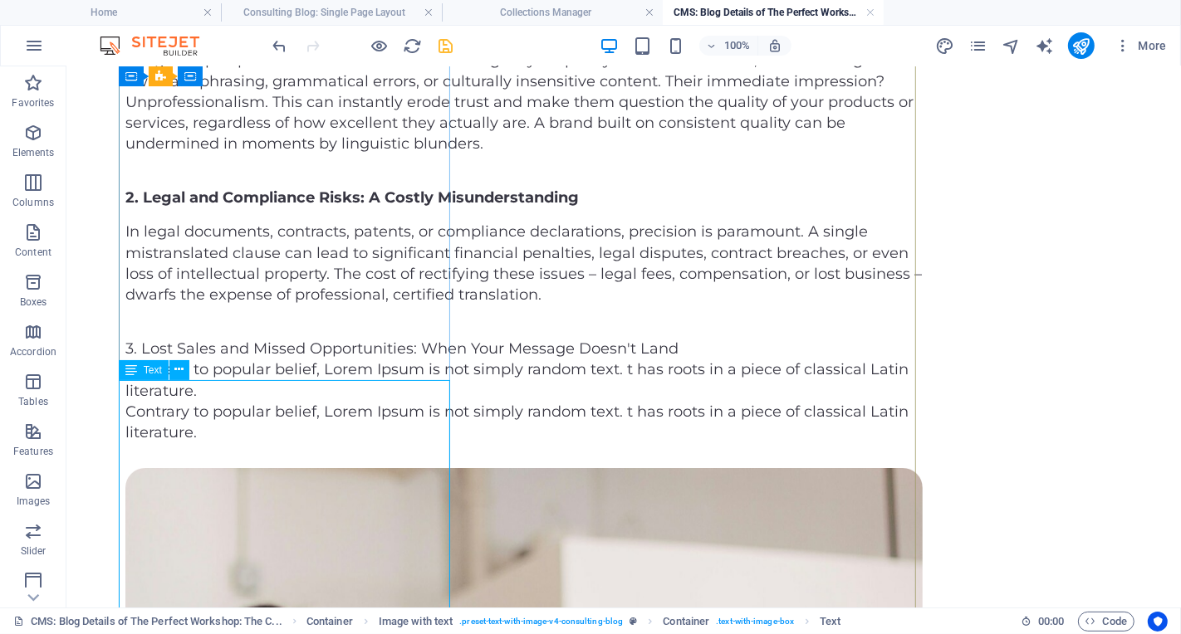
scroll to position [265, 0]
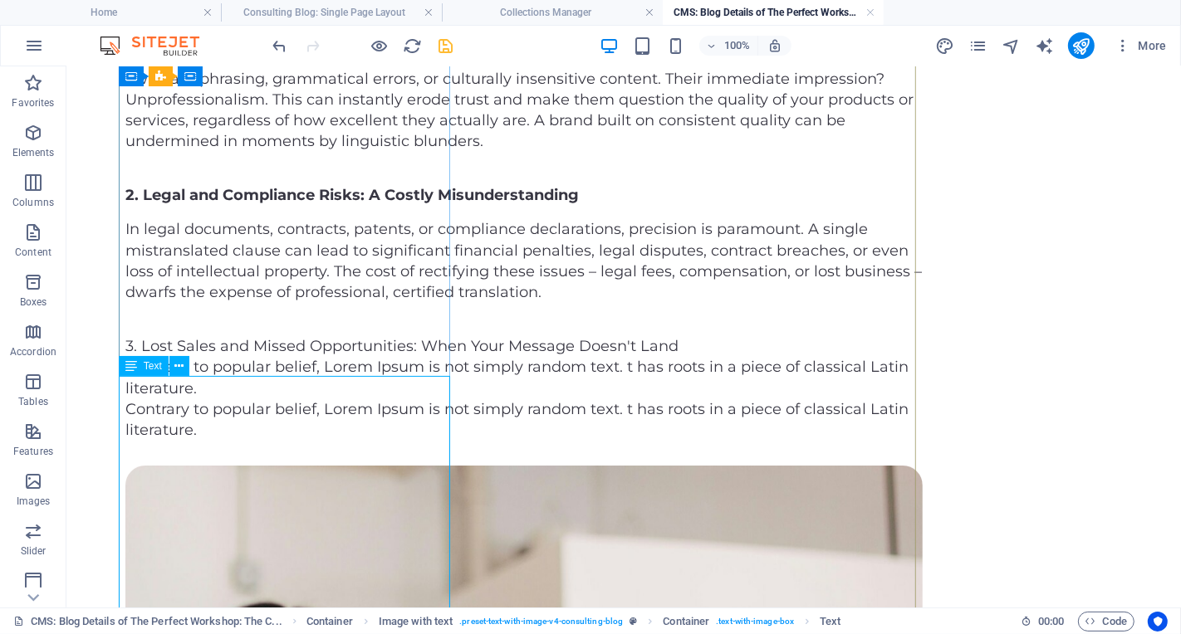
click at [167, 302] on div "2. Legal and Compliance Risks: A Costly Misunderstanding In legal documents, co…" at bounding box center [523, 243] width 797 height 118
click at [186, 302] on div "2. Legal and Compliance Risks: A Costly Misunderstanding In legal documents, co…" at bounding box center [523, 243] width 797 height 118
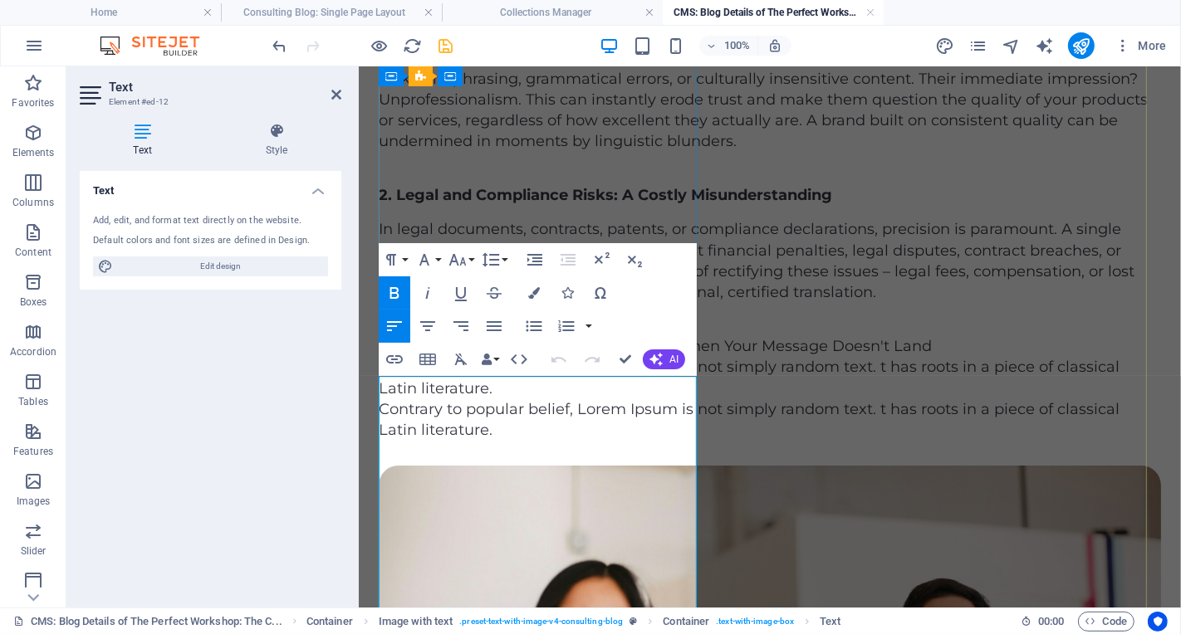
click at [440, 302] on p "In legal documents, contracts, patents, or compliance declarations, precision i…" at bounding box center [769, 260] width 782 height 84
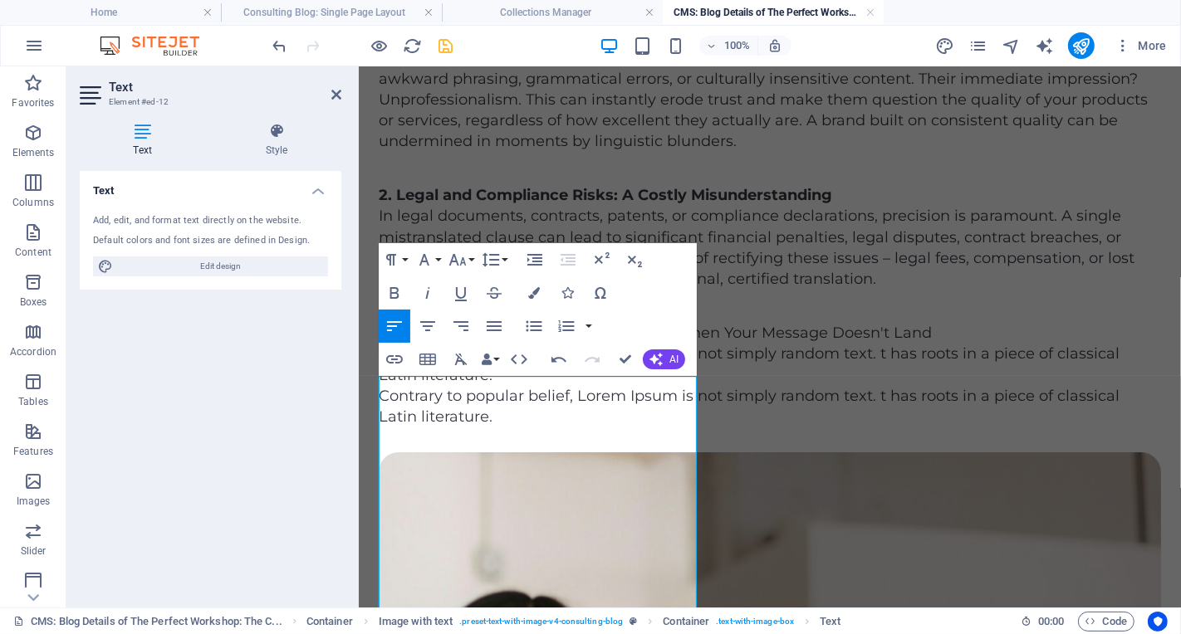
click at [297, 477] on div "Text Add, edit, and format text directly on the website. Default colors and fon…" at bounding box center [211, 382] width 262 height 423
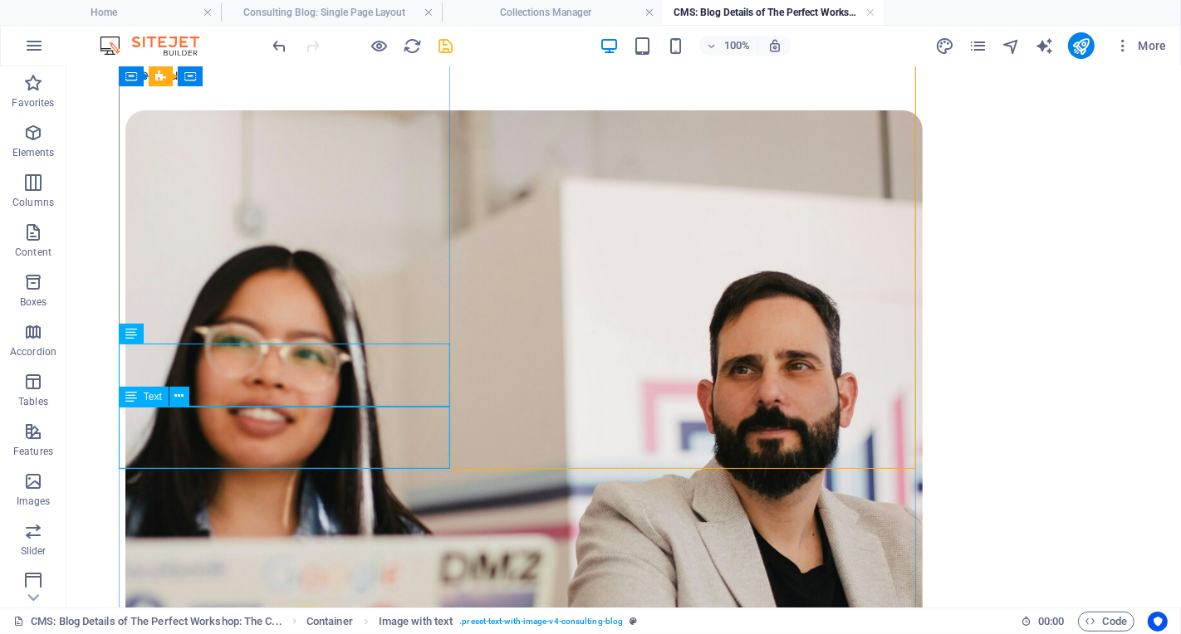
scroll to position [616, 0]
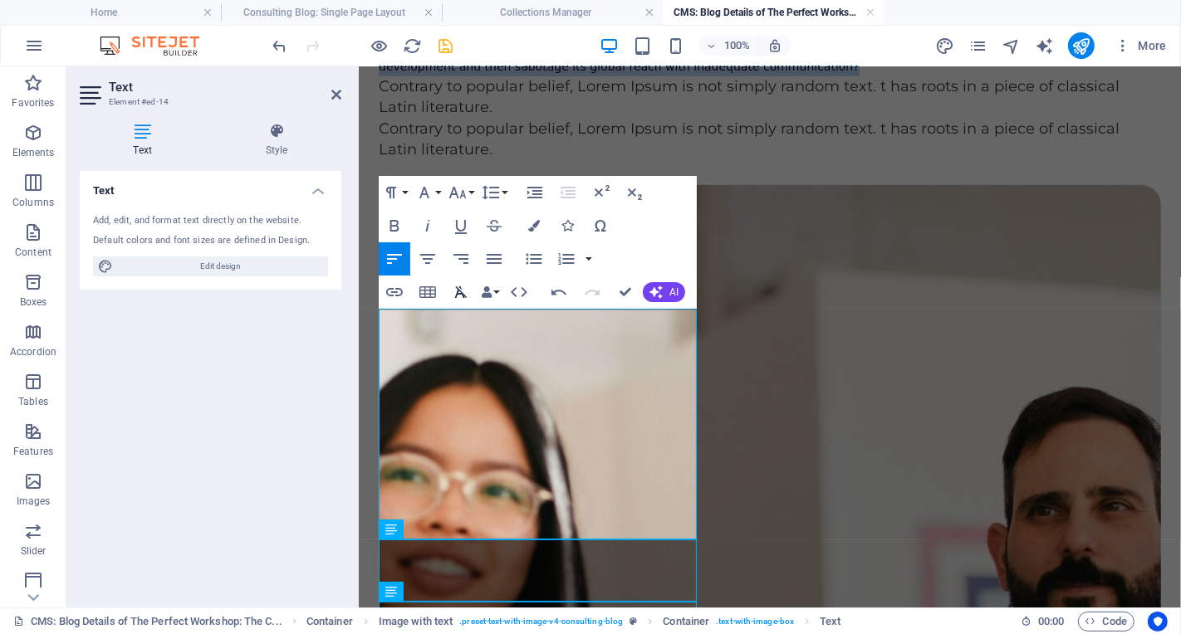
click at [462, 294] on icon "button" at bounding box center [461, 292] width 12 height 12
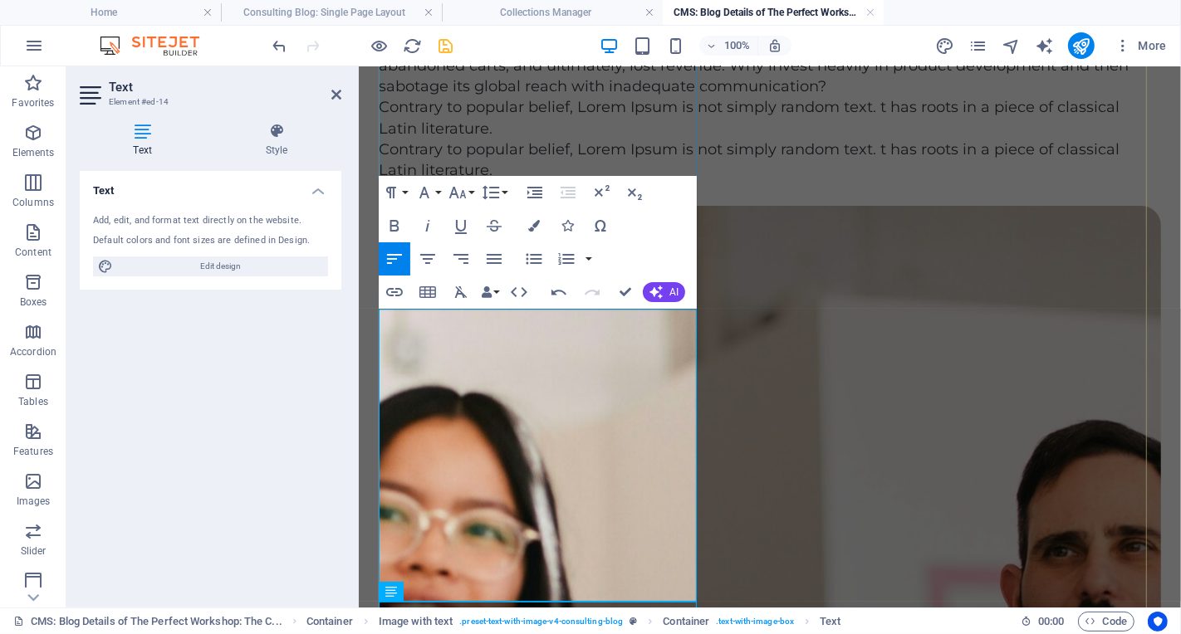
click at [641, 96] on p "3. Lost Sales and Missed Opportunities: When Your Message Doesn't Land Your mar…" at bounding box center [769, 33] width 782 height 125
click at [279, 467] on div "Text Add, edit, and format text directly on the website. Default colors and fon…" at bounding box center [211, 382] width 262 height 423
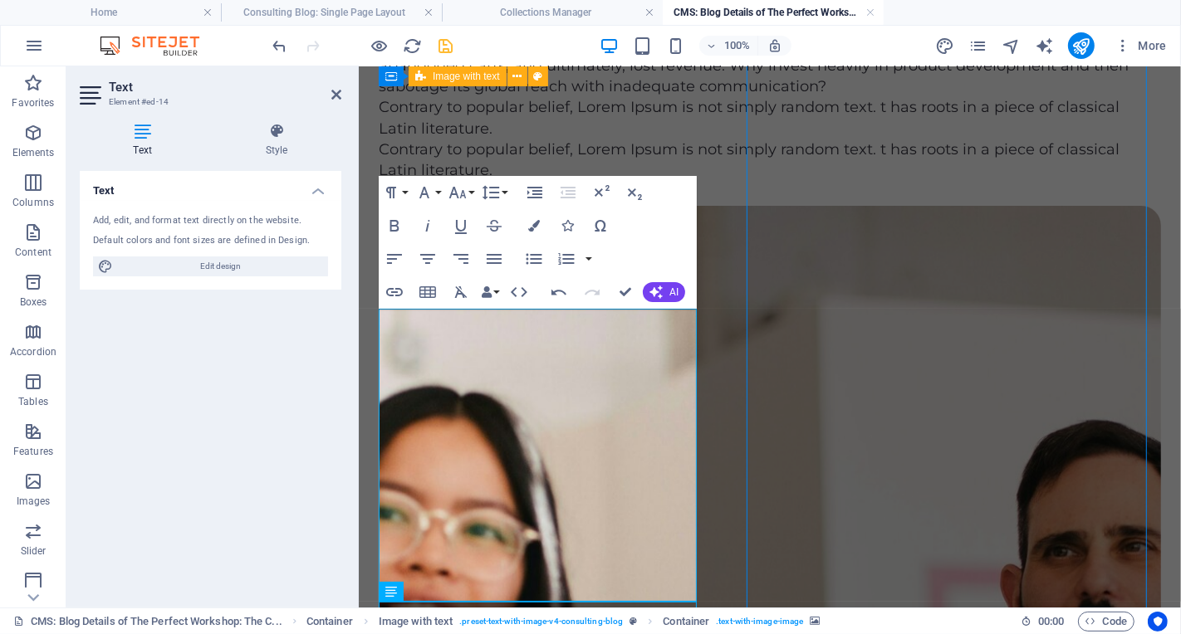
select select "px"
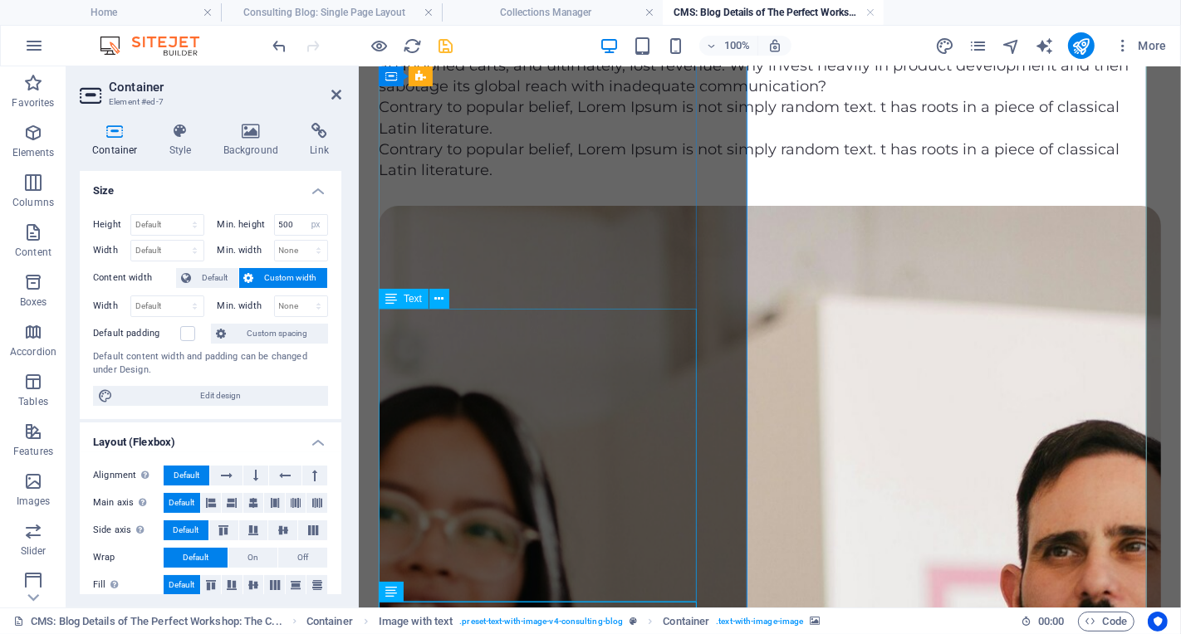
click at [689, 96] on div "3. Lost Sales and Missed Opportunities: When Your Message Doesn't Land Your mar…" at bounding box center [769, 33] width 782 height 125
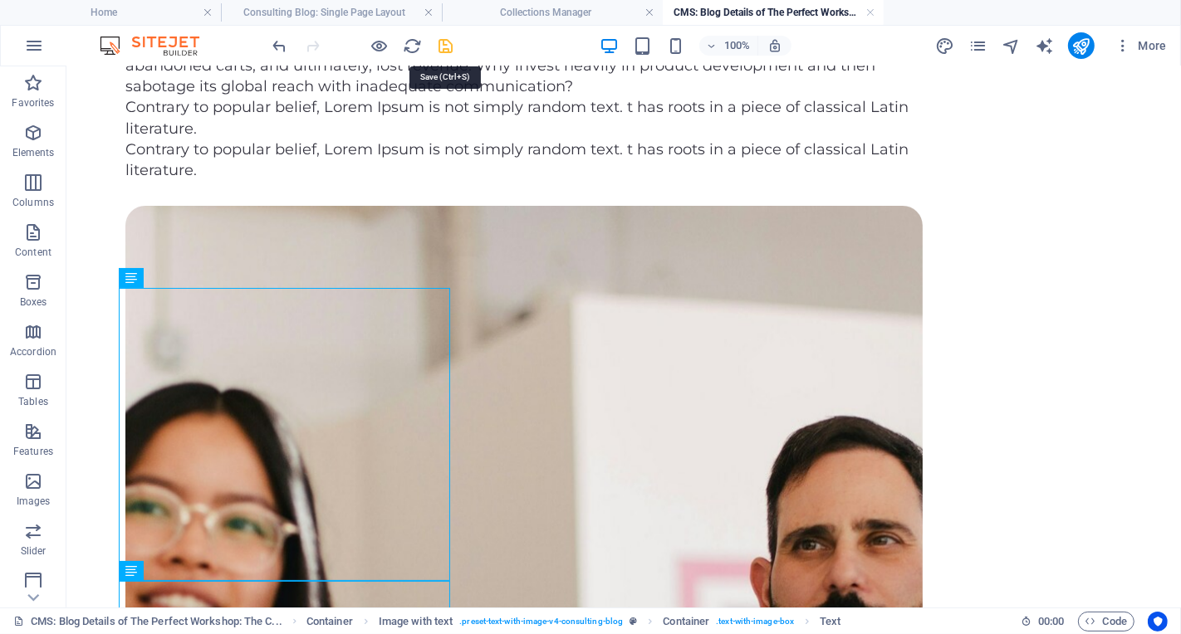
click at [447, 43] on icon "save" at bounding box center [446, 46] width 19 height 19
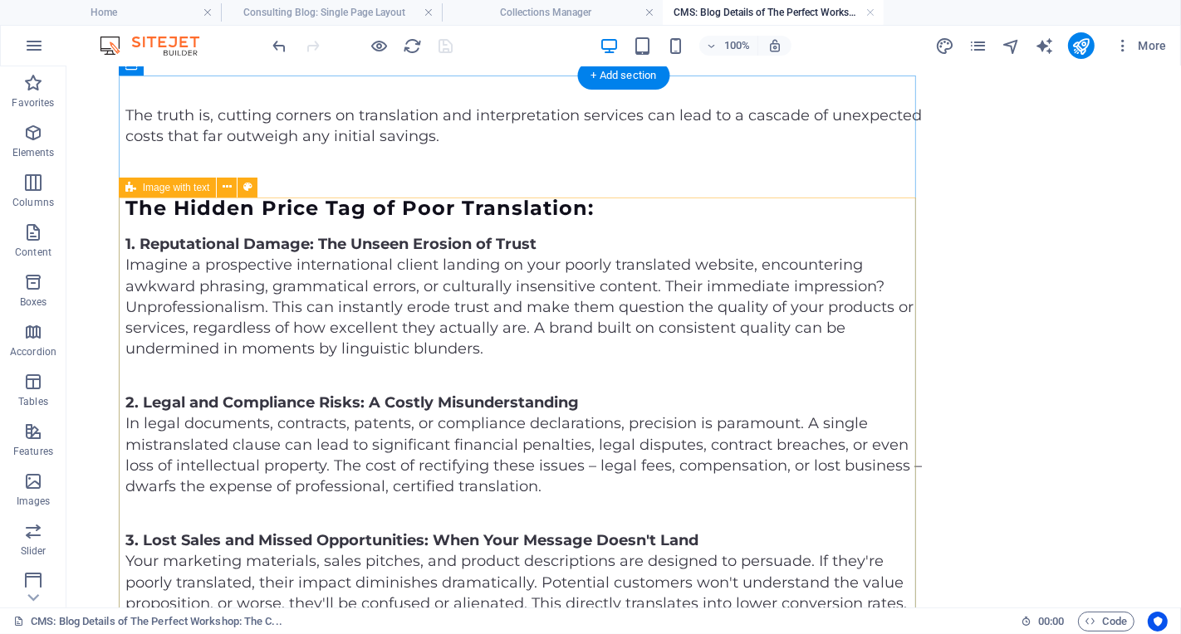
scroll to position [58, 0]
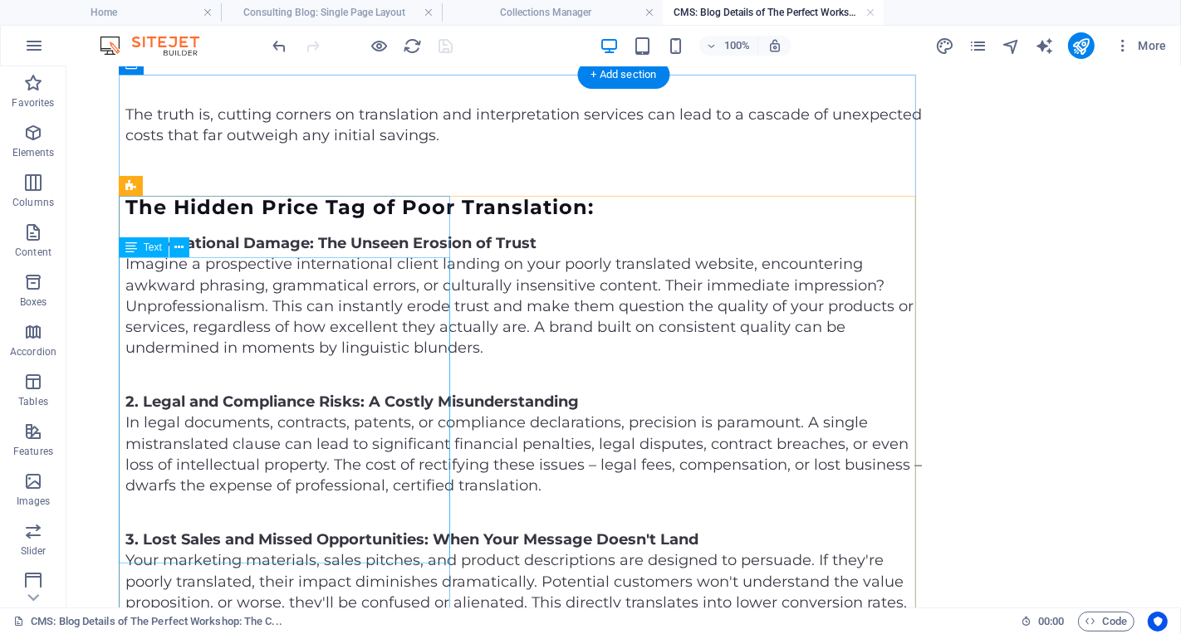
click at [232, 358] on div "1. Reputational Damage: The Unseen Erosion of Trust Imagine a prospective inter…" at bounding box center [523, 294] width 797 height 125
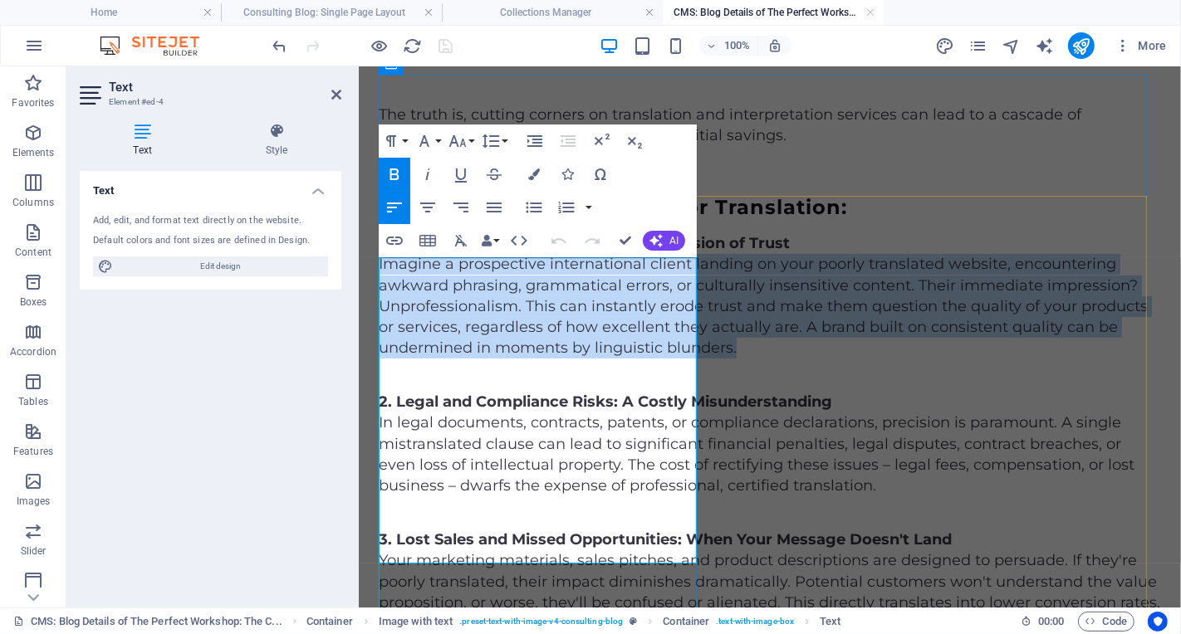
drag, startPoint x: 568, startPoint y: 536, endPoint x: 377, endPoint y: 311, distance: 295.7
click at [378, 311] on p "1. Reputational Damage: The Unseen Erosion of Trust Imagine a prospective inter…" at bounding box center [769, 294] width 782 height 125
click at [496, 207] on icon "button" at bounding box center [494, 208] width 15 height 10
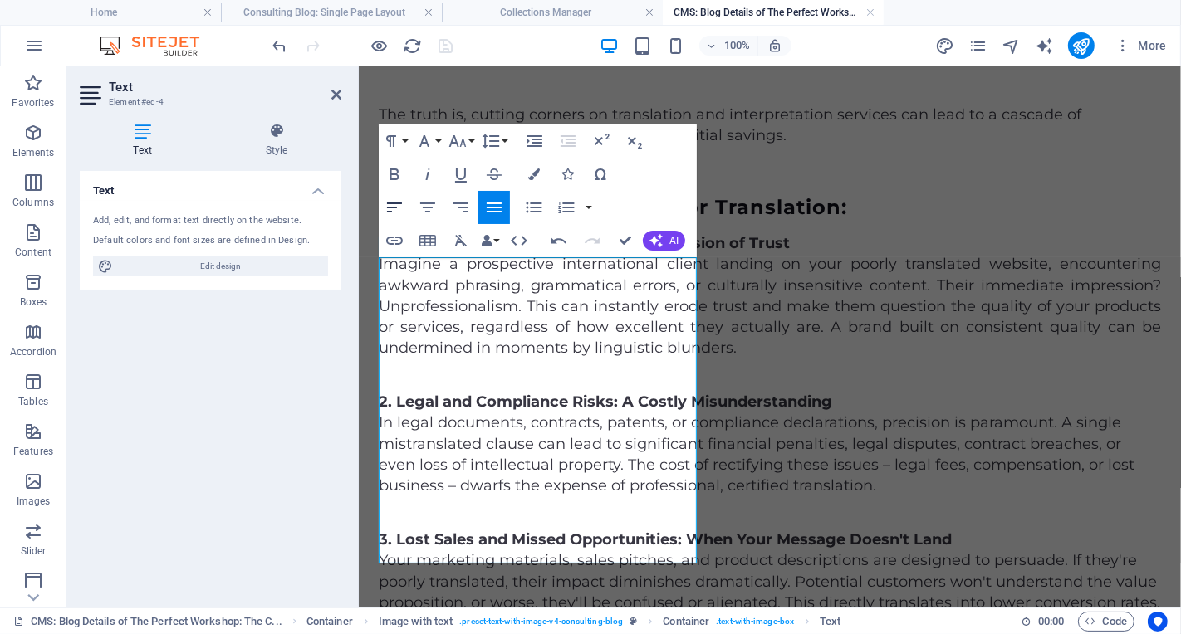
click at [399, 207] on icon "button" at bounding box center [394, 208] width 20 height 20
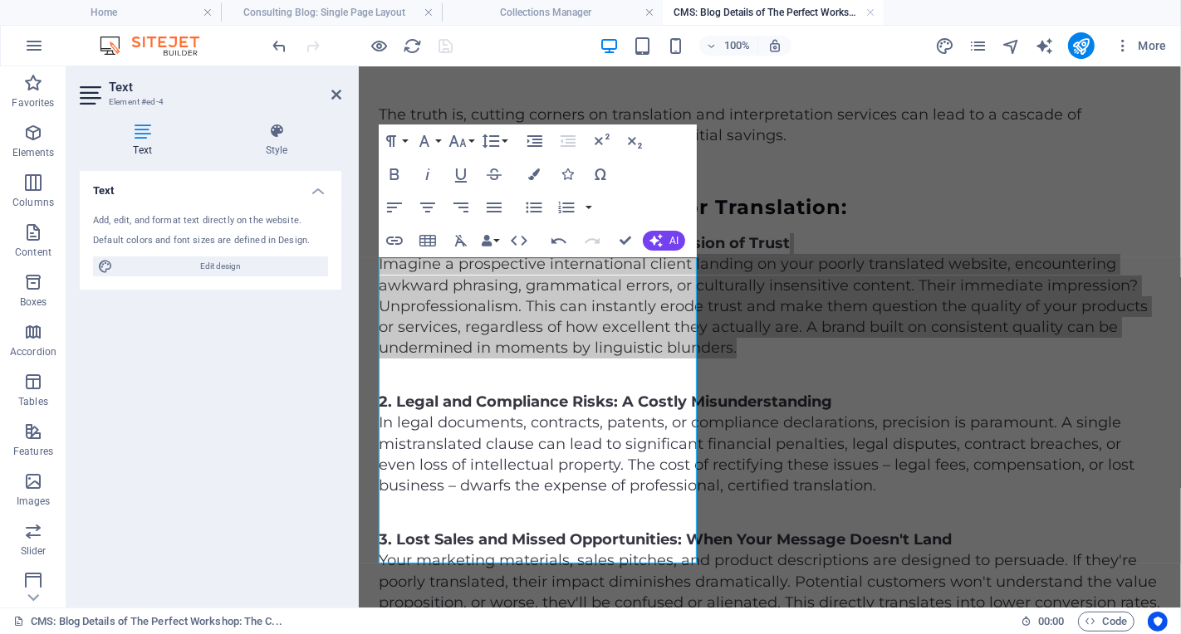
click at [273, 511] on div "Text Add, edit, and format text directly on the website. Default colors and fon…" at bounding box center [211, 382] width 262 height 423
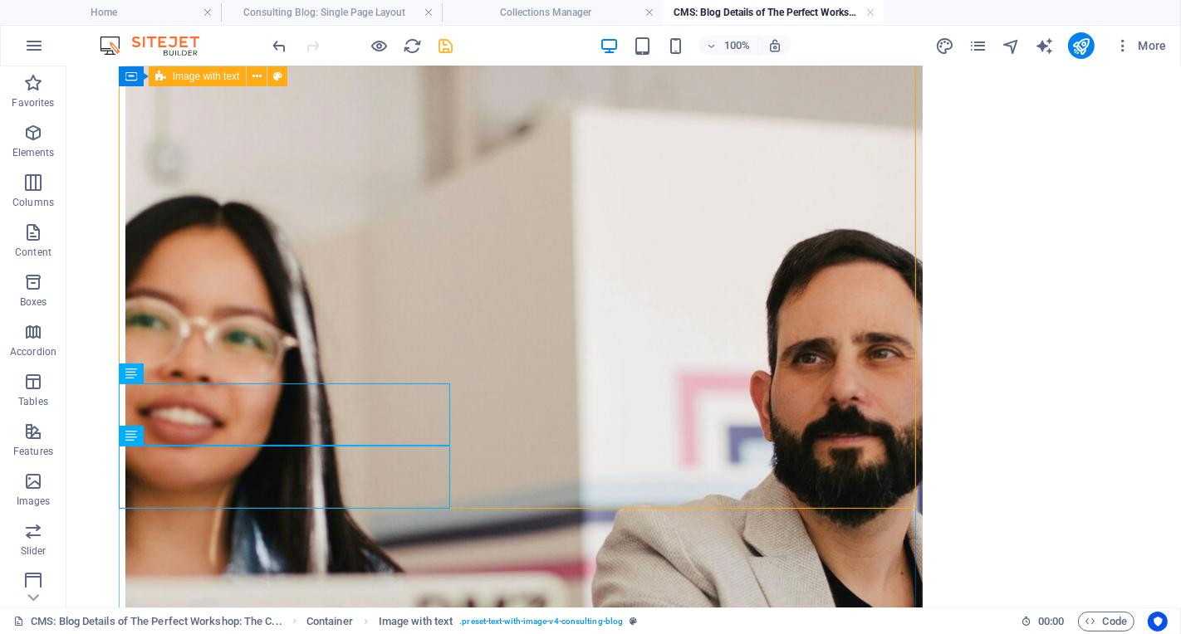
scroll to position [814, 0]
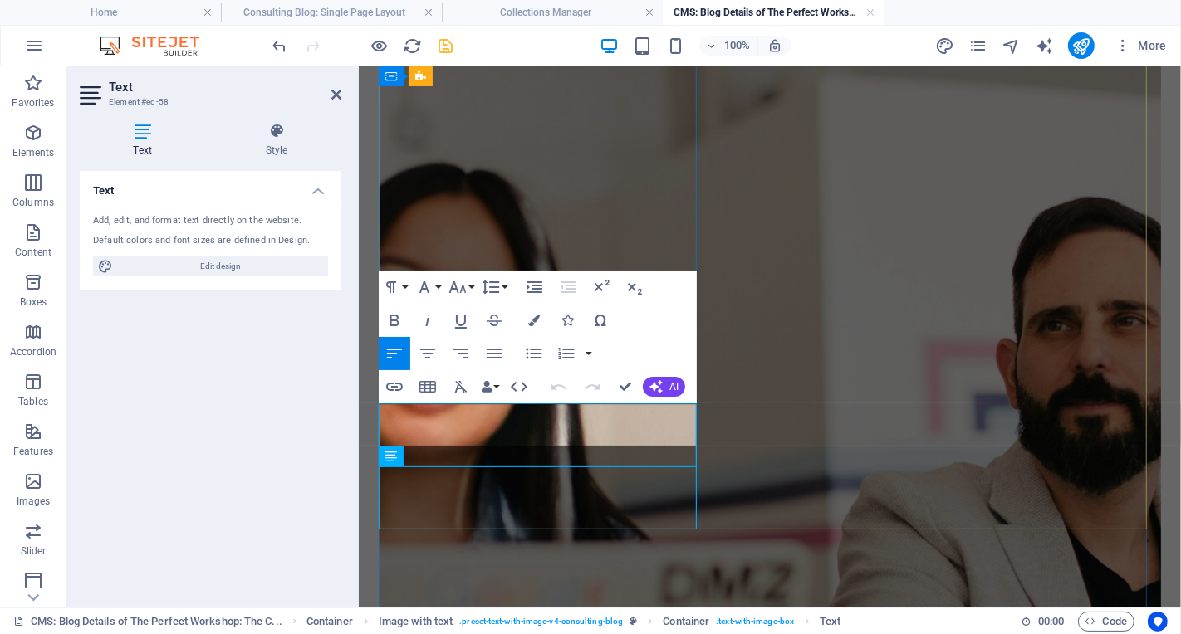
scroll to position [419, 7]
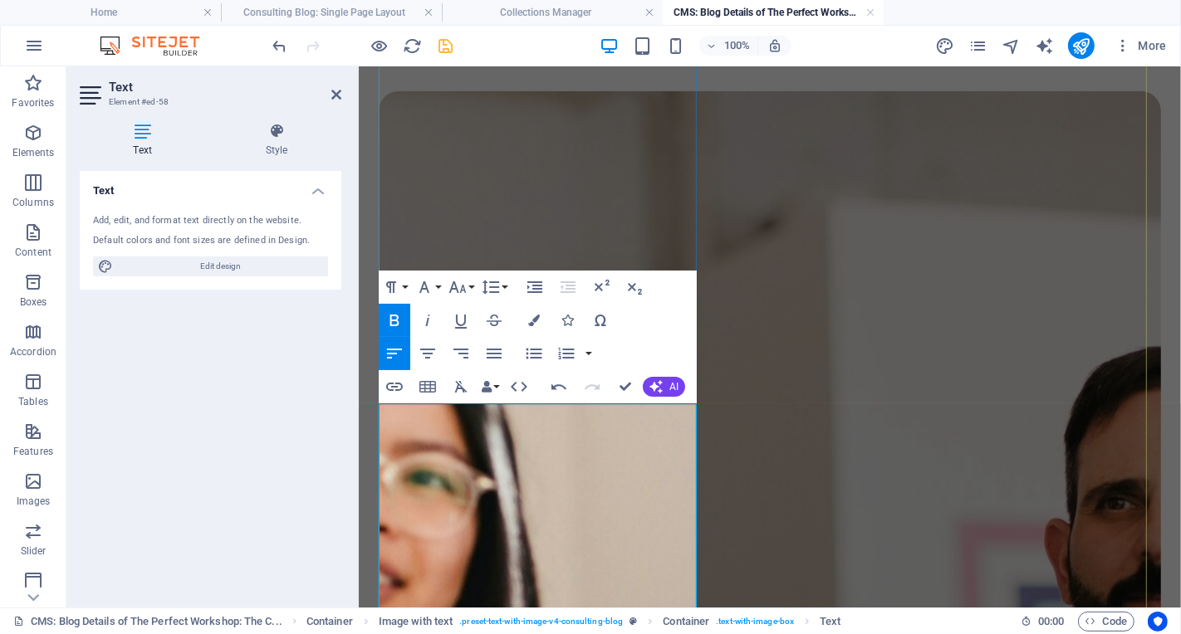
scroll to position [1101, 0]
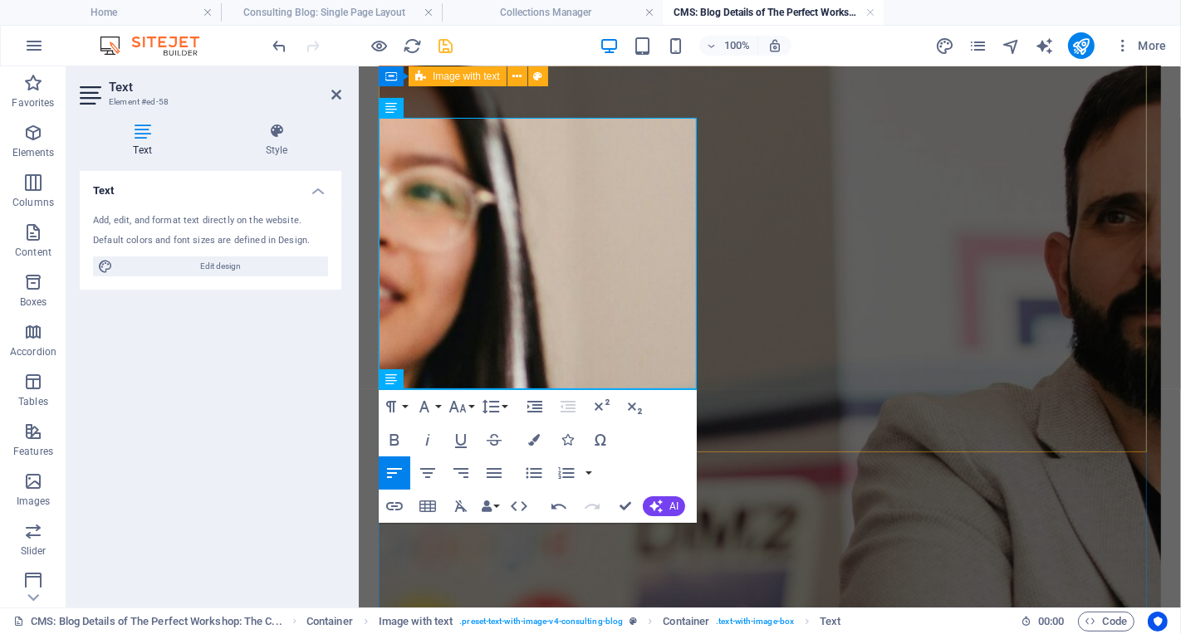
click at [690, 438] on div "Paragraph Format Normal Heading 1 Heading 2 Heading 3 Heading 4 Heading 5 Headi…" at bounding box center [538, 456] width 318 height 133
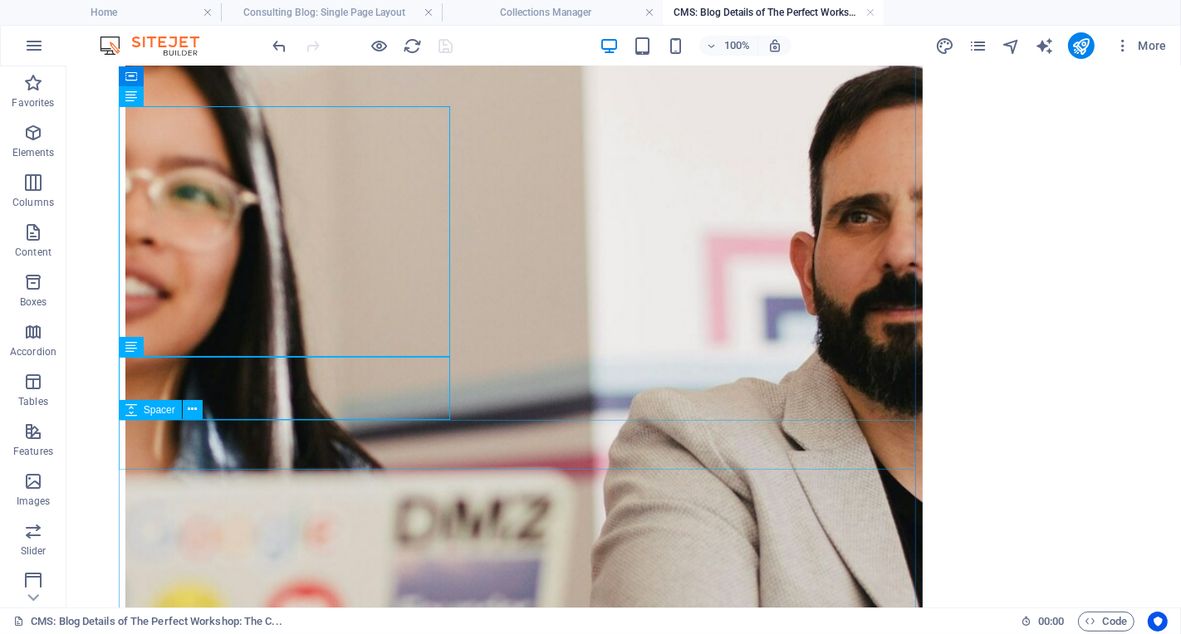
scroll to position [1092, 0]
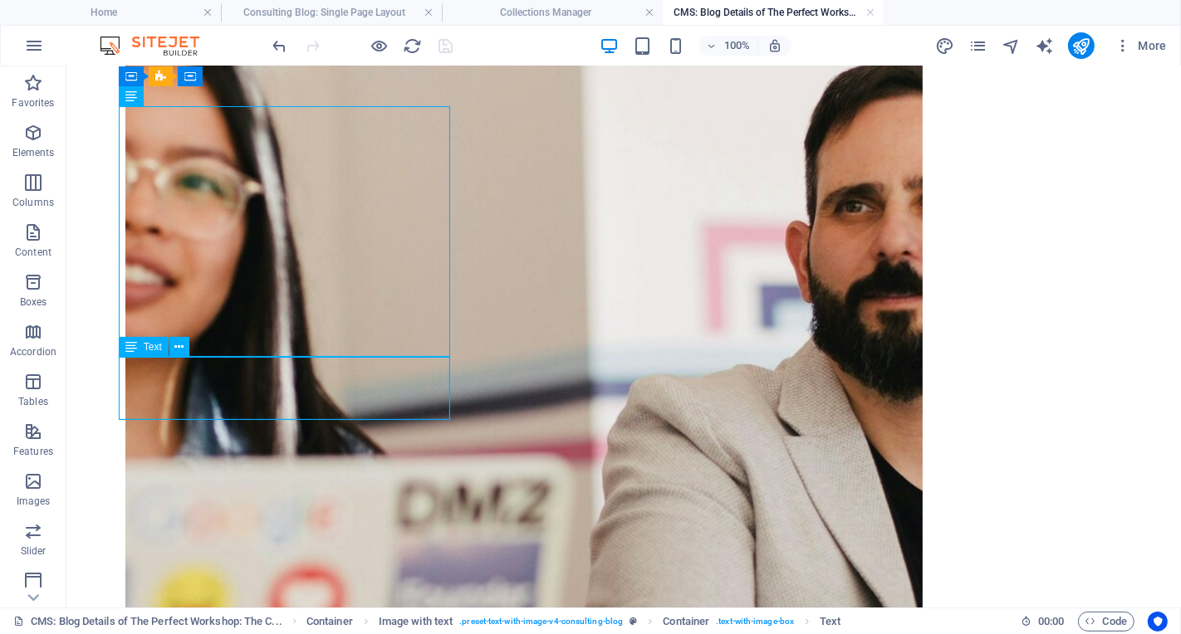
scroll to position [1113, 0]
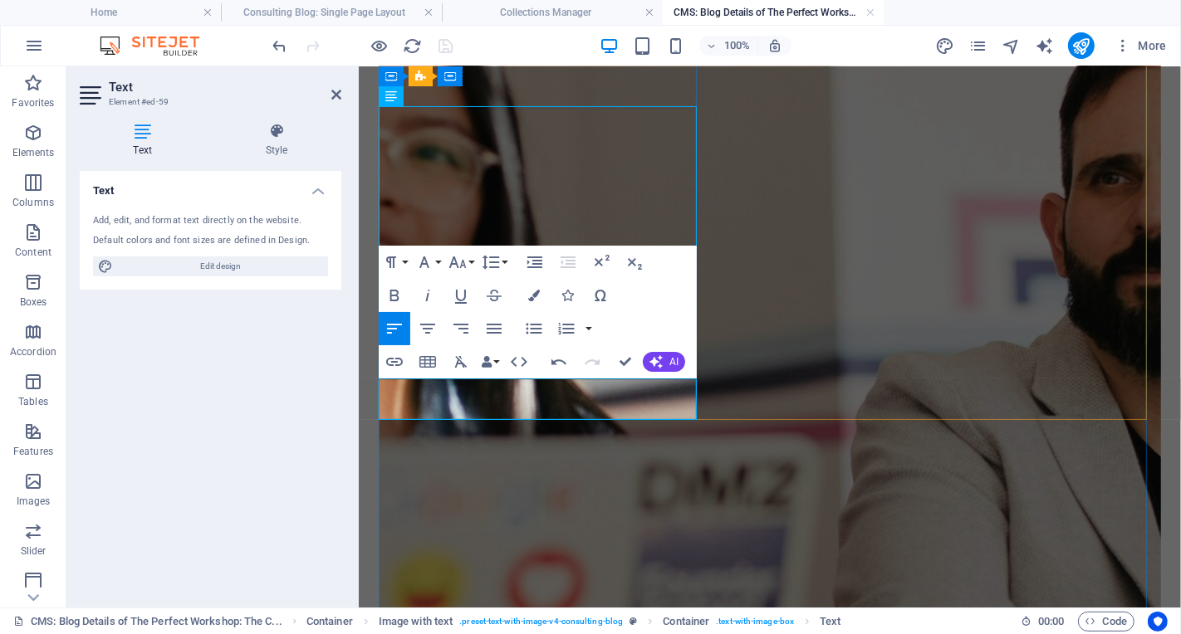
scroll to position [399, 7]
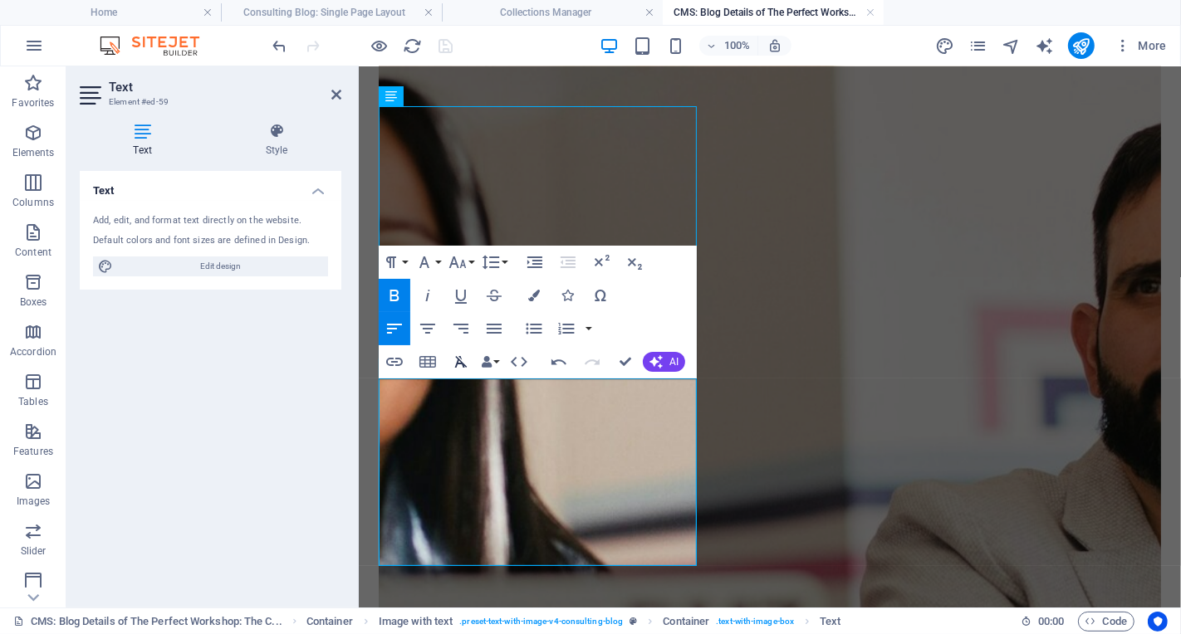
click at [460, 360] on icon "button" at bounding box center [461, 362] width 12 height 12
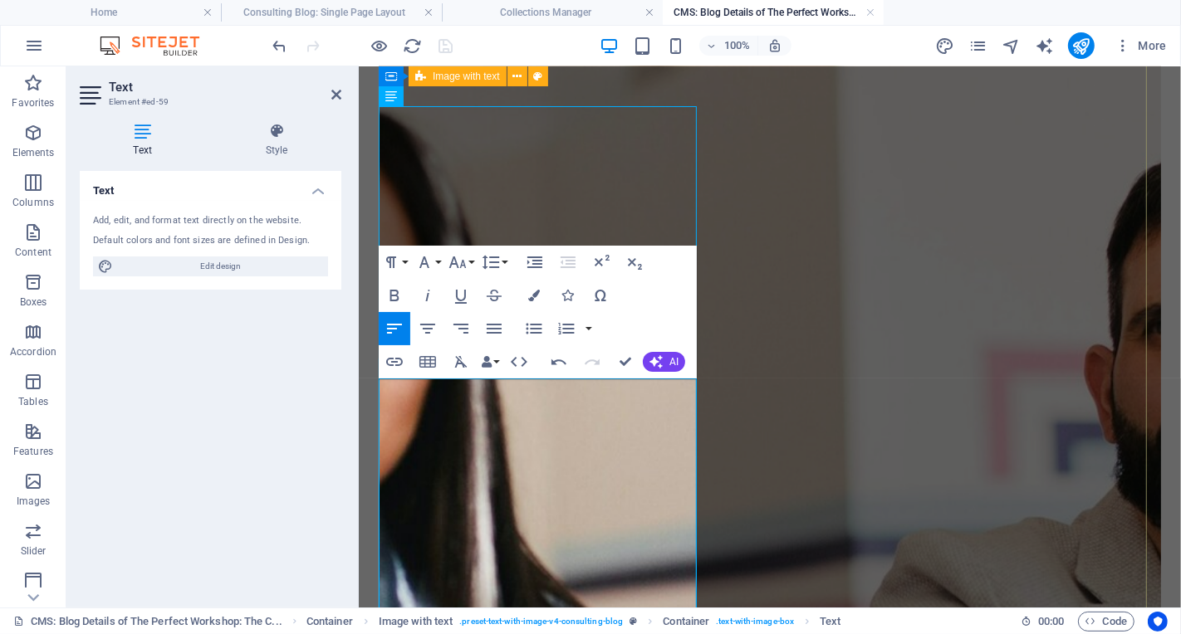
click at [717, 511] on div "The Hidden Price Tag of Poor Translation: 1. Reputational Damage: The Unseen Er…" at bounding box center [769, 301] width 782 height 2320
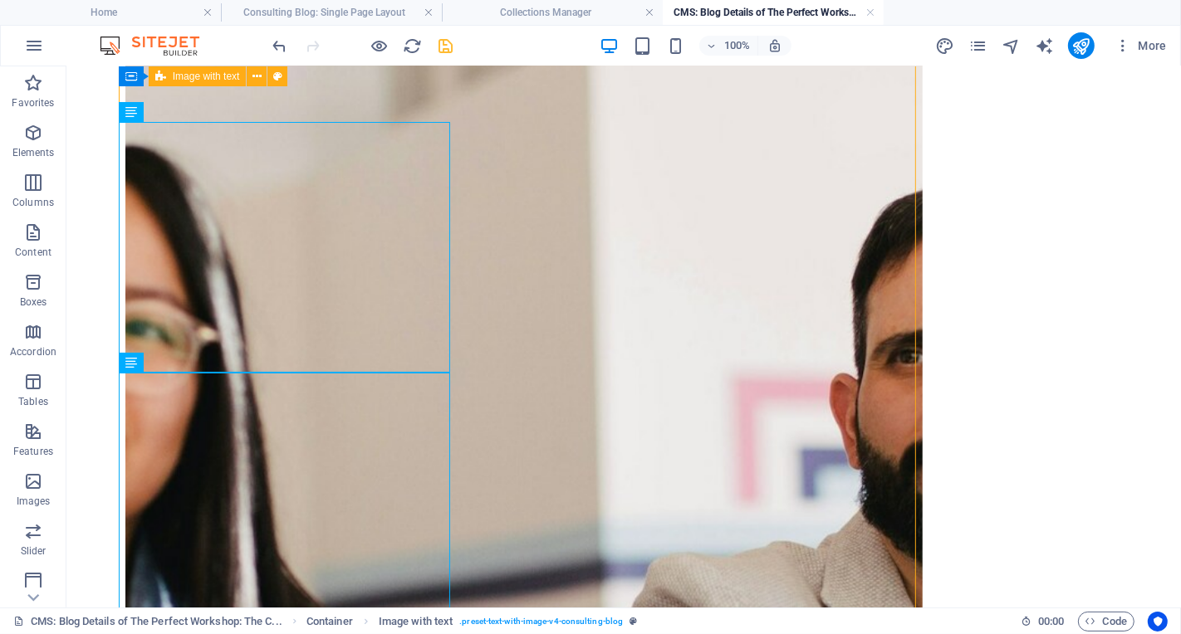
scroll to position [1233, 0]
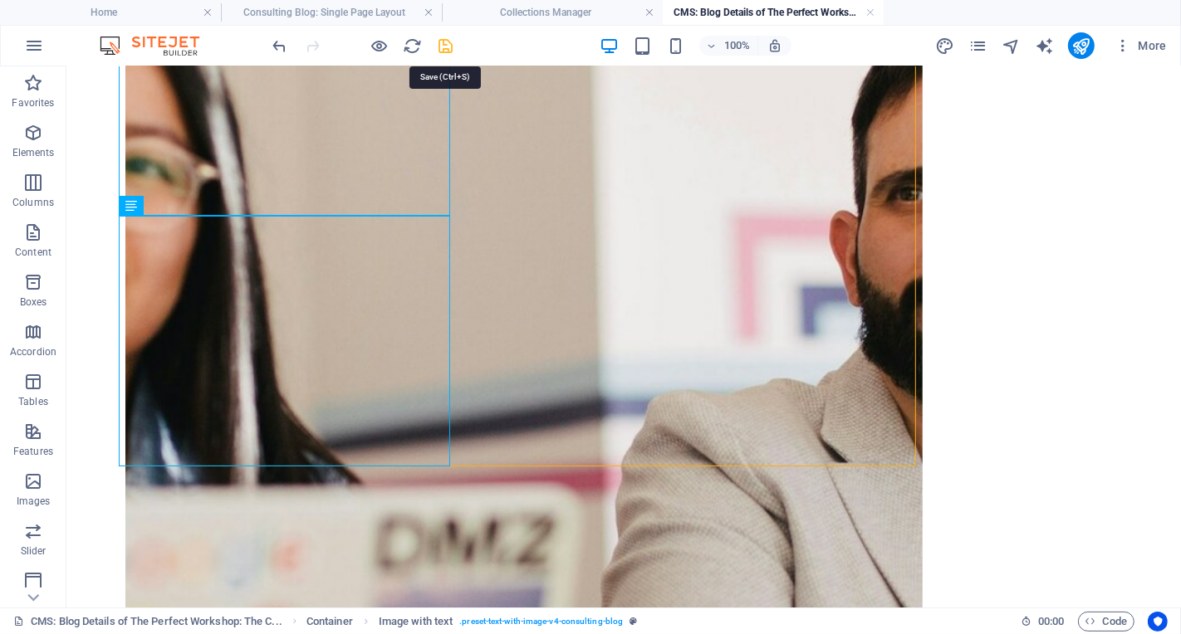
click at [442, 52] on icon "save" at bounding box center [446, 46] width 19 height 19
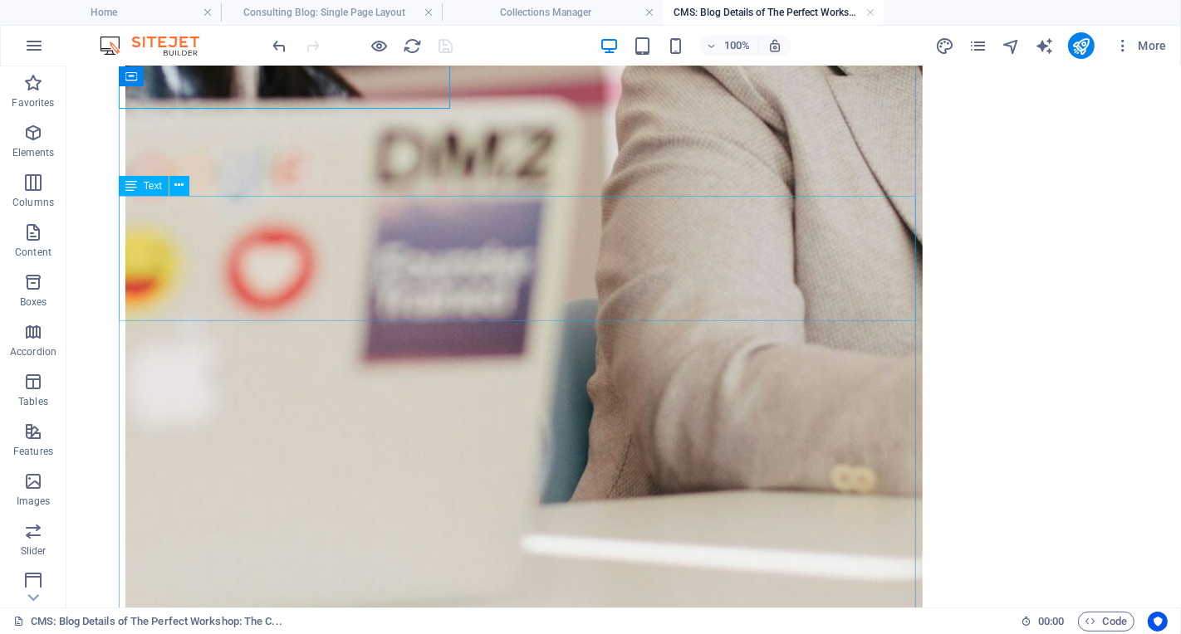
scroll to position [1289, 0]
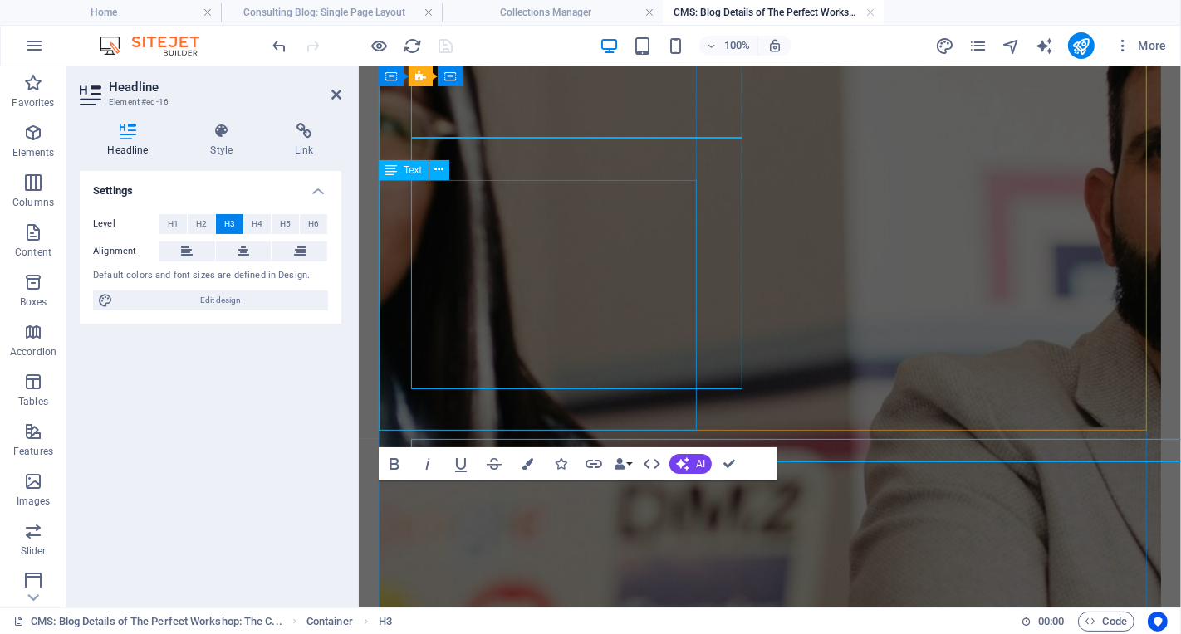
scroll to position [1310, 0]
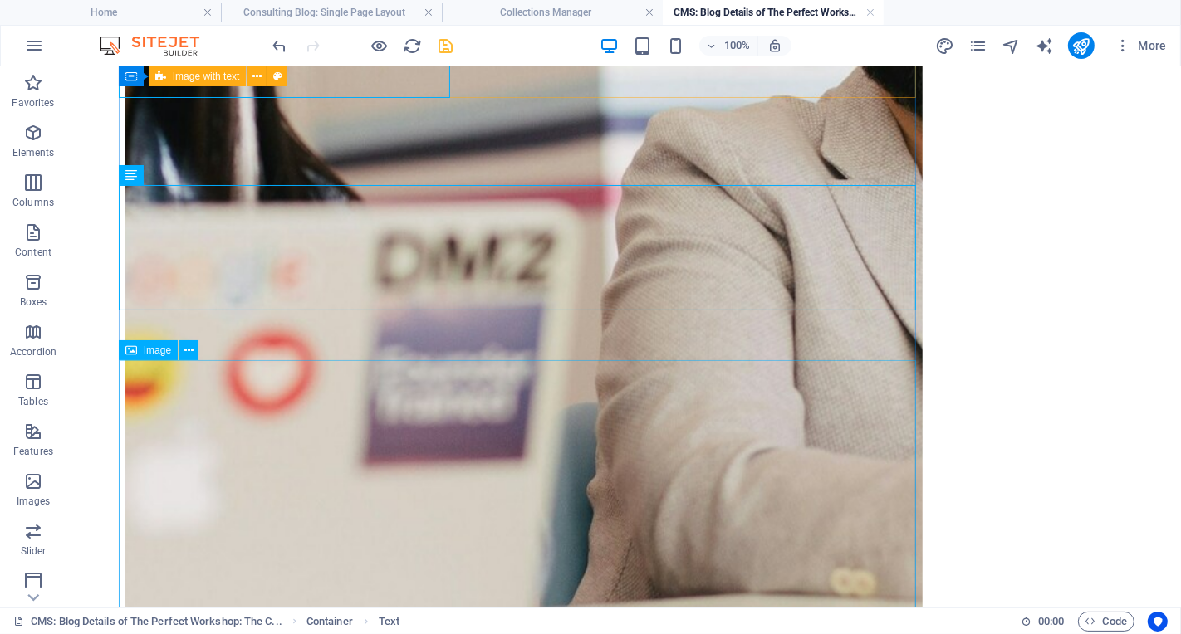
scroll to position [1605, 0]
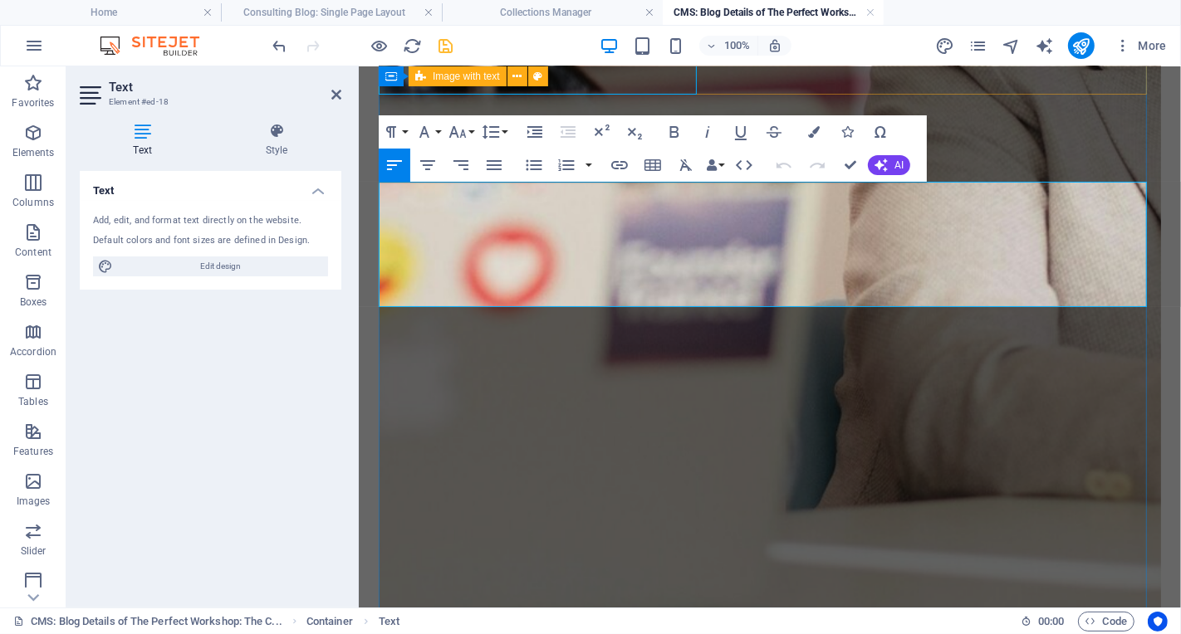
drag, startPoint x: 797, startPoint y: 296, endPoint x: 378, endPoint y: 187, distance: 433.4
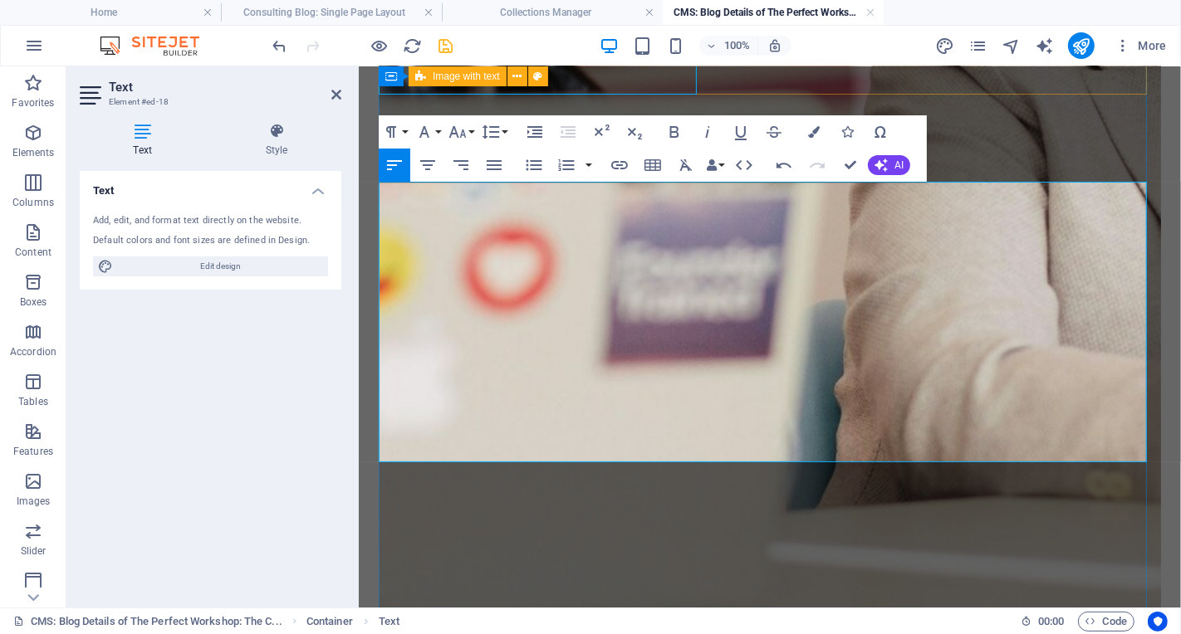
drag, startPoint x: 763, startPoint y: 440, endPoint x: 423, endPoint y: 208, distance: 412.2
click at [682, 167] on icon "button" at bounding box center [686, 165] width 12 height 12
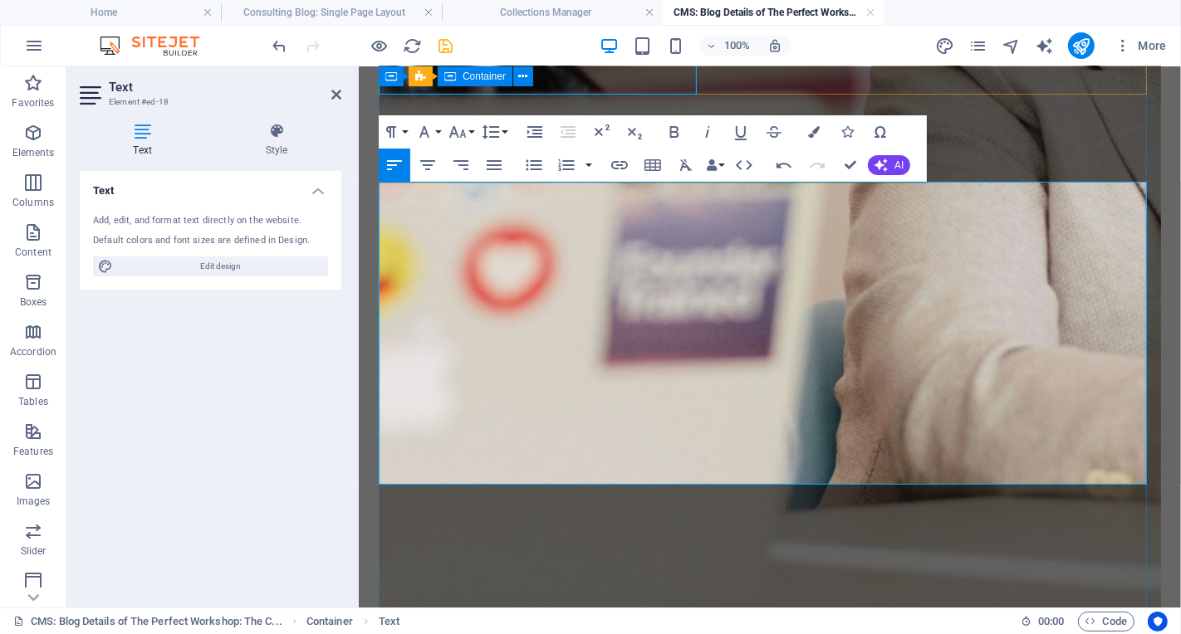
drag, startPoint x: 773, startPoint y: 467, endPoint x: 499, endPoint y: 278, distance: 332.5
click at [370, 396] on div "The truth is, cutting corners on translation and interpretation services can le…" at bounding box center [769, 607] width 822 height 4376
click at [684, 168] on icon "button" at bounding box center [686, 165] width 20 height 20
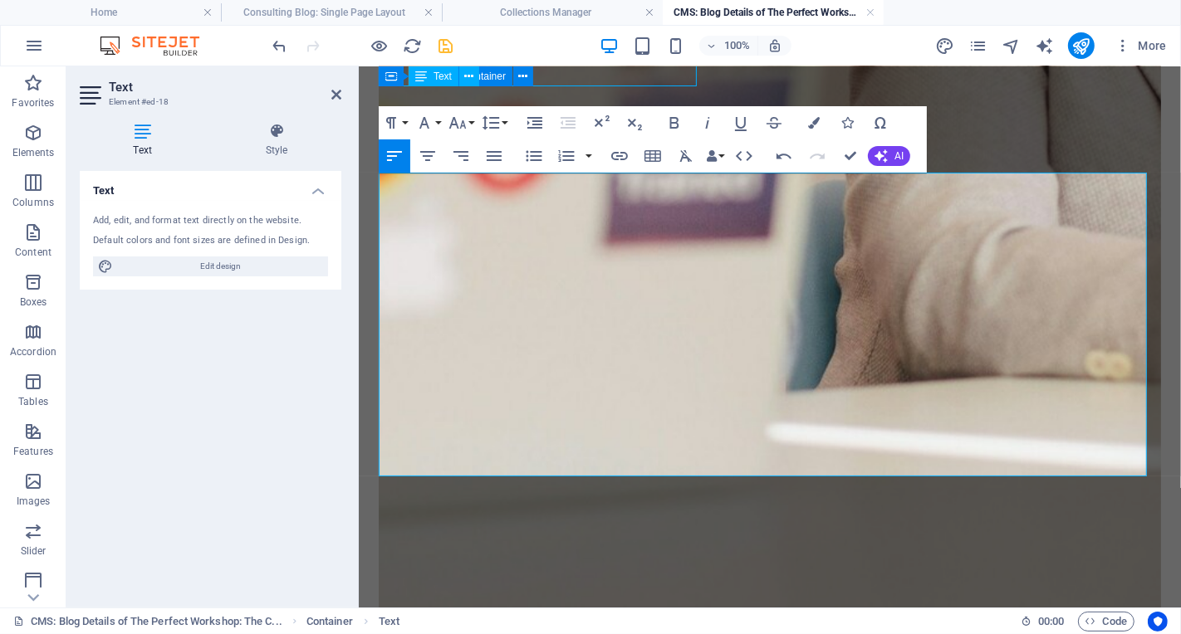
scroll to position [1491, 0]
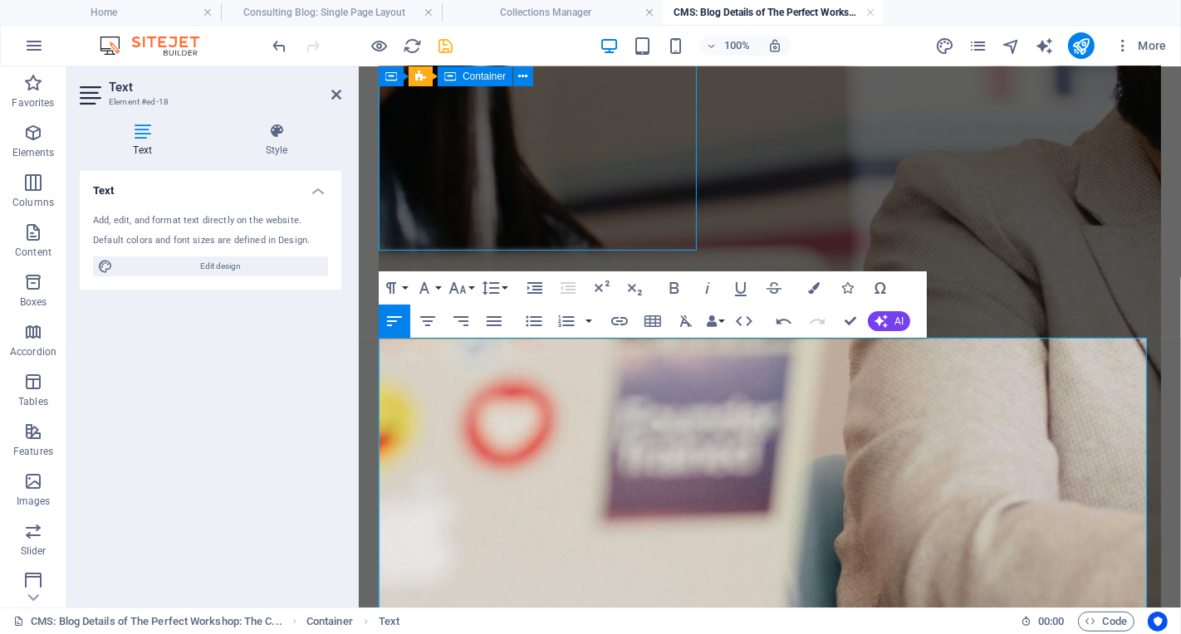
drag, startPoint x: 770, startPoint y: 395, endPoint x: 352, endPoint y: 323, distance: 423.8
click at [680, 323] on icon "button" at bounding box center [686, 321] width 20 height 20
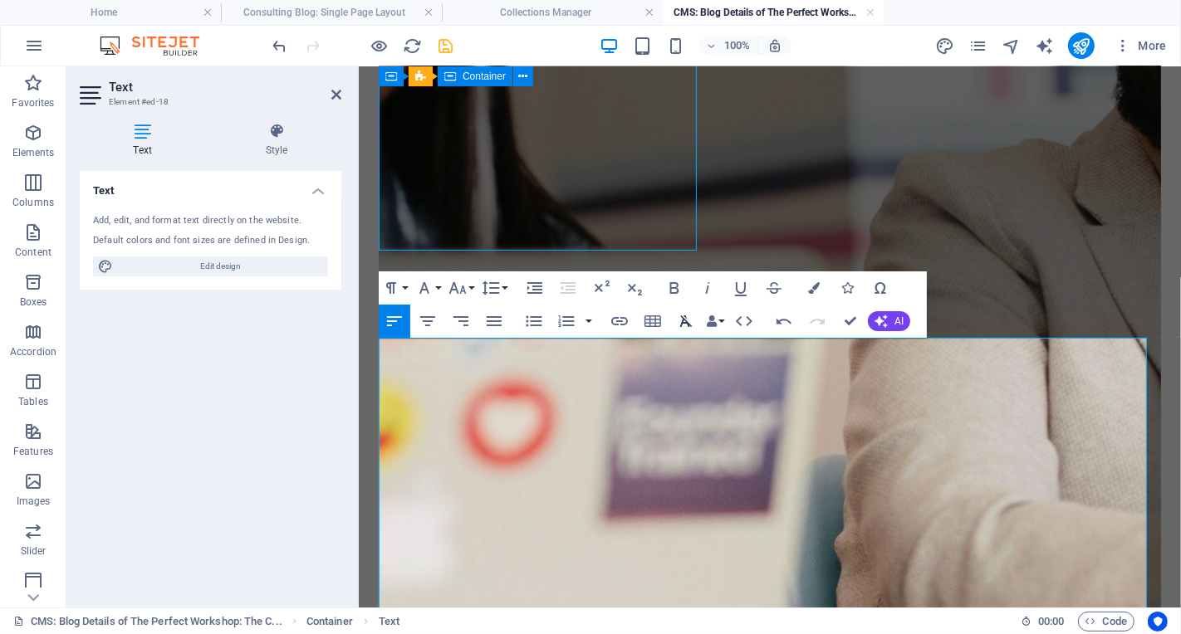
drag, startPoint x: 680, startPoint y: 323, endPoint x: 679, endPoint y: 333, distance: 10.0
click at [679, 323] on icon "button" at bounding box center [686, 321] width 20 height 20
click at [683, 318] on icon "button" at bounding box center [686, 321] width 12 height 12
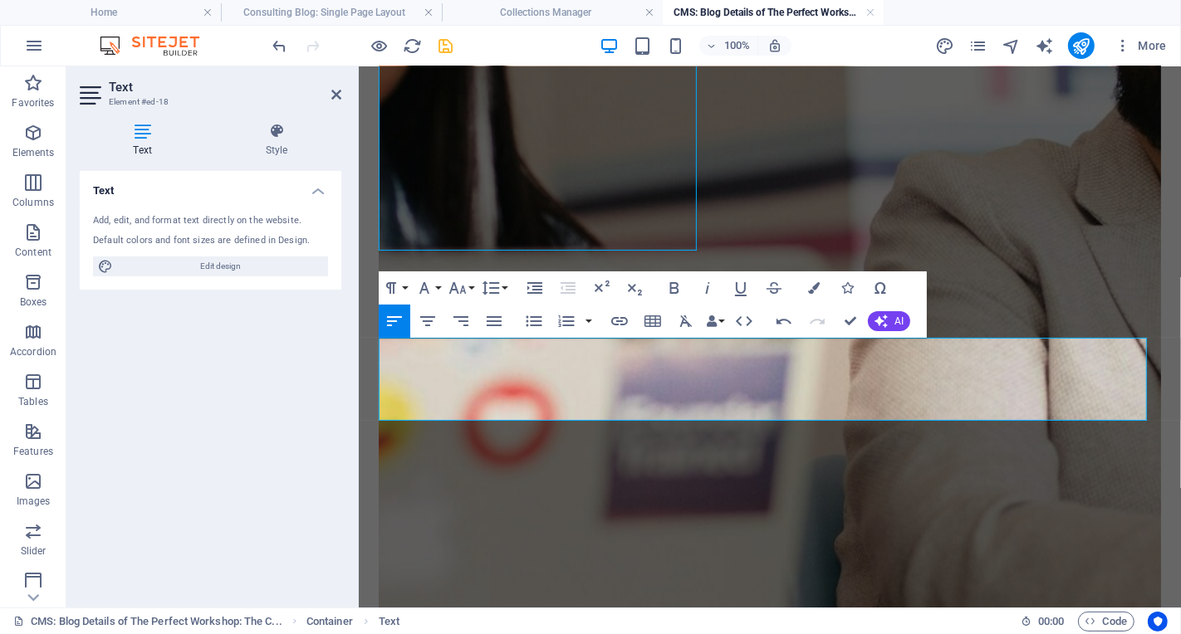
drag, startPoint x: 758, startPoint y: 391, endPoint x: 361, endPoint y: 343, distance: 399.8
click at [686, 326] on icon "button" at bounding box center [686, 321] width 20 height 20
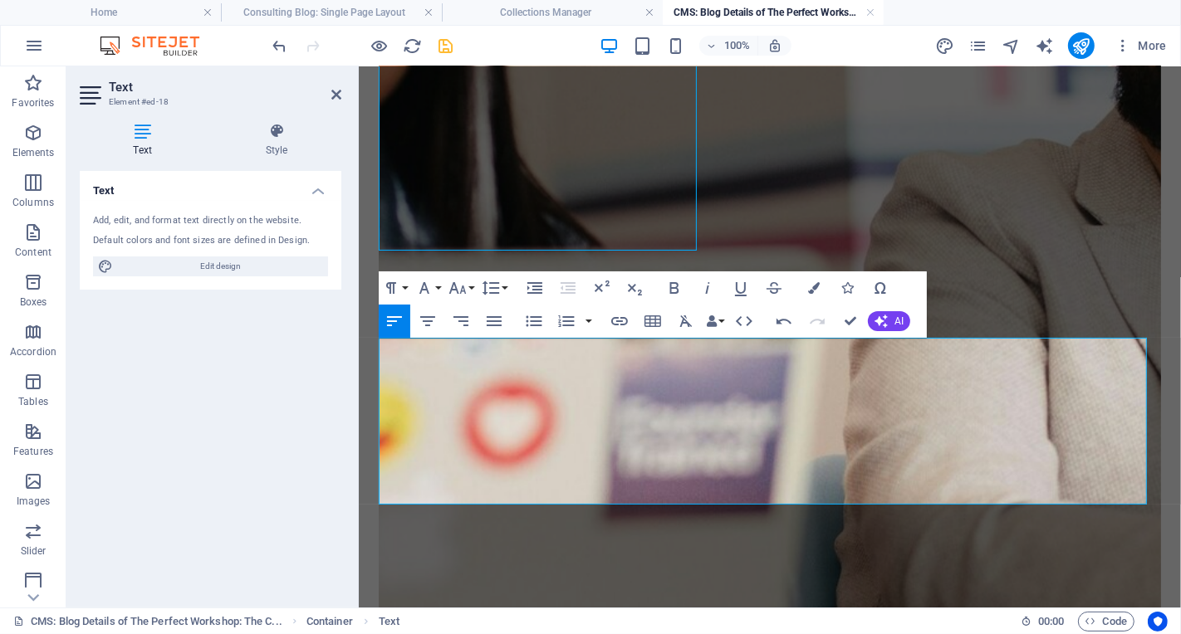
drag, startPoint x: 760, startPoint y: 477, endPoint x: 421, endPoint y: 414, distance: 344.4
click at [684, 321] on icon "button" at bounding box center [686, 321] width 12 height 12
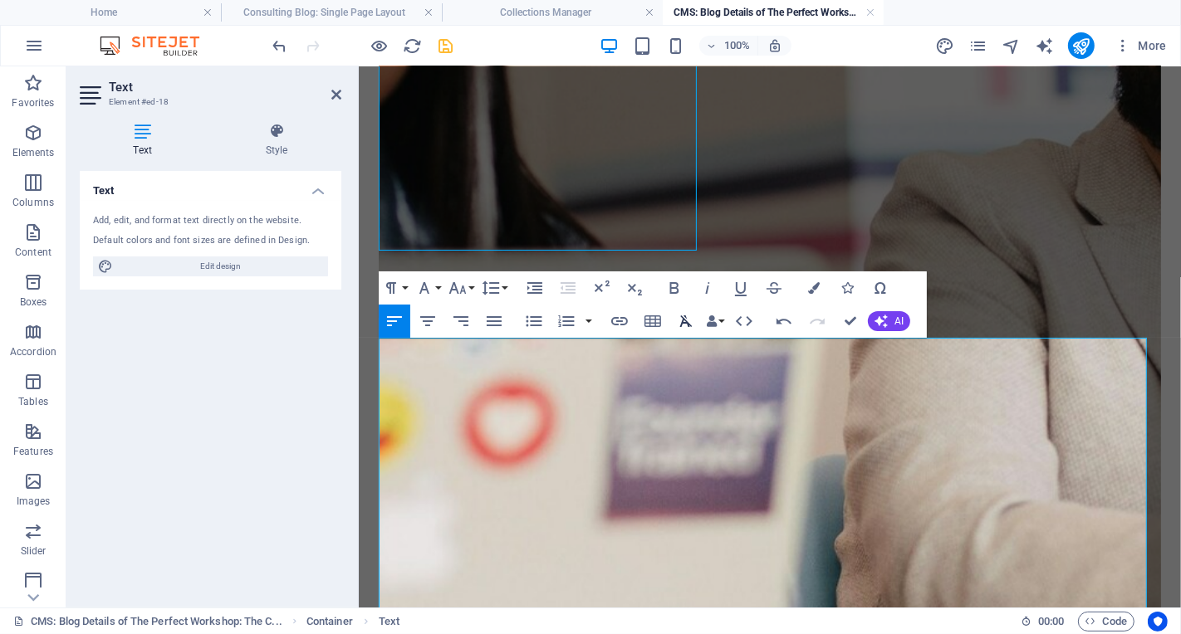
click at [684, 321] on icon "button" at bounding box center [686, 321] width 12 height 12
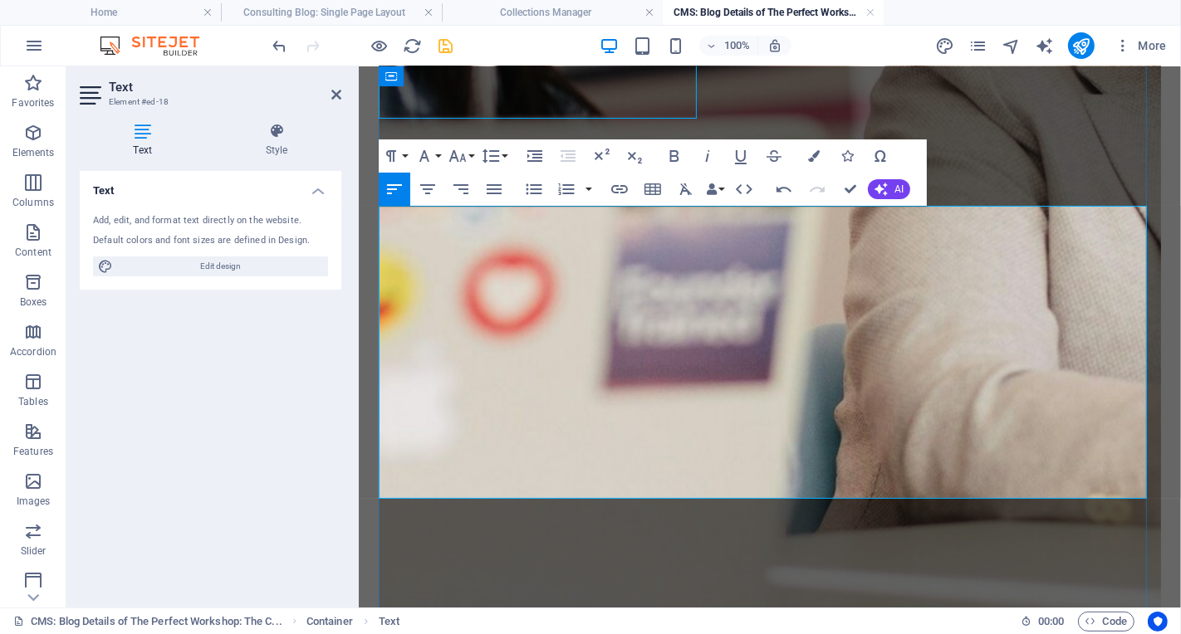
scroll to position [1626, 0]
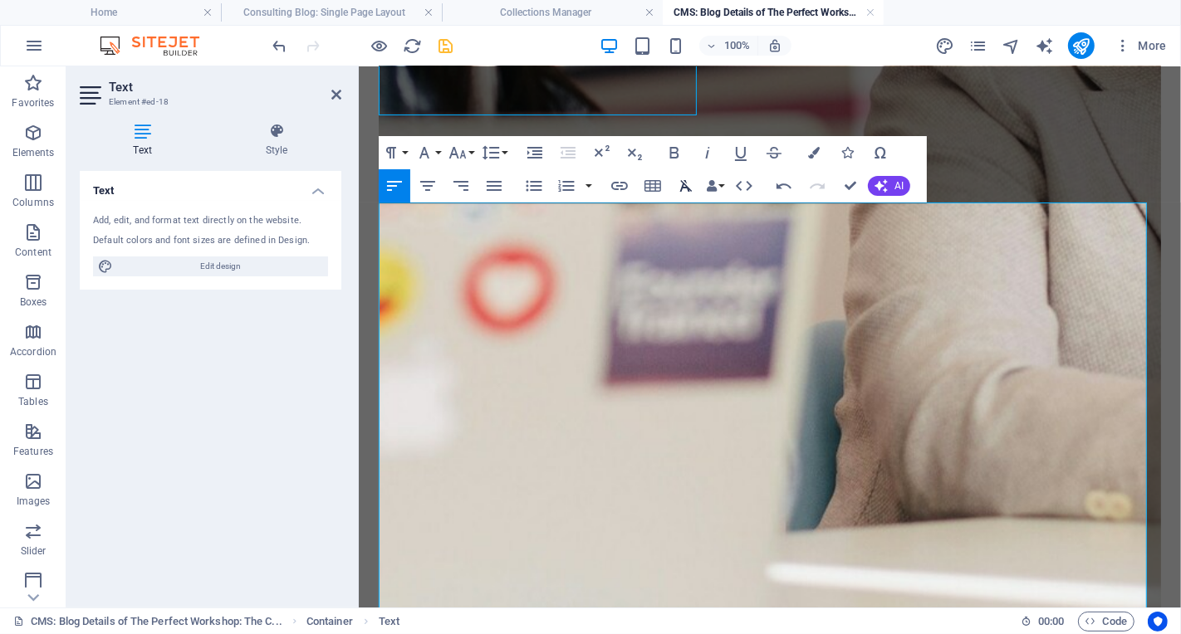
click at [684, 188] on icon "button" at bounding box center [686, 186] width 20 height 20
drag, startPoint x: 1069, startPoint y: 506, endPoint x: 447, endPoint y: 519, distance: 622.8
click at [614, 188] on icon "button" at bounding box center [619, 186] width 17 height 8
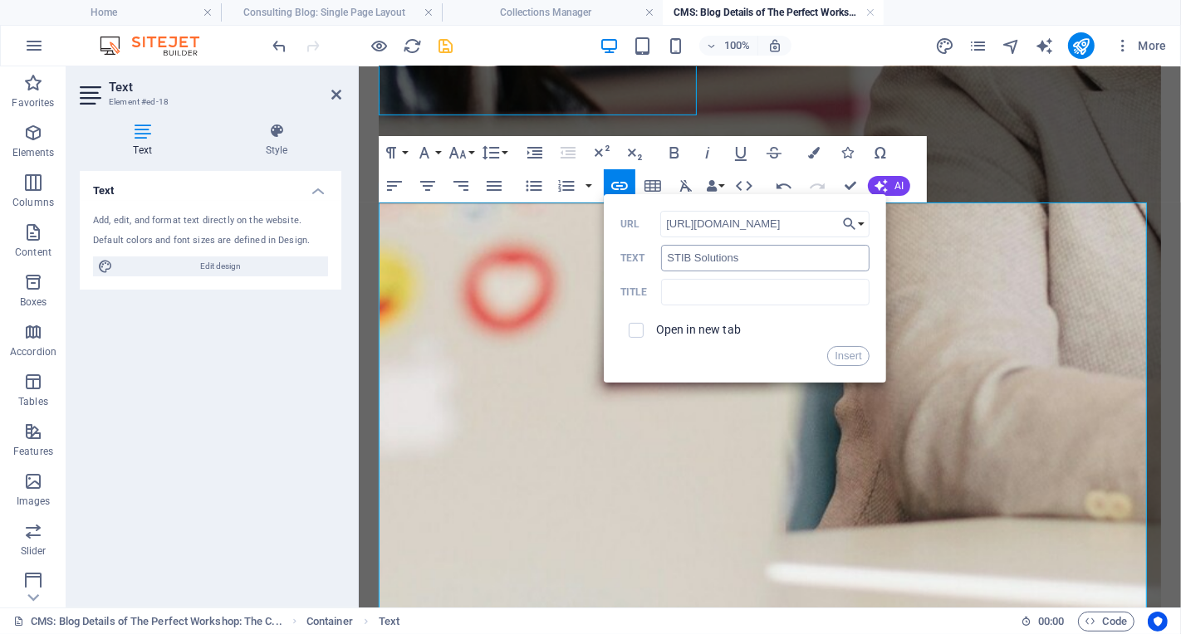
type input "https://translatestib.com/contact"
click at [820, 228] on input "https://translatestib.com/contact" at bounding box center [764, 224] width 209 height 27
click at [680, 330] on label "Open in new tab" at bounding box center [698, 329] width 85 height 13
click at [850, 359] on button "Insert" at bounding box center [848, 356] width 42 height 20
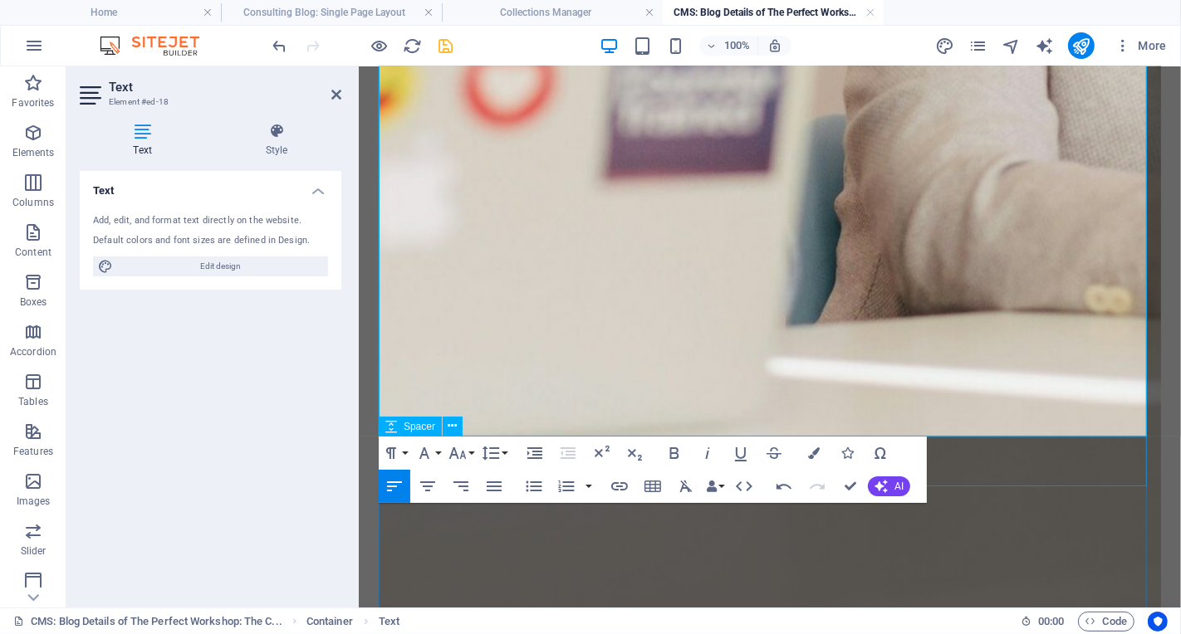
scroll to position [1833, 0]
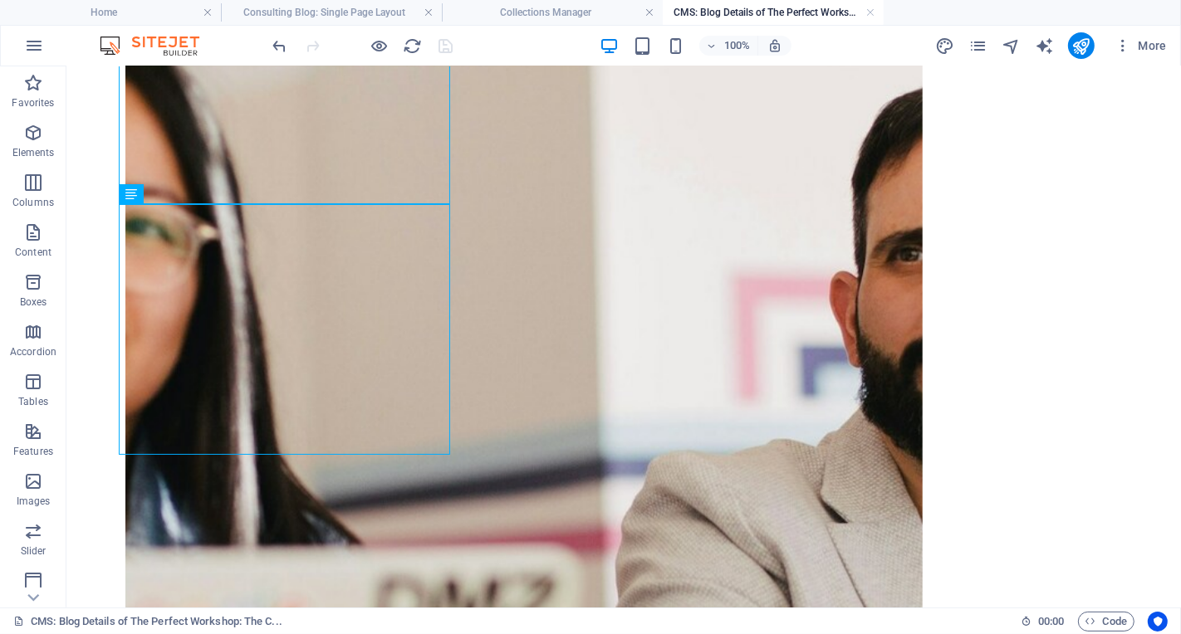
scroll to position [1083, 0]
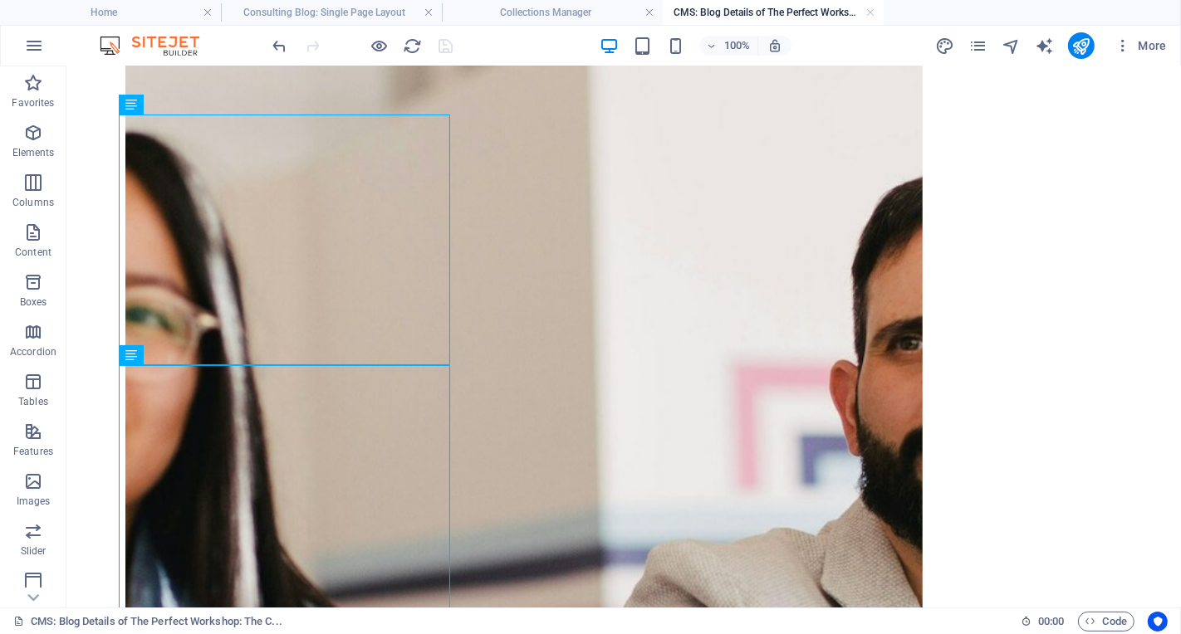
click at [783, 286] on figure at bounding box center [523, 607] width 797 height 1446
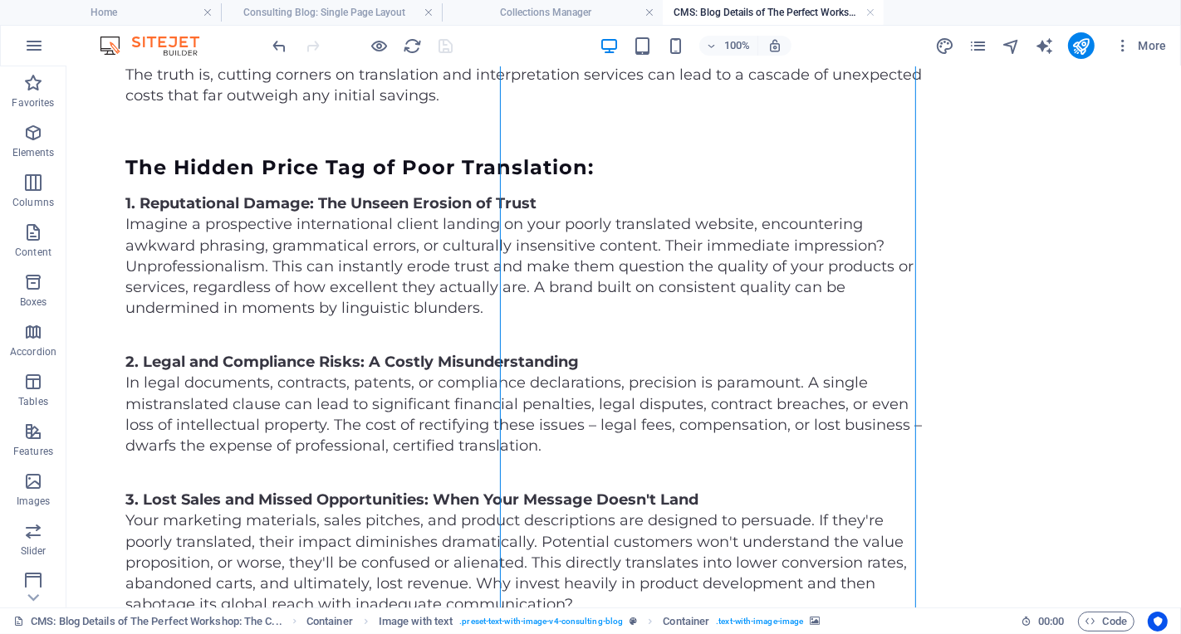
scroll to position [0, 0]
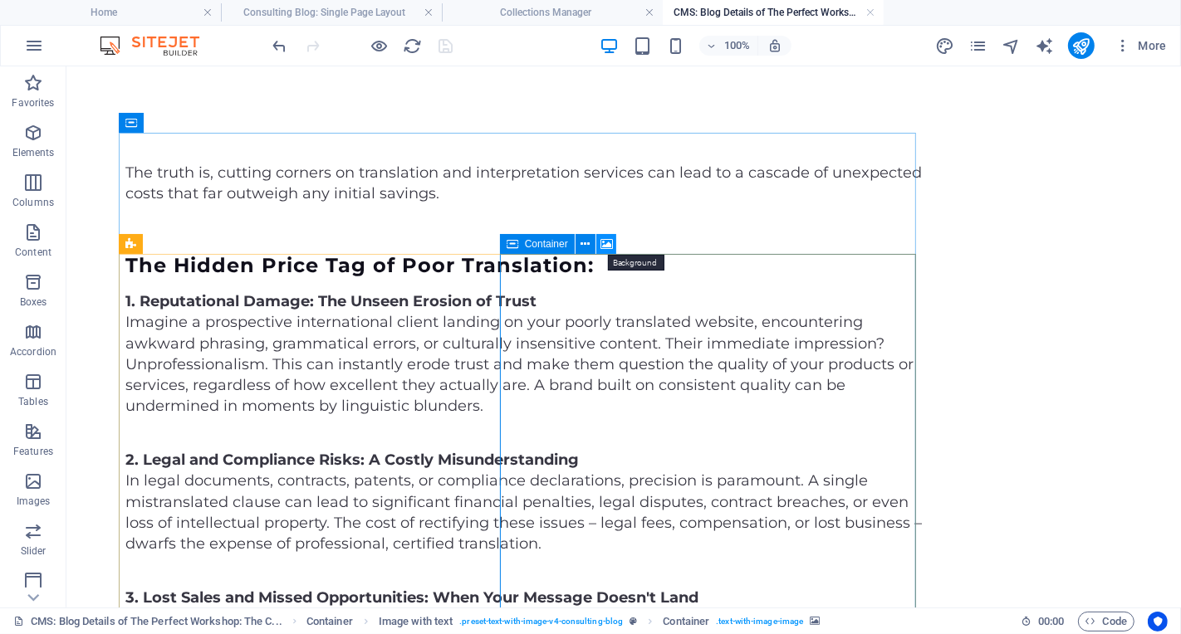
click at [605, 247] on icon at bounding box center [606, 244] width 12 height 17
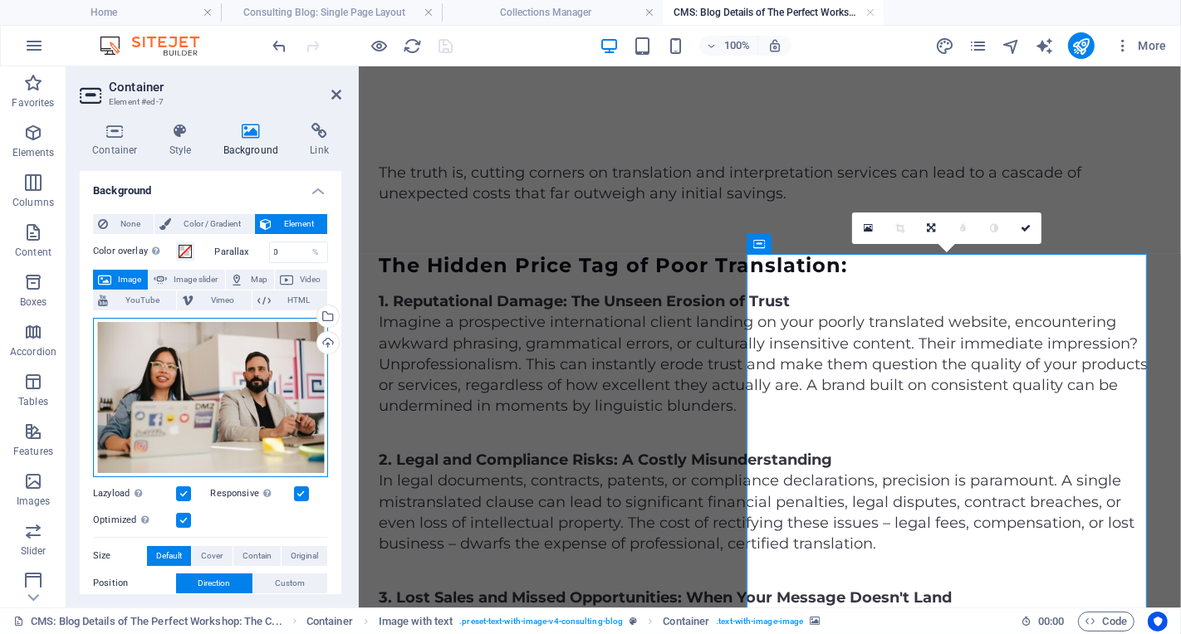
click at [188, 414] on div "Drag files here, click to choose files or select files from Files or our free s…" at bounding box center [210, 397] width 235 height 159
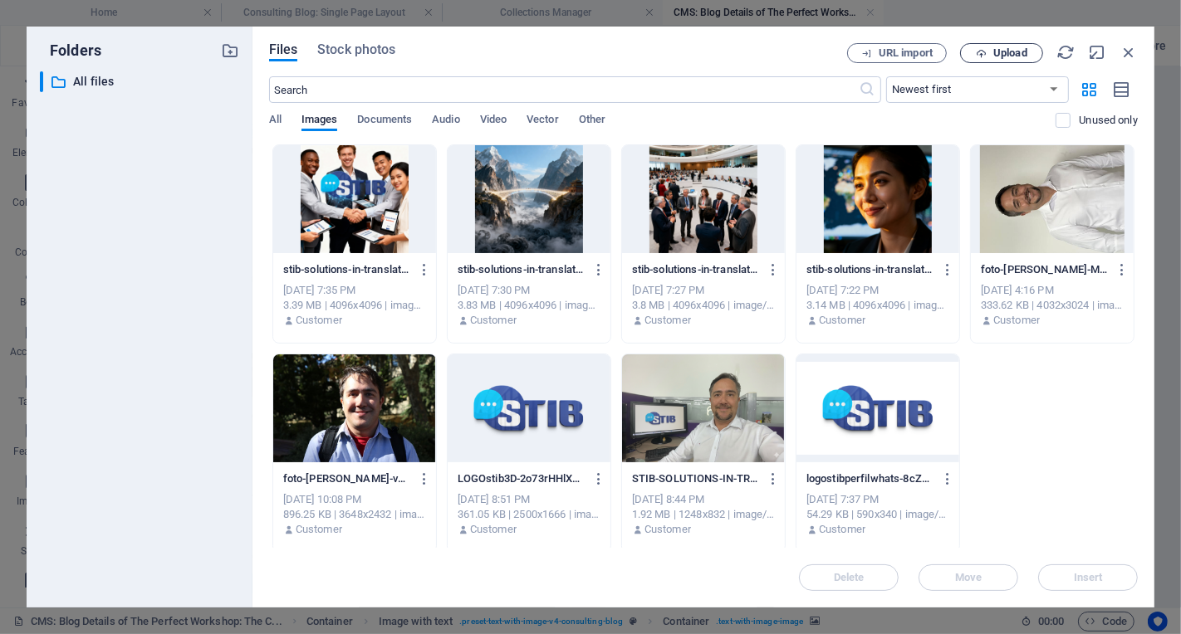
click at [996, 52] on span "Upload" at bounding box center [1010, 53] width 34 height 10
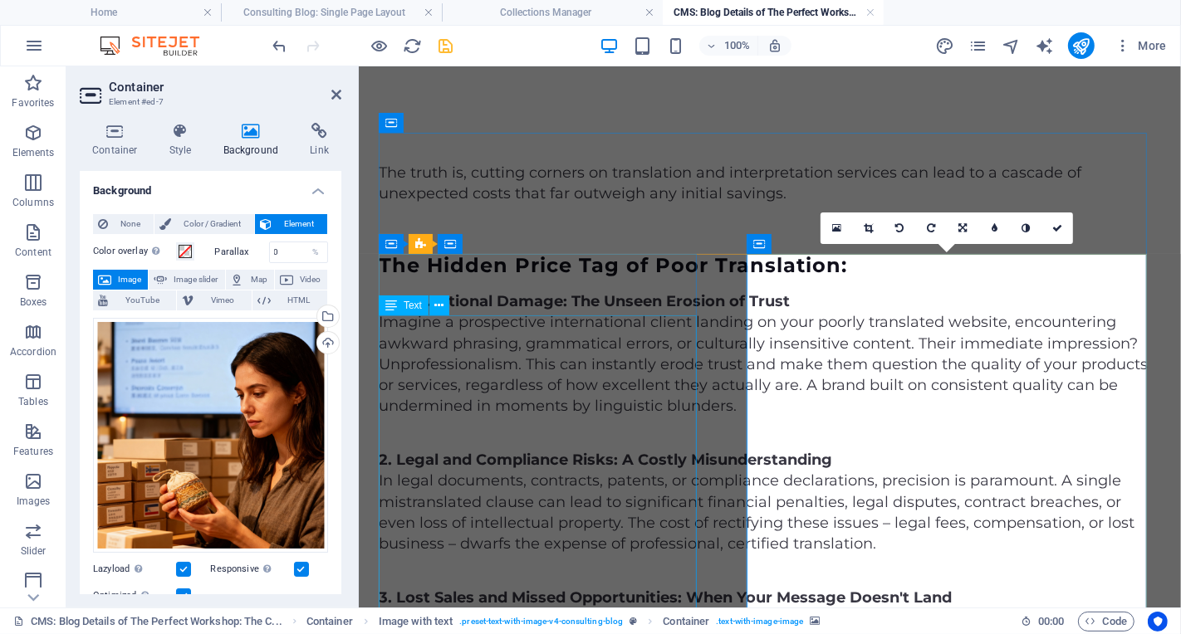
click at [669, 399] on div "1. Reputational Damage: The Unseen Erosion of Trust Imagine a prospective inter…" at bounding box center [769, 353] width 782 height 125
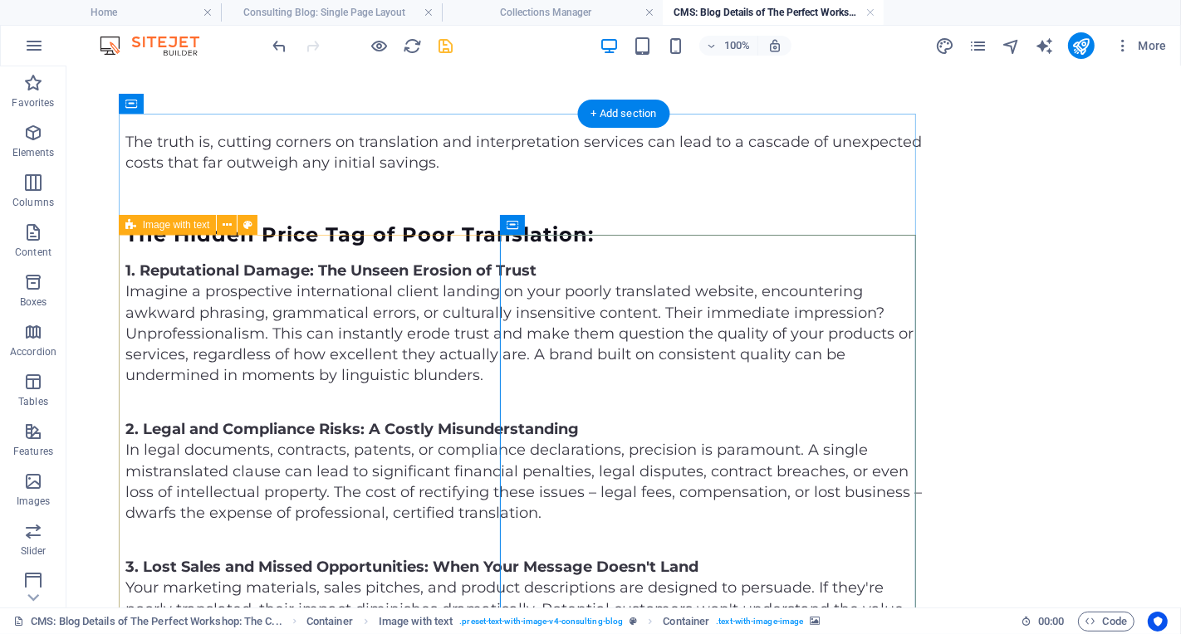
scroll to position [44, 0]
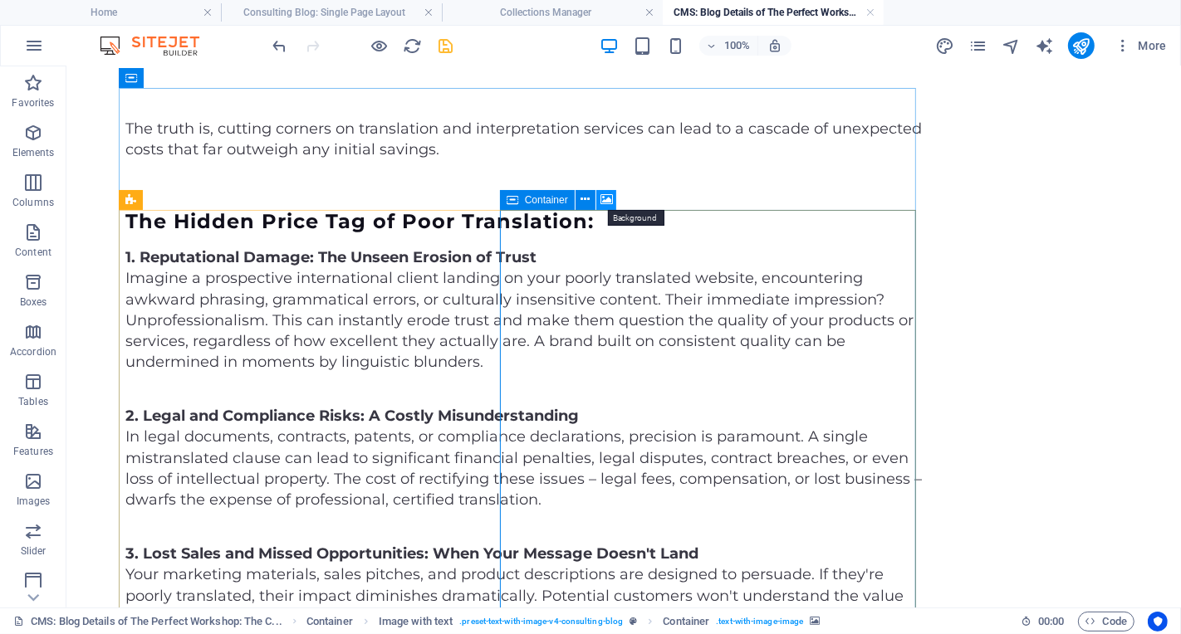
click at [609, 197] on icon at bounding box center [606, 199] width 12 height 17
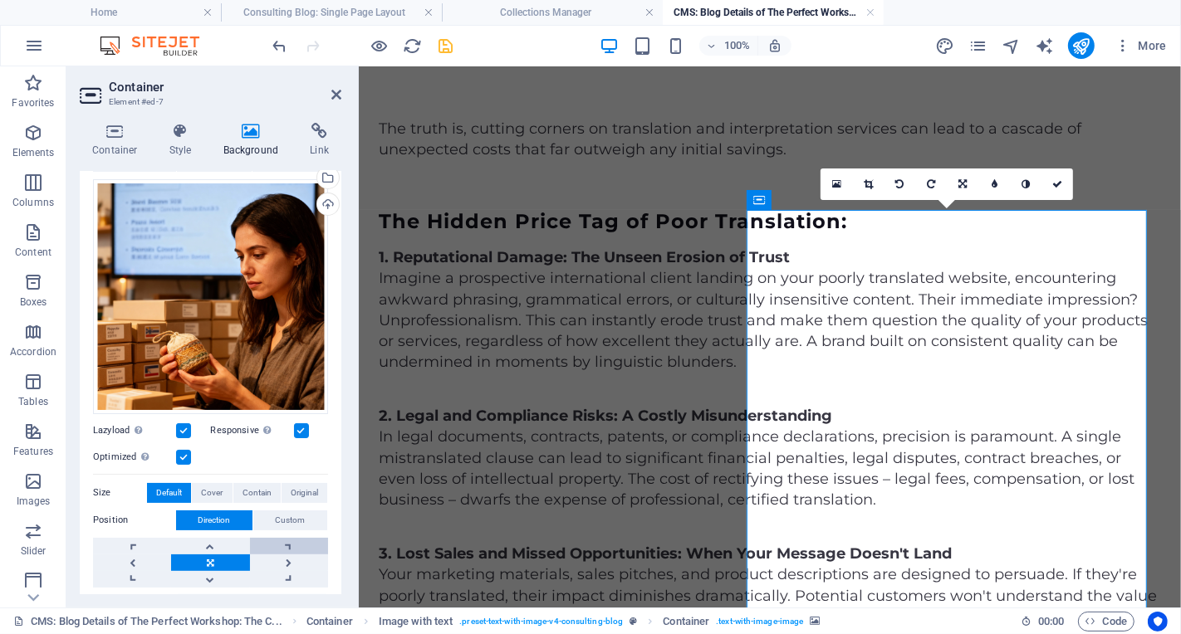
scroll to position [225, 0]
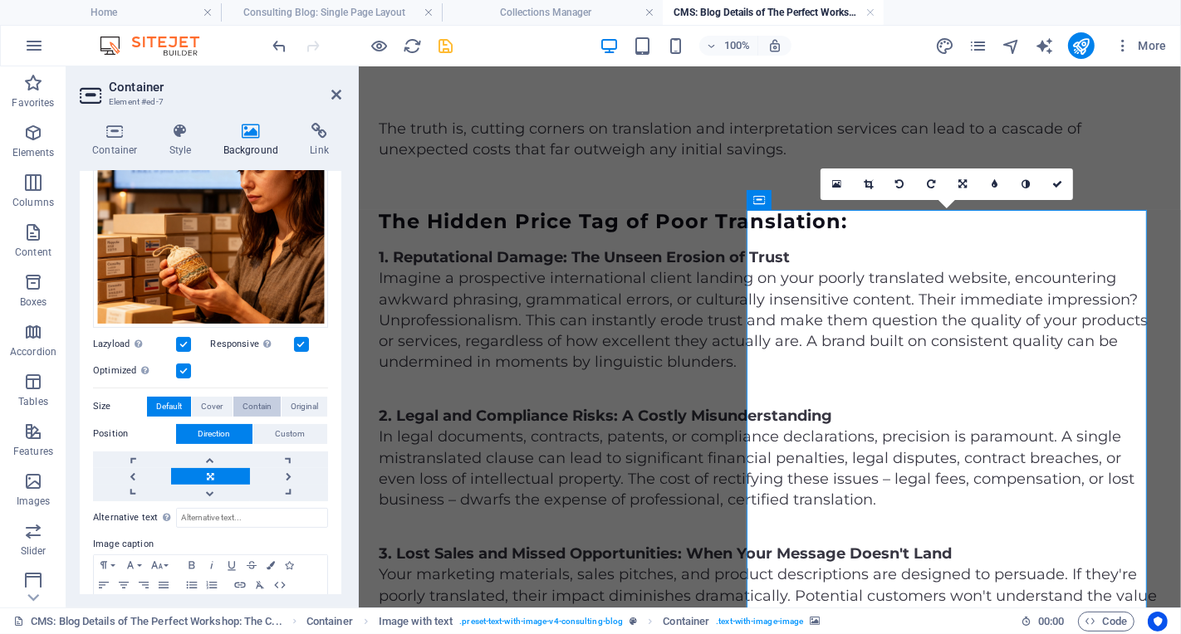
click at [256, 402] on span "Contain" at bounding box center [256, 407] width 29 height 20
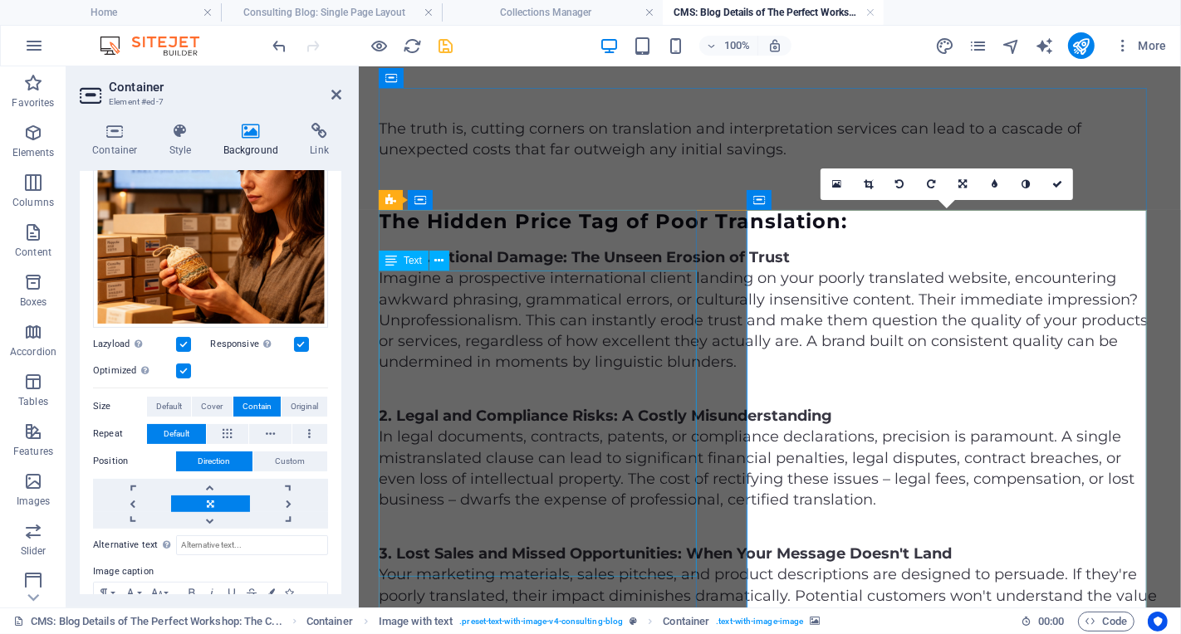
click at [677, 372] on div "1. Reputational Damage: The Unseen Erosion of Trust Imagine a prospective inter…" at bounding box center [769, 309] width 782 height 125
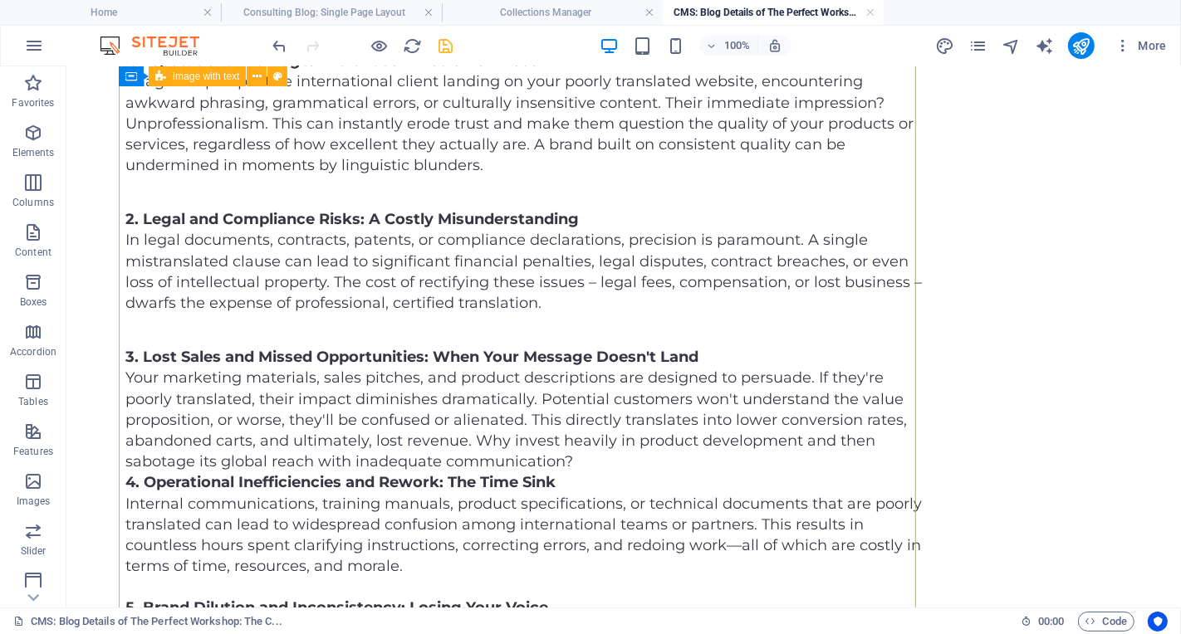
scroll to position [0, 0]
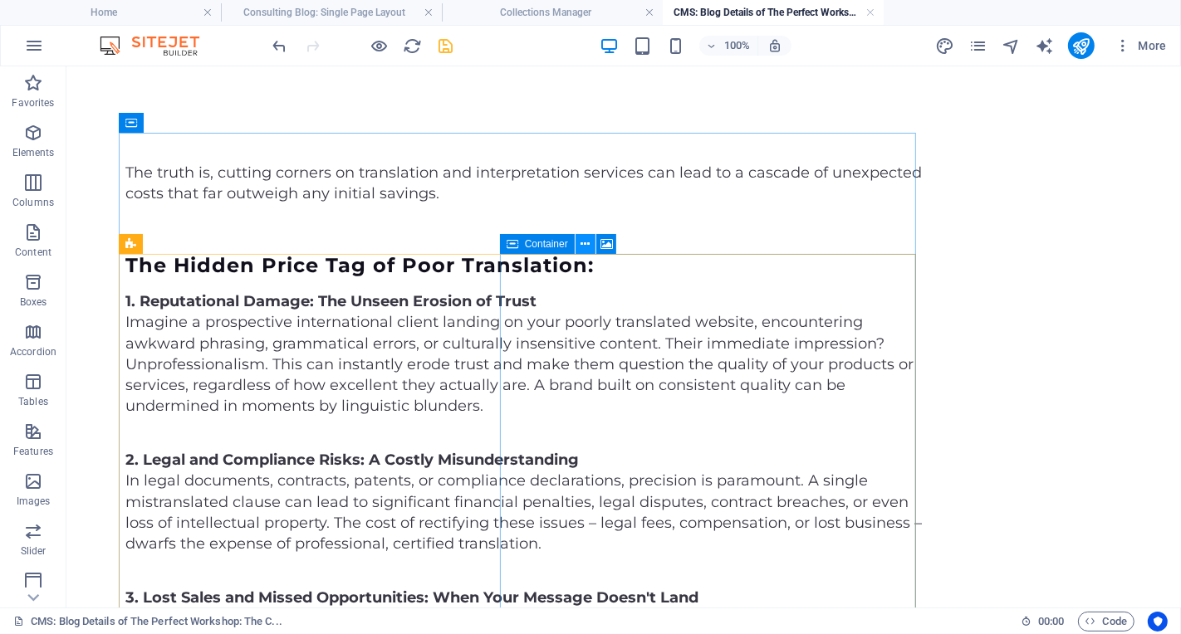
click at [585, 245] on icon at bounding box center [584, 244] width 9 height 17
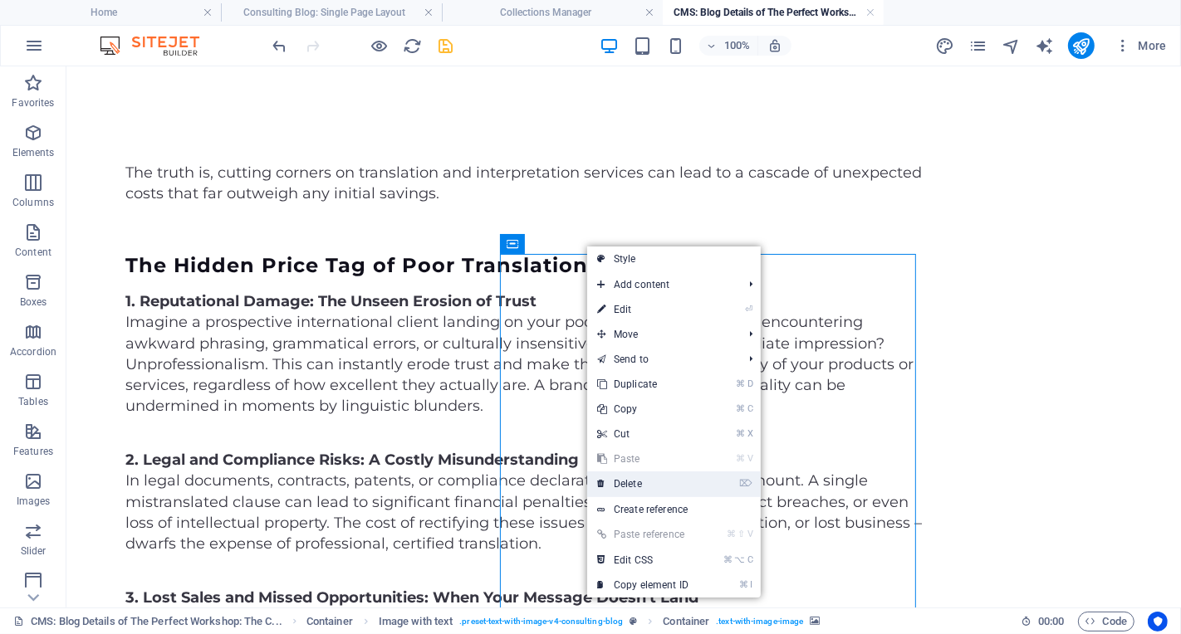
click at [672, 482] on link "⌦ Delete" at bounding box center [642, 484] width 111 height 25
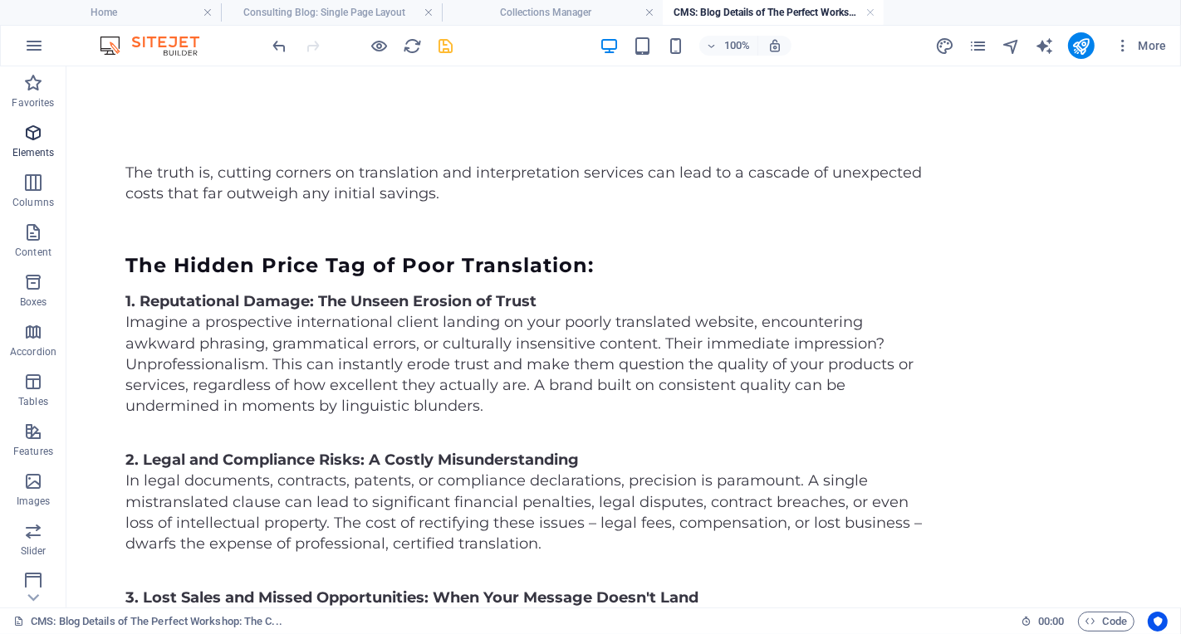
click at [39, 131] on icon "button" at bounding box center [33, 133] width 20 height 20
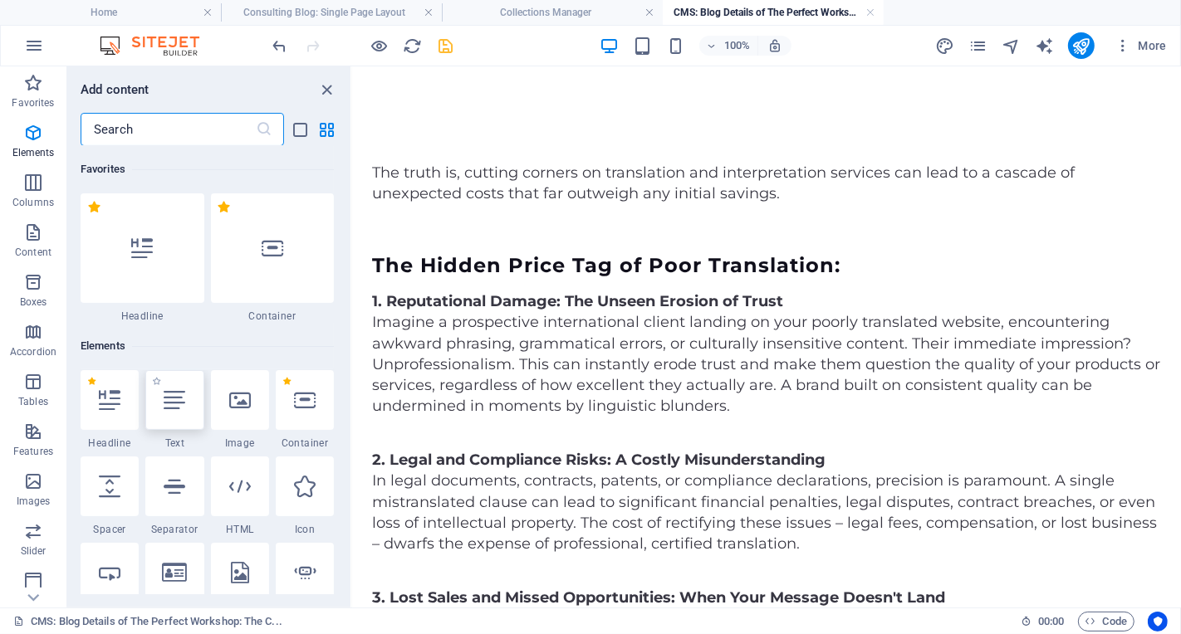
scroll to position [176, 0]
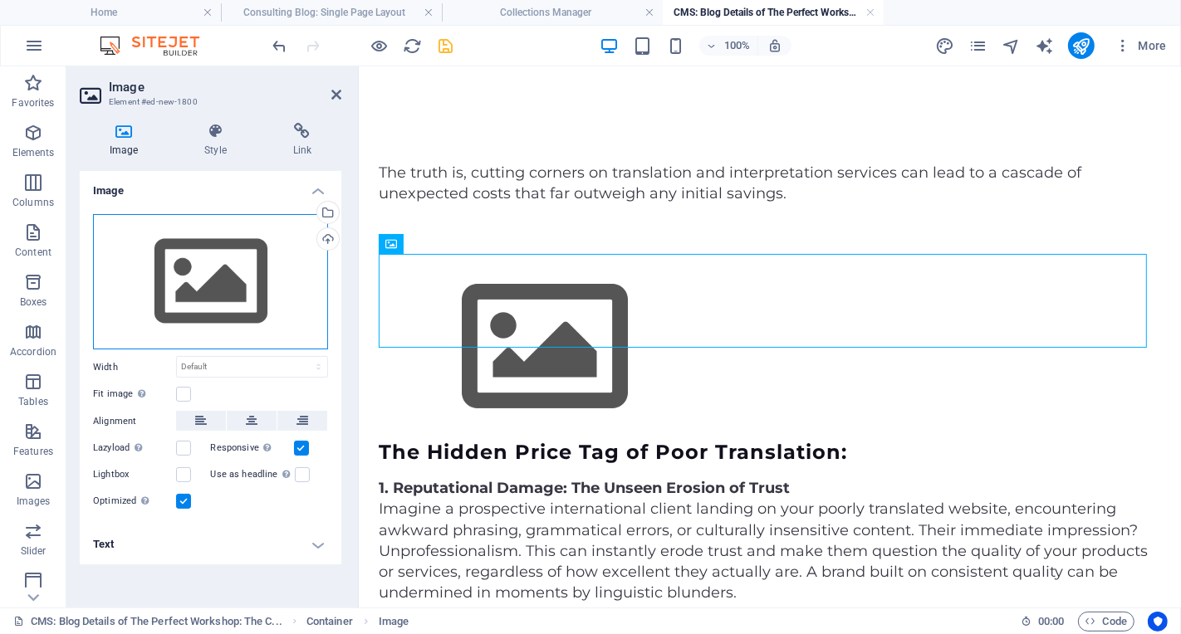
click at [192, 298] on div "Drag files here, click to choose files or select files from Files or our free s…" at bounding box center [210, 282] width 235 height 136
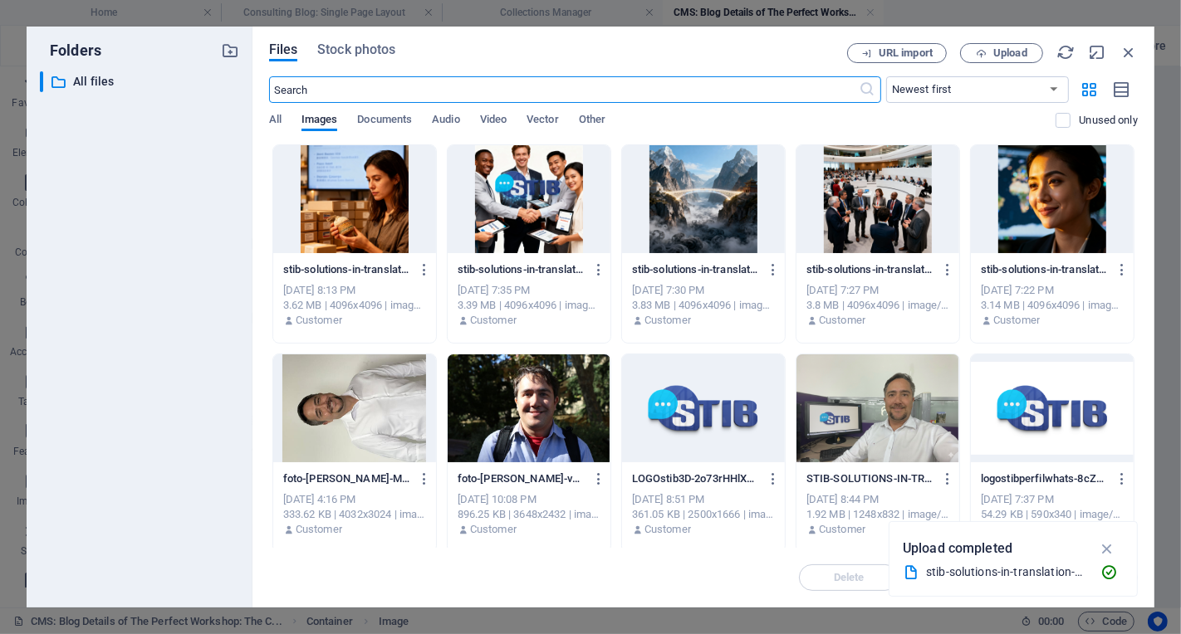
click at [367, 183] on div at bounding box center [354, 199] width 163 height 108
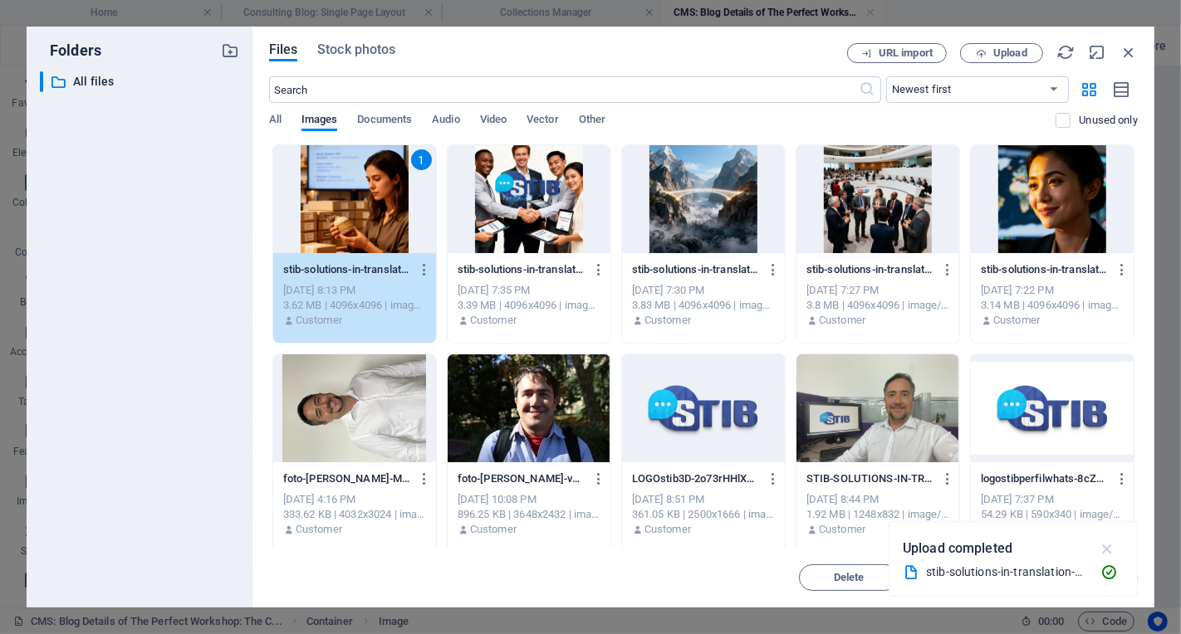
click at [1107, 550] on icon "button" at bounding box center [1107, 549] width 19 height 18
click at [1108, 577] on span "Insert" at bounding box center [1087, 578] width 86 height 10
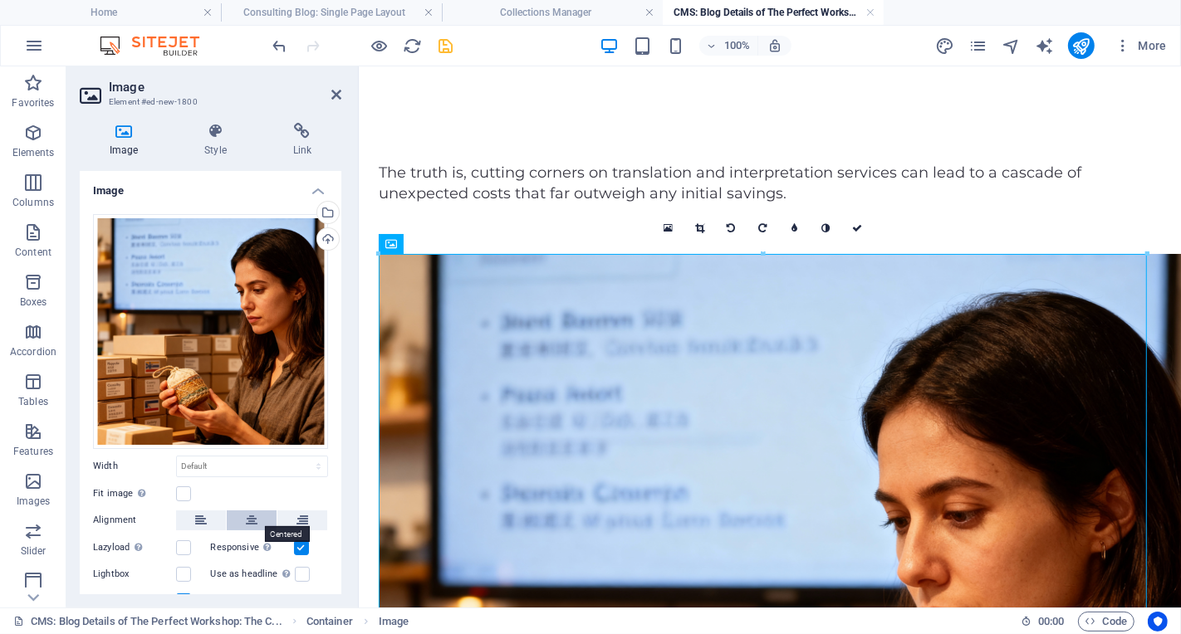
click at [255, 518] on icon at bounding box center [252, 521] width 12 height 20
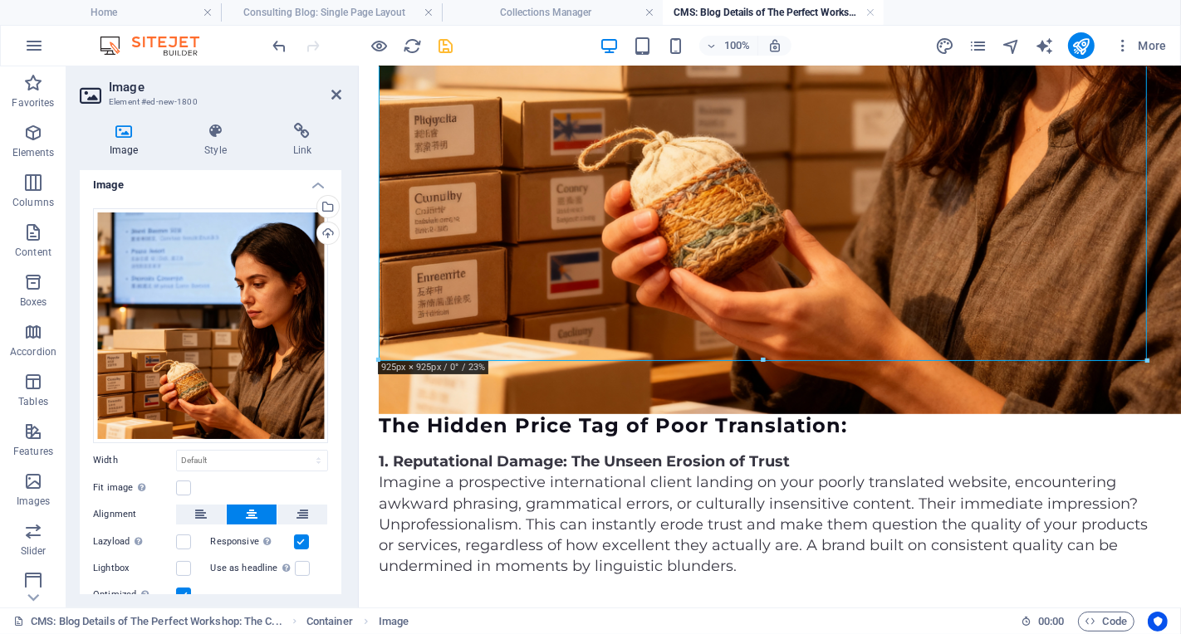
scroll to position [0, 0]
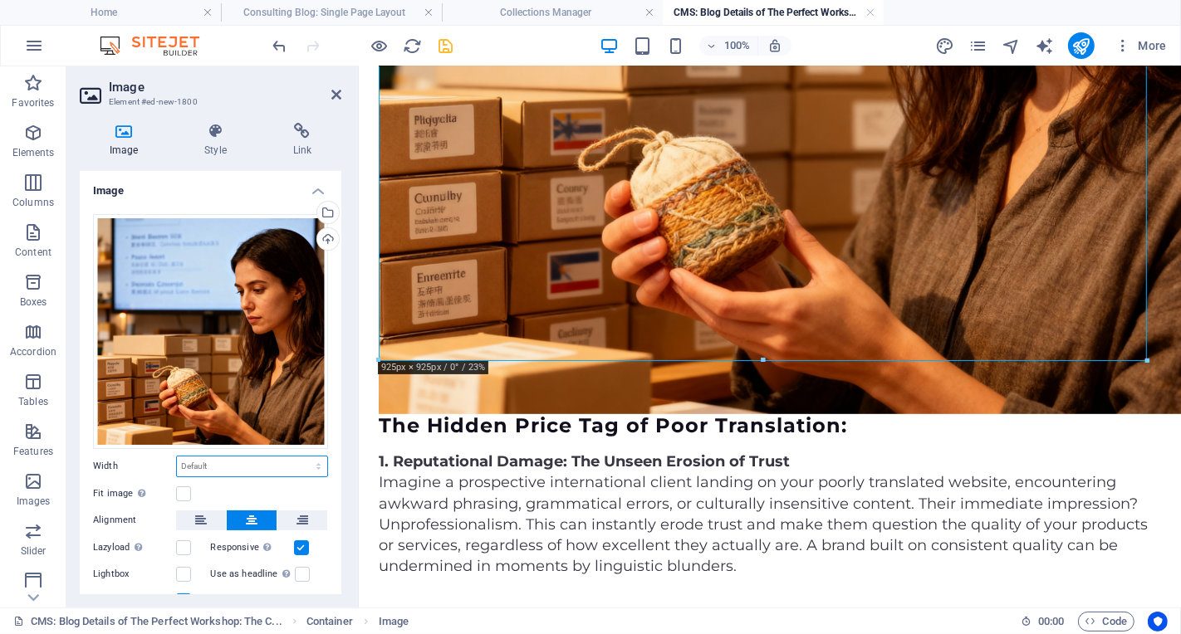
click at [260, 465] on select "Default auto px rem % em vh vw" at bounding box center [252, 467] width 150 height 20
click at [177, 457] on select "Default auto px rem % em vh vw" at bounding box center [252, 467] width 150 height 20
select select "DISABLED_OPTION_VALUE"
click at [224, 148] on h4 "Style" at bounding box center [218, 140] width 88 height 35
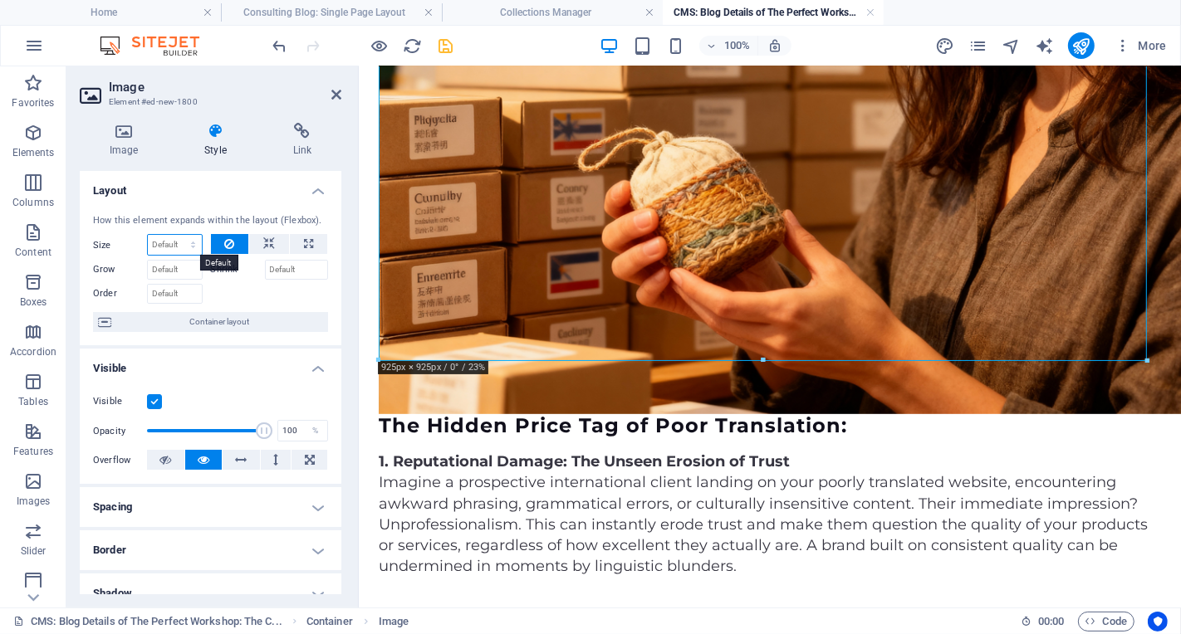
click at [190, 247] on select "Default auto px % 1/1 1/2 1/3 1/4 1/5 1/6 1/7 1/8 1/9 1/10" at bounding box center [175, 245] width 54 height 20
click at [148, 235] on select "Default auto px % 1/1 1/2 1/3 1/4 1/5 1/6 1/7 1/8 1/9 1/10" at bounding box center [175, 245] width 54 height 20
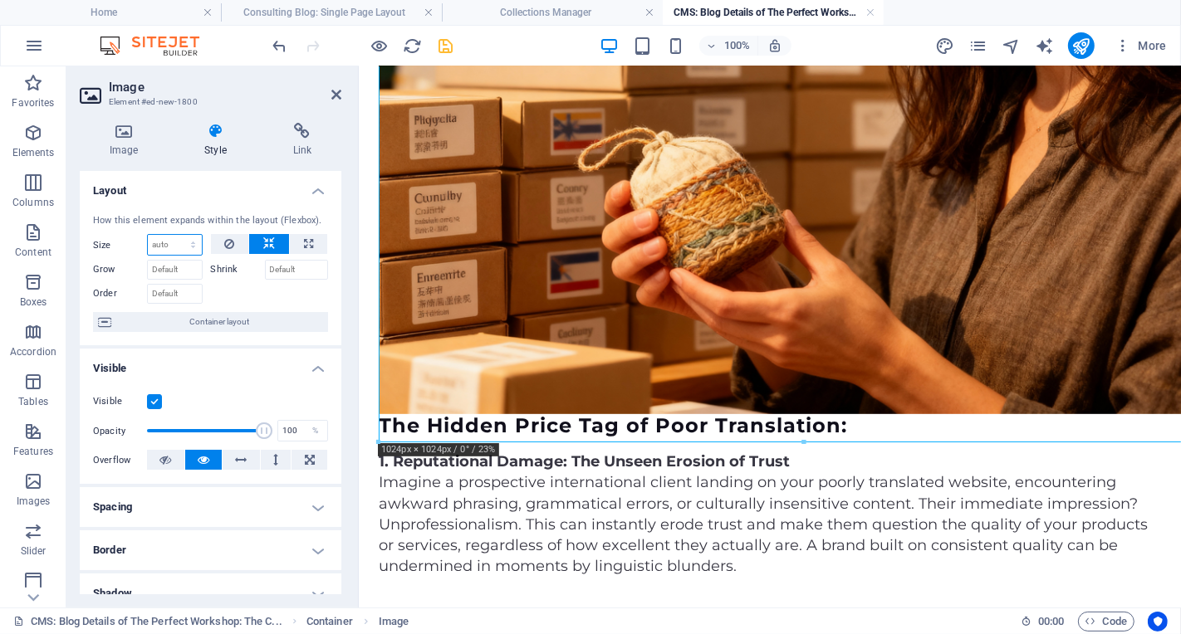
click at [188, 247] on select "Default auto px % 1/1 1/2 1/3 1/4 1/5 1/6 1/7 1/8 1/9 1/10" at bounding box center [175, 245] width 54 height 20
click at [148, 235] on select "Default auto px % 1/1 1/2 1/3 1/4 1/5 1/6 1/7 1/8 1/9 1/10" at bounding box center [175, 245] width 54 height 20
select select "DISABLED_OPTION_VALUE"
click at [268, 242] on icon at bounding box center [269, 244] width 12 height 20
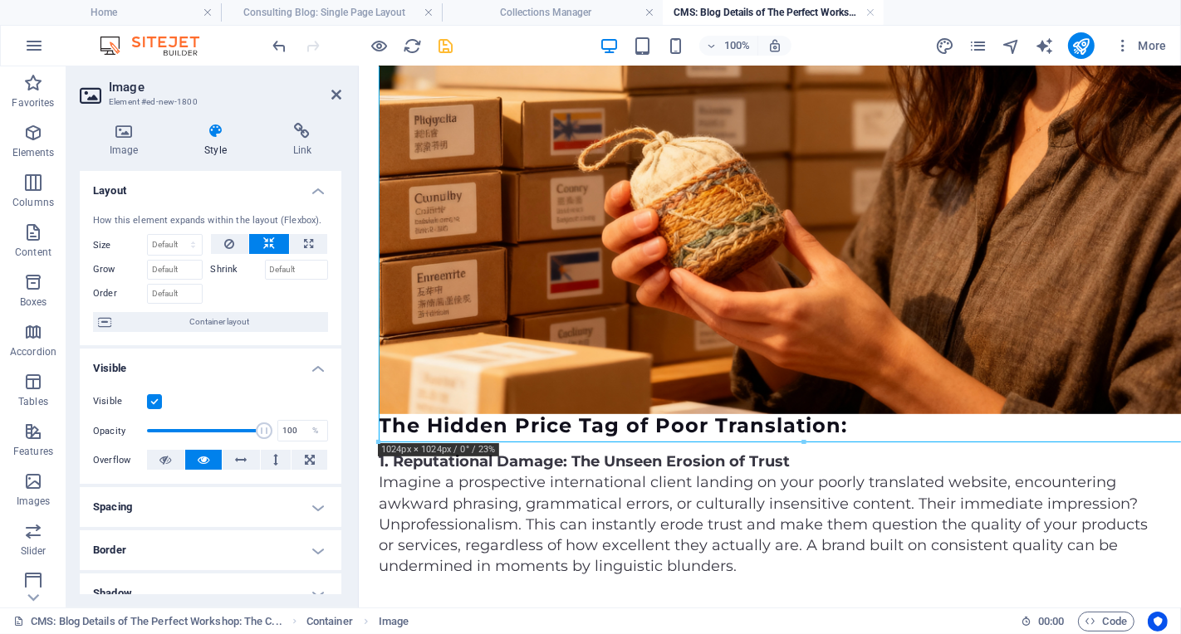
click at [223, 267] on label "Shrink" at bounding box center [238, 270] width 54 height 20
click at [265, 267] on input "Shrink" at bounding box center [297, 270] width 64 height 20
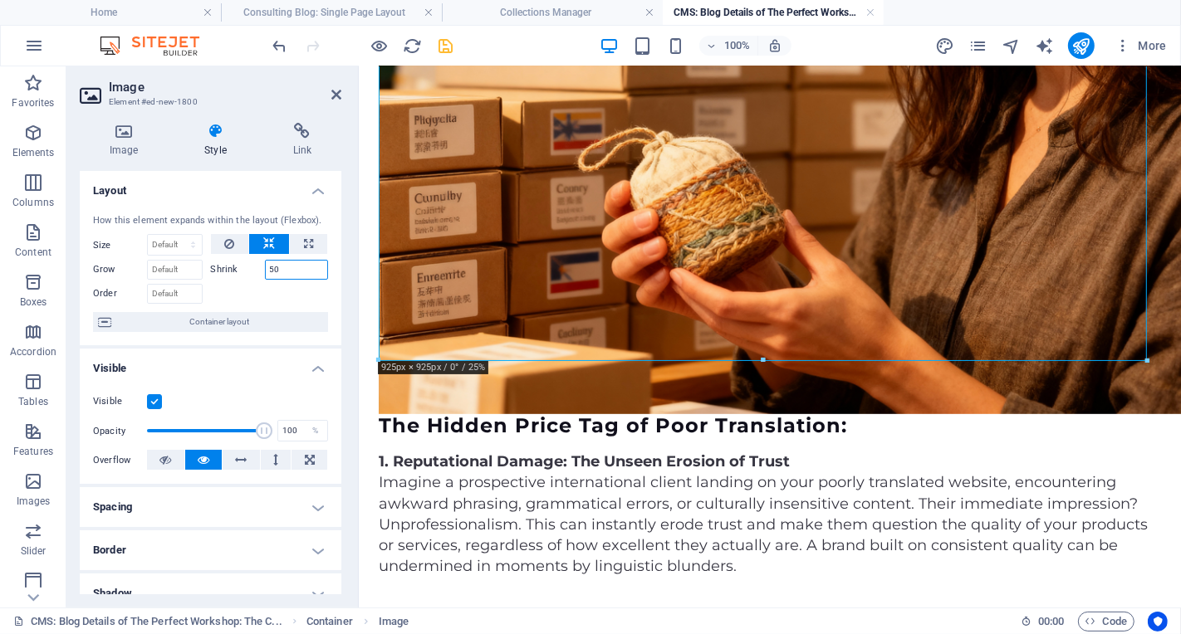
type input "50"
click at [319, 302] on div at bounding box center [270, 292] width 118 height 24
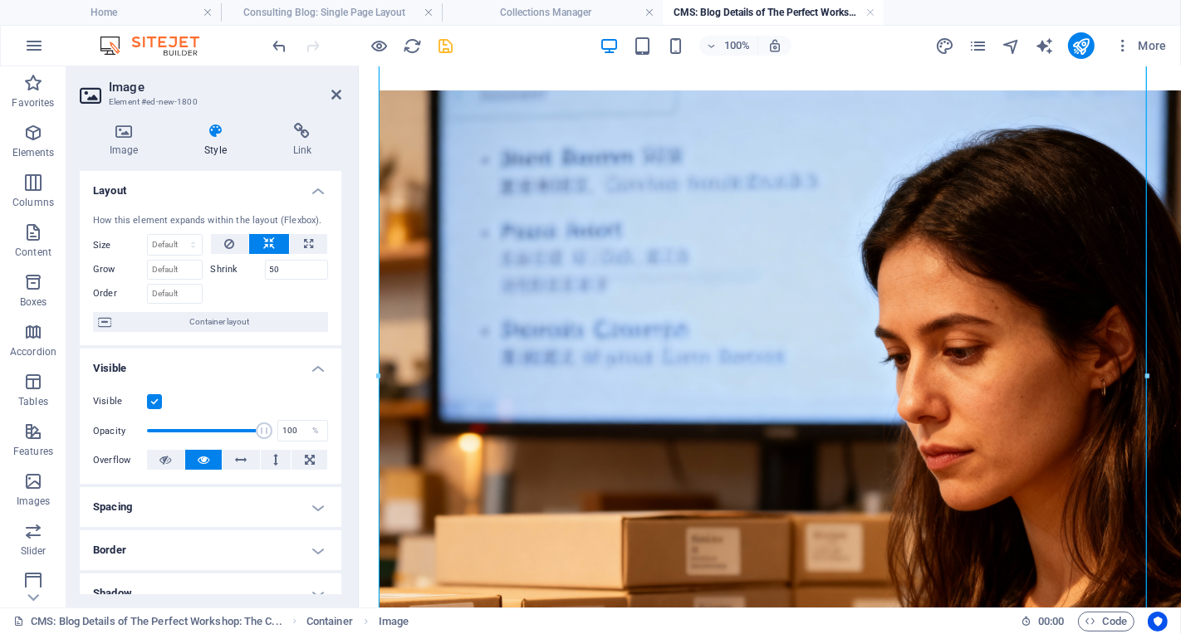
scroll to position [371, 0]
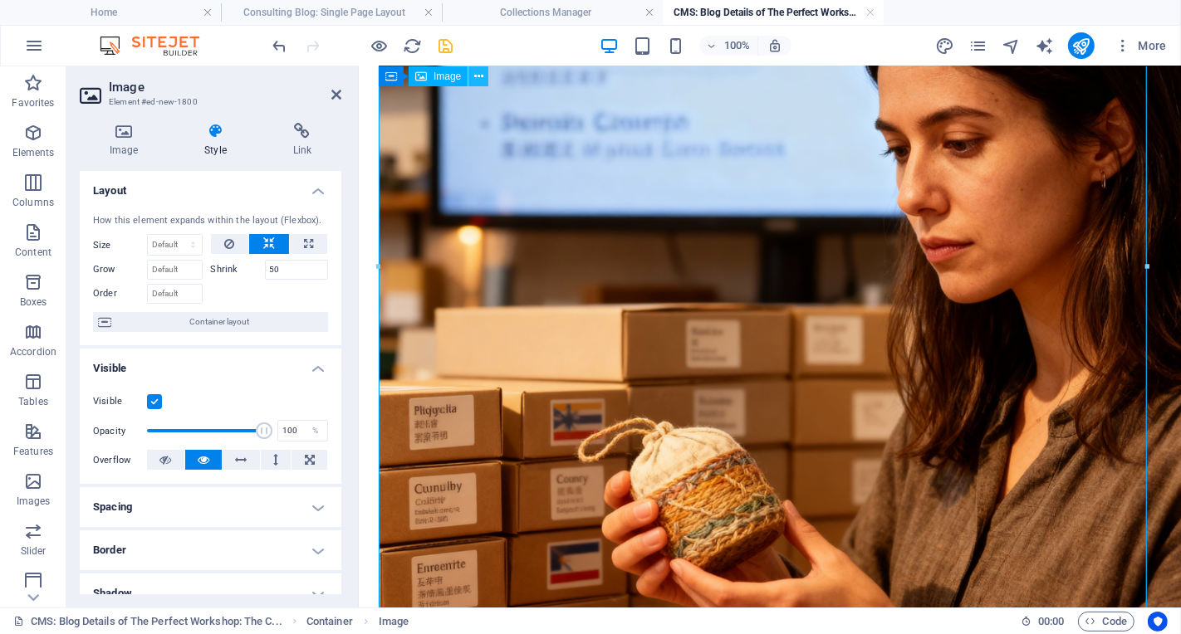
click at [480, 79] on icon at bounding box center [478, 76] width 9 height 17
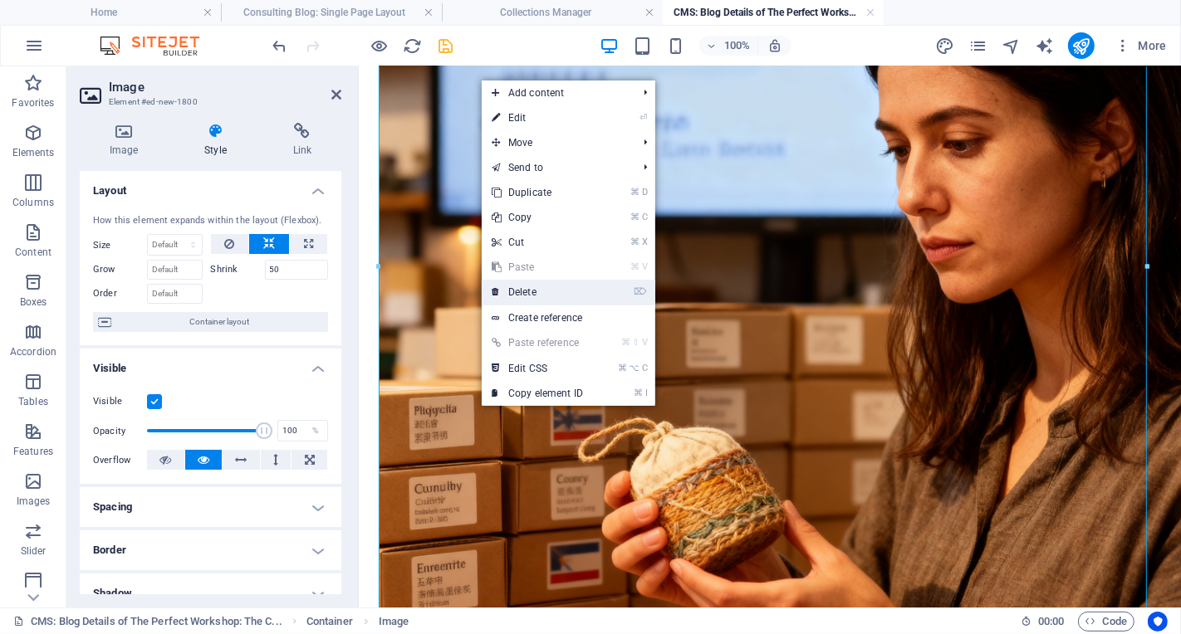
click at [588, 297] on link "⌦ Delete" at bounding box center [537, 292] width 111 height 25
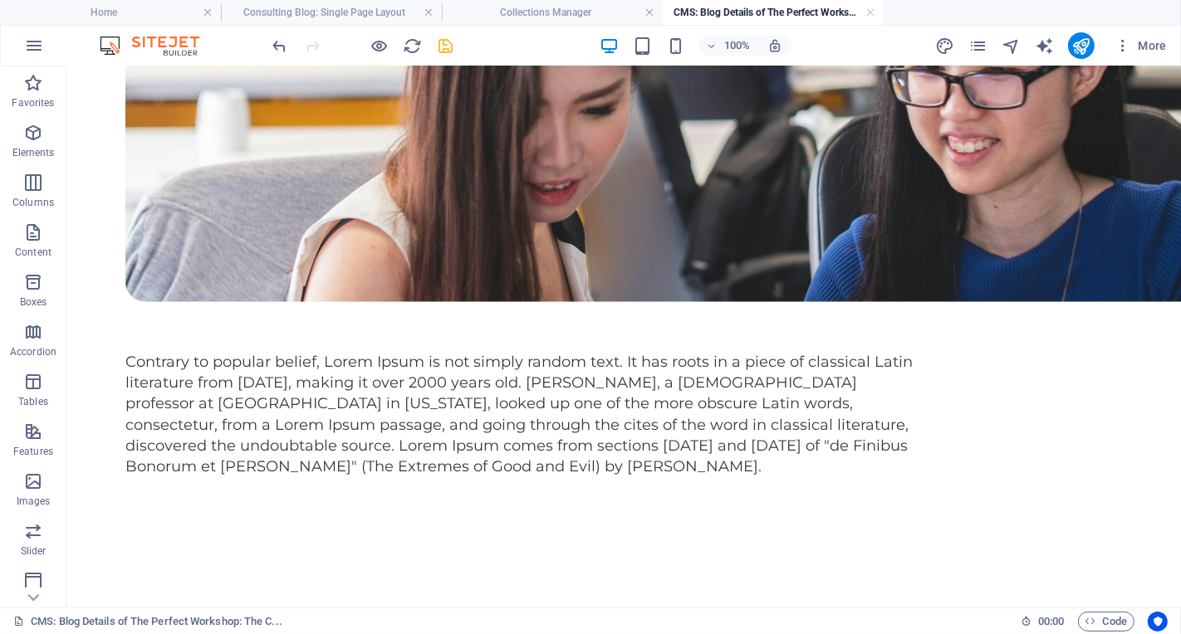
scroll to position [1640, 0]
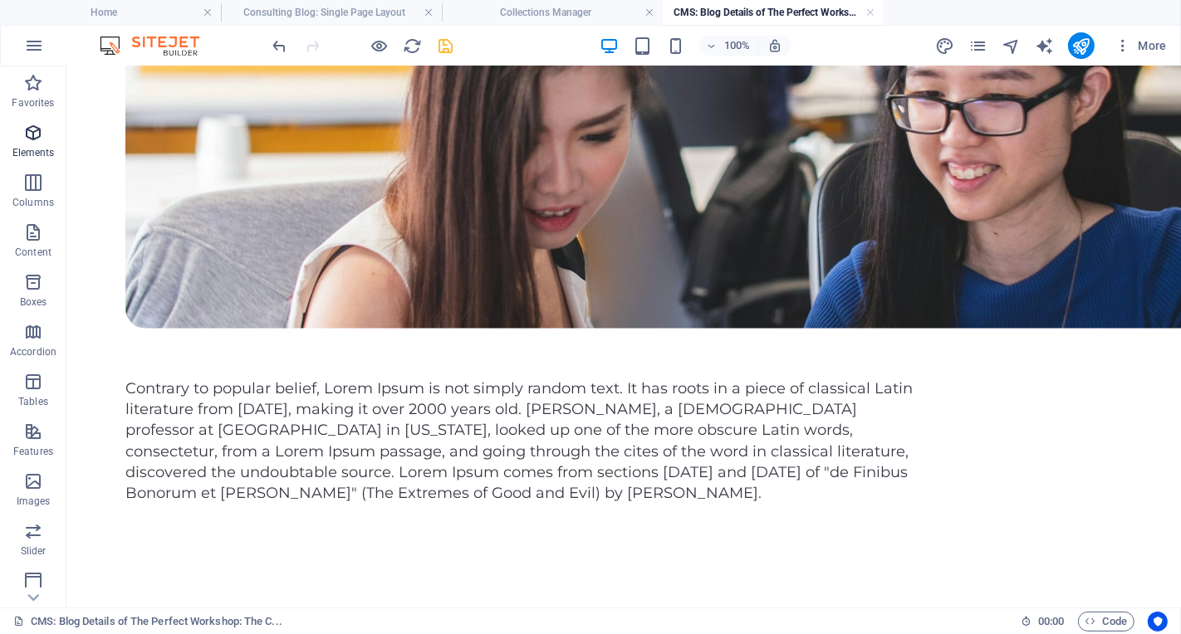
click at [42, 139] on icon "button" at bounding box center [33, 133] width 20 height 20
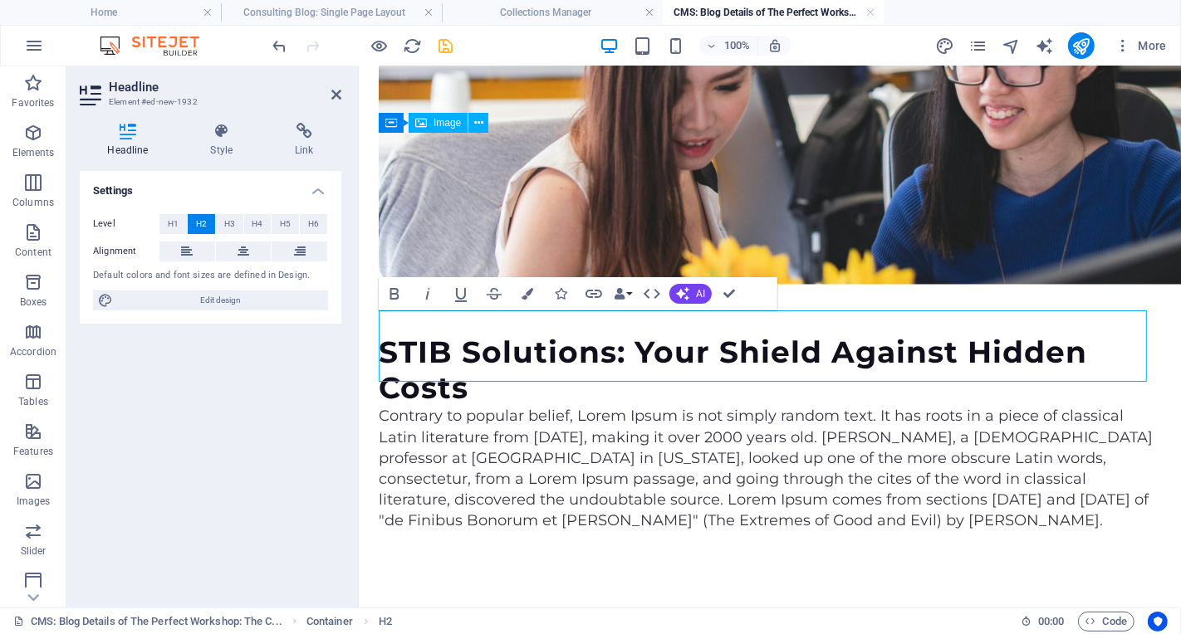
scroll to position [1686, 0]
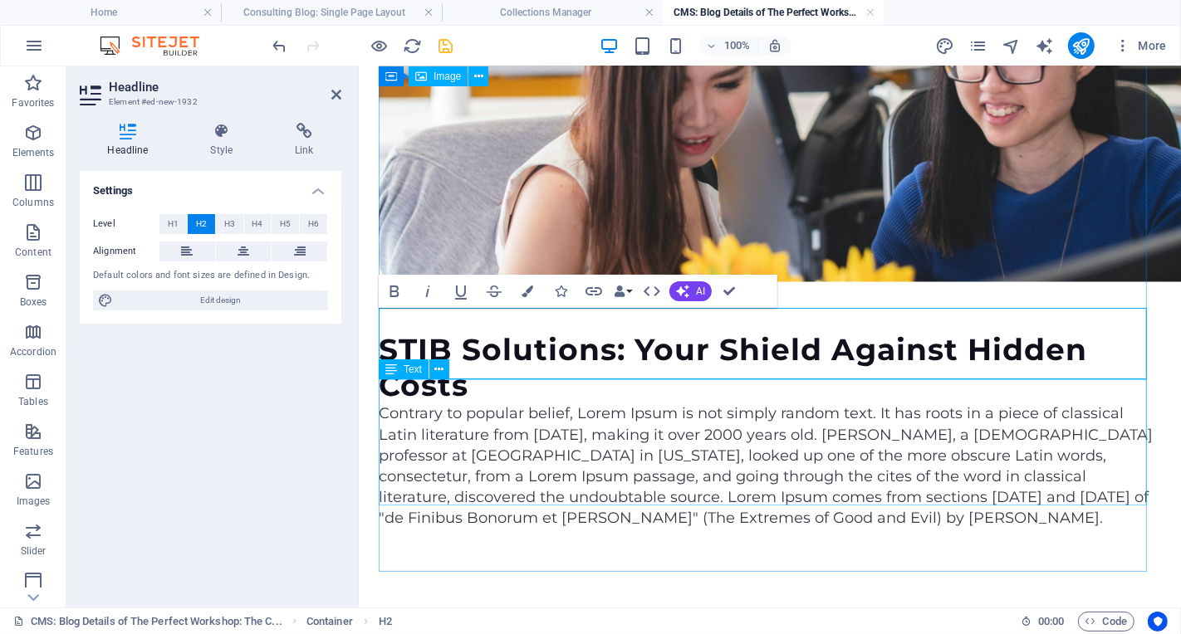
click at [561, 427] on div "Contrary to popular belief, Lorem Ipsum is not simply random text. It has roots…" at bounding box center [769, 465] width 782 height 125
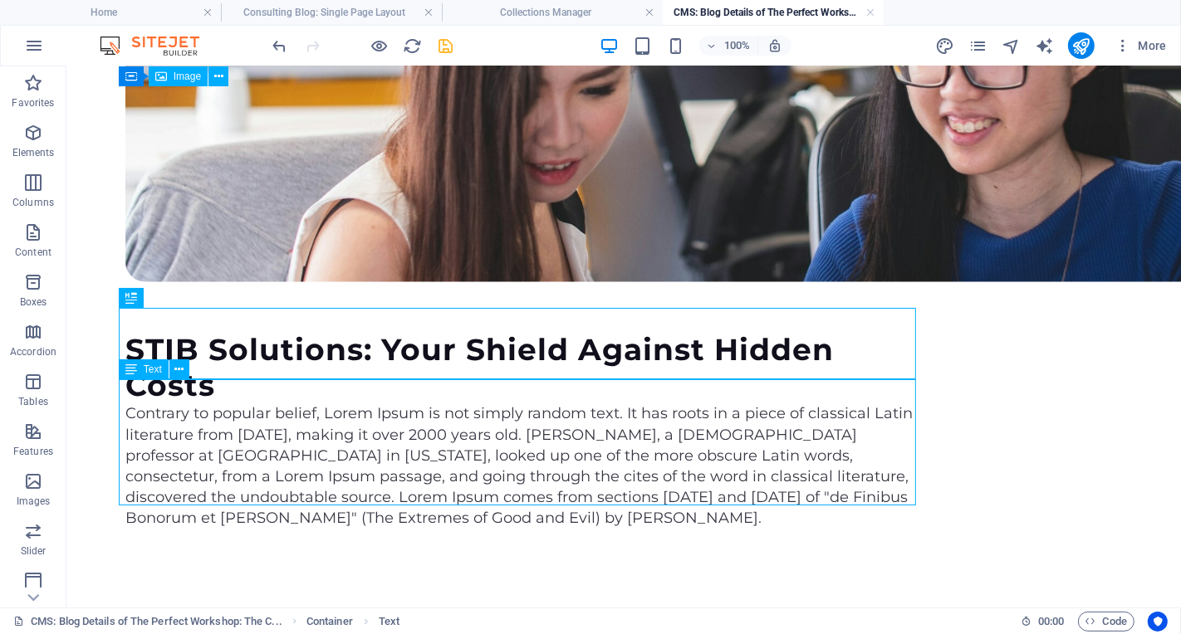
click at [560, 427] on div "Contrary to popular belief, Lorem Ipsum is not simply random text. It has roots…" at bounding box center [523, 465] width 797 height 125
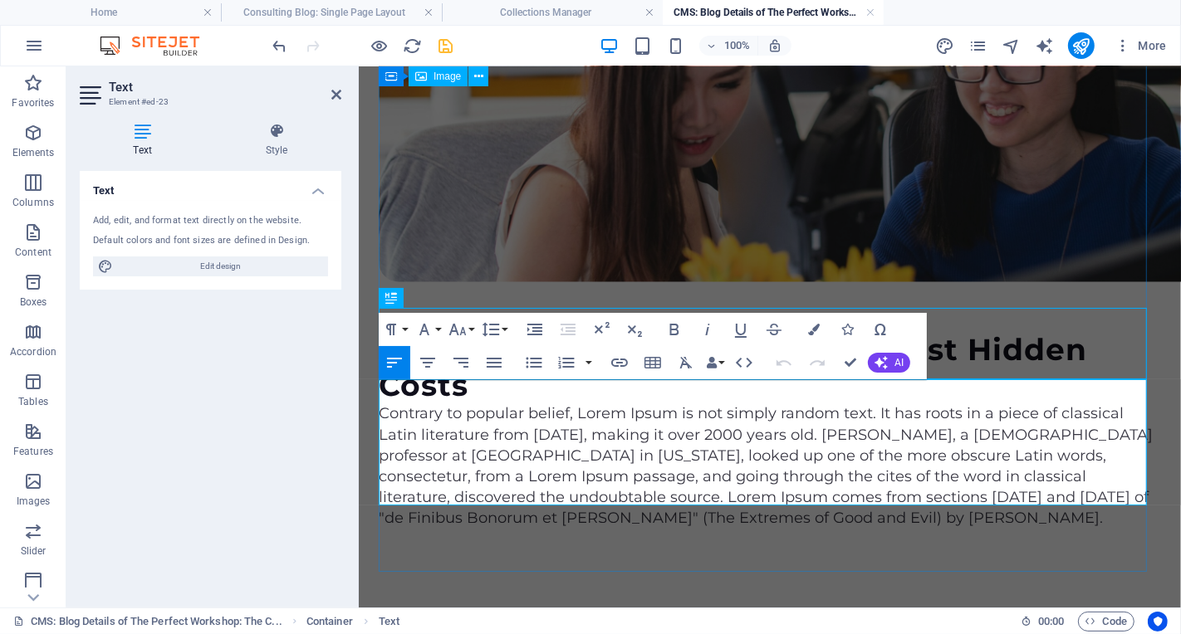
click at [811, 494] on p "Contrary to popular belief, Lorem Ipsum is not simply random text. It has roots…" at bounding box center [769, 465] width 782 height 125
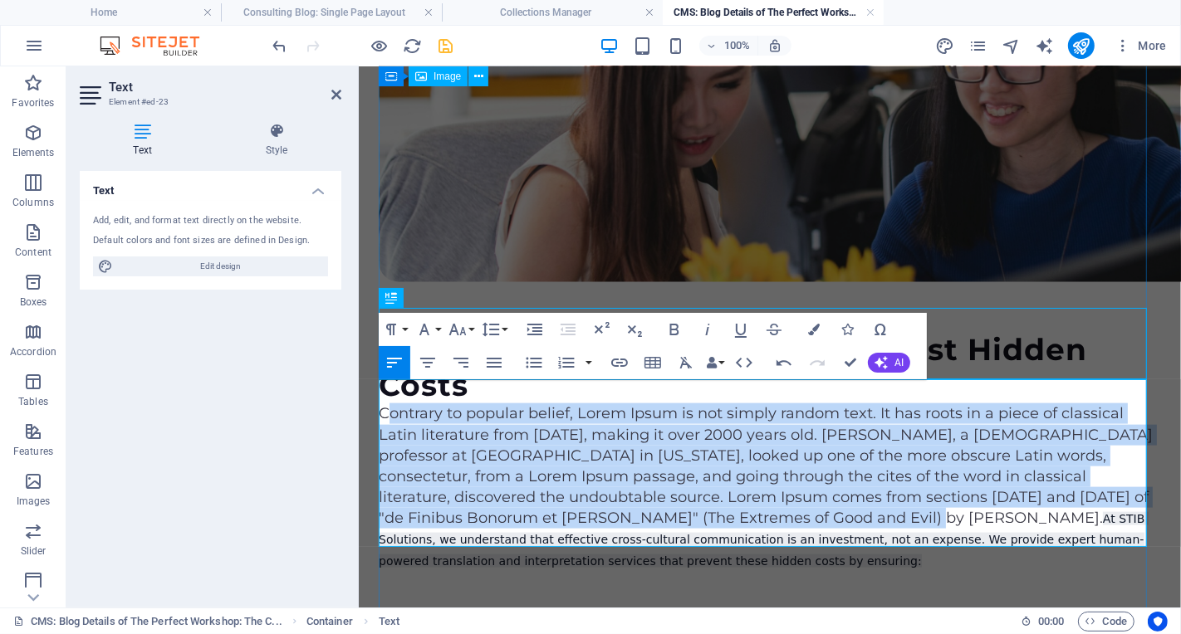
drag, startPoint x: 790, startPoint y: 493, endPoint x: 383, endPoint y: 392, distance: 420.0
click at [383, 403] on p "Contrary to popular belief, Lorem Ipsum is not simply random text. It has roots…" at bounding box center [769, 487] width 782 height 168
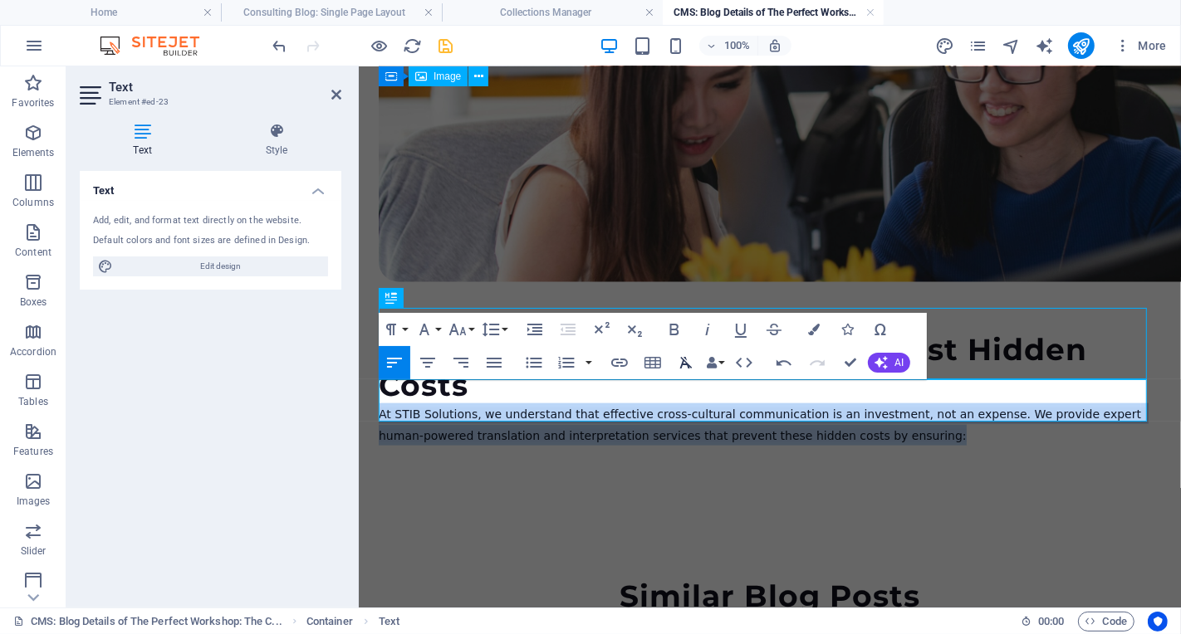
click at [682, 365] on icon "button" at bounding box center [686, 363] width 20 height 20
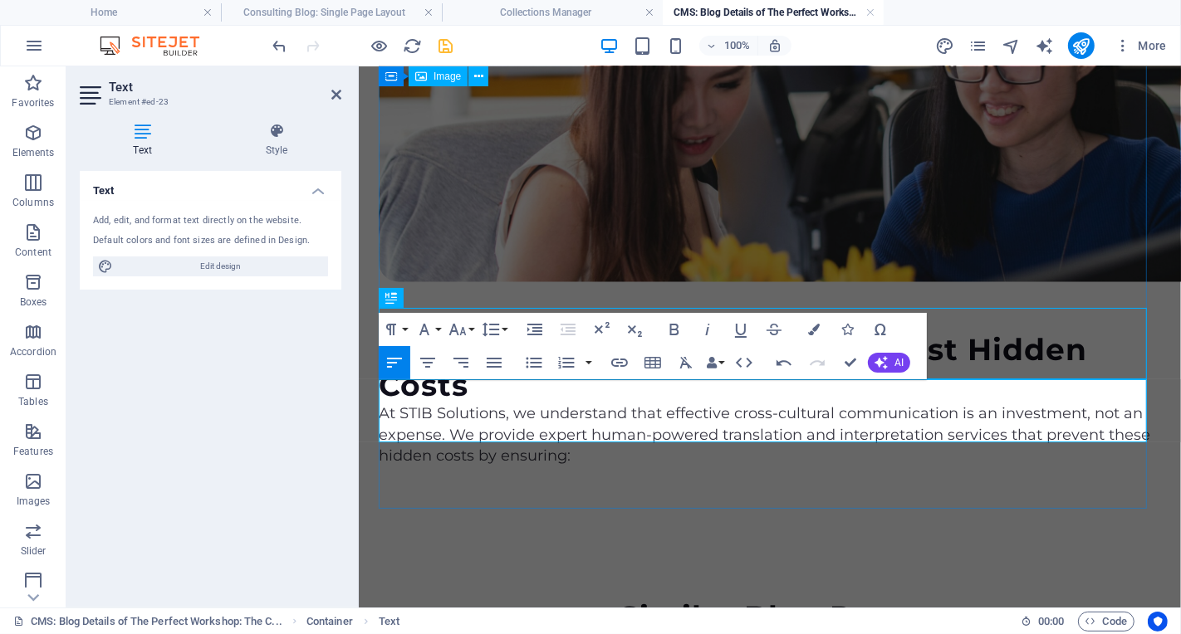
click at [754, 430] on p "At STIB Solutions, we understand that effective cross-cultural communication is…" at bounding box center [769, 434] width 782 height 63
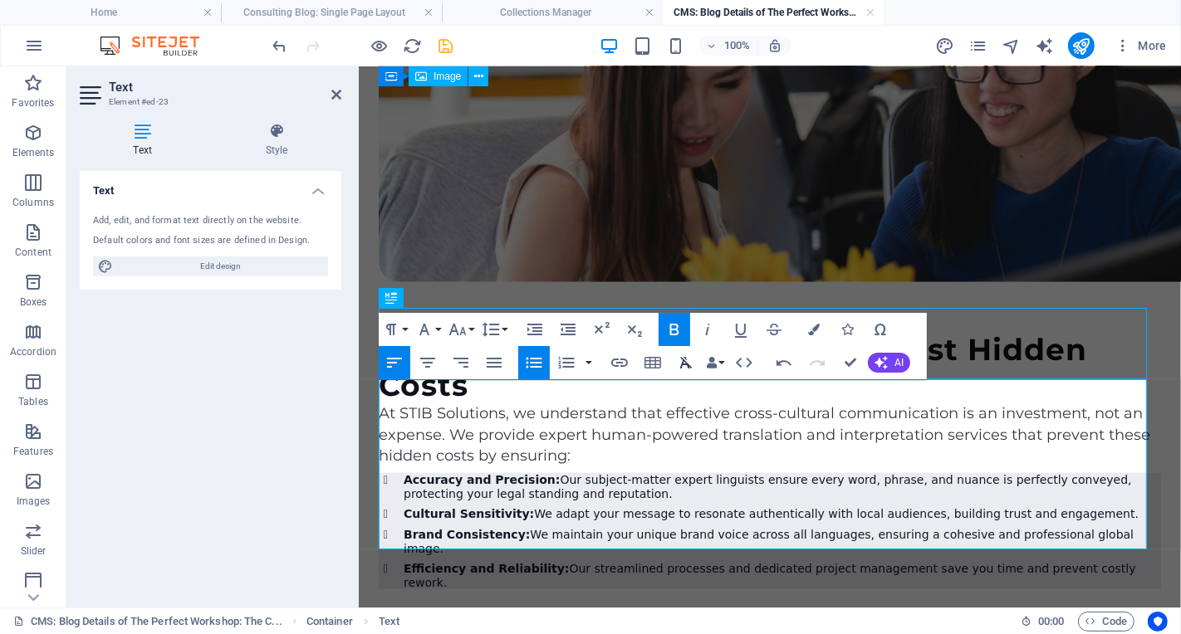
click at [682, 362] on icon "button" at bounding box center [686, 363] width 20 height 20
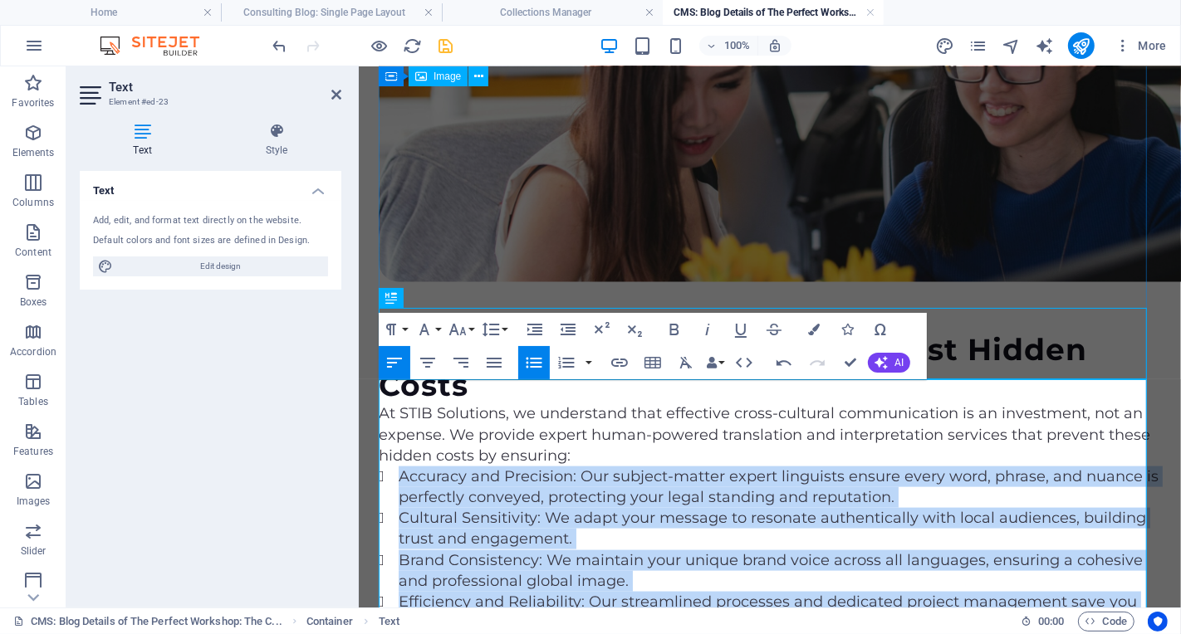
click at [702, 604] on li "Efficiency and Reliability: Our streamlined processes and dedicated project man…" at bounding box center [779, 612] width 762 height 42
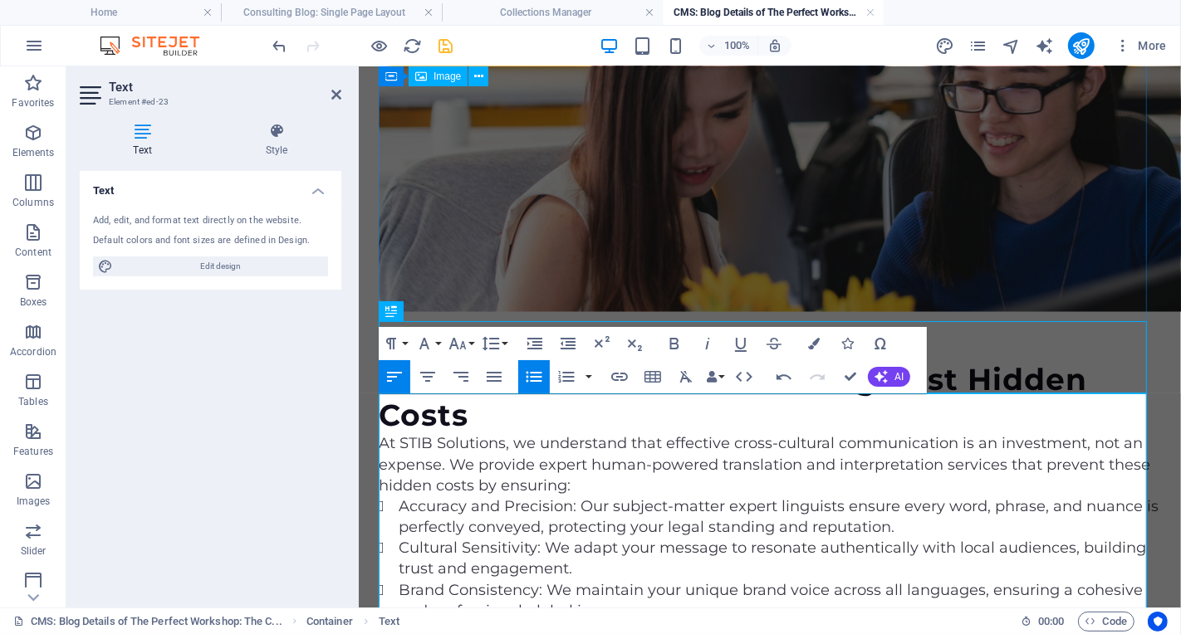
scroll to position [1651, 0]
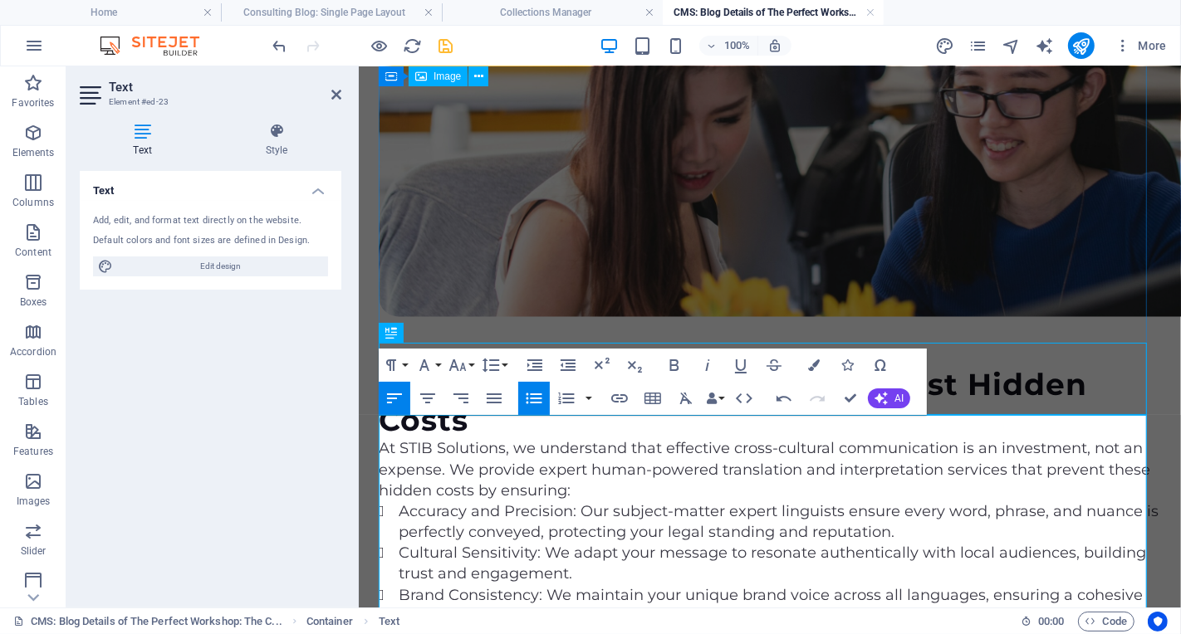
click at [616, 466] on p "At STIB Solutions, we understand that effective cross-cultural communication is…" at bounding box center [769, 469] width 782 height 63
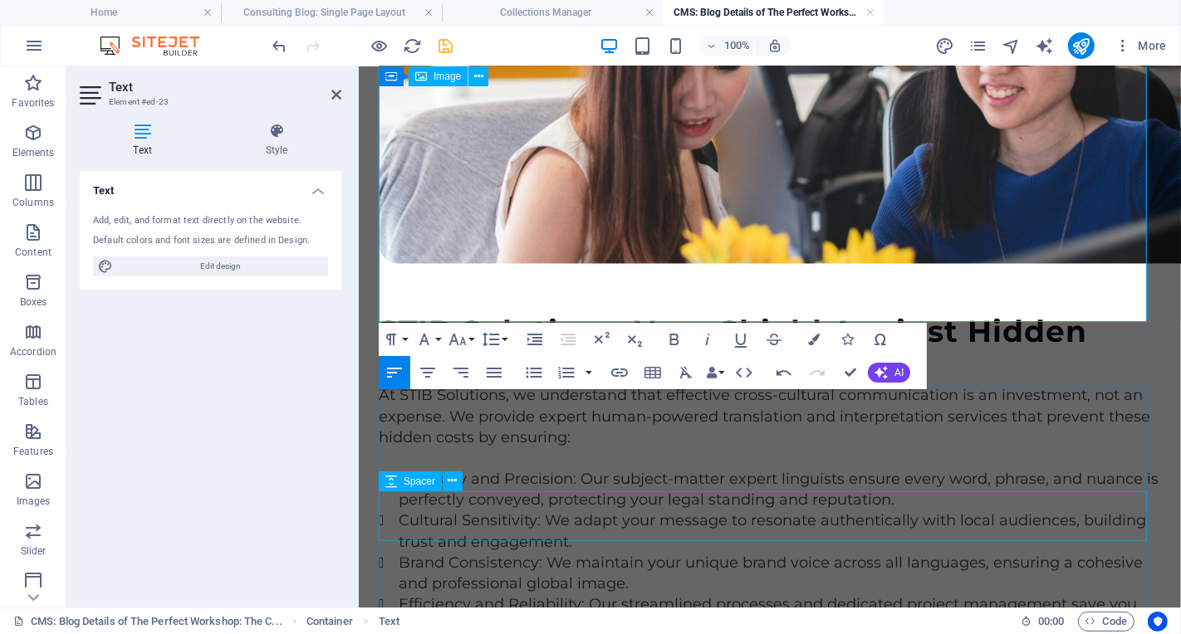
scroll to position [2016, 0]
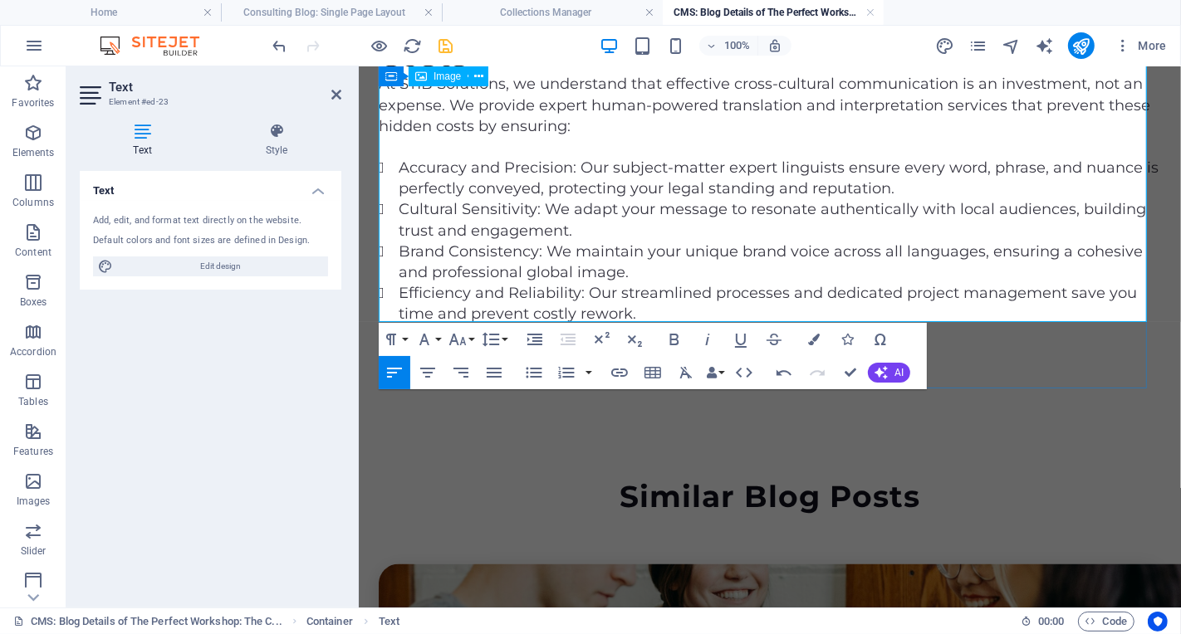
click at [688, 293] on li "Efficiency and Reliability: Our streamlined processes and dedicated project man…" at bounding box center [779, 303] width 762 height 42
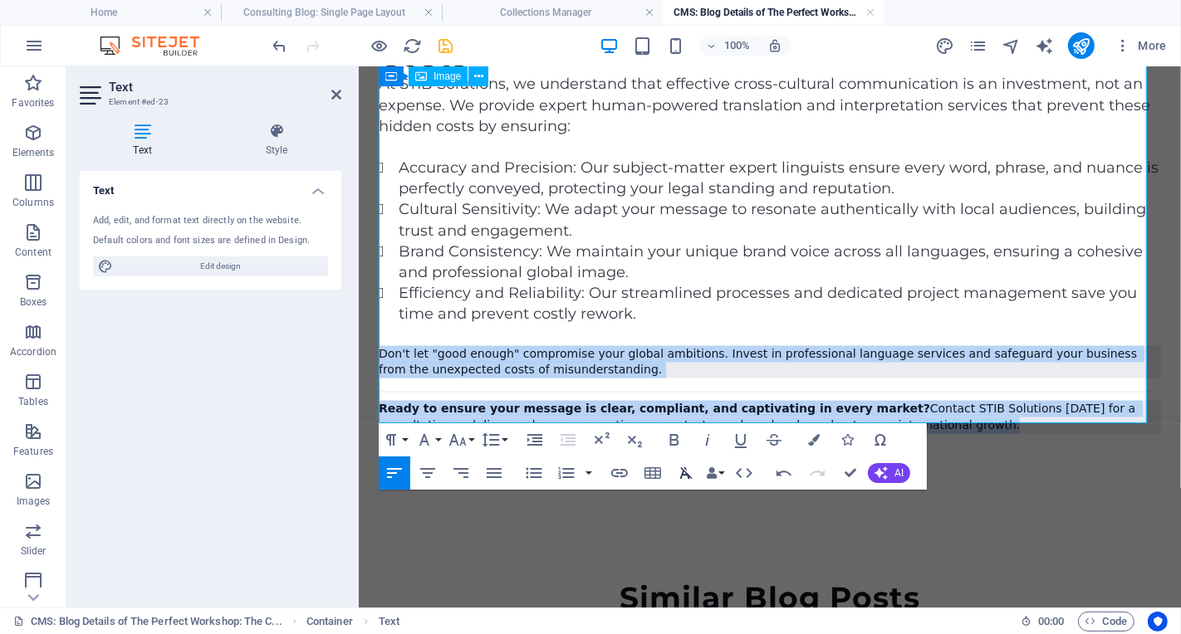
click at [686, 472] on icon "button" at bounding box center [686, 473] width 20 height 20
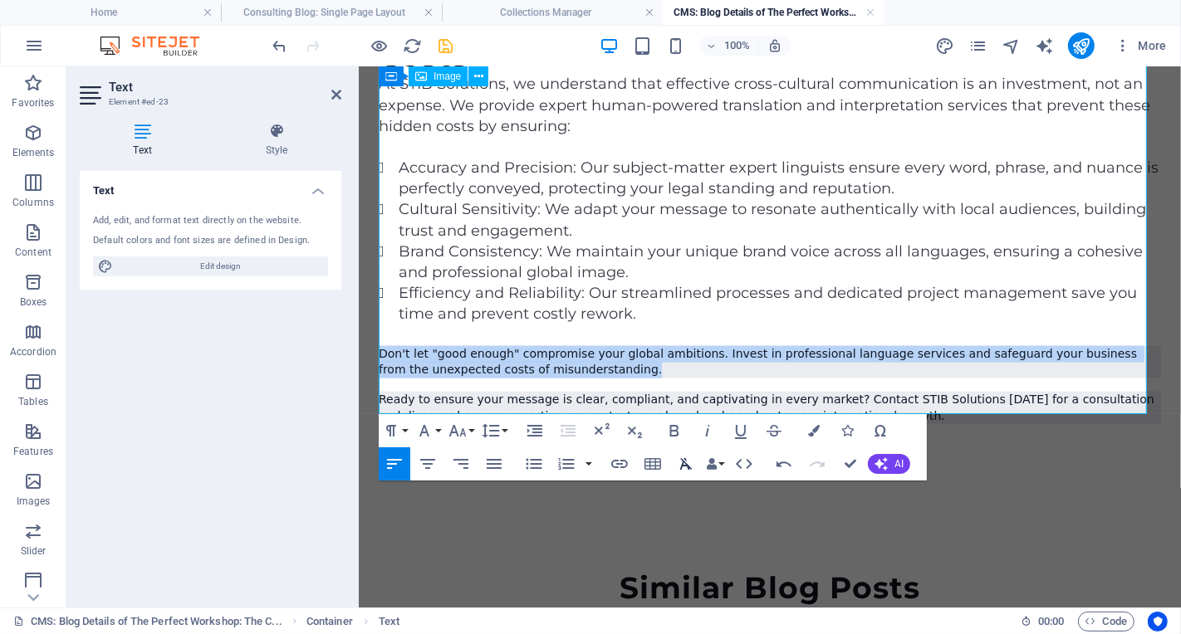
click at [686, 466] on icon "button" at bounding box center [686, 464] width 12 height 12
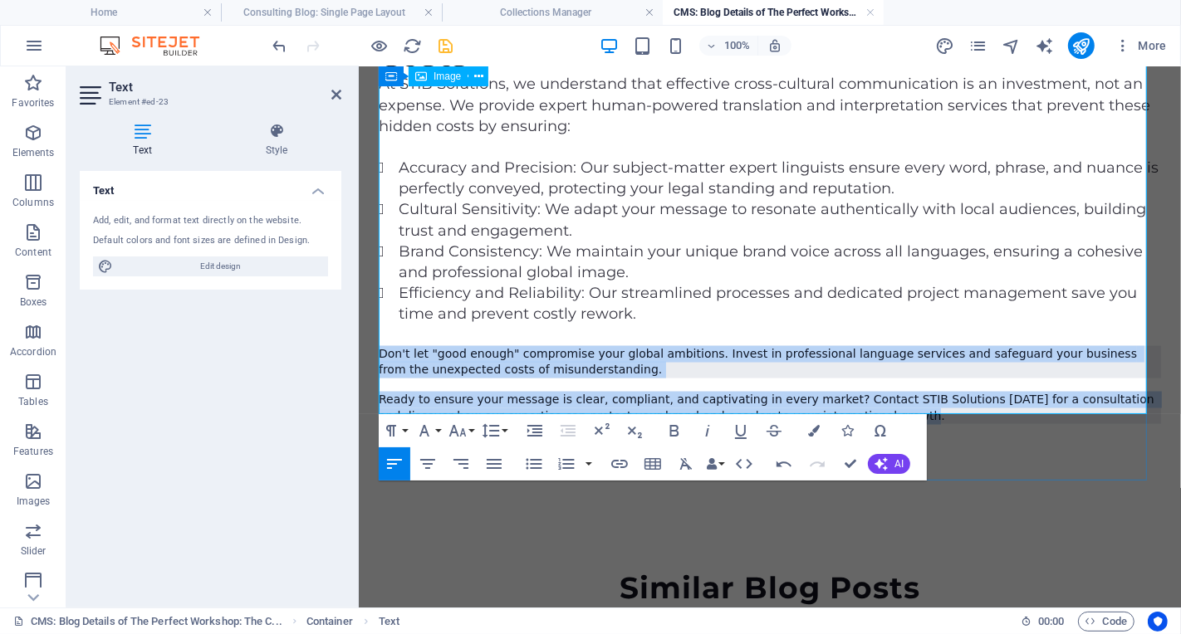
click at [672, 345] on p "Don't let "good enough" compromise your global ambitions. Invest in professiona…" at bounding box center [769, 361] width 782 height 32
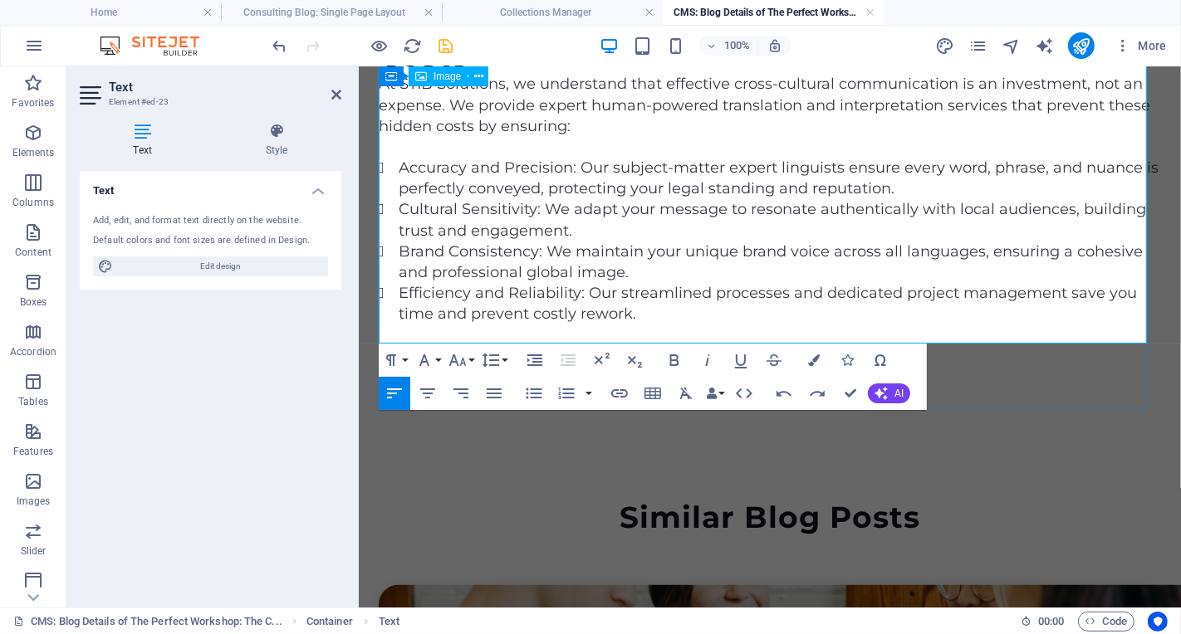
click at [647, 345] on p at bounding box center [769, 355] width 782 height 21
click at [687, 290] on li "Efficiency and Reliability: Our streamlined processes and dedicated project man…" at bounding box center [779, 303] width 762 height 42
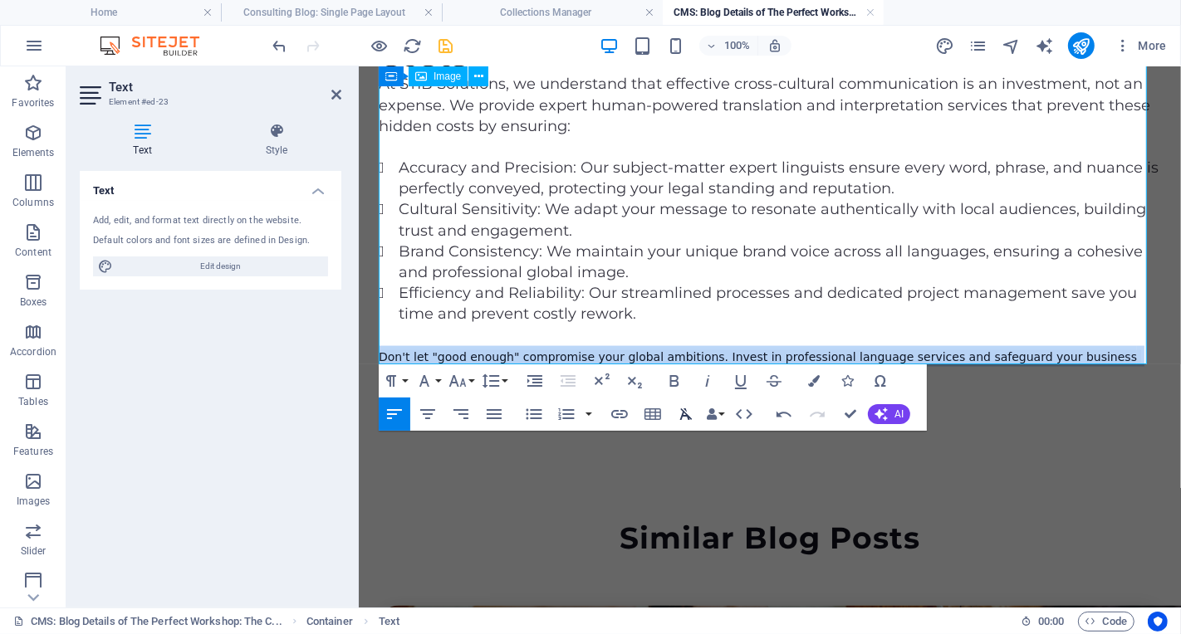
click at [682, 414] on icon "button" at bounding box center [686, 414] width 12 height 12
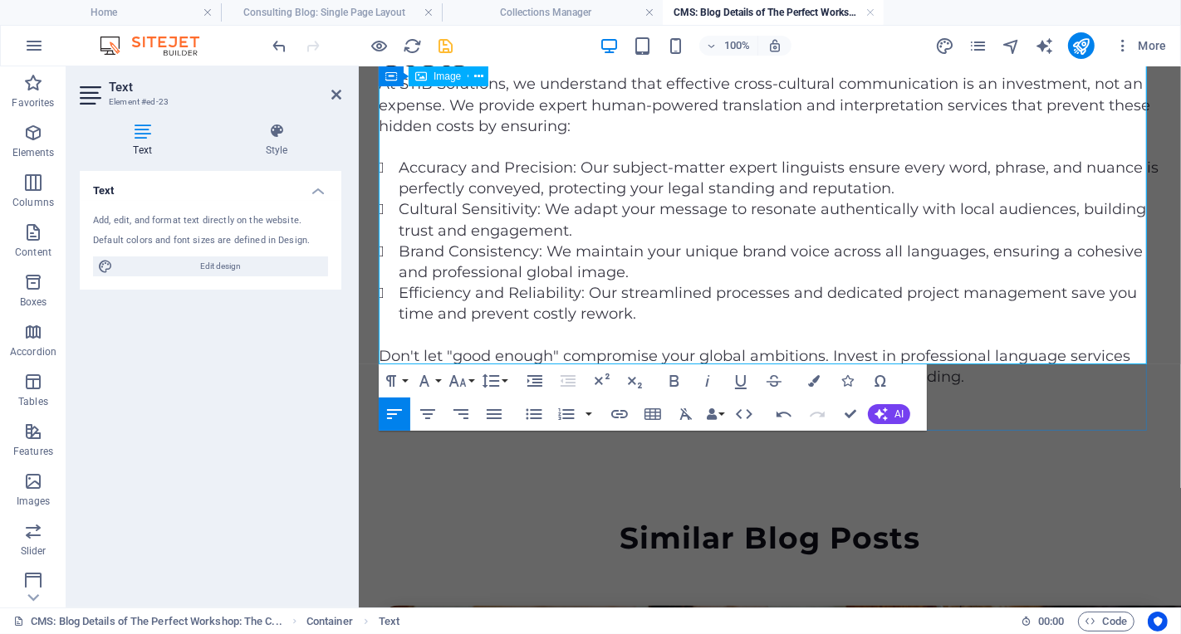
click at [967, 355] on p "Don't let "good enough" compromise your global ambitions. Invest in professiona…" at bounding box center [769, 366] width 782 height 42
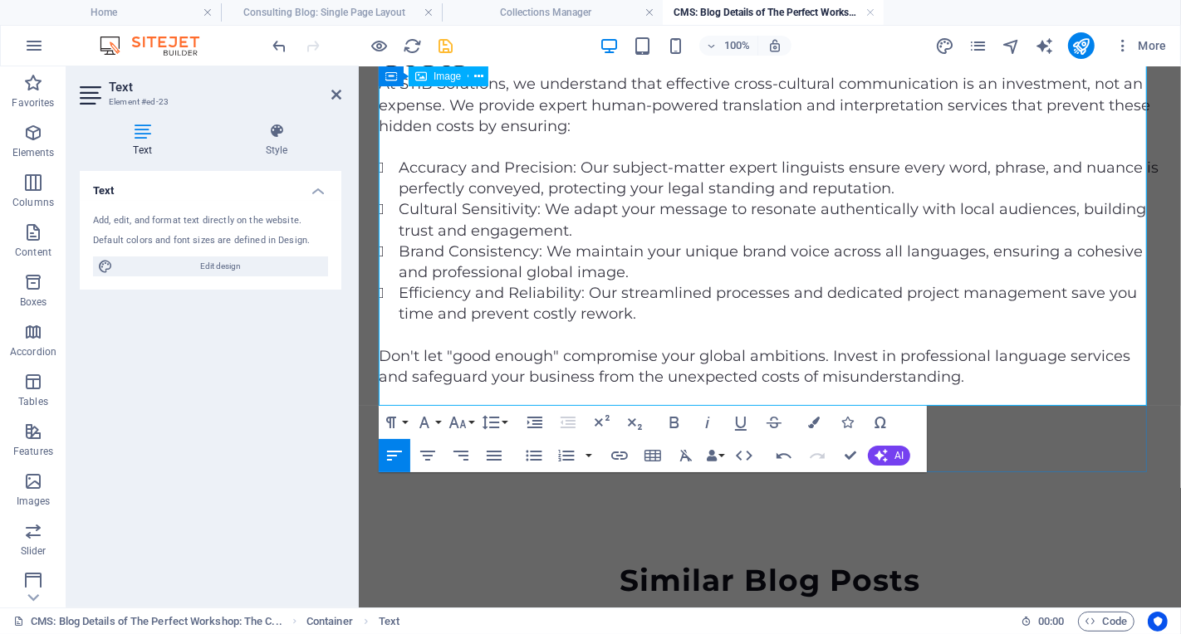
click at [415, 394] on p "Don't let "good enough" compromise your global ambitions. Invest in professiona…" at bounding box center [769, 387] width 782 height 84
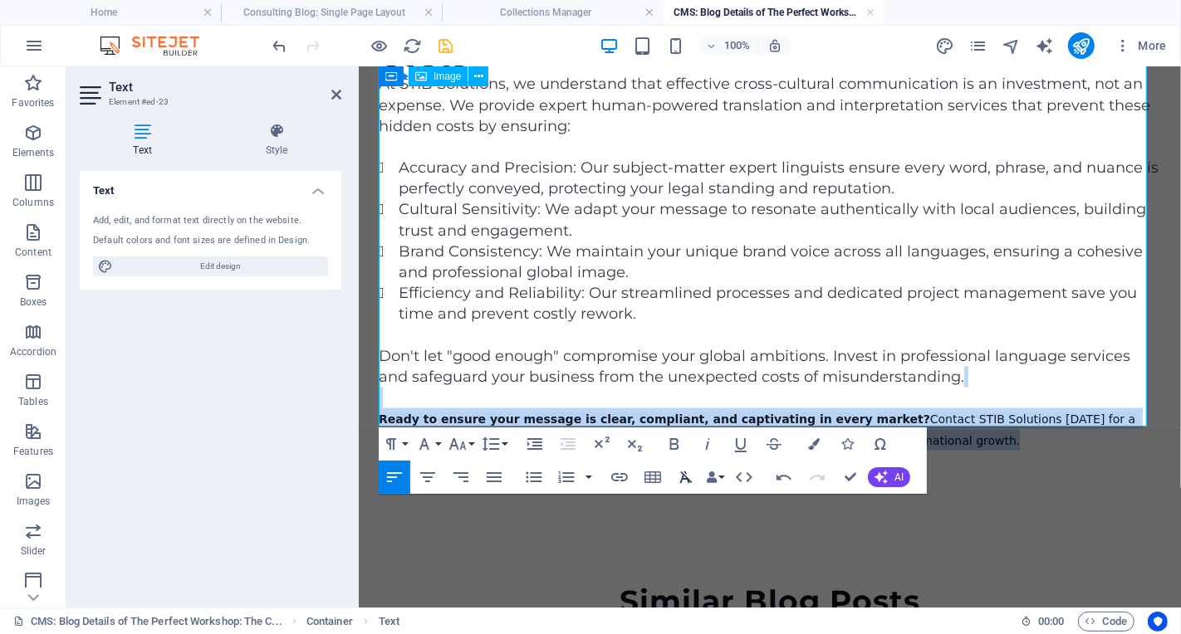
click at [688, 481] on icon "button" at bounding box center [686, 478] width 12 height 12
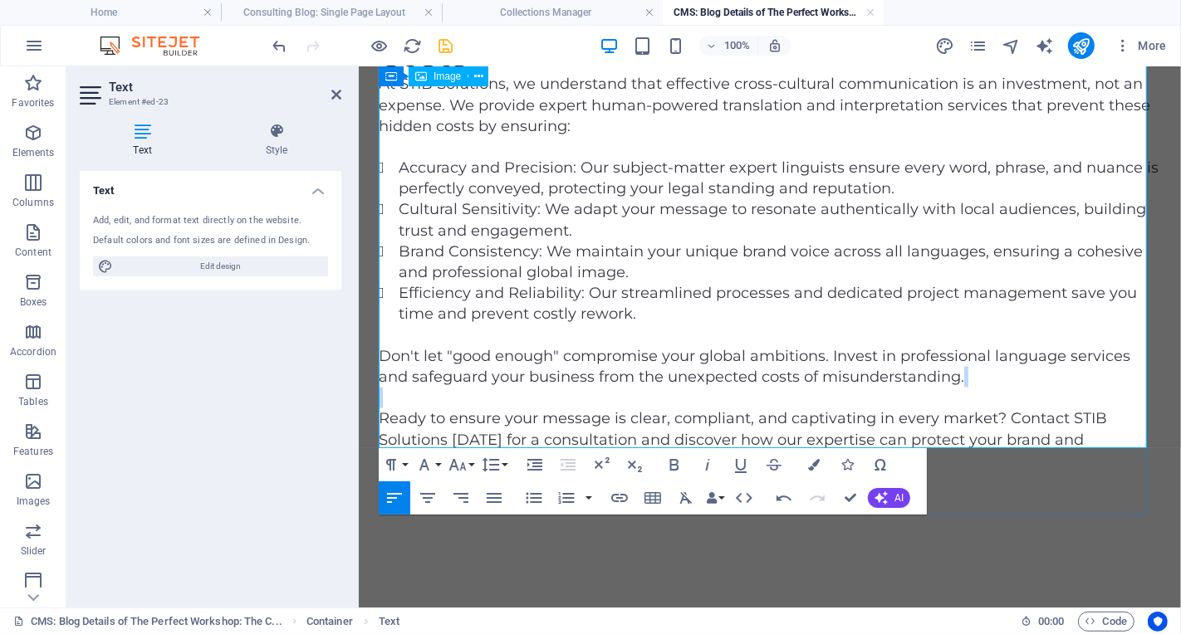
click at [832, 364] on p "Don't let "good enough" compromise your global ambitions. Invest in professiona…" at bounding box center [769, 407] width 782 height 125
drag, startPoint x: 582, startPoint y: 271, endPoint x: 591, endPoint y: 271, distance: 9.2
click at [591, 282] on li "Efficiency and Reliability: Our streamlined processes and dedicated project man…" at bounding box center [779, 303] width 762 height 42
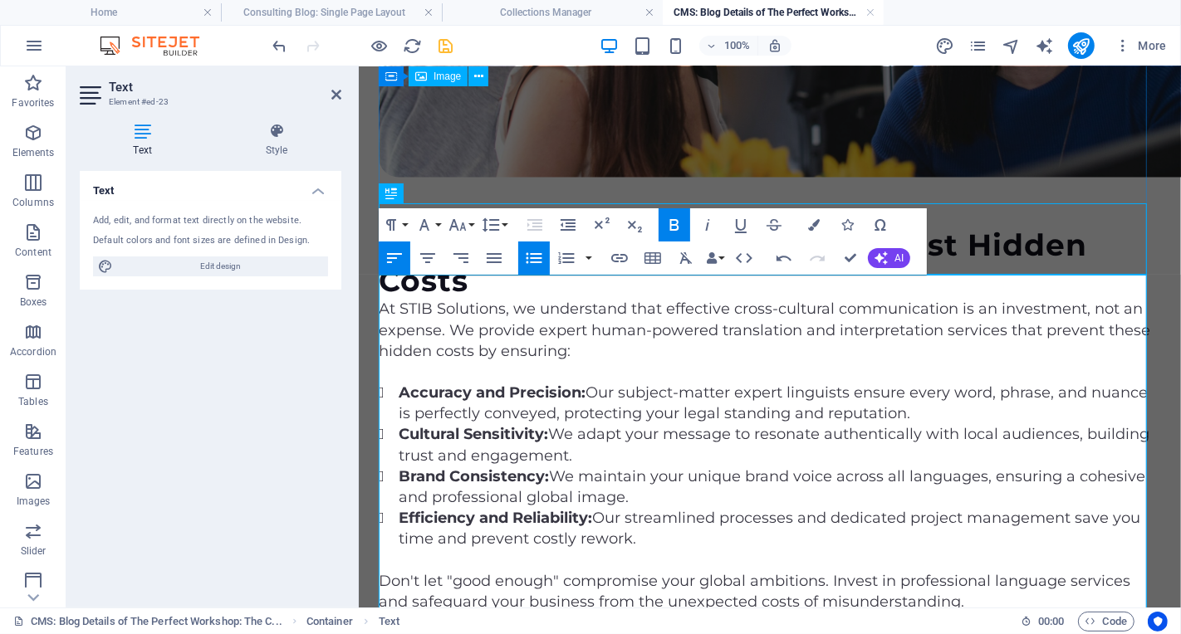
scroll to position [1786, 0]
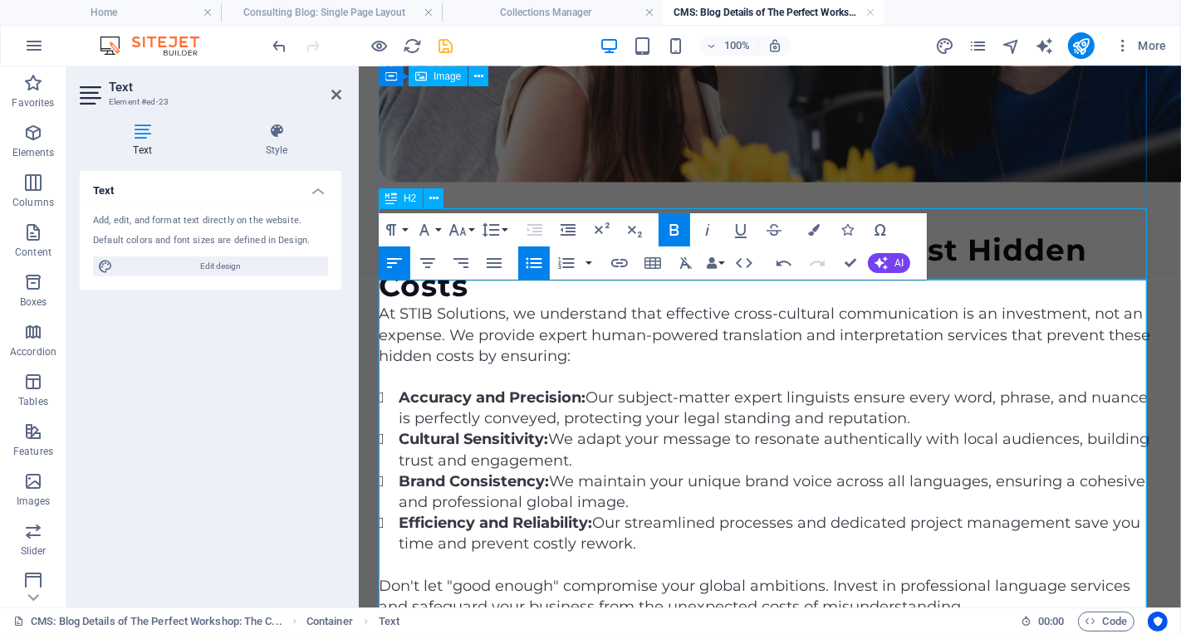
click at [1047, 260] on div "STIB Solutions: Your Shield Against Hidden Costs" at bounding box center [769, 267] width 782 height 71
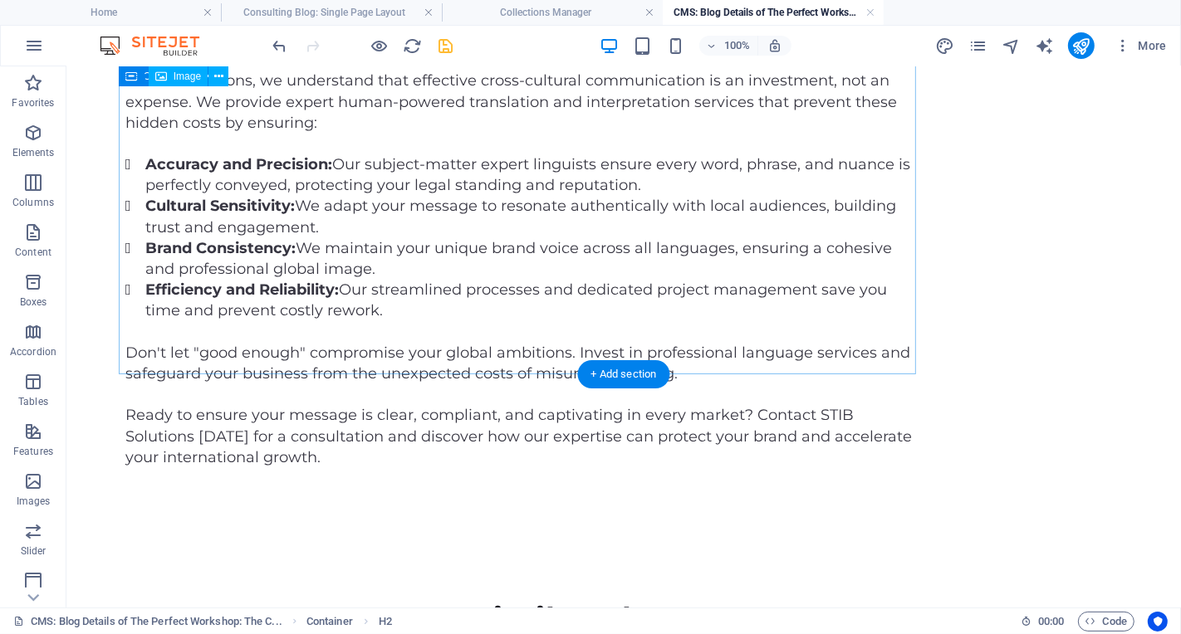
scroll to position [2171, 0]
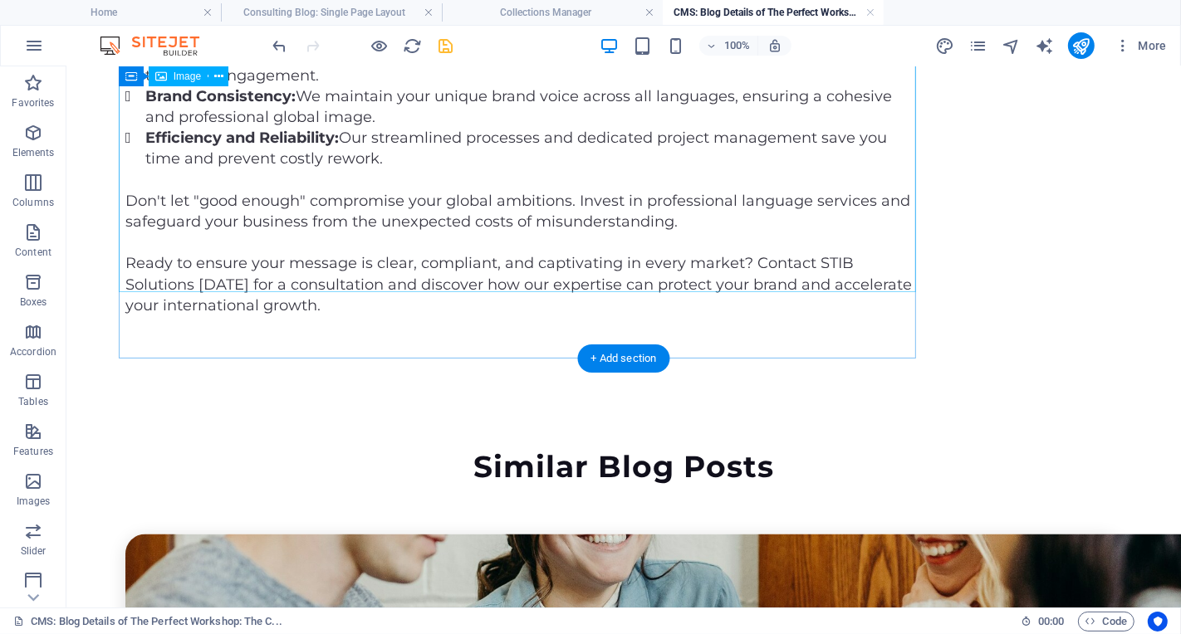
click at [766, 235] on div "At STIB Solutions, we understand that effective cross-cultural communication is…" at bounding box center [523, 117] width 797 height 398
click at [739, 239] on div "At STIB Solutions, we understand that effective cross-cultural communication is…" at bounding box center [523, 117] width 797 height 398
click at [740, 239] on div "At STIB Solutions, we understand that effective cross-cultural communication is…" at bounding box center [523, 117] width 797 height 398
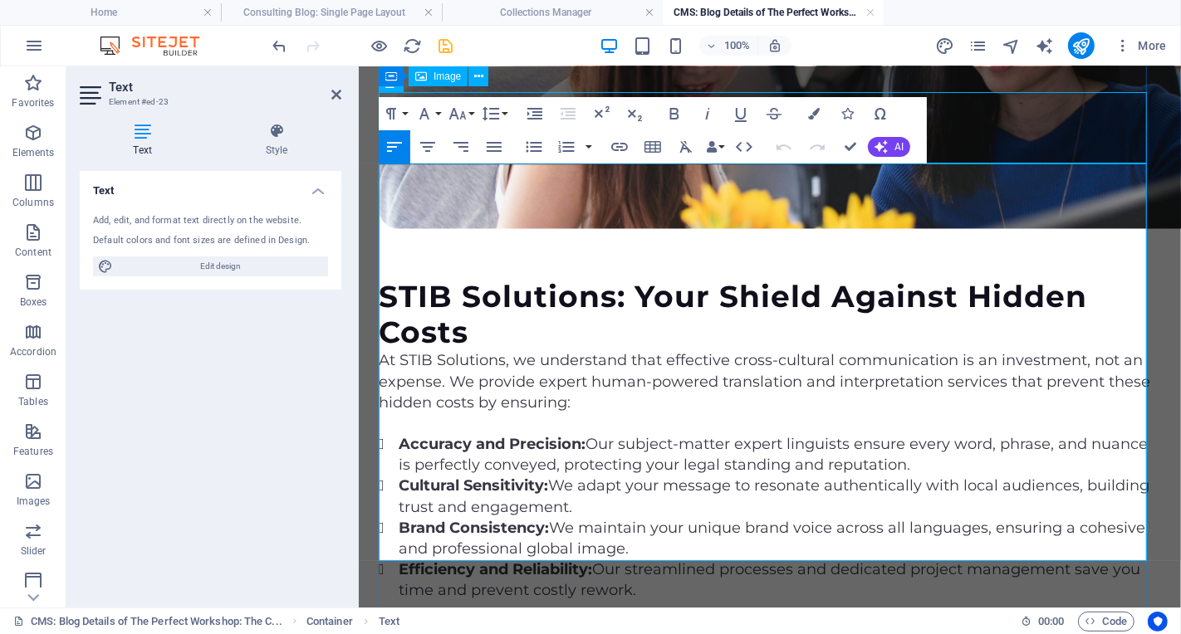
scroll to position [1902, 0]
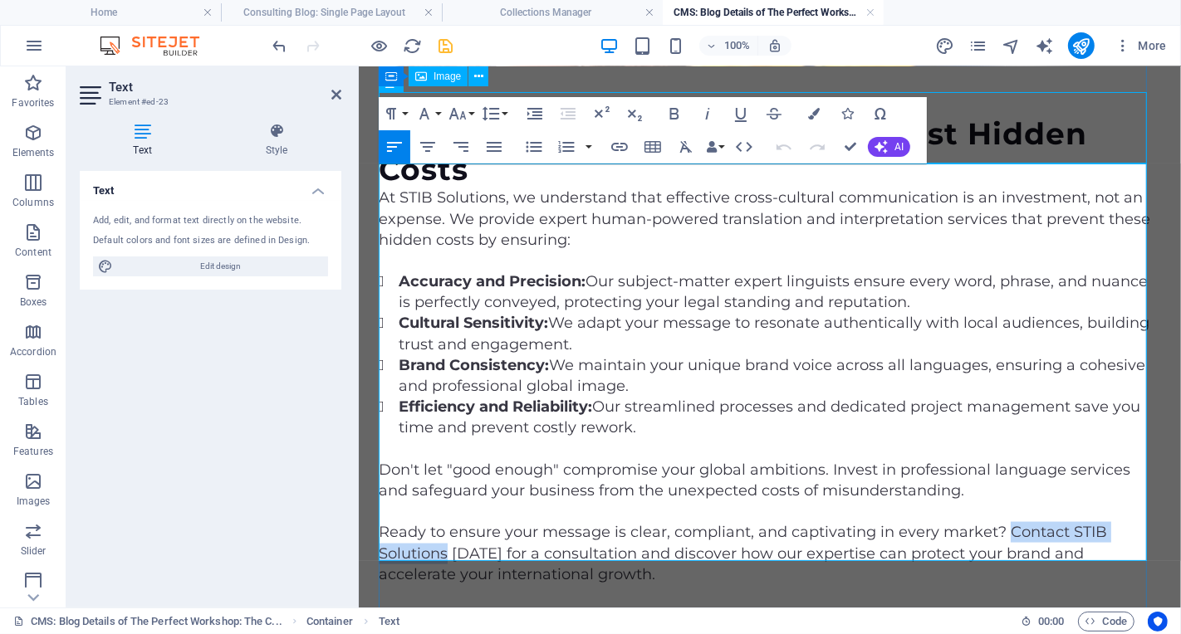
drag, startPoint x: 1000, startPoint y: 510, endPoint x: 448, endPoint y: 529, distance: 552.4
click at [448, 529] on p "Don't let "good enough" compromise your global ambitions. Invest in professiona…" at bounding box center [769, 521] width 782 height 125
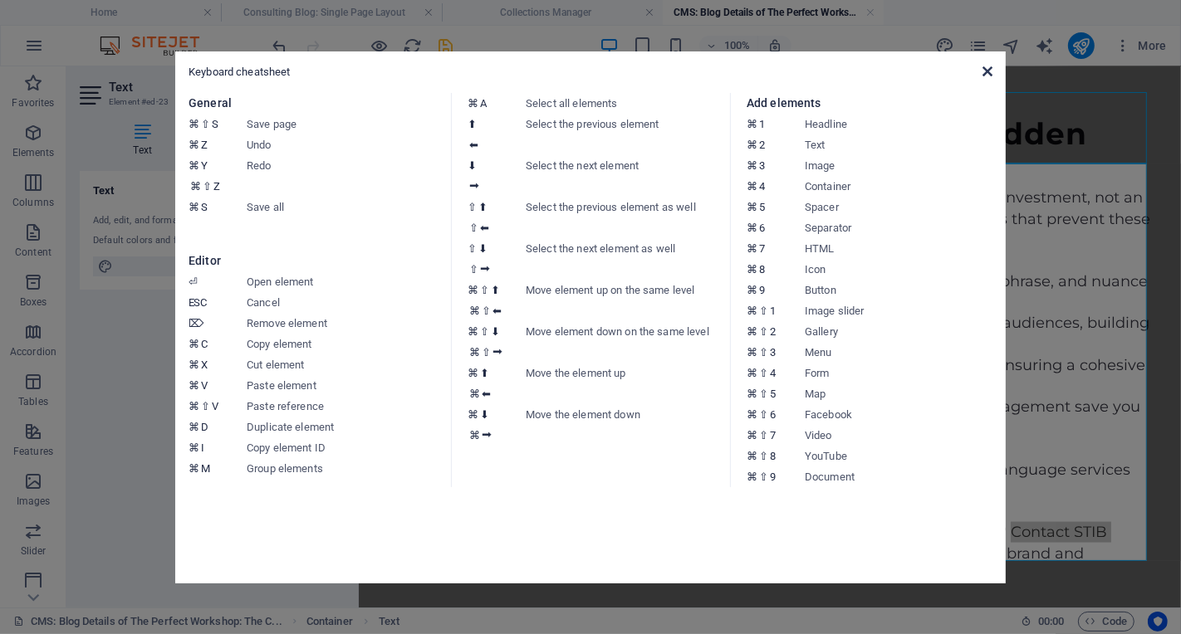
click at [985, 76] on icon at bounding box center [987, 71] width 10 height 13
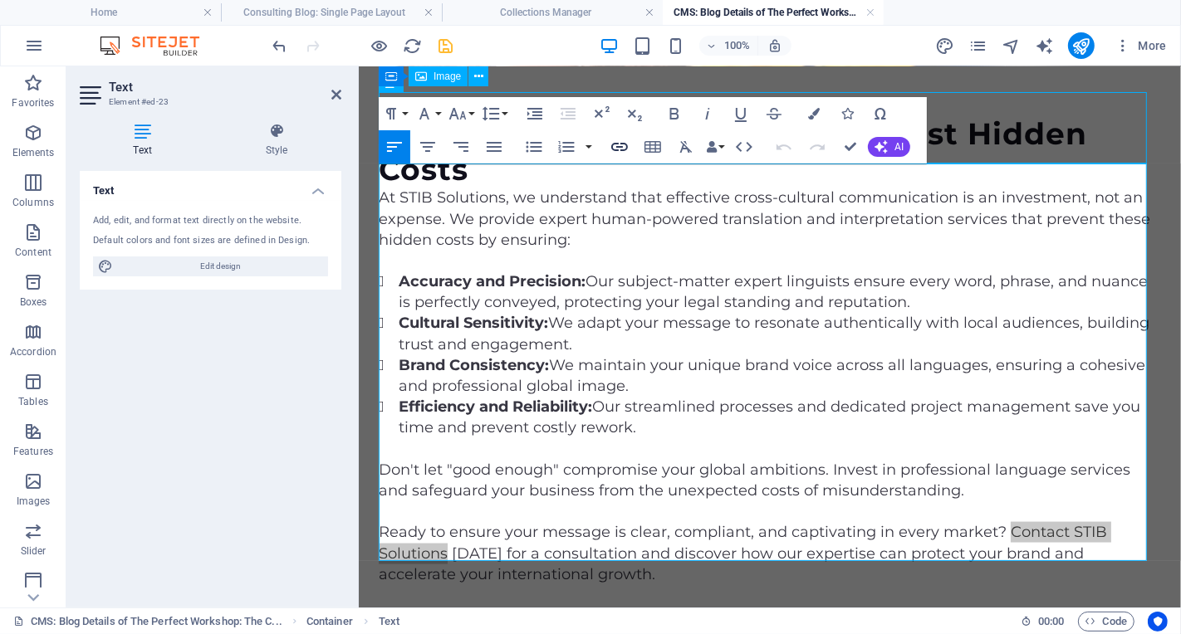
click at [614, 149] on icon "button" at bounding box center [619, 147] width 17 height 8
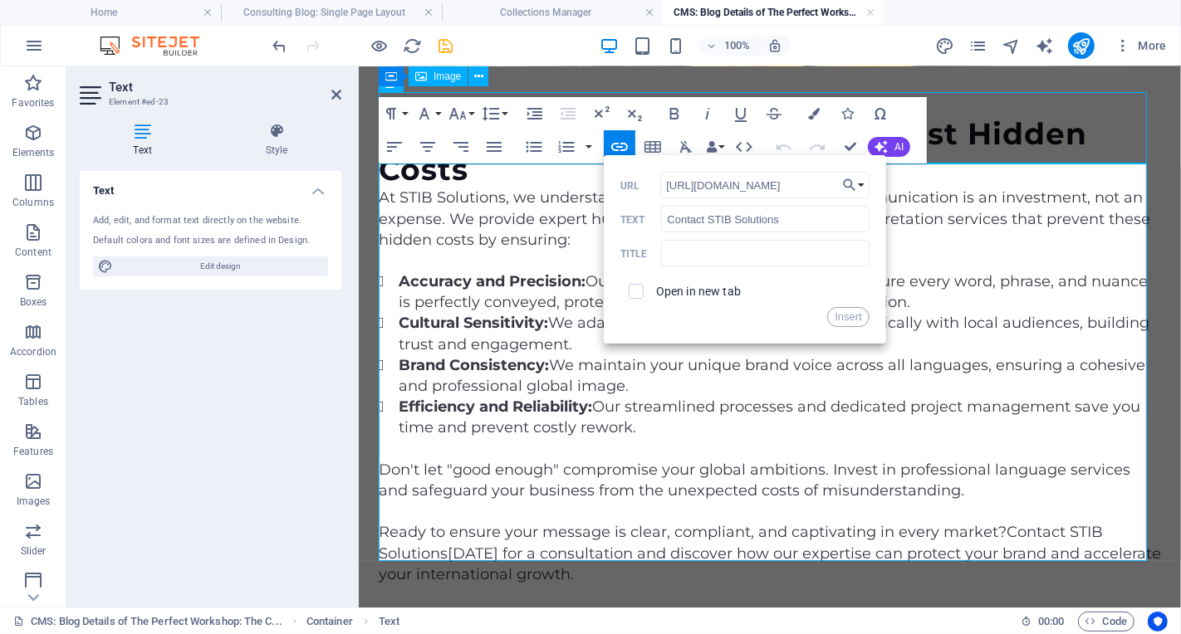
type input "https://translatestib.com/contact"
click at [700, 295] on label "Open in new tab" at bounding box center [698, 291] width 85 height 13
click at [856, 320] on button "Insert" at bounding box center [848, 317] width 42 height 20
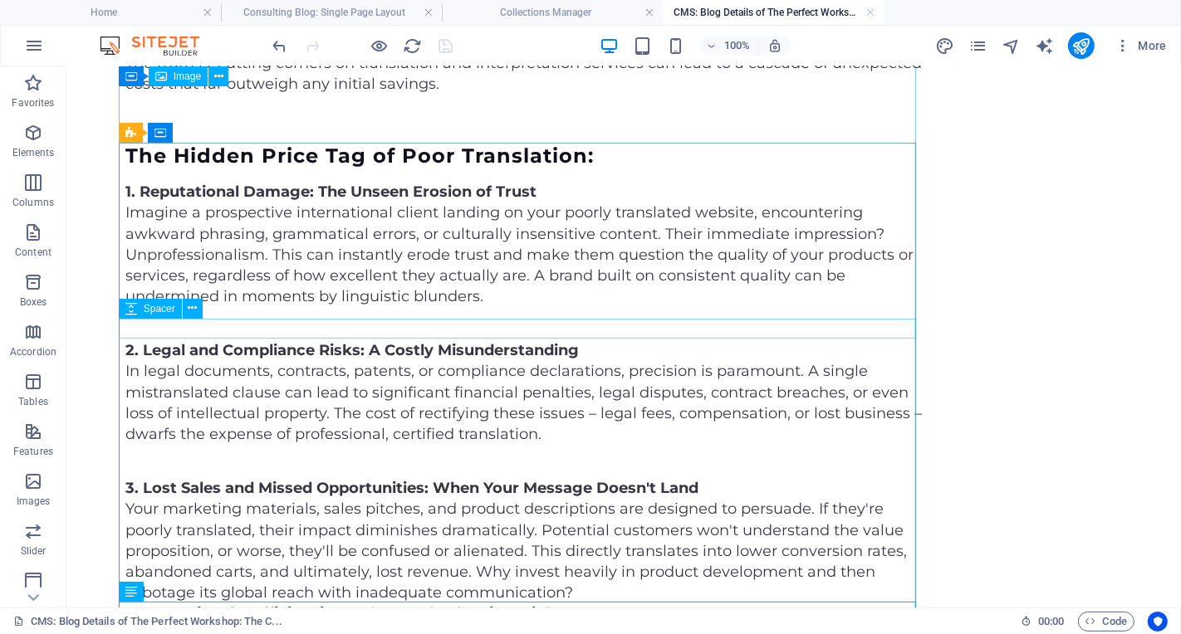
scroll to position [111, 0]
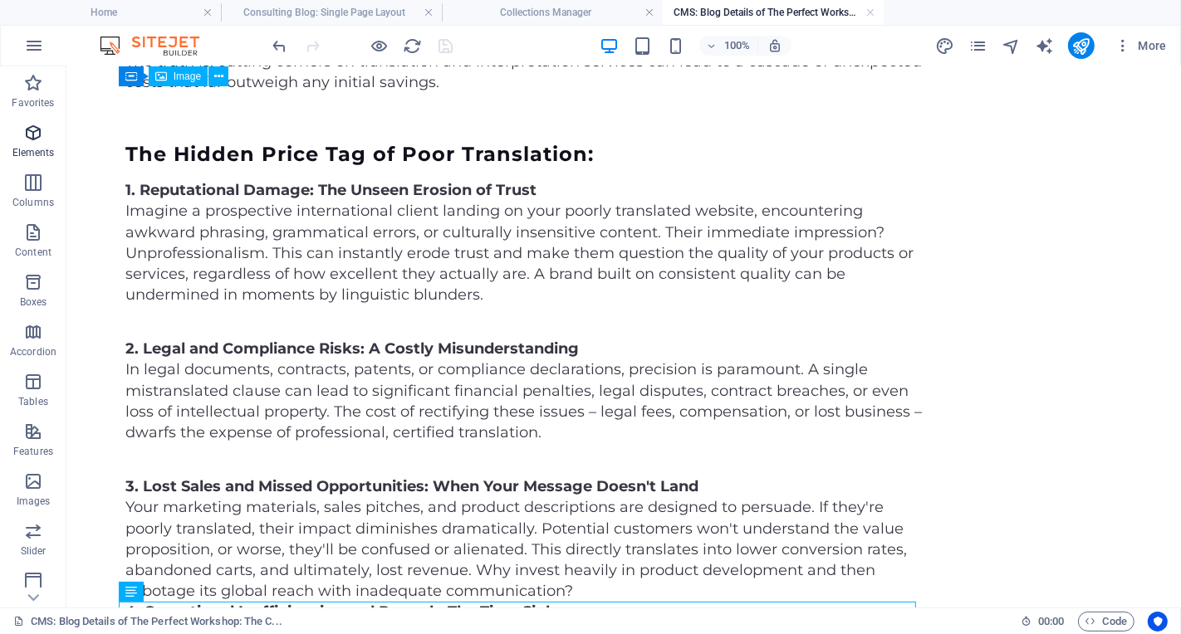
click at [33, 139] on icon "button" at bounding box center [33, 133] width 20 height 20
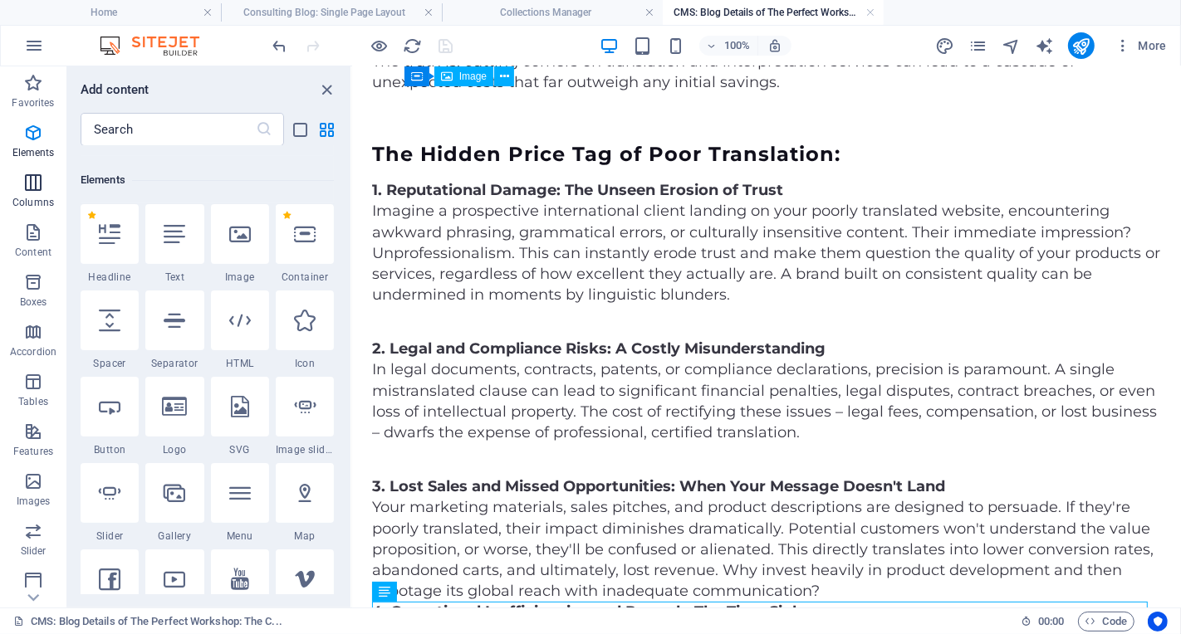
click at [37, 190] on icon "button" at bounding box center [33, 183] width 20 height 20
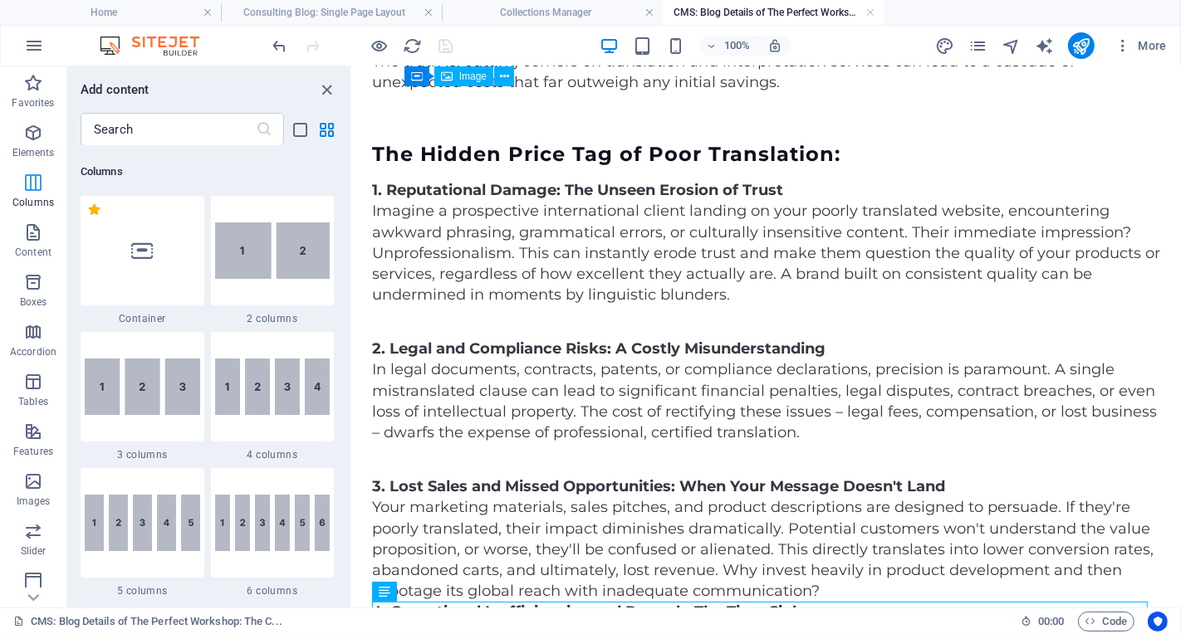
scroll to position [822, 0]
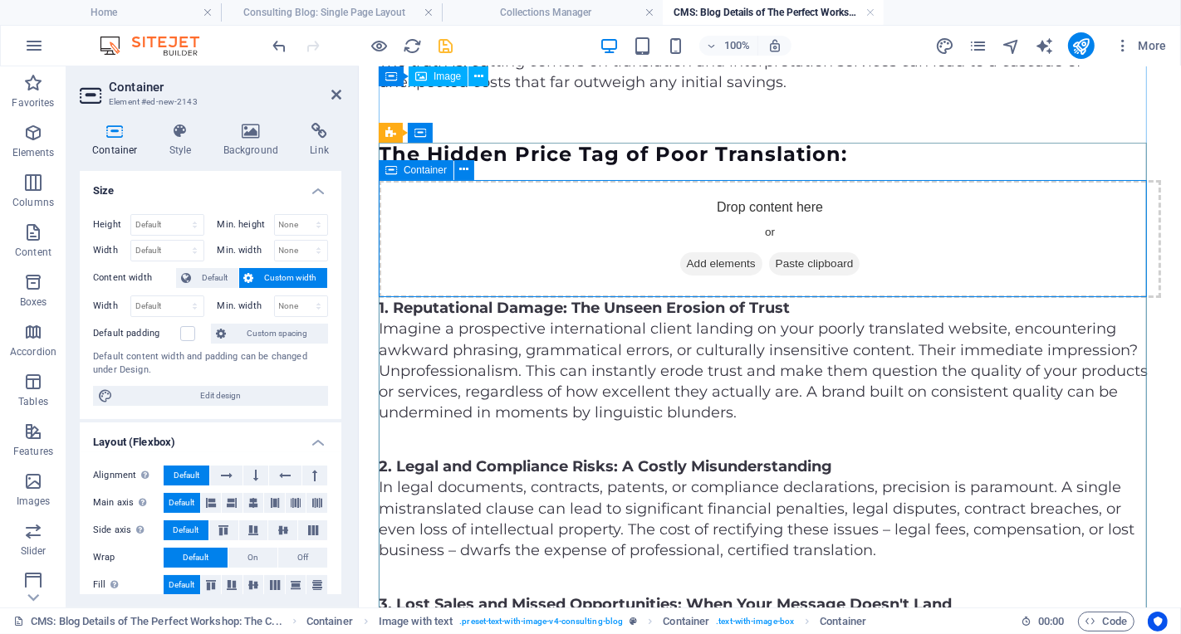
click at [716, 267] on span "Add elements" at bounding box center [720, 263] width 82 height 23
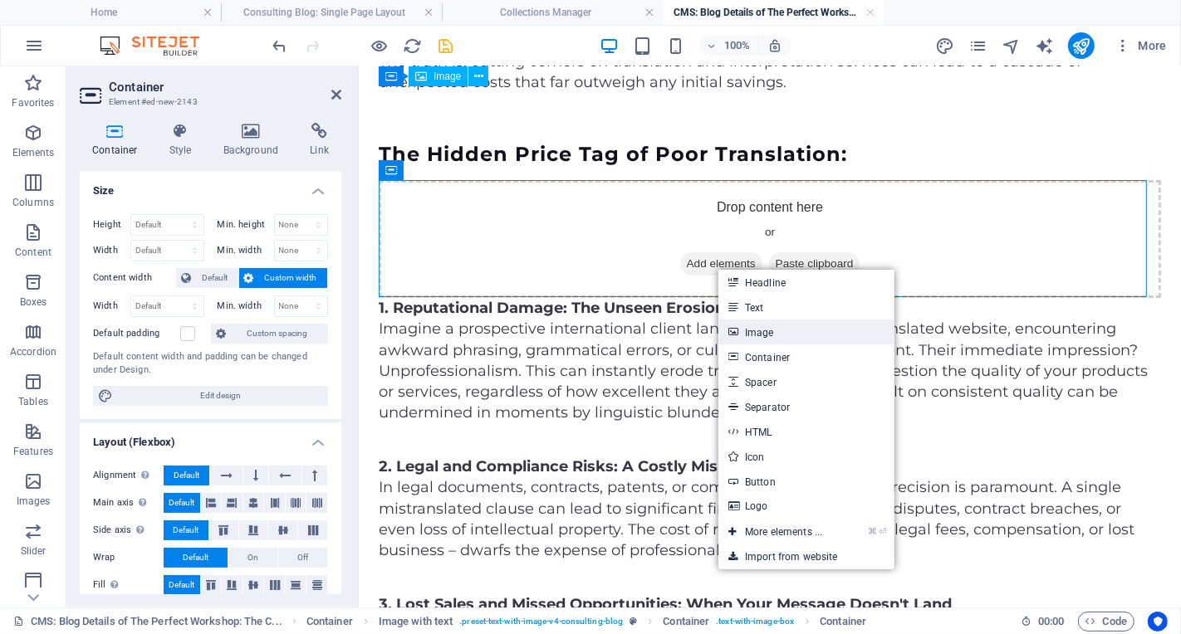
click at [770, 332] on link "Image" at bounding box center [806, 332] width 176 height 25
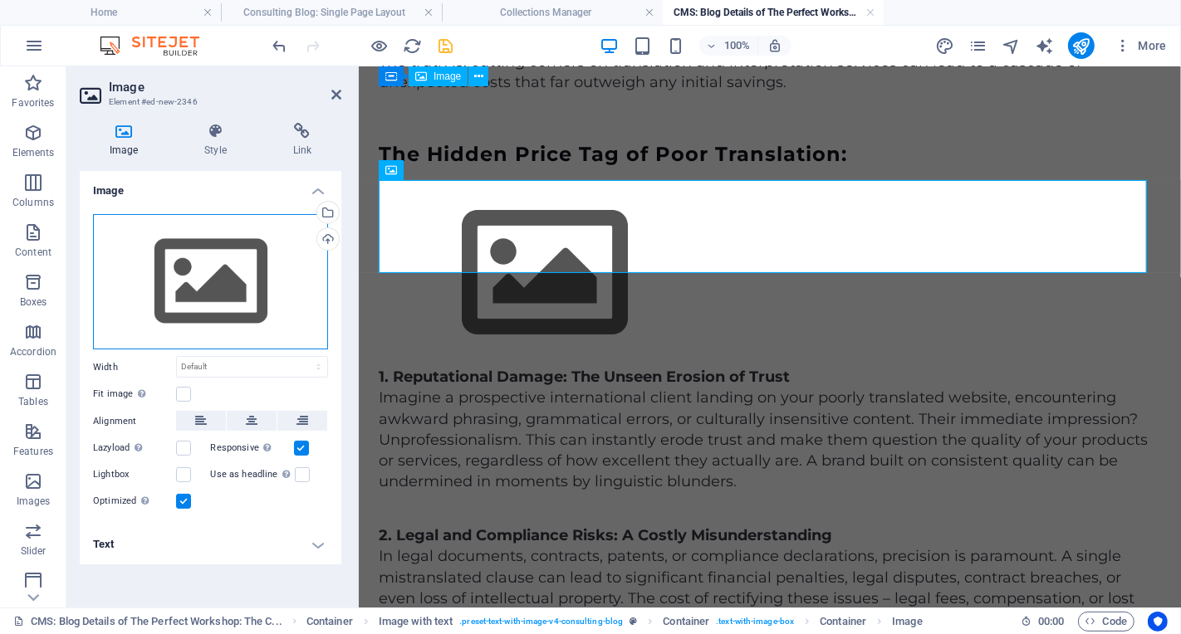
click at [213, 326] on div "Drag files here, click to choose files or select files from Files or our free s…" at bounding box center [210, 282] width 235 height 136
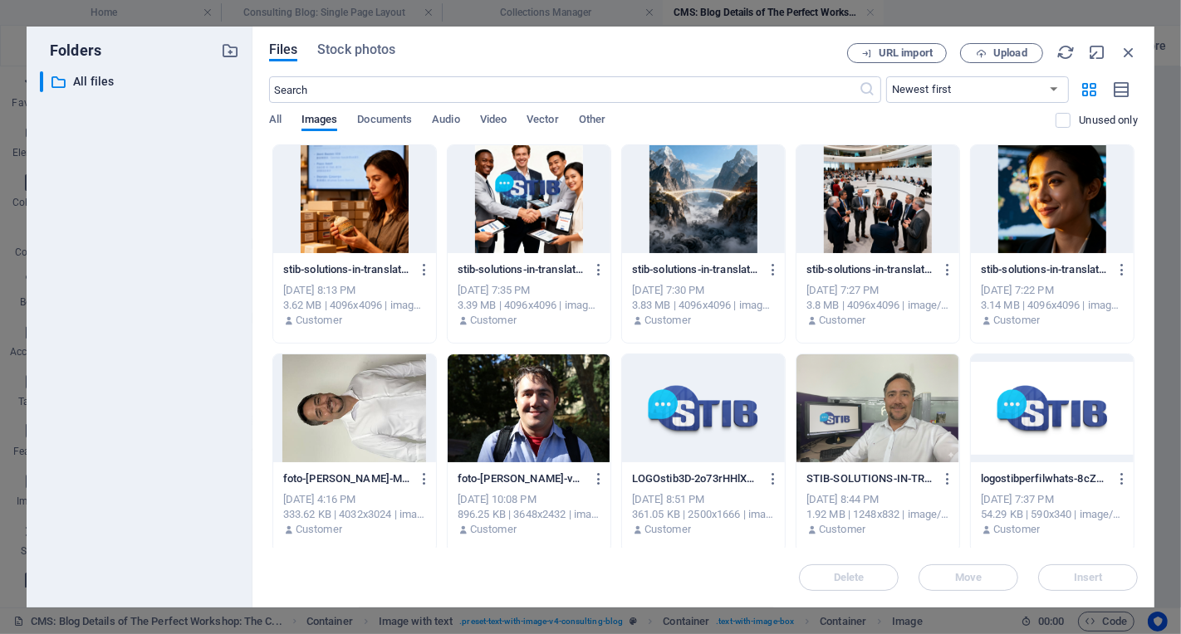
click at [357, 215] on div at bounding box center [354, 199] width 163 height 108
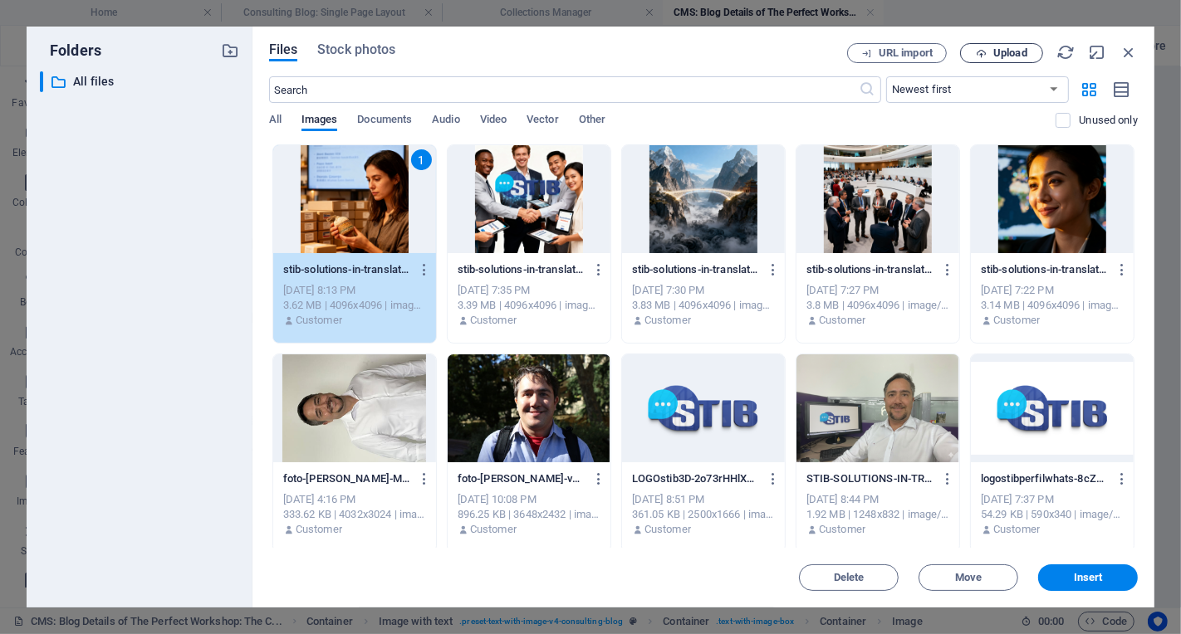
click at [1010, 59] on button "Upload" at bounding box center [1001, 53] width 83 height 20
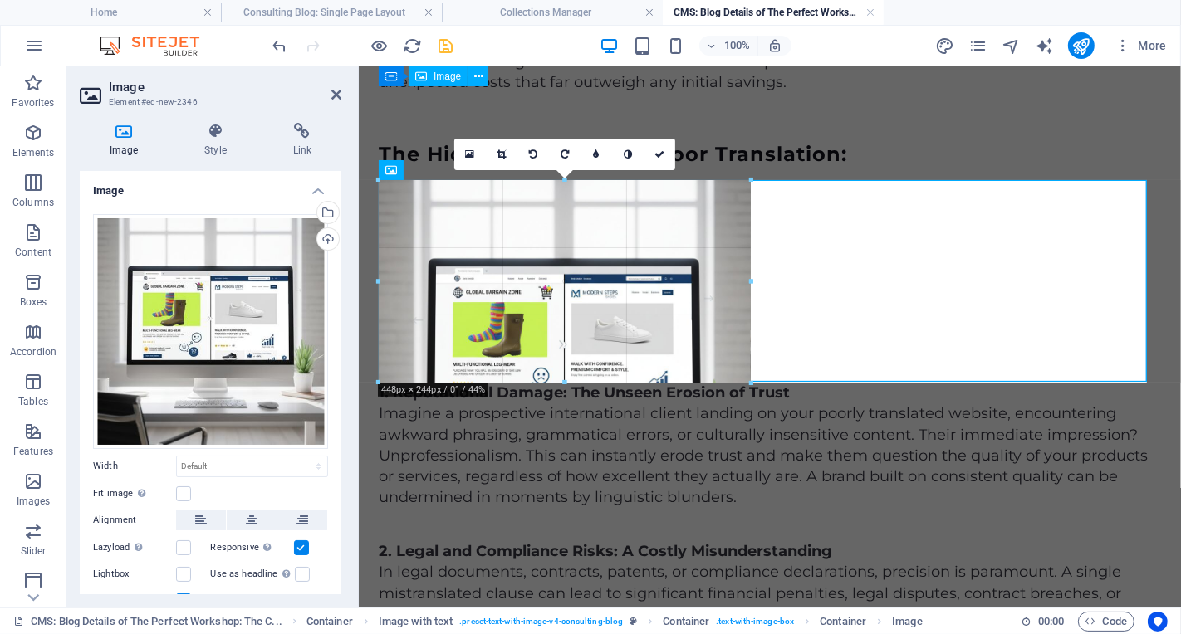
drag, startPoint x: 377, startPoint y: 181, endPoint x: 334, endPoint y: 159, distance: 48.3
type input "447"
select select "px"
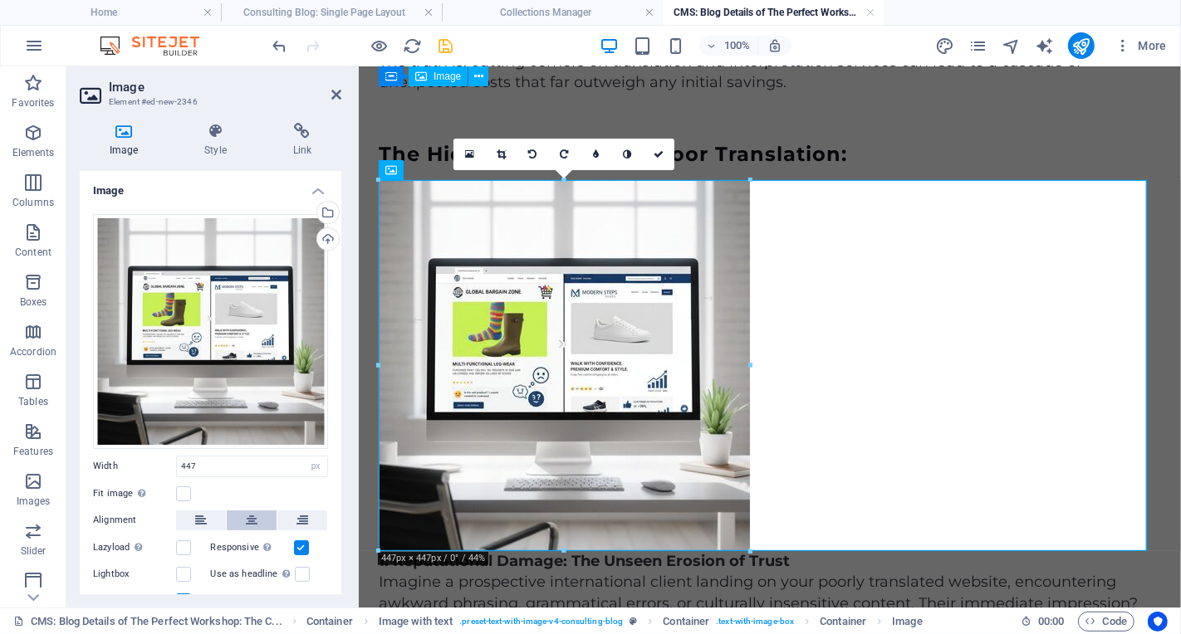
click at [252, 512] on icon at bounding box center [252, 521] width 12 height 20
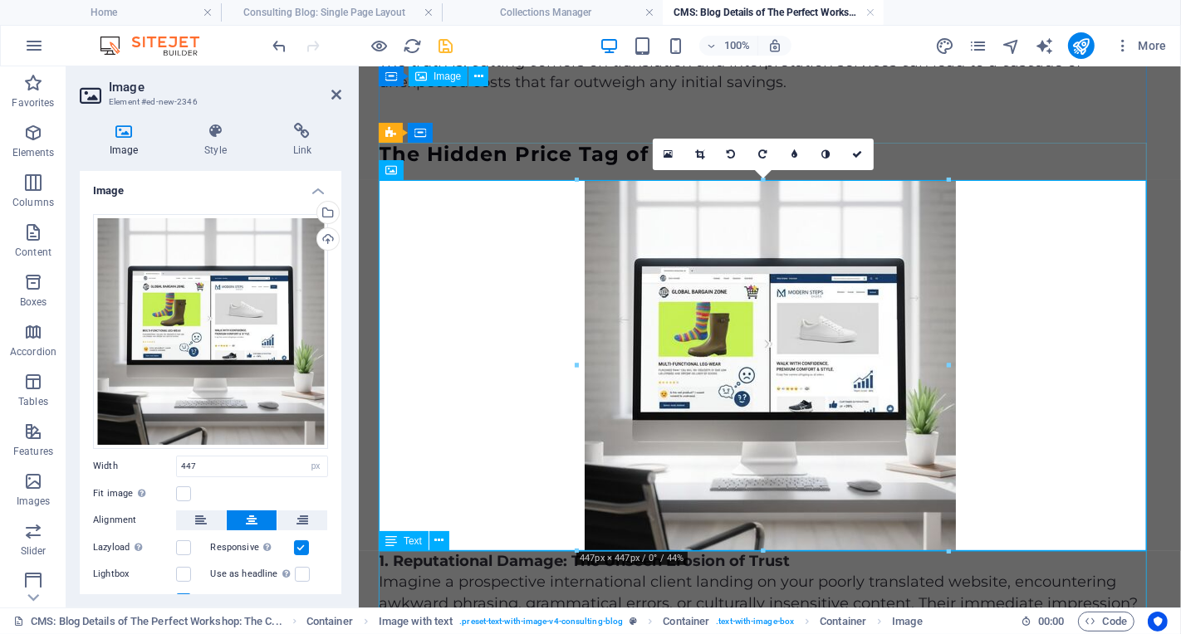
click at [510, 583] on div "1. Reputational Damage: The Unseen Erosion of Trust Imagine a prospective inter…" at bounding box center [769, 612] width 782 height 125
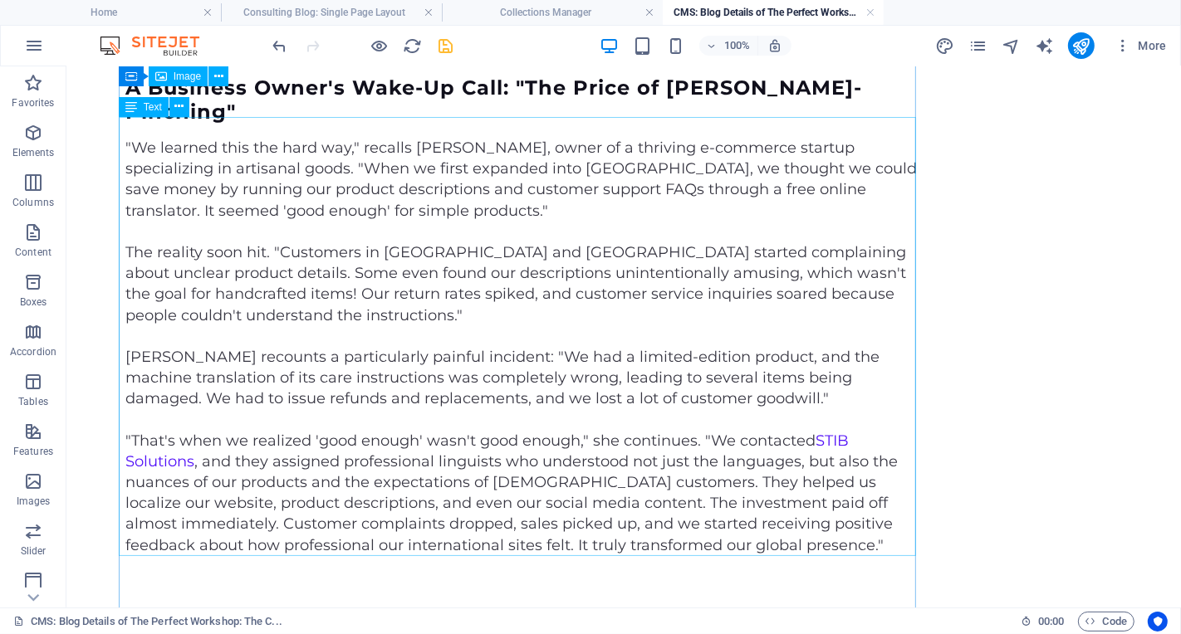
scroll to position [1250, 0]
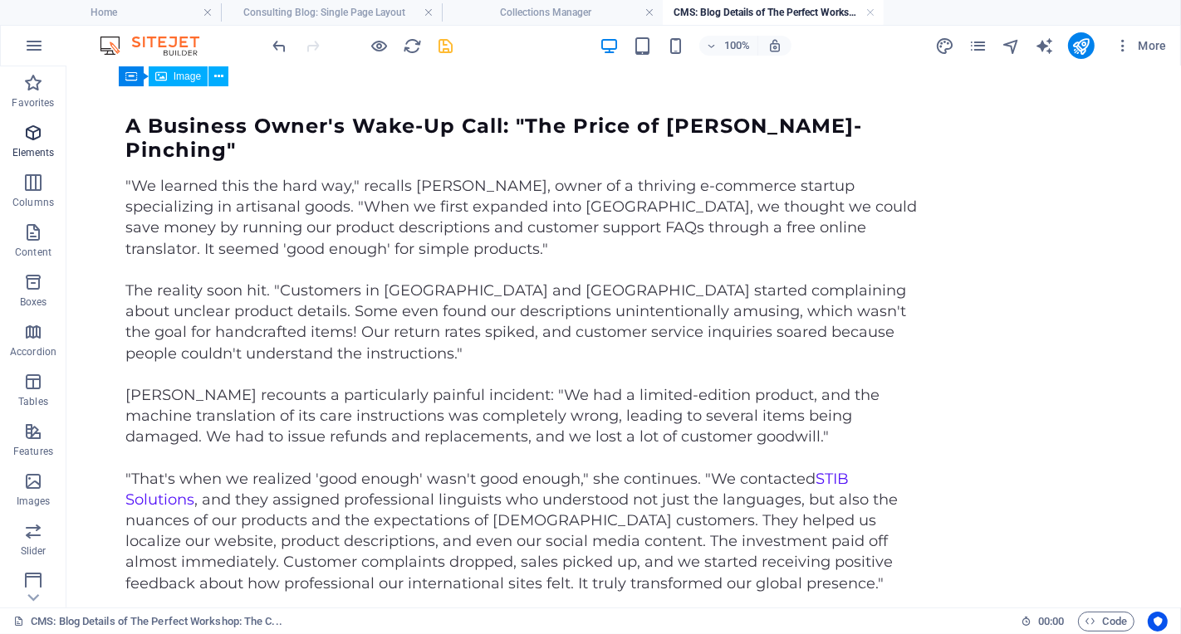
click at [50, 150] on p "Elements" at bounding box center [33, 152] width 42 height 13
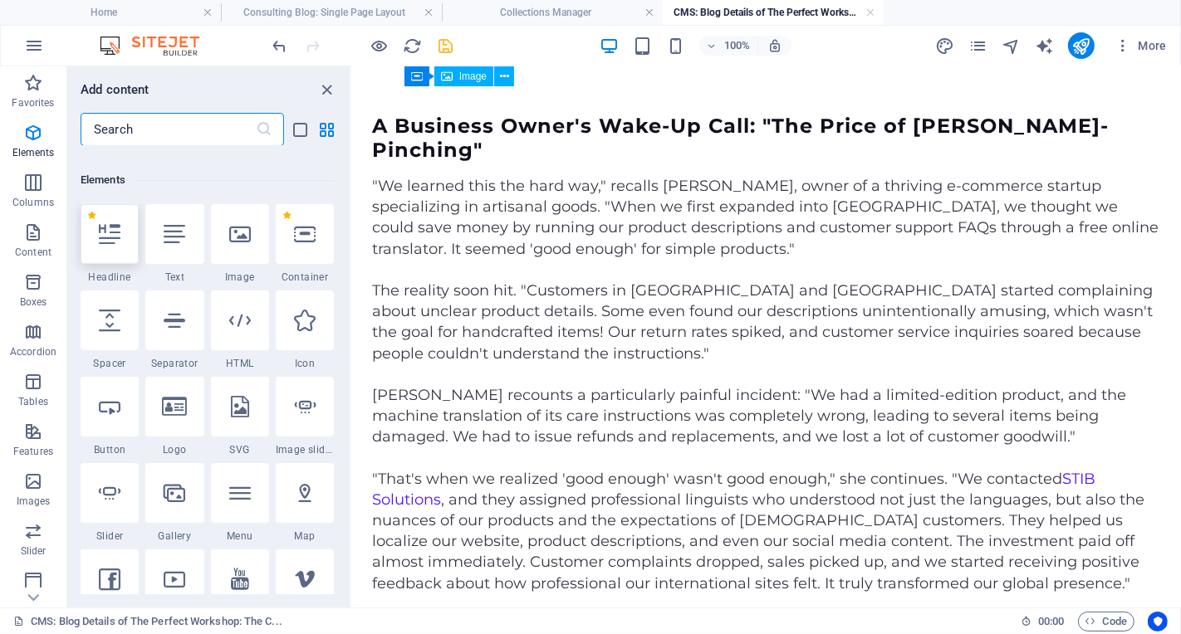
scroll to position [176, 0]
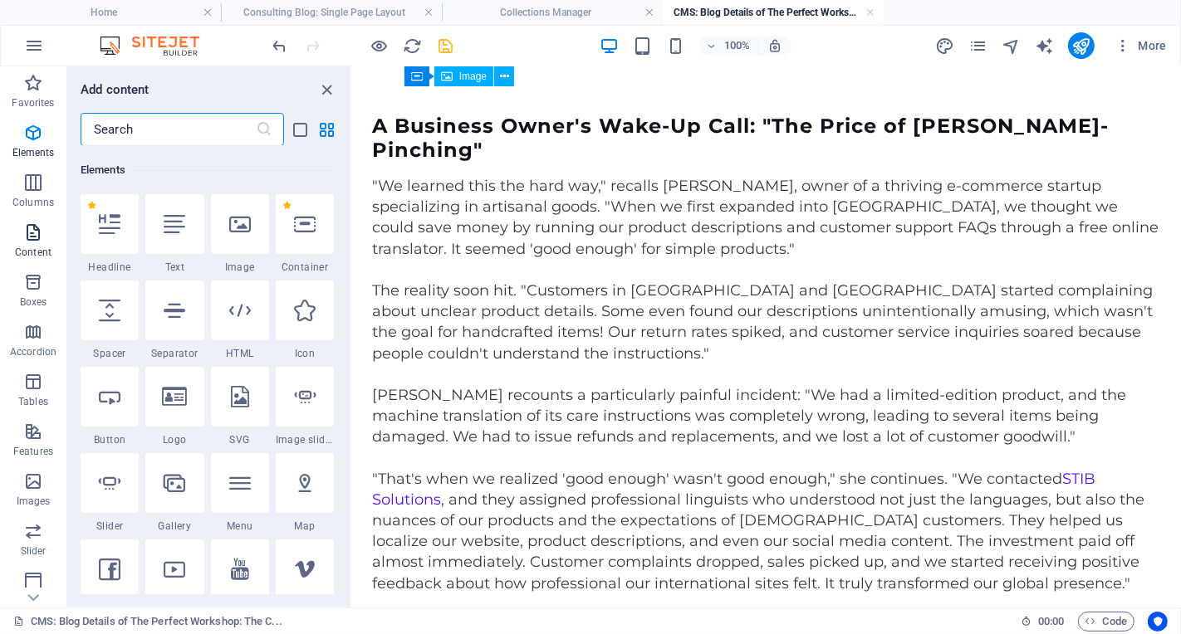
click at [36, 253] on p "Content" at bounding box center [33, 252] width 37 height 13
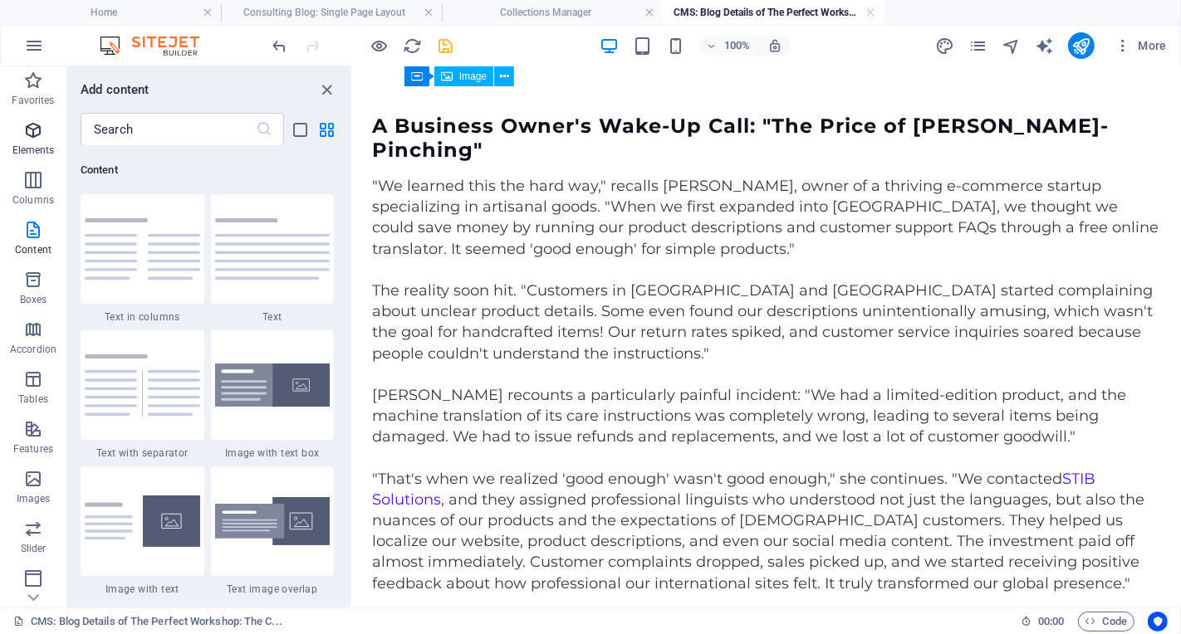
scroll to position [3, 0]
click at [35, 125] on icon "button" at bounding box center [33, 130] width 20 height 20
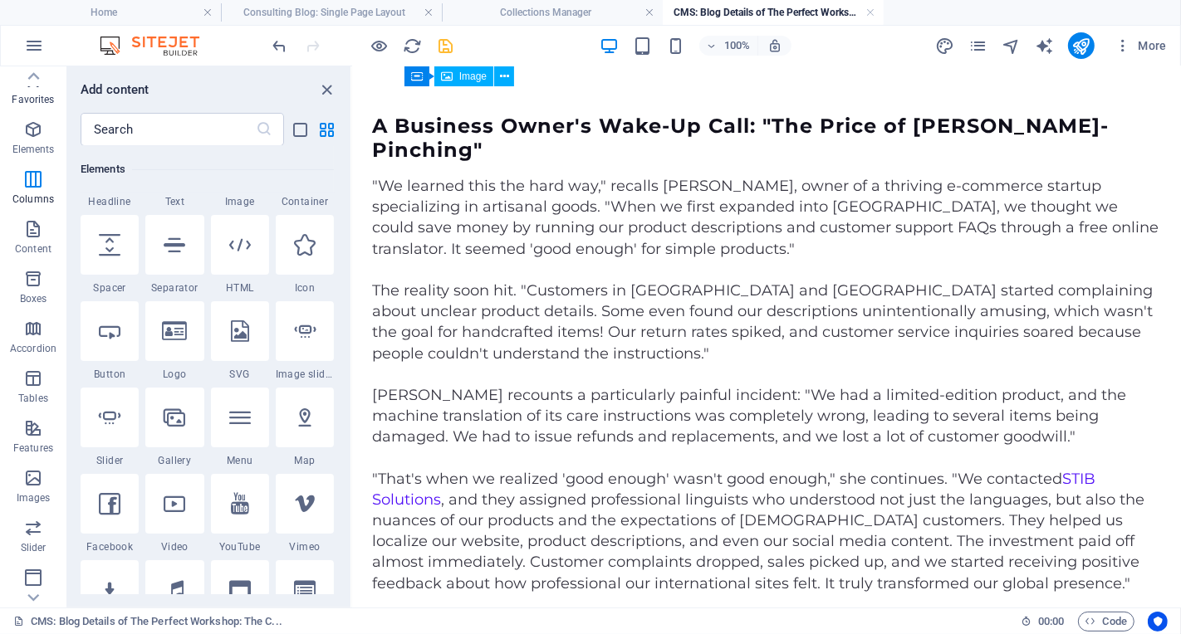
scroll to position [176, 0]
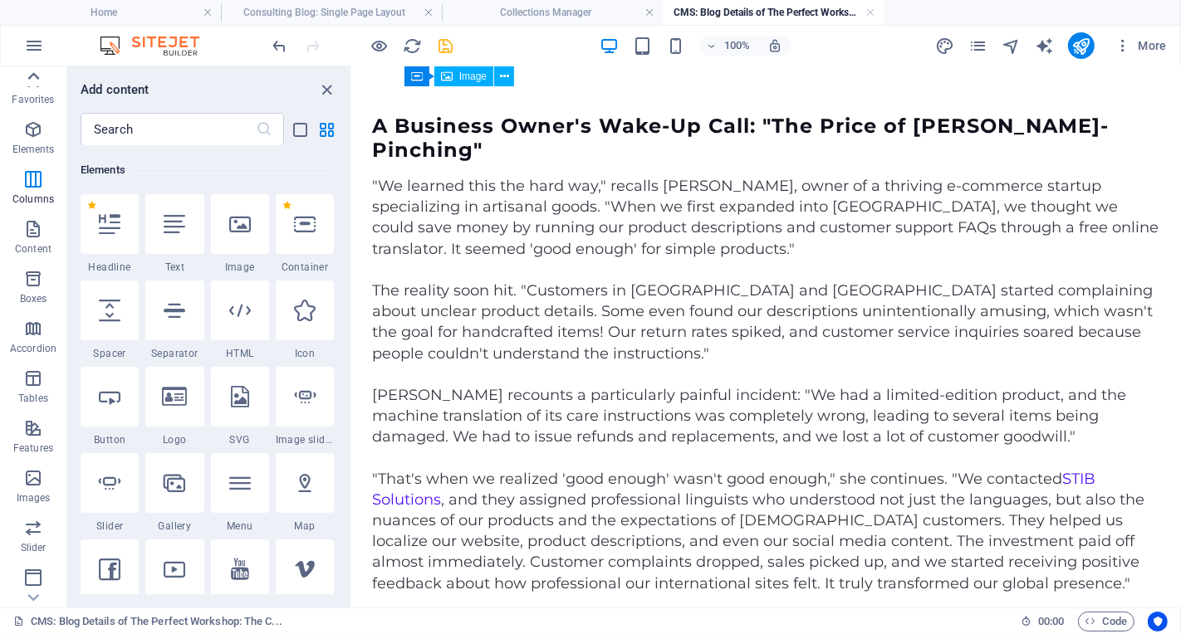
click at [39, 87] on icon at bounding box center [33, 76] width 23 height 23
click at [39, 87] on icon "button" at bounding box center [33, 83] width 20 height 20
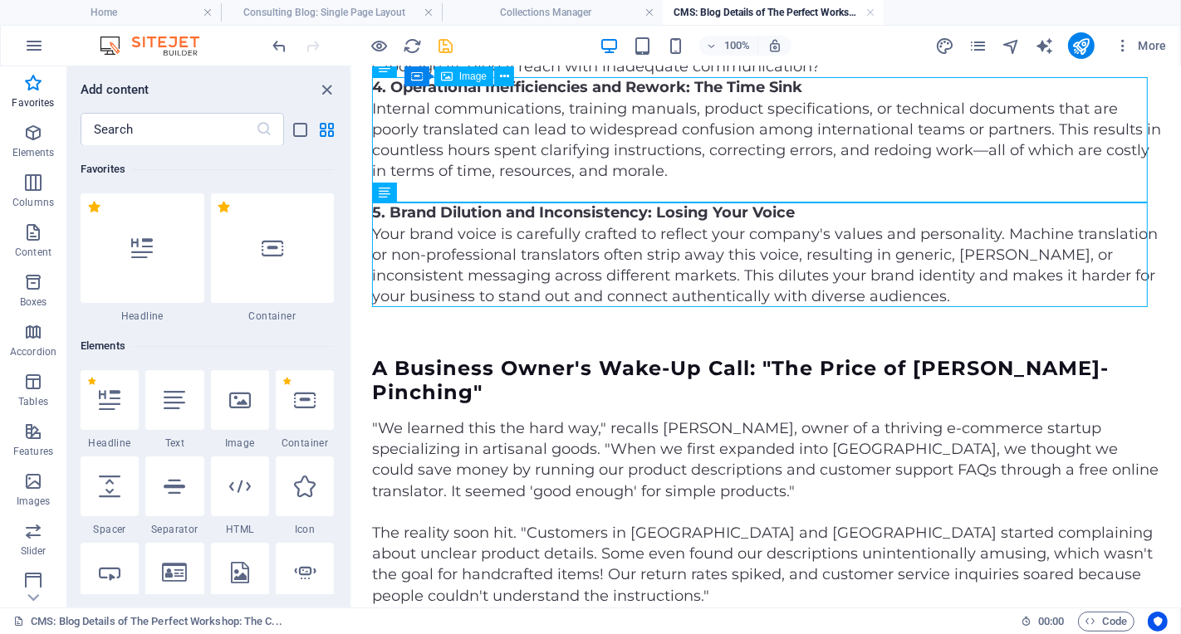
scroll to position [1007, 0]
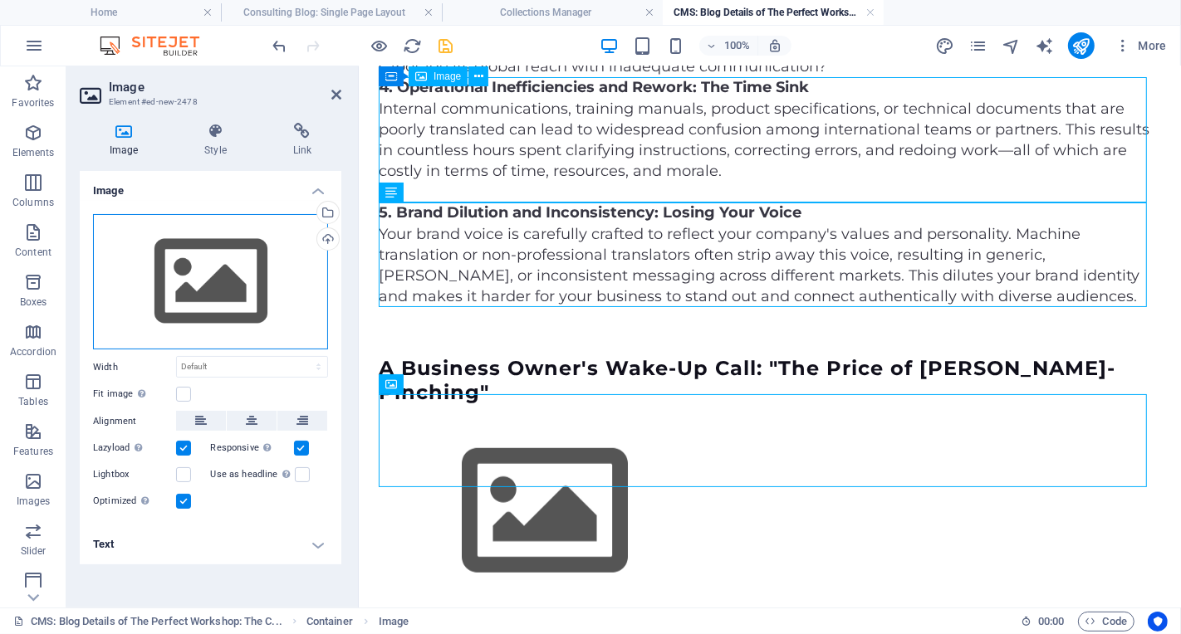
click at [206, 310] on div "Drag files here, click to choose files or select files from Files or our free s…" at bounding box center [210, 282] width 235 height 136
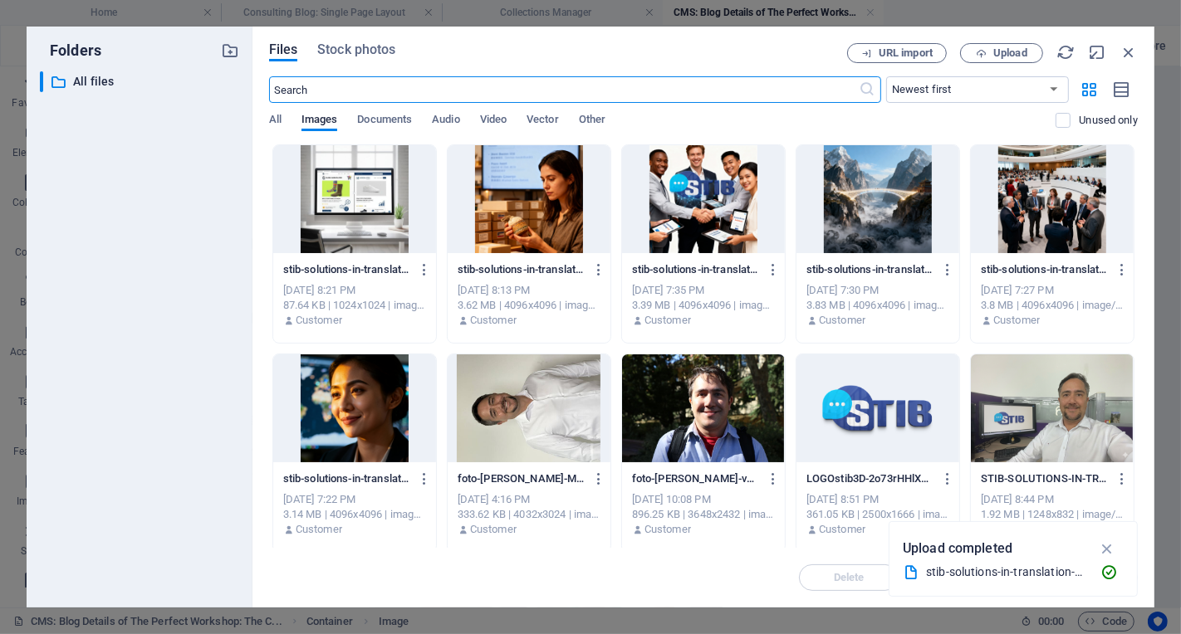
click at [538, 223] on div at bounding box center [528, 199] width 163 height 108
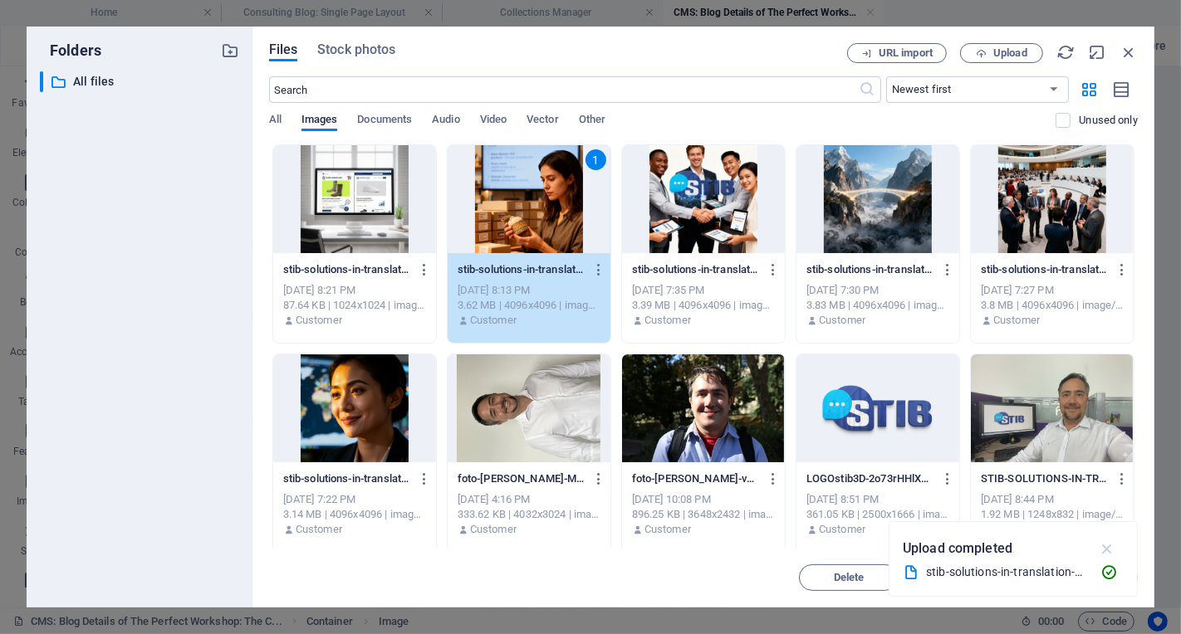
click at [1108, 551] on icon "button" at bounding box center [1107, 549] width 19 height 18
click at [1101, 580] on span "Insert" at bounding box center [1087, 578] width 29 height 10
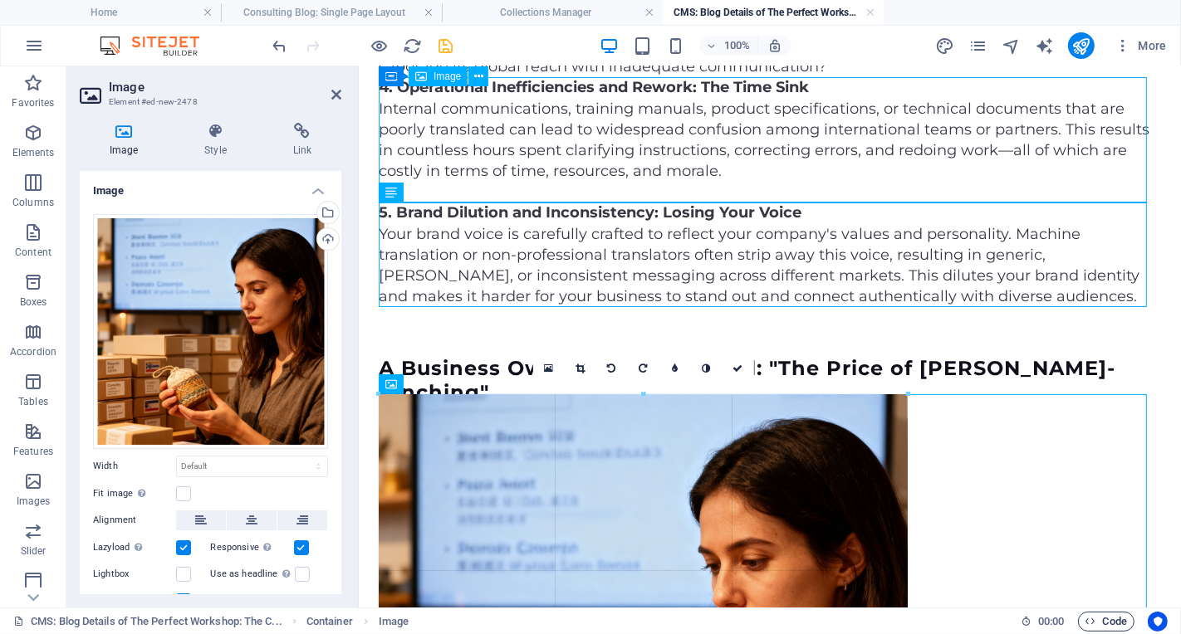
drag, startPoint x: 378, startPoint y: 393, endPoint x: 1108, endPoint y: 619, distance: 764.2
type input "637"
select select "px"
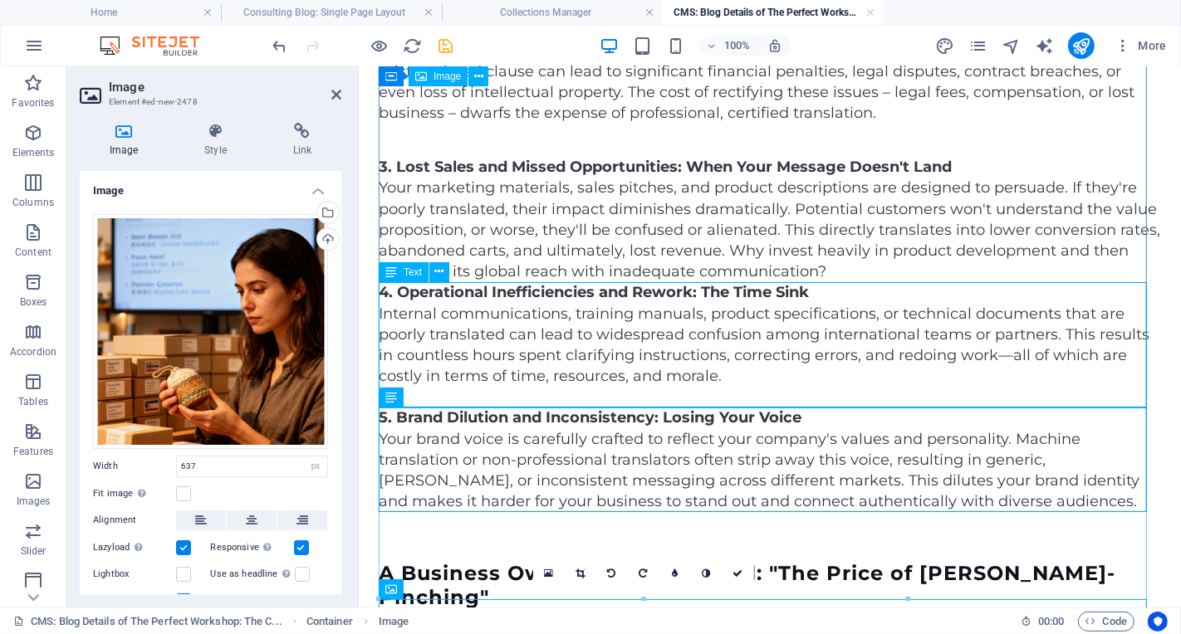
scroll to position [1189, 0]
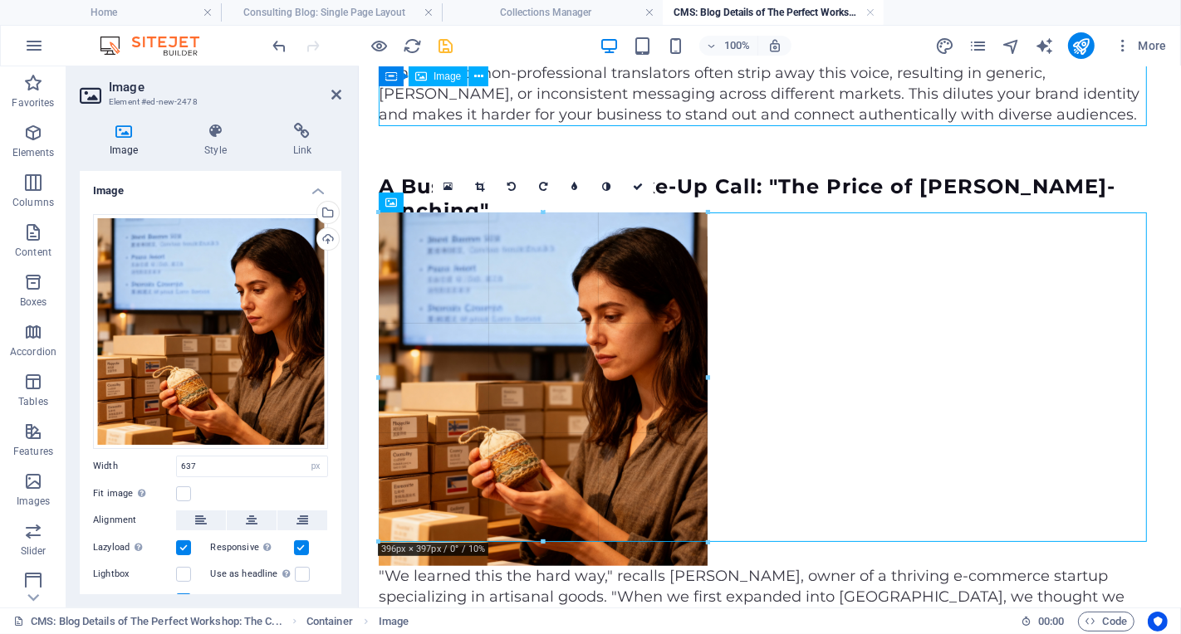
drag, startPoint x: 377, startPoint y: 213, endPoint x: 844, endPoint y: 413, distance: 508.0
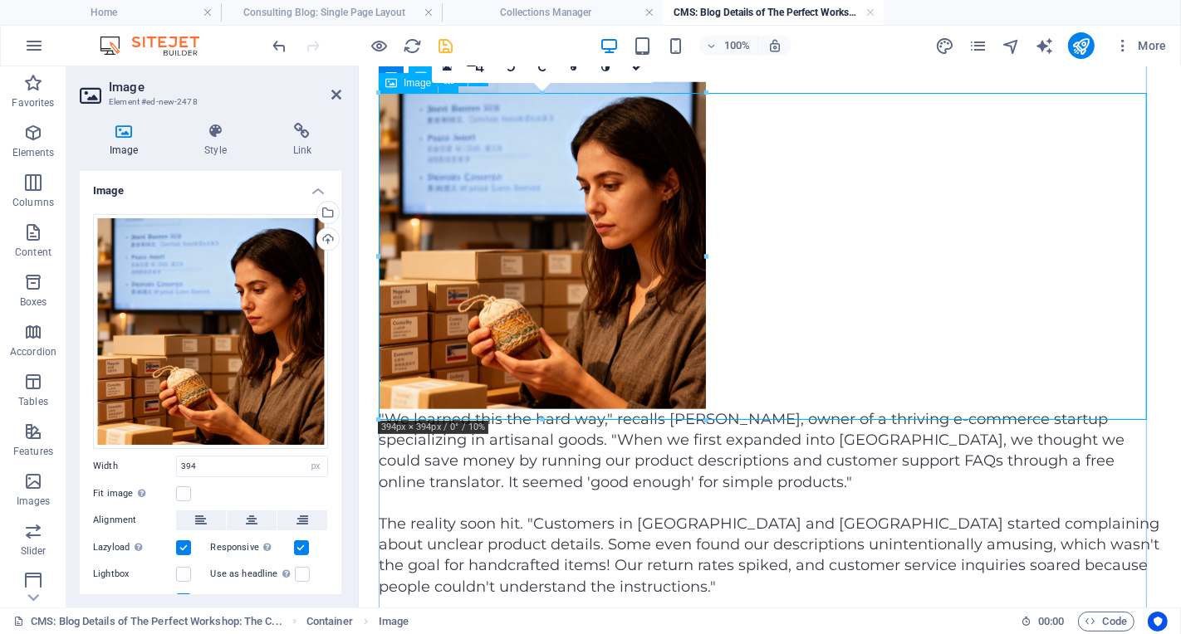
scroll to position [1345, 0]
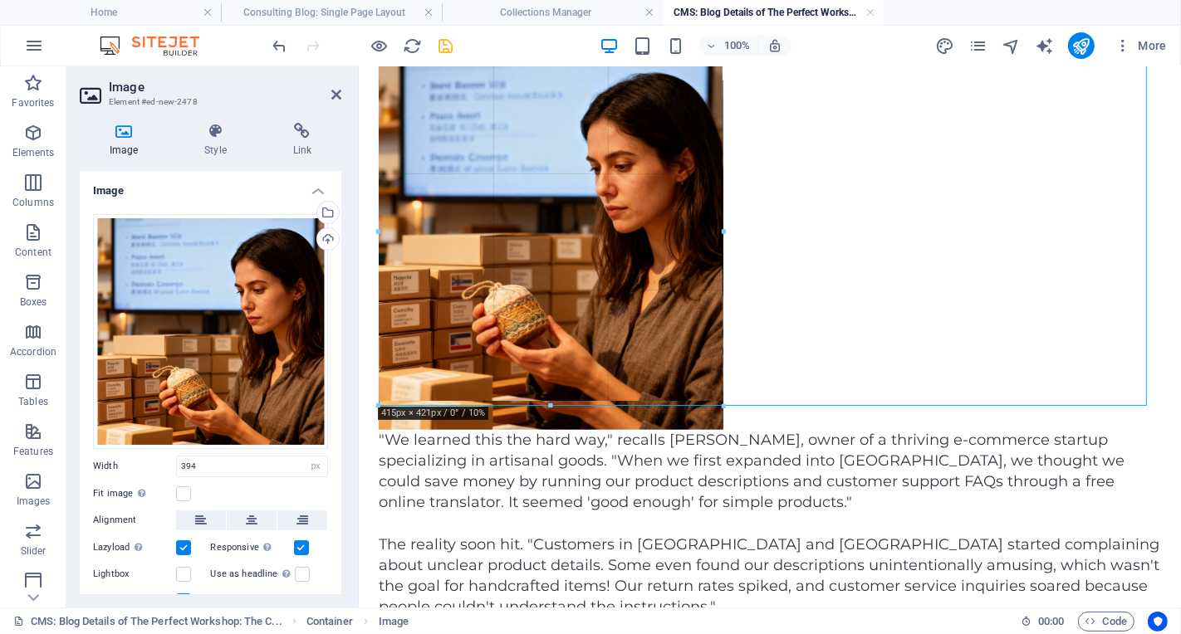
drag, startPoint x: 707, startPoint y: 384, endPoint x: 725, endPoint y: 394, distance: 21.2
type input "413"
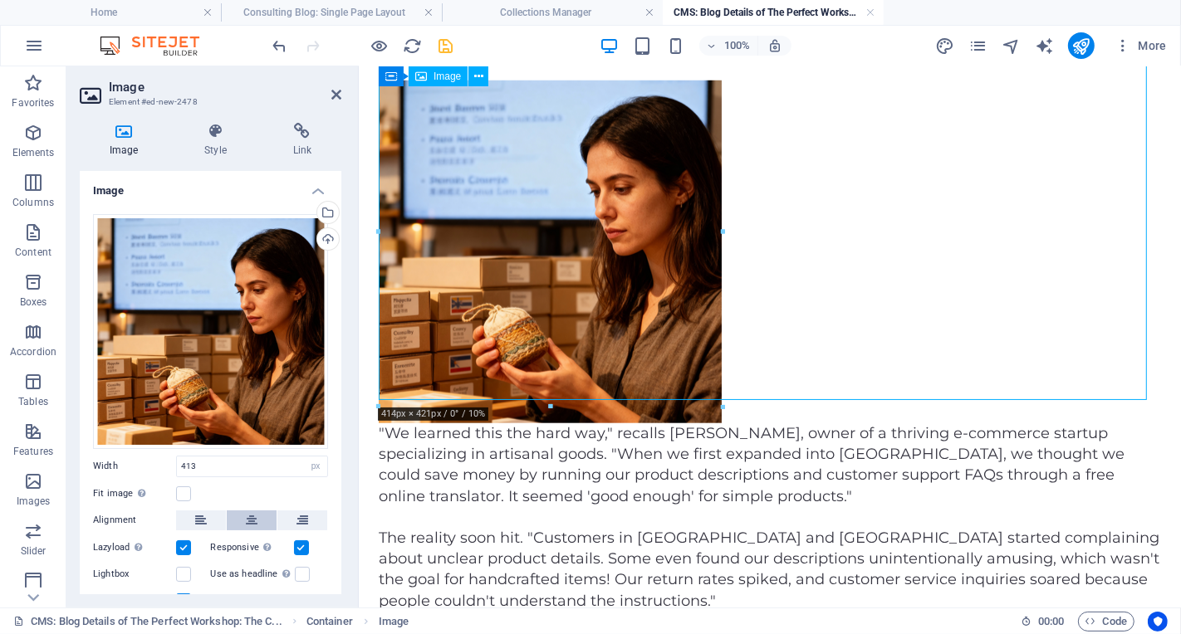
click at [251, 513] on icon at bounding box center [252, 521] width 12 height 20
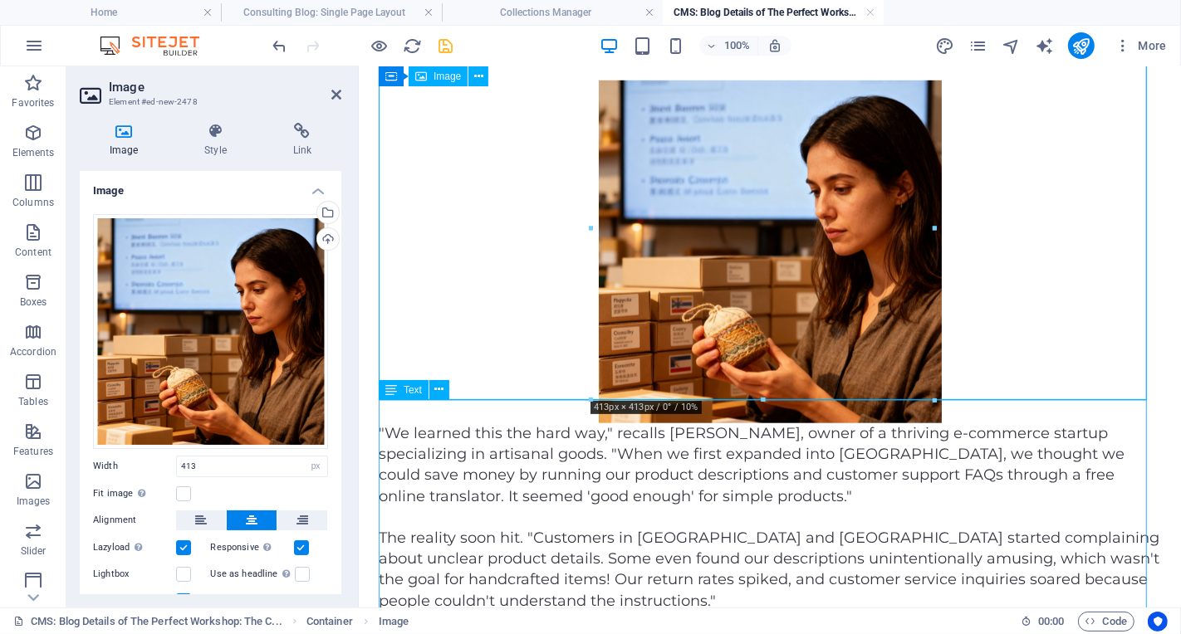
click at [799, 472] on div ""We learned this the hard way," recalls Maria, owner of a thriving e-commerce s…" at bounding box center [769, 642] width 782 height 439
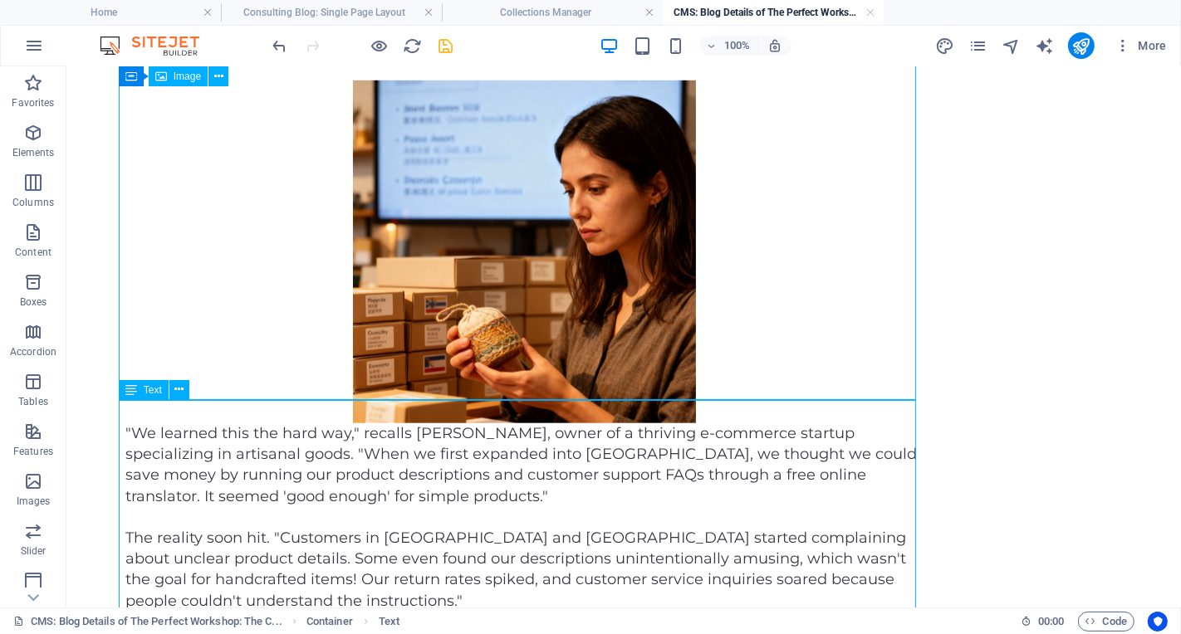
click at [792, 477] on div ""We learned this the hard way," recalls Maria, owner of a thriving e-commerce s…" at bounding box center [523, 642] width 797 height 439
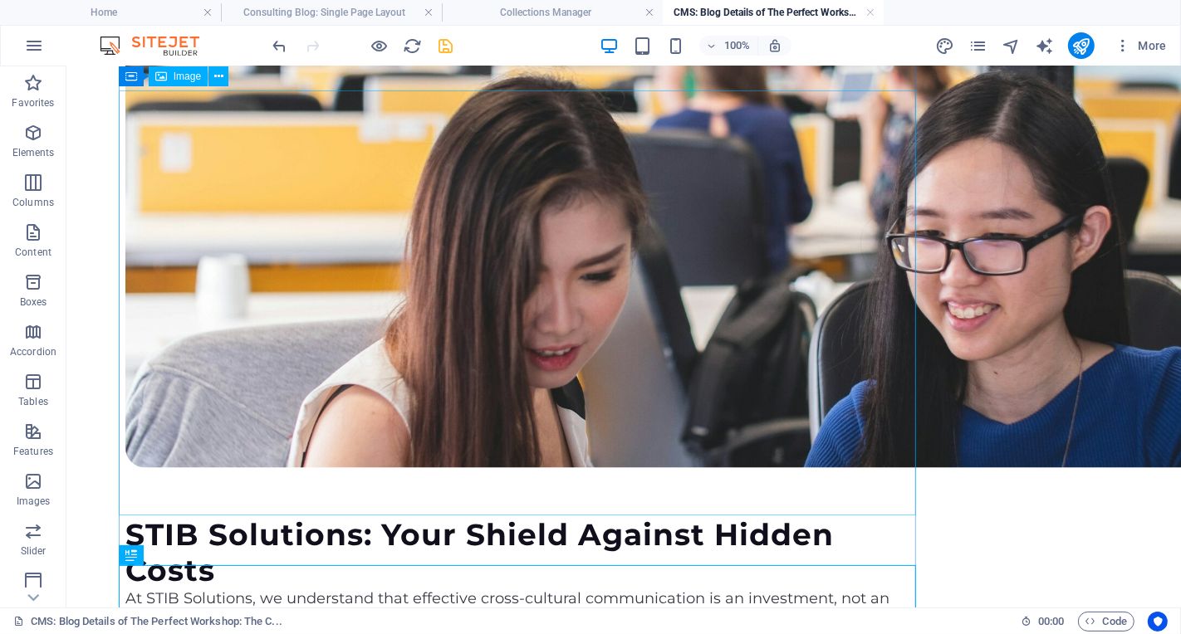
scroll to position [2142, 0]
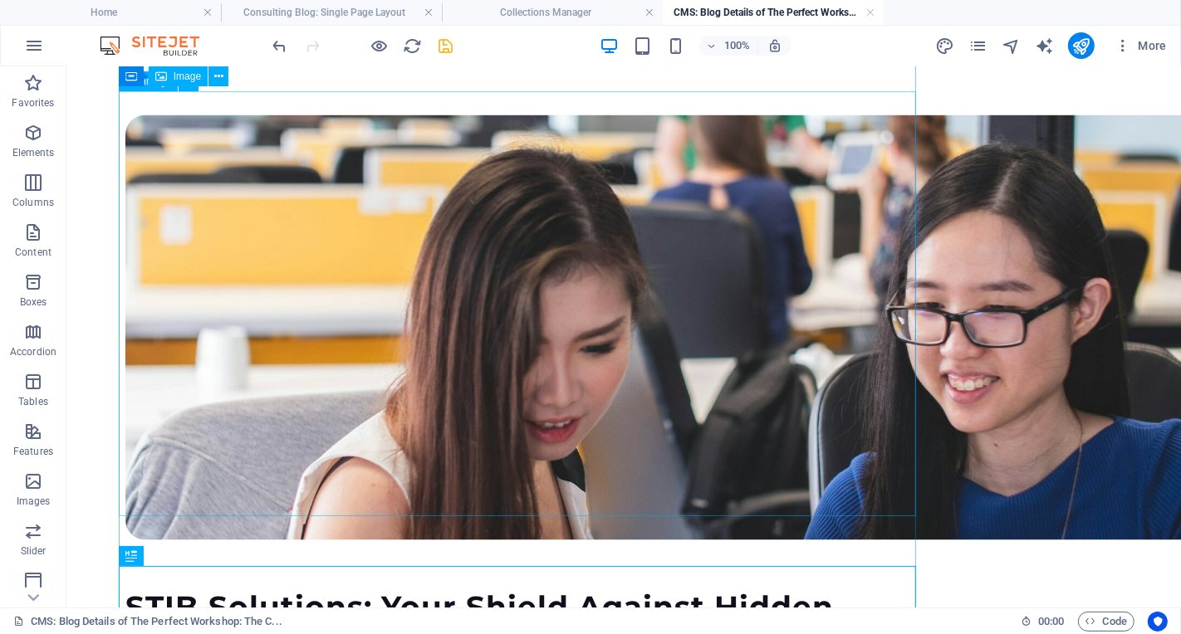
click at [562, 379] on figure at bounding box center [523, 327] width 797 height 425
click at [191, 76] on span "Image" at bounding box center [187, 76] width 27 height 10
click at [233, 242] on figure at bounding box center [523, 327] width 797 height 425
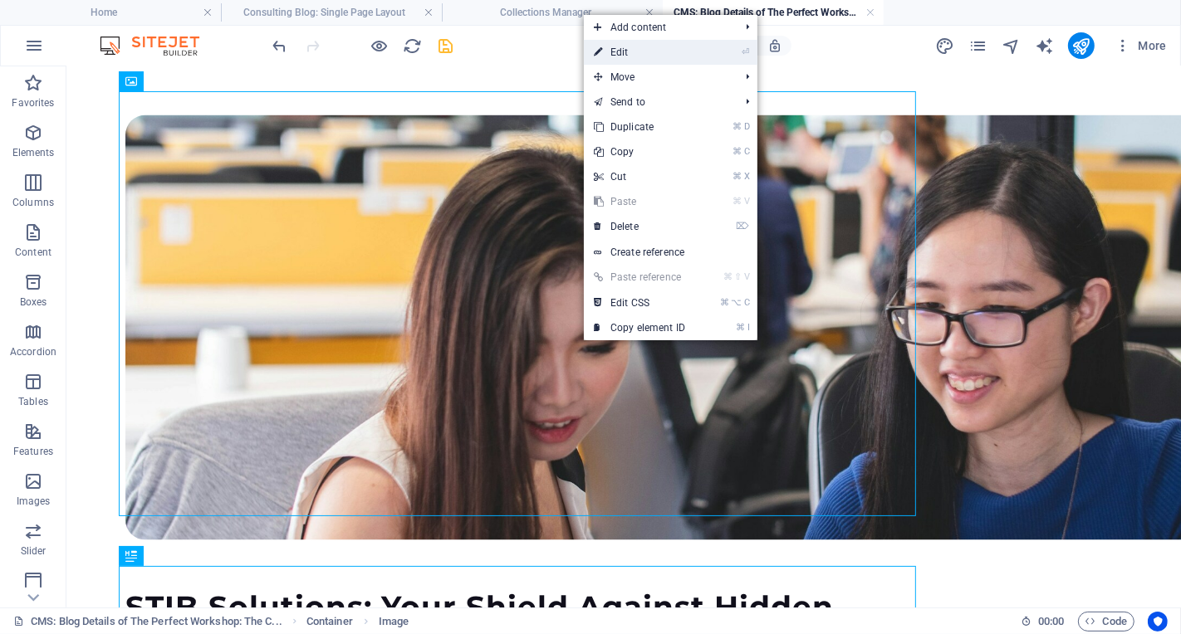
click at [662, 56] on link "⏎ Edit" at bounding box center [639, 52] width 111 height 25
select select "vw"
select select "px"
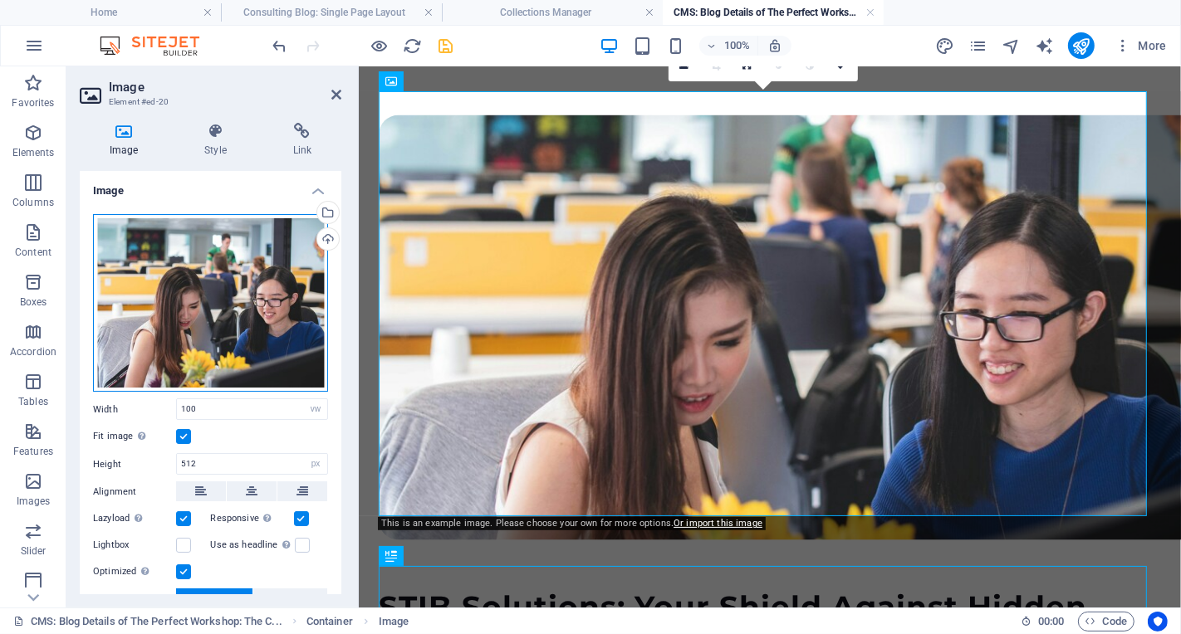
click at [177, 320] on div "Drag files here, click to choose files or select files from Files or our free s…" at bounding box center [210, 303] width 235 height 179
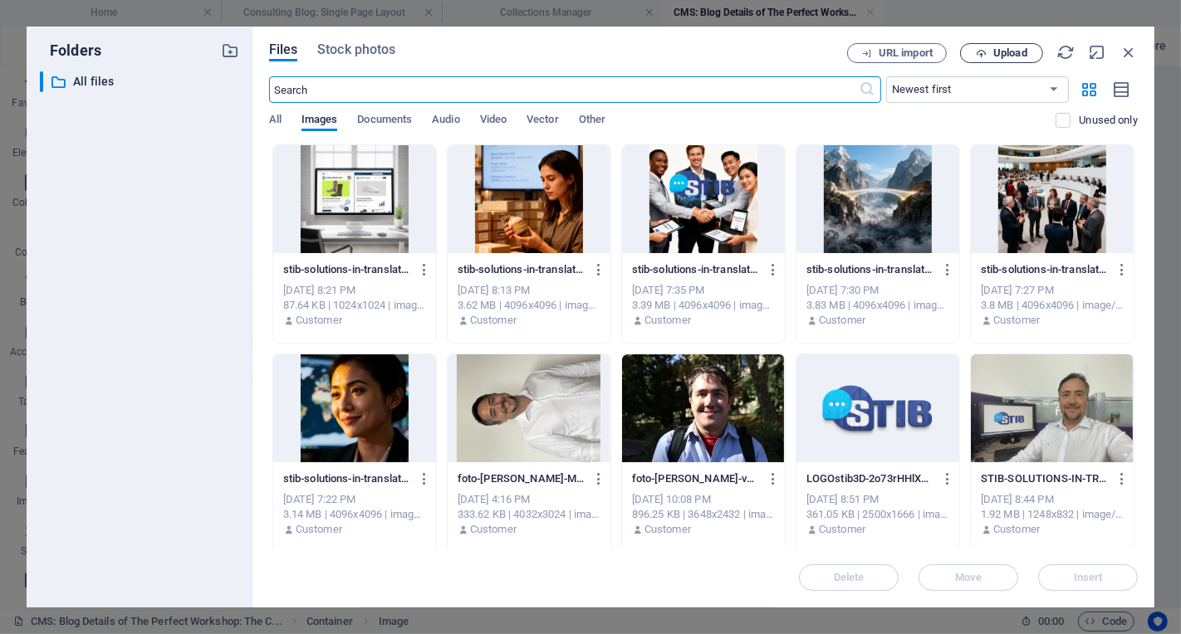
click at [1012, 53] on span "Upload" at bounding box center [1010, 53] width 34 height 10
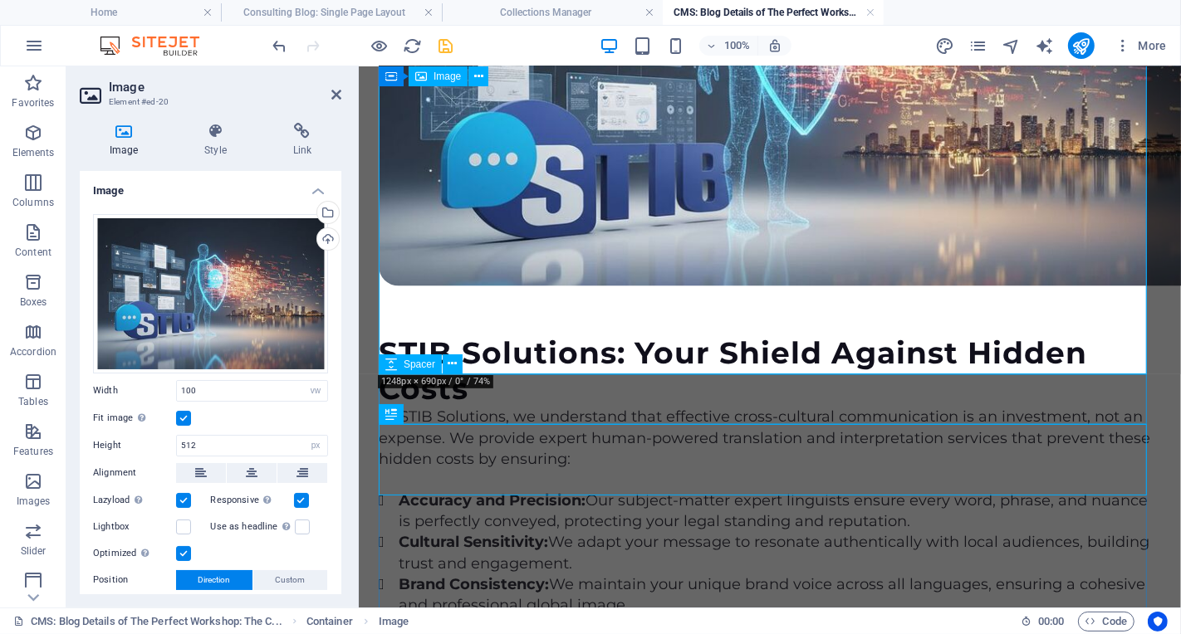
scroll to position [2223, 0]
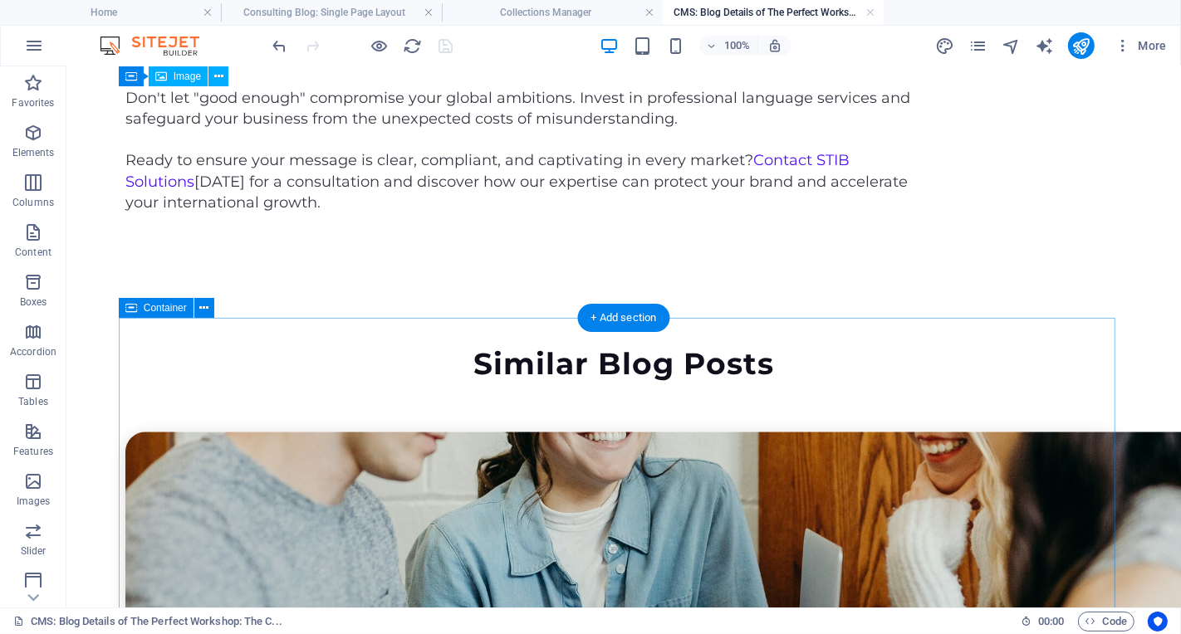
scroll to position [3270, 0]
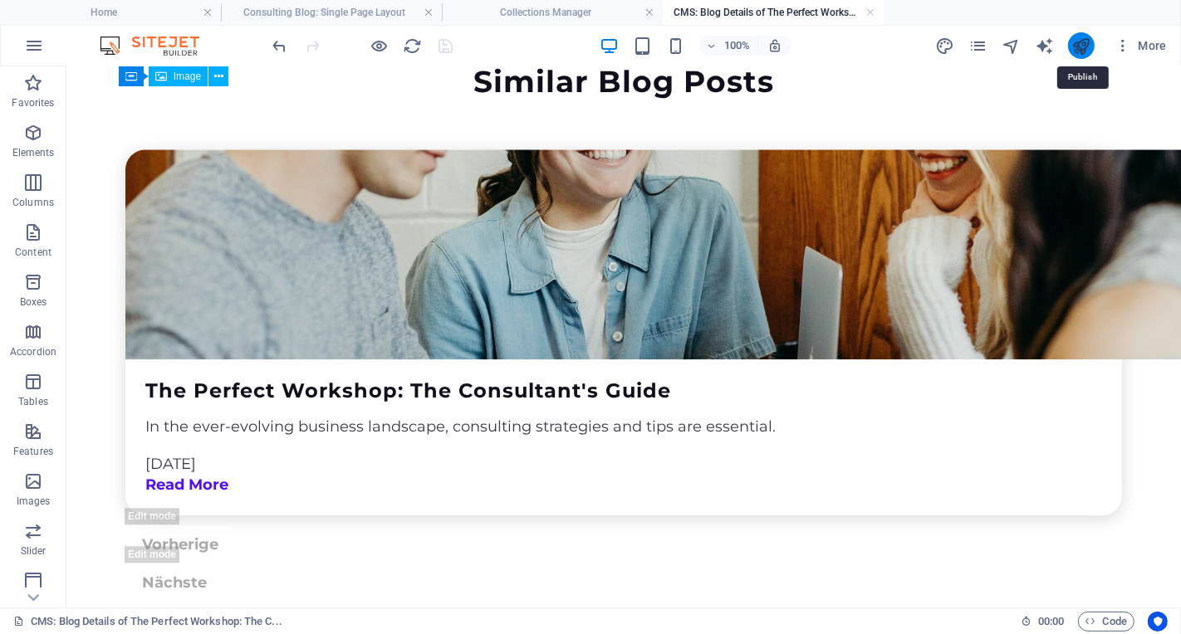
click at [1081, 37] on icon "publish" at bounding box center [1080, 46] width 19 height 19
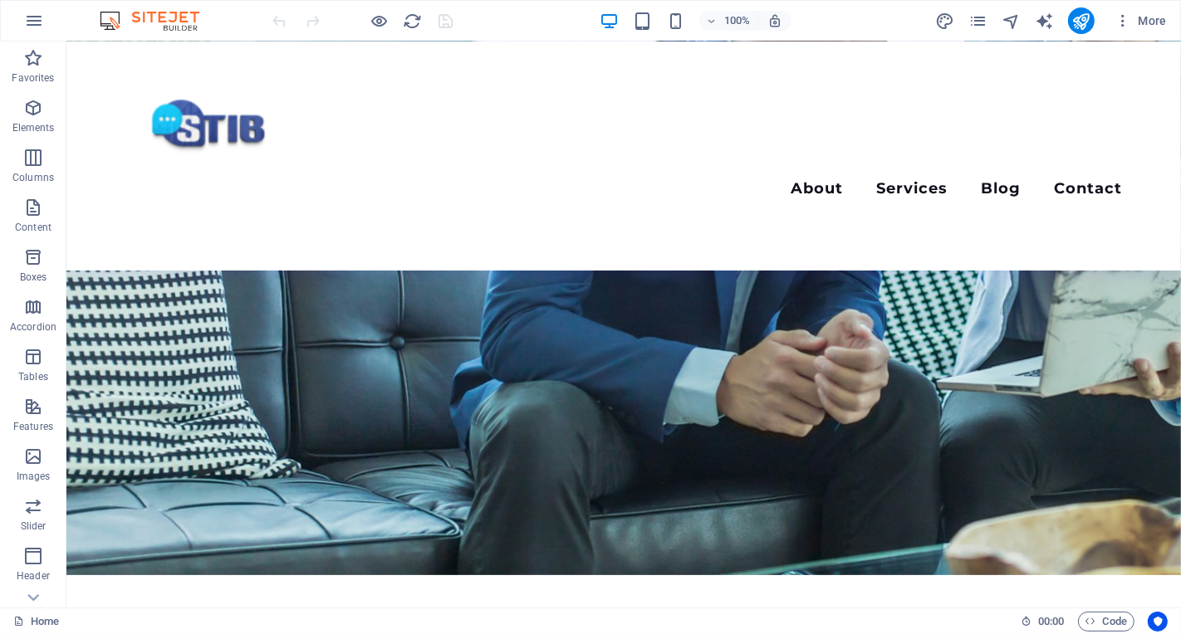
scroll to position [338, 0]
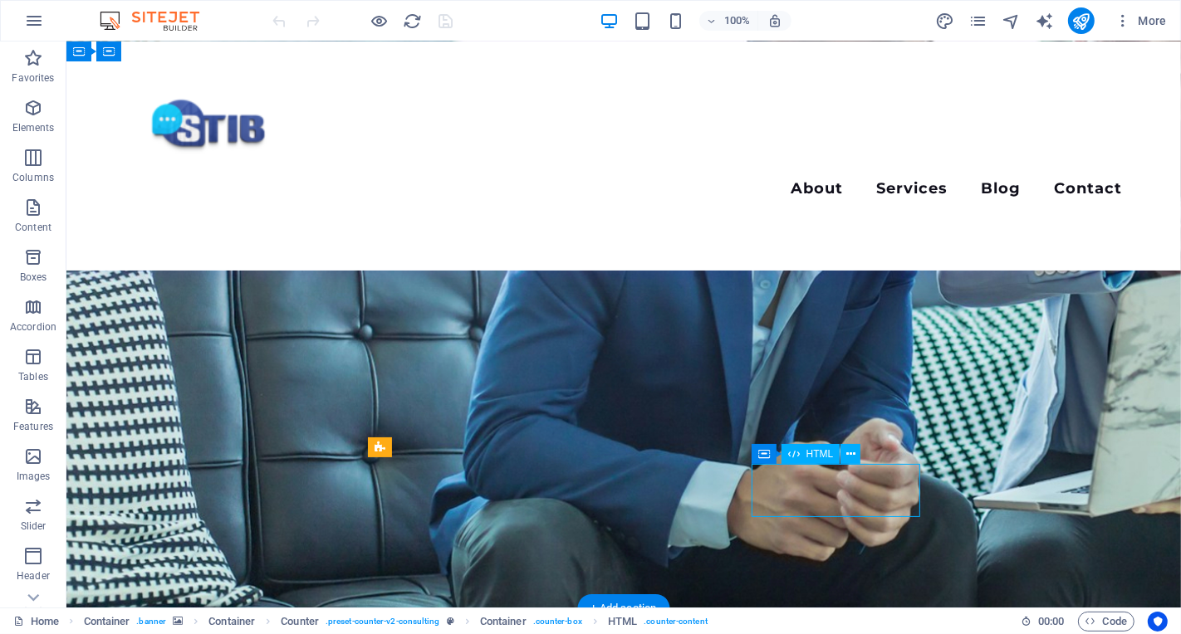
scroll to position [677, 0]
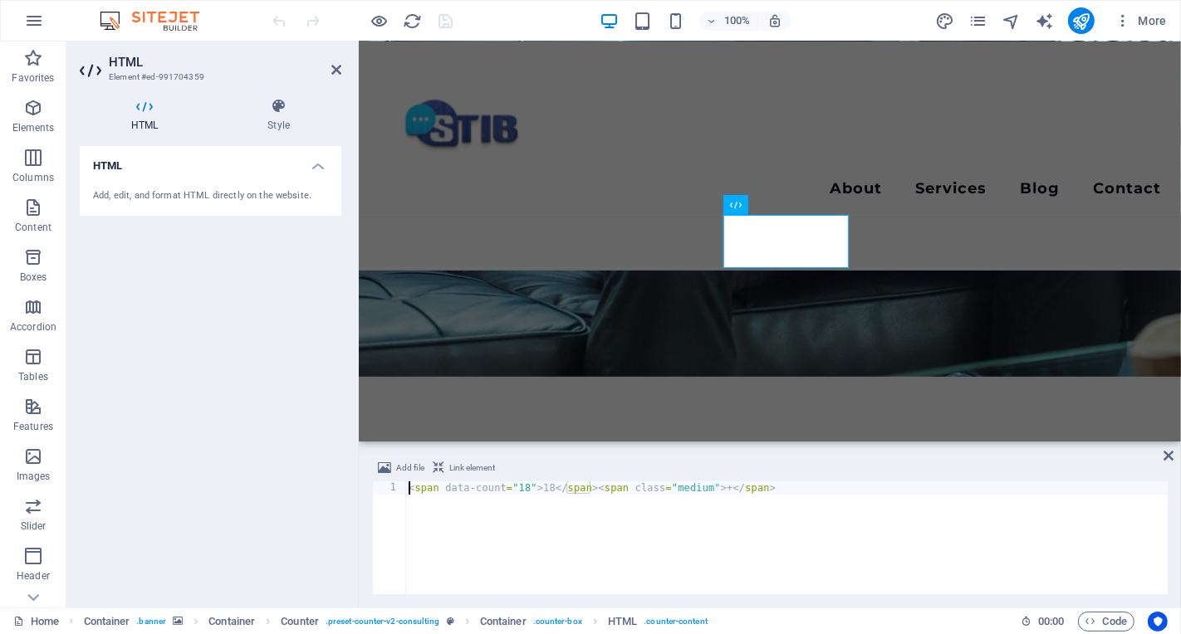
click at [816, 491] on div "< span data-count = "18" > 18 </ span > < span class = "medium" > + </ span >" at bounding box center [786, 551] width 762 height 139
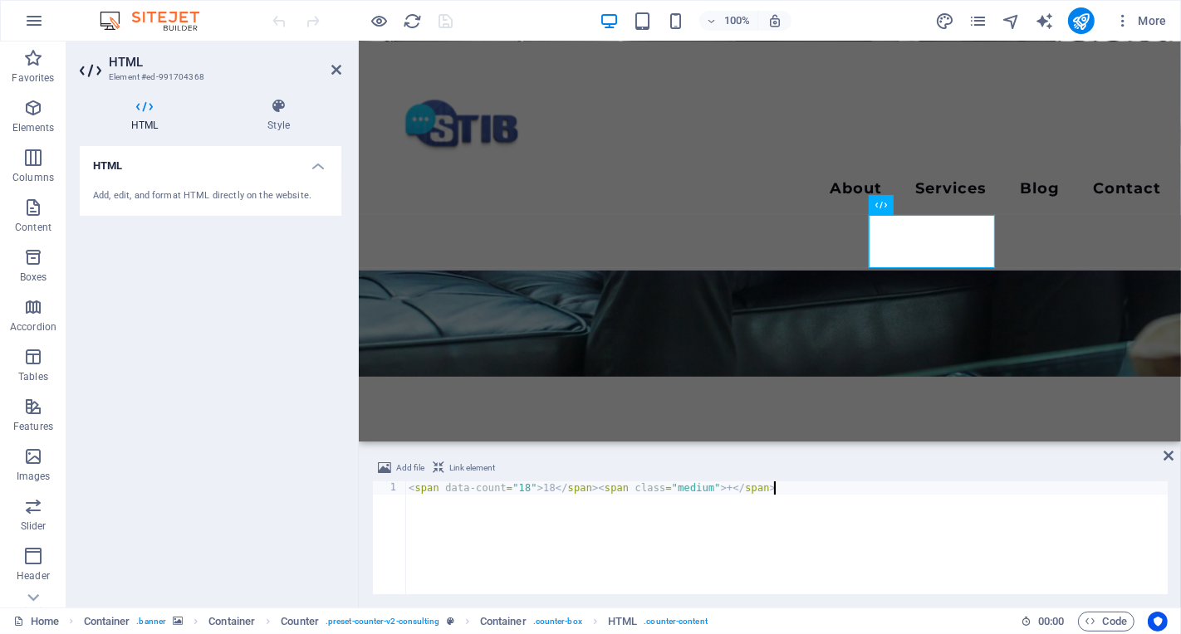
click at [531, 488] on div "< span data-count = "18" > 18 </ span > < span class = "medium" > + </ span >" at bounding box center [786, 551] width 762 height 139
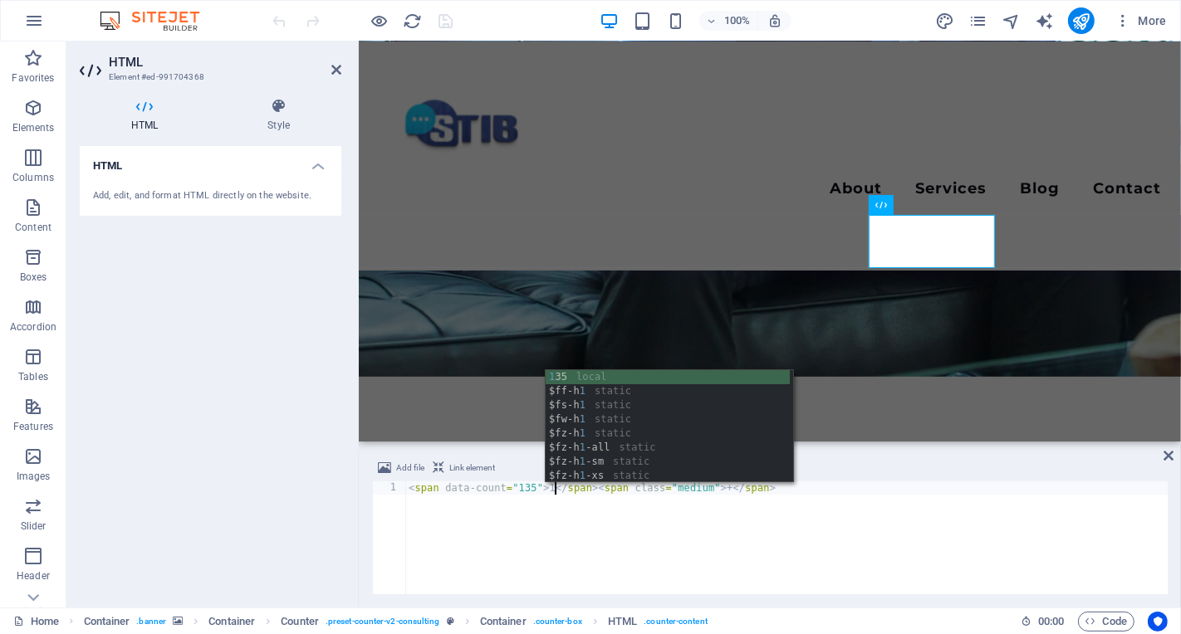
scroll to position [0, 12]
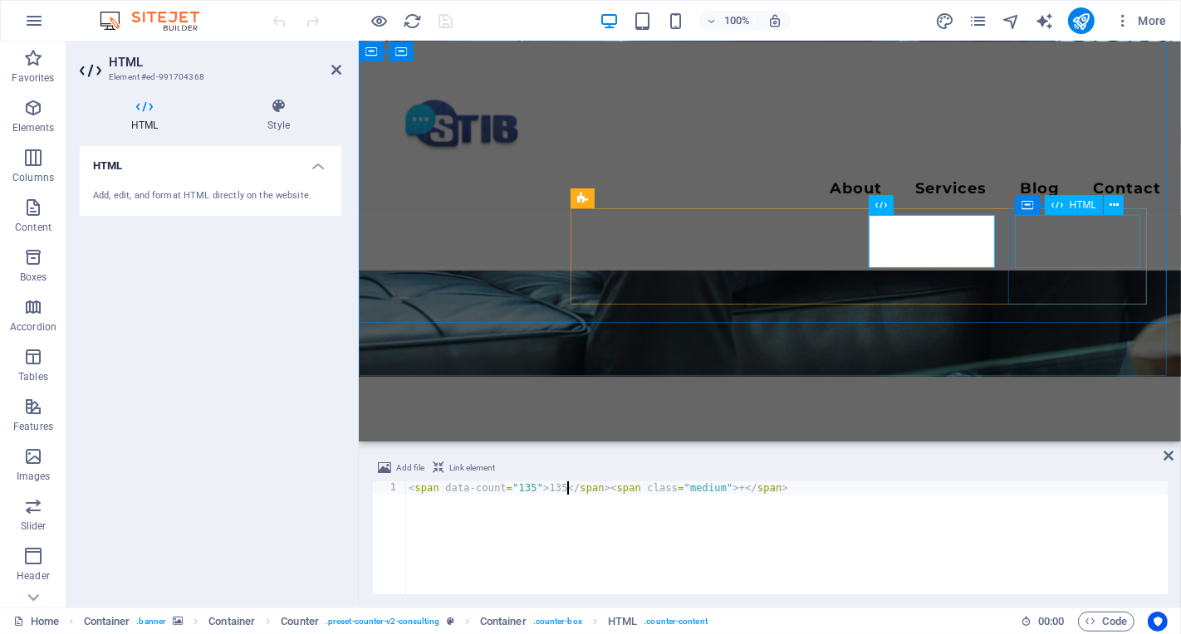
type textarea "<span data-count="135">135</span><span class="medium">+</span>"
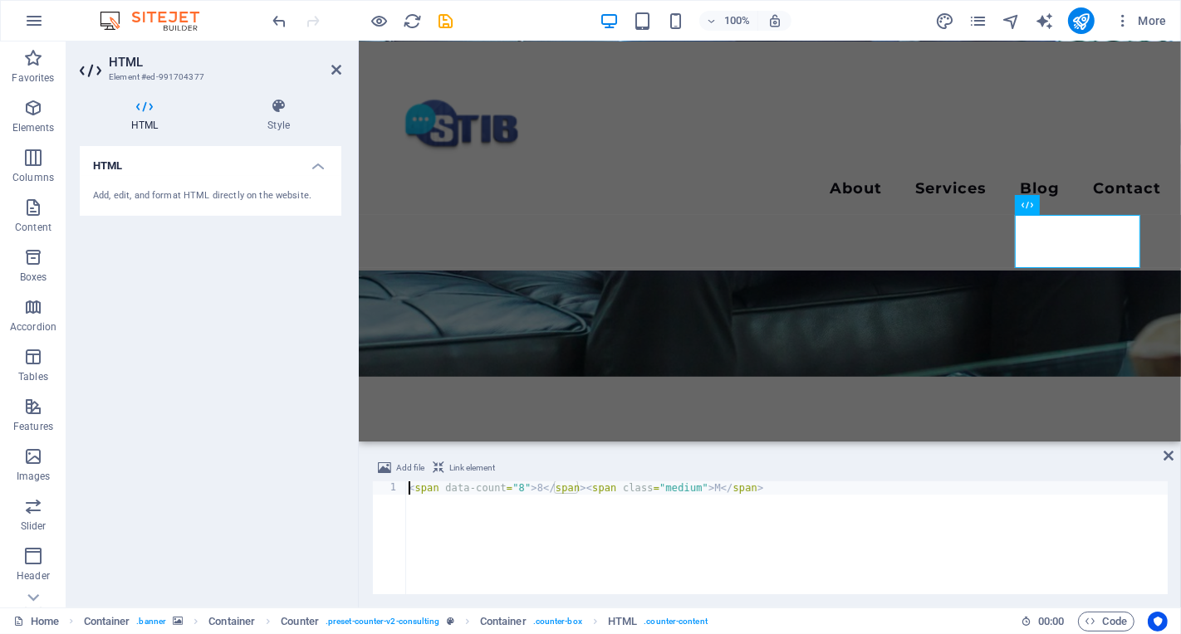
click at [721, 487] on div "< span data-count = "8" > 8 </ span > < span class = "medium" > M </ span >" at bounding box center [786, 551] width 762 height 139
type textarea "<span data-count="8">8</span><span class="medium">+</span>"
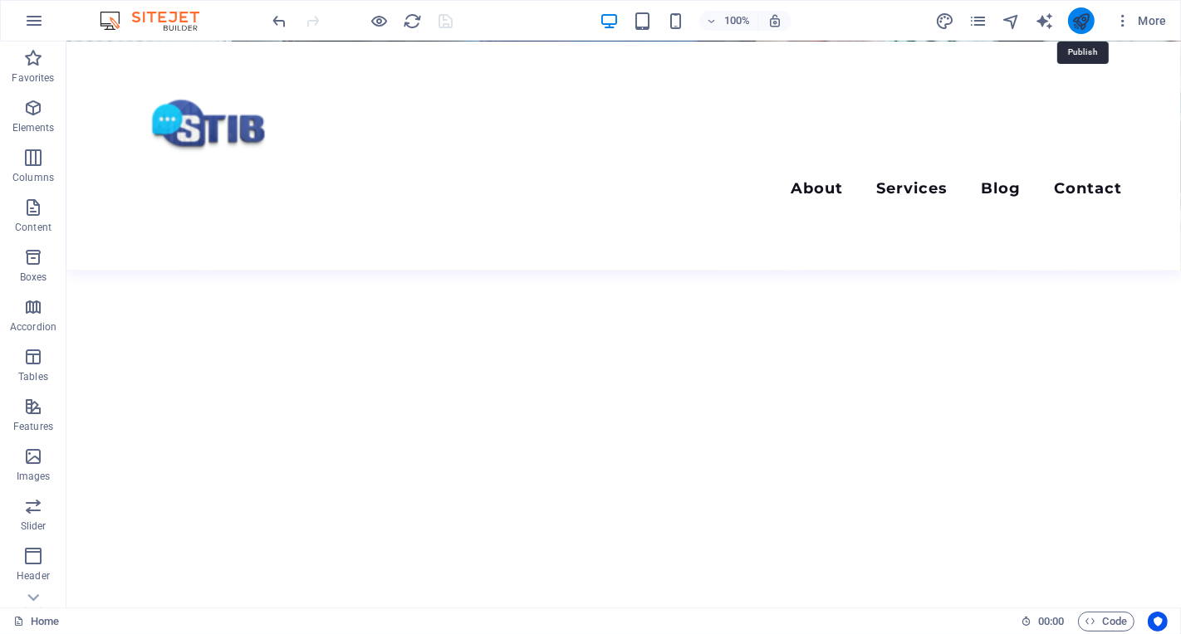
click at [1088, 12] on icon "publish" at bounding box center [1080, 21] width 19 height 19
